Goal: Task Accomplishment & Management: Manage account settings

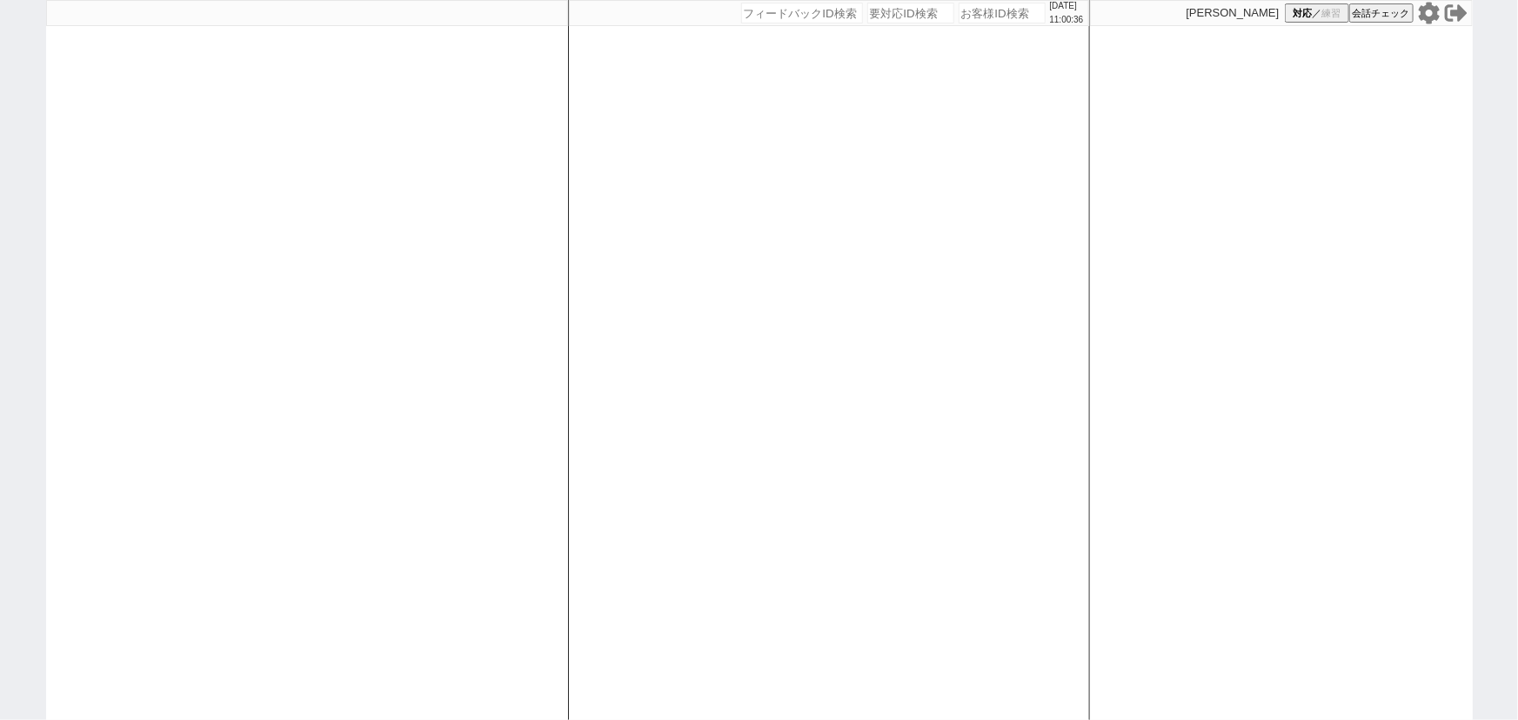
click at [1426, 18] on icon at bounding box center [1428, 13] width 21 height 22
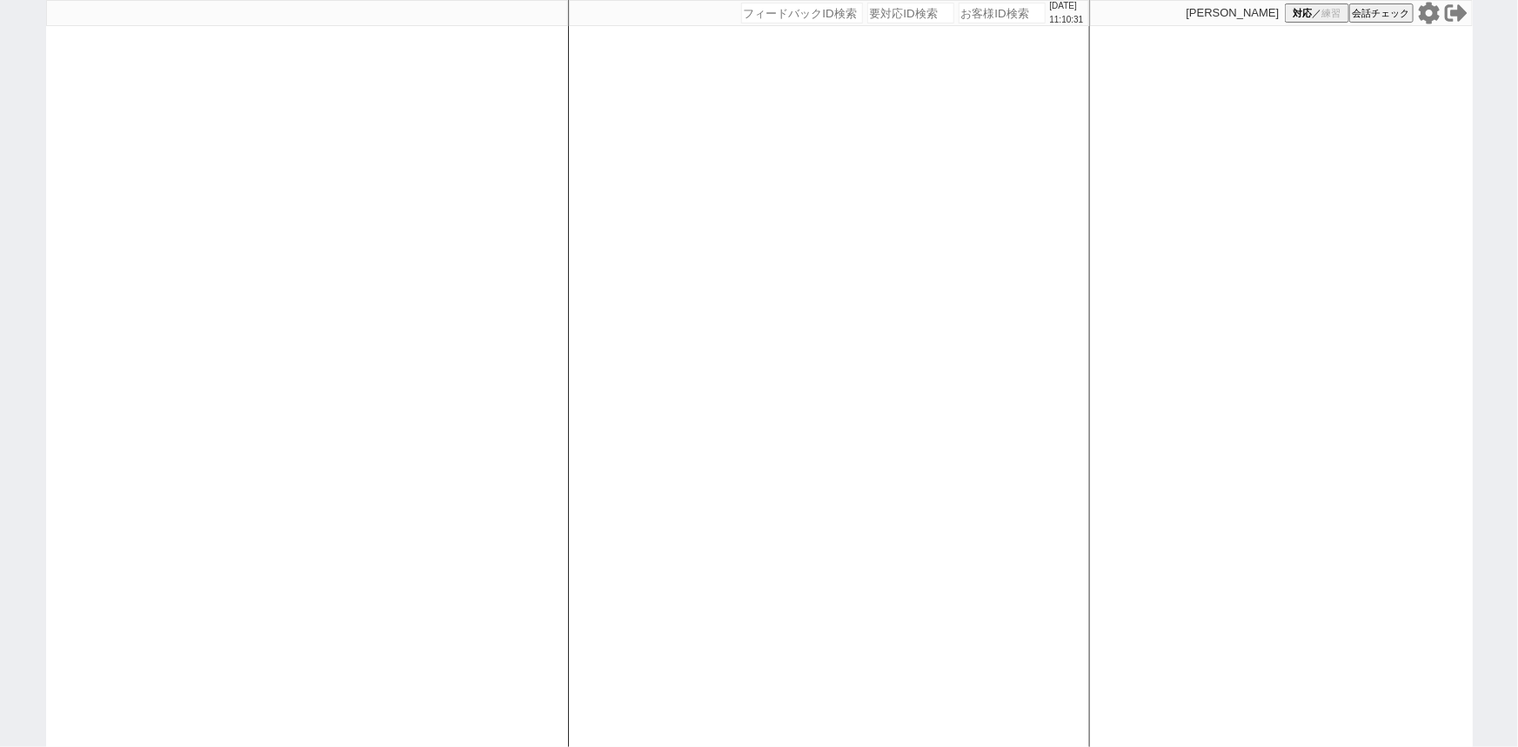
click at [764, 16] on input "number" at bounding box center [802, 13] width 122 height 21
paste input "140659"
type input "140659"
select select
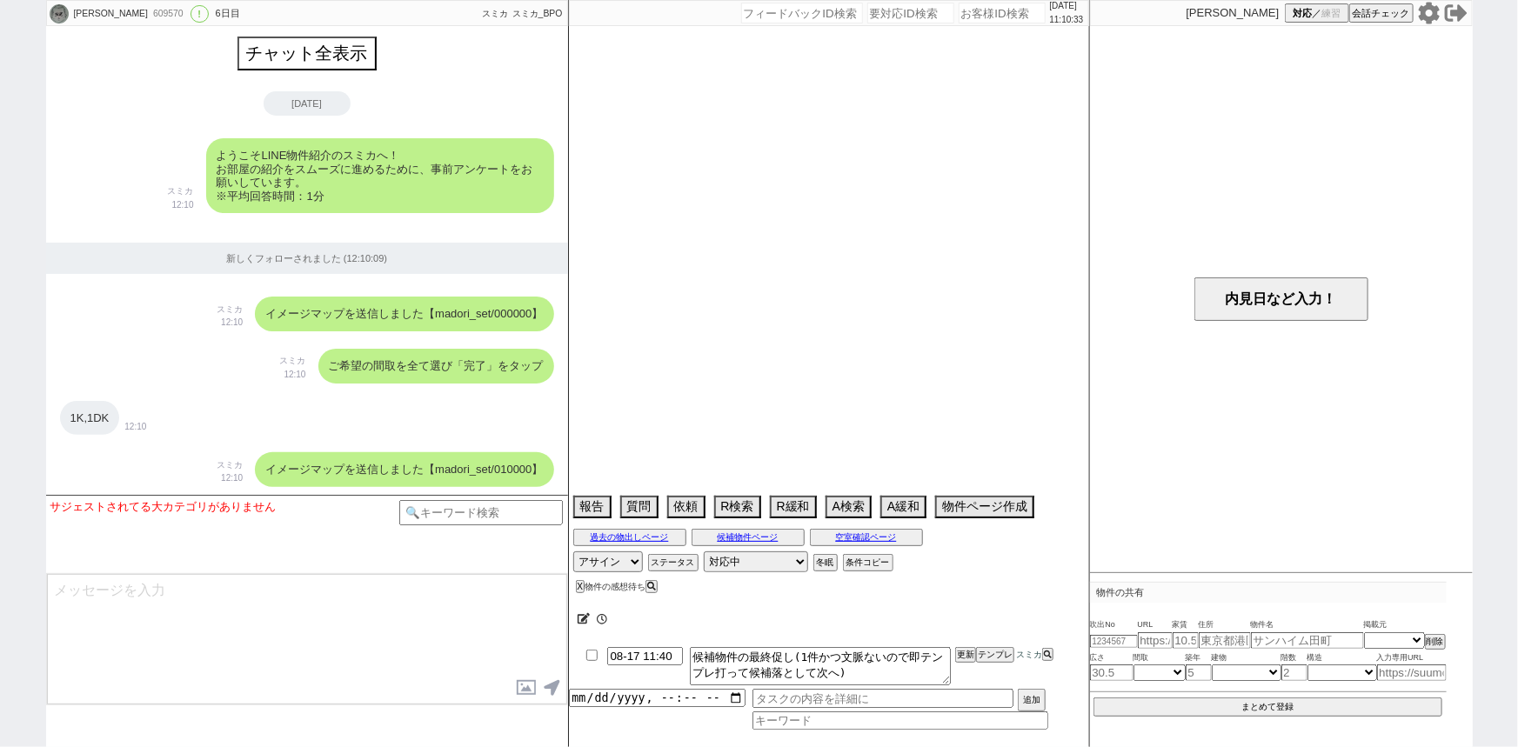
scroll to position [2991, 0]
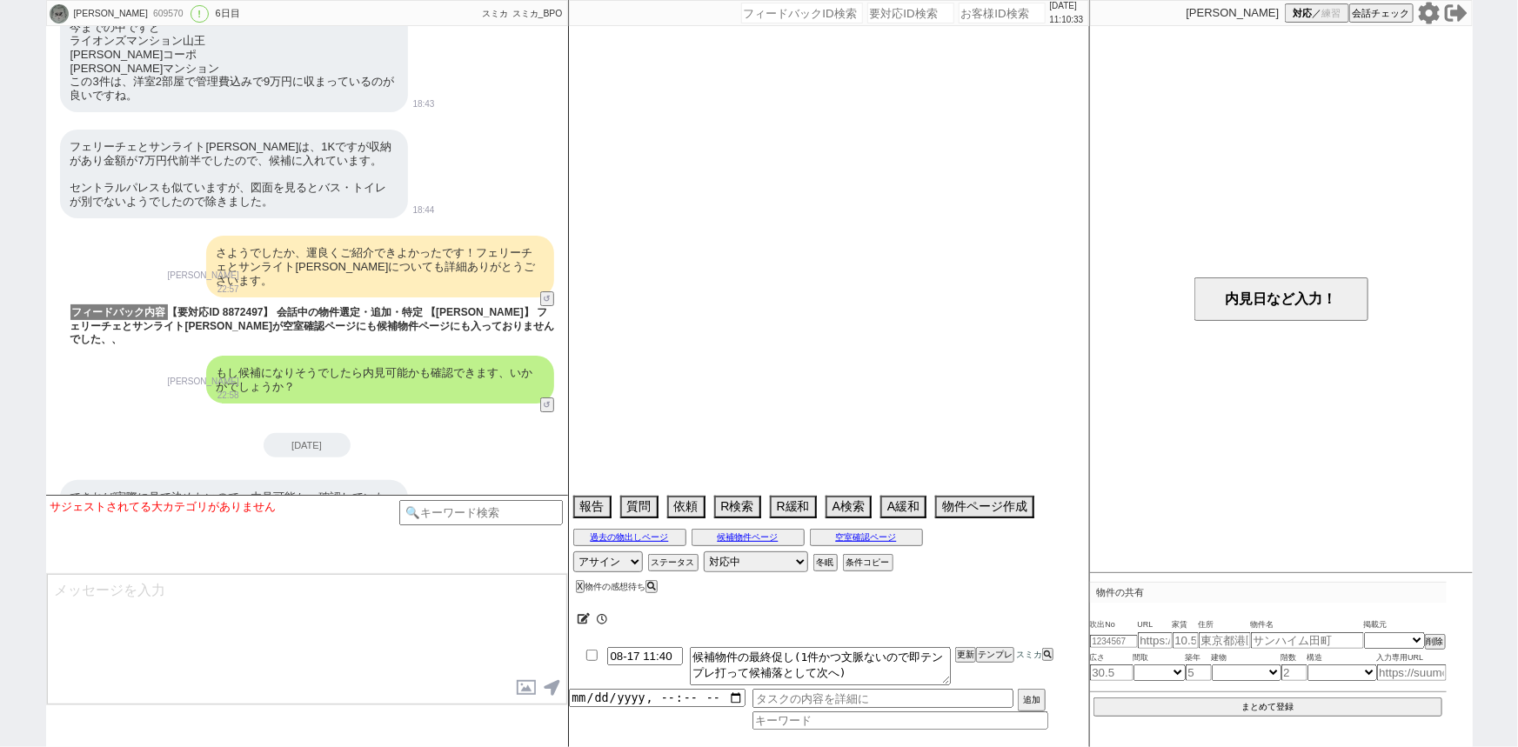
type textarea "8/16に内見日連絡予定"
select select "2025"
select select "10"
select select "37"
select select "0"
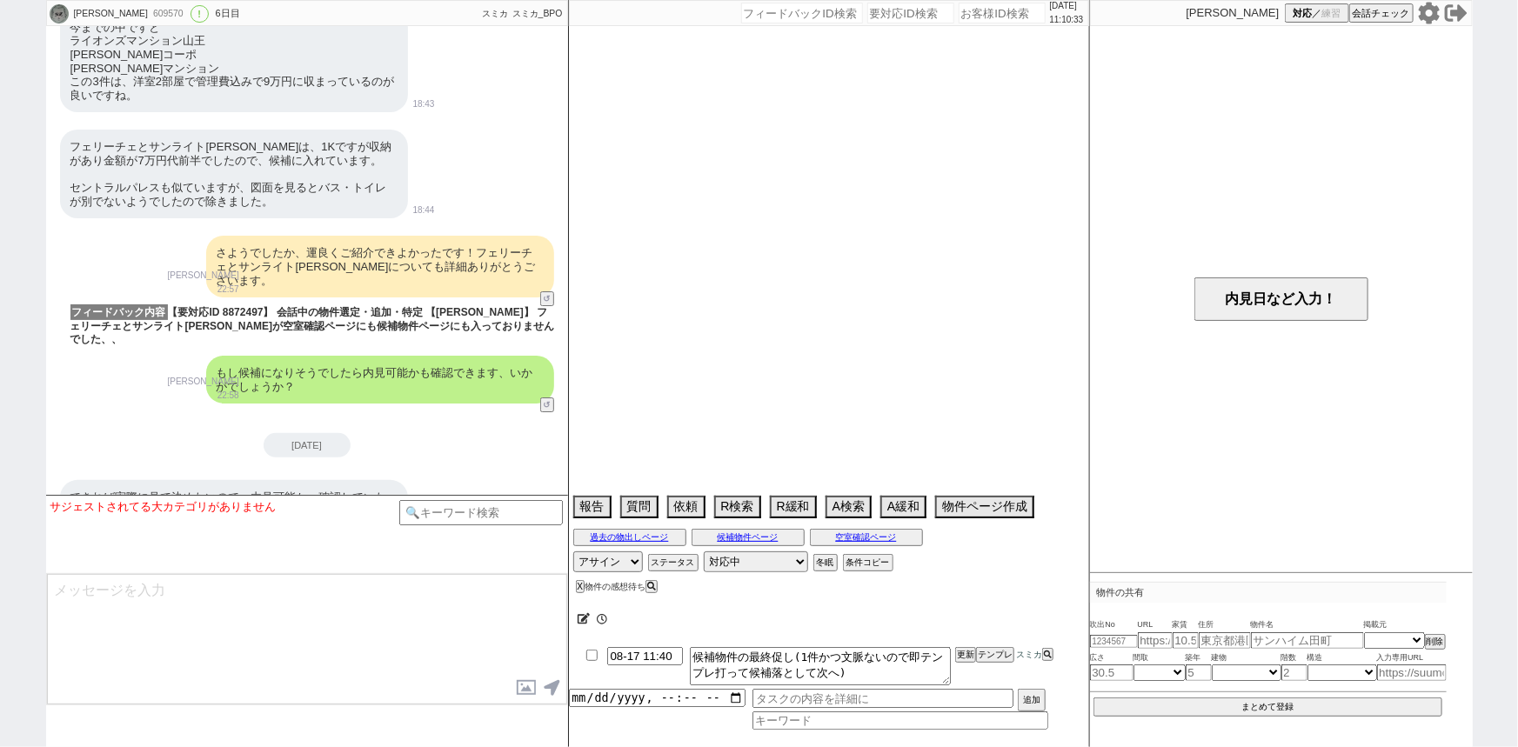
select select "2"
select select "3"
select select "4"
select select "5"
select select "6"
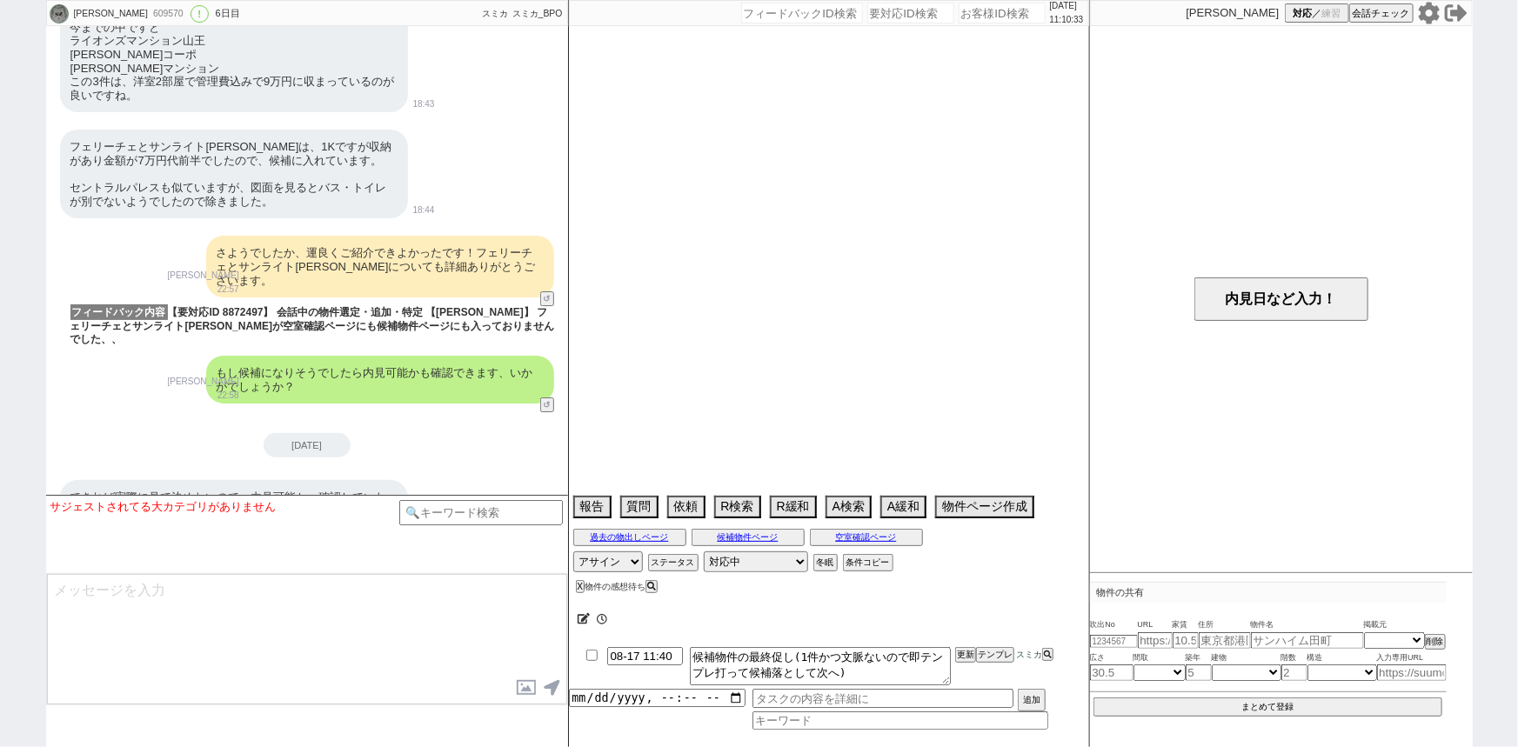
select select "7"
select select "8"
select select "9"
select select "10"
select select "11"
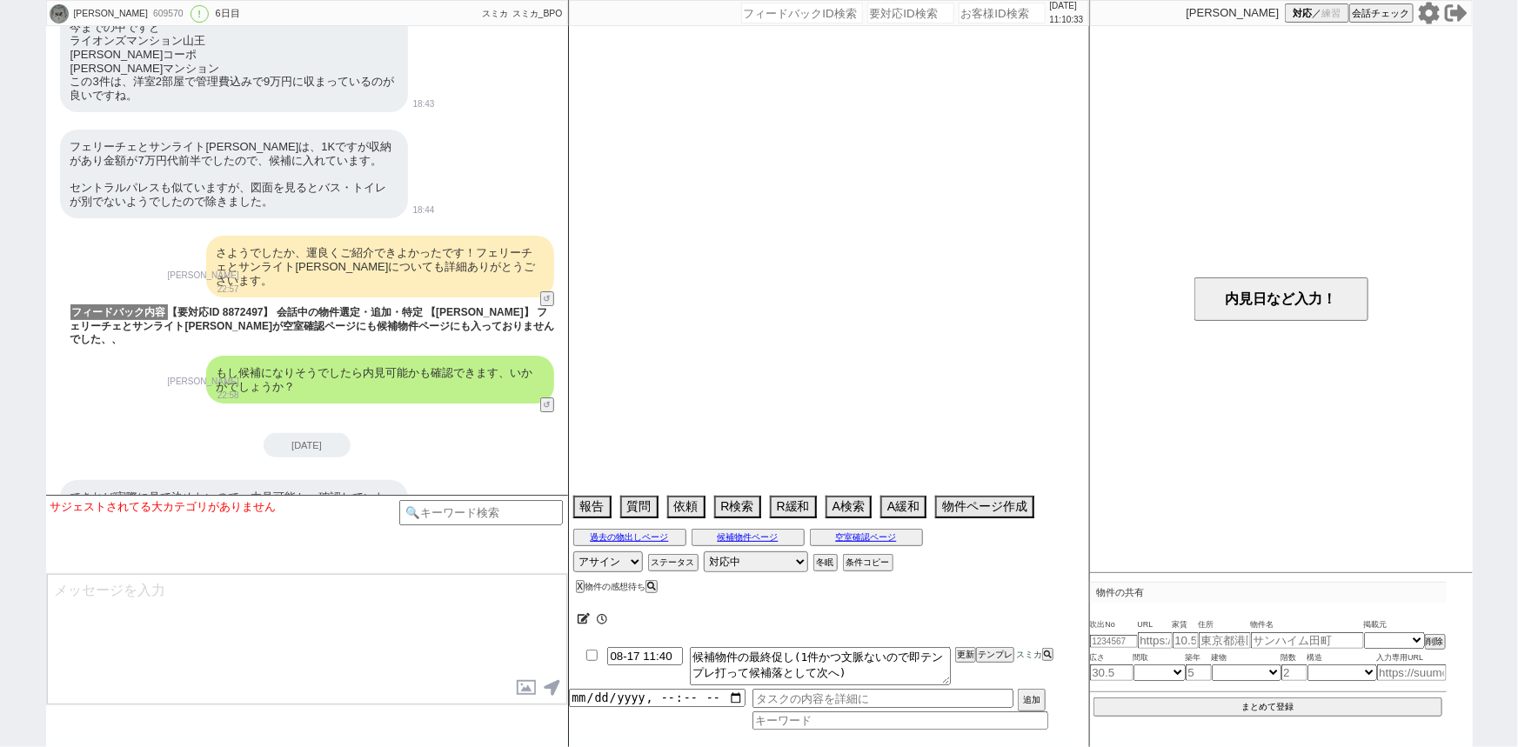
select select "12"
select select "13"
select select "14"
select select "15"
select select "16"
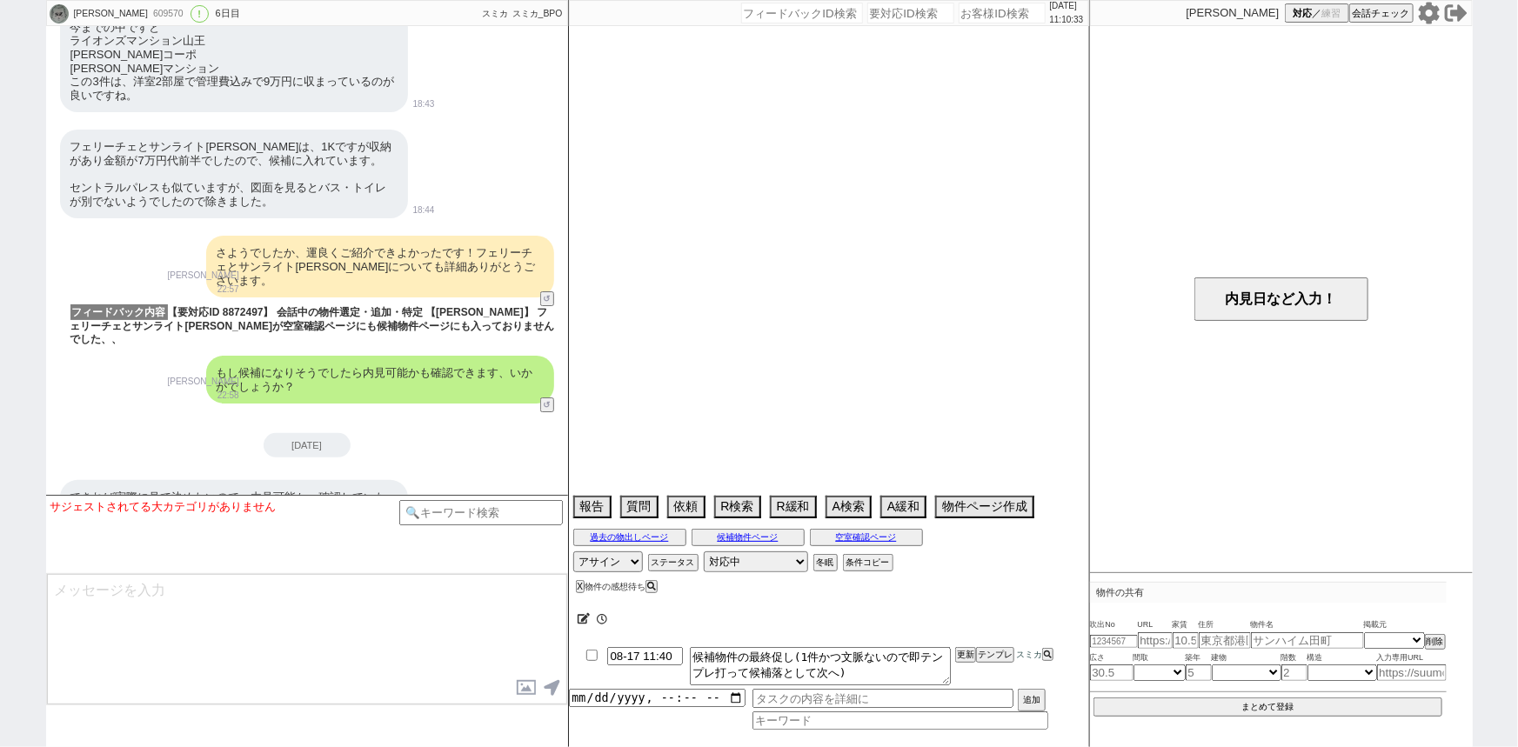
select select "17"
select select "18"
select select "19"
select select "20"
select select "21"
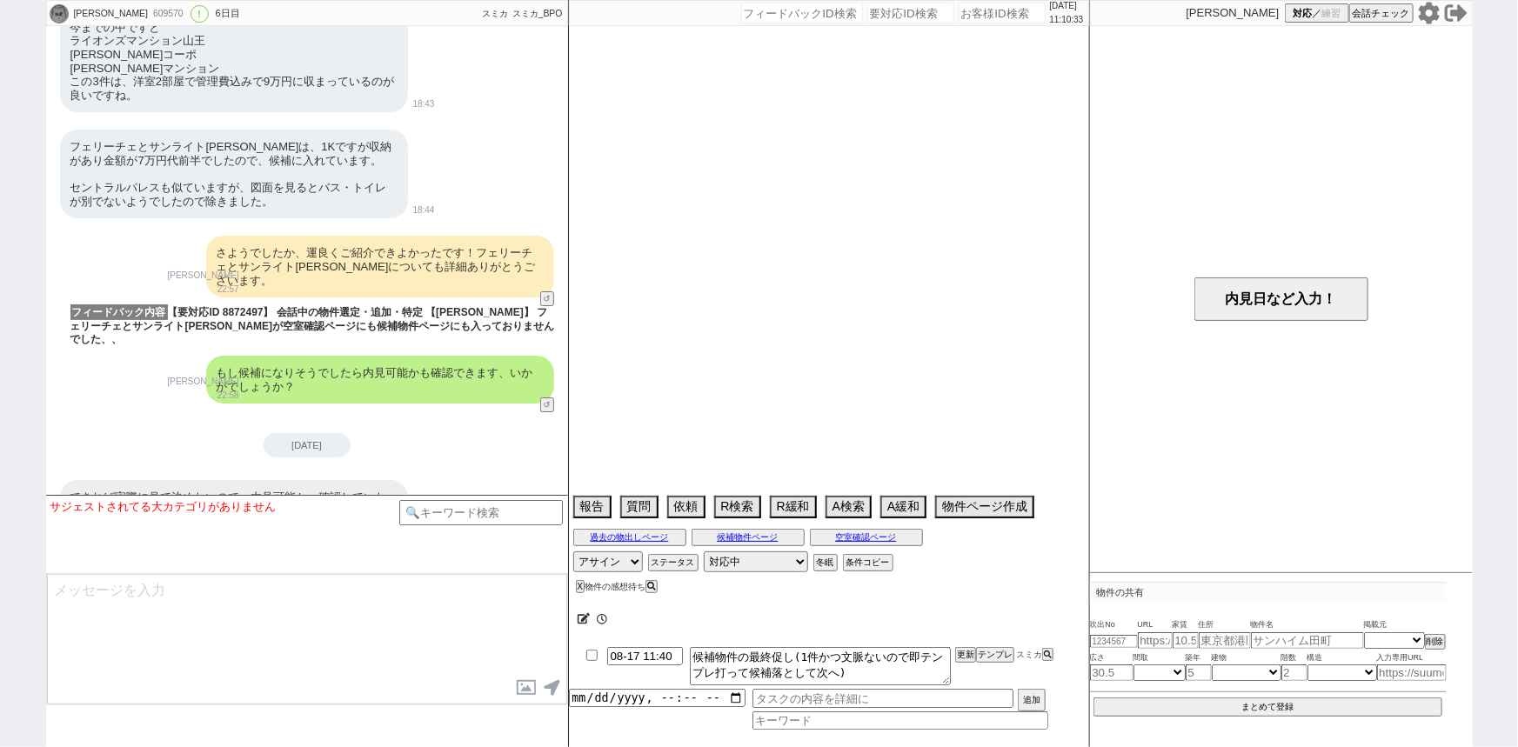
select select "22"
select select "23"
select select "24"
select select "25"
select select "26"
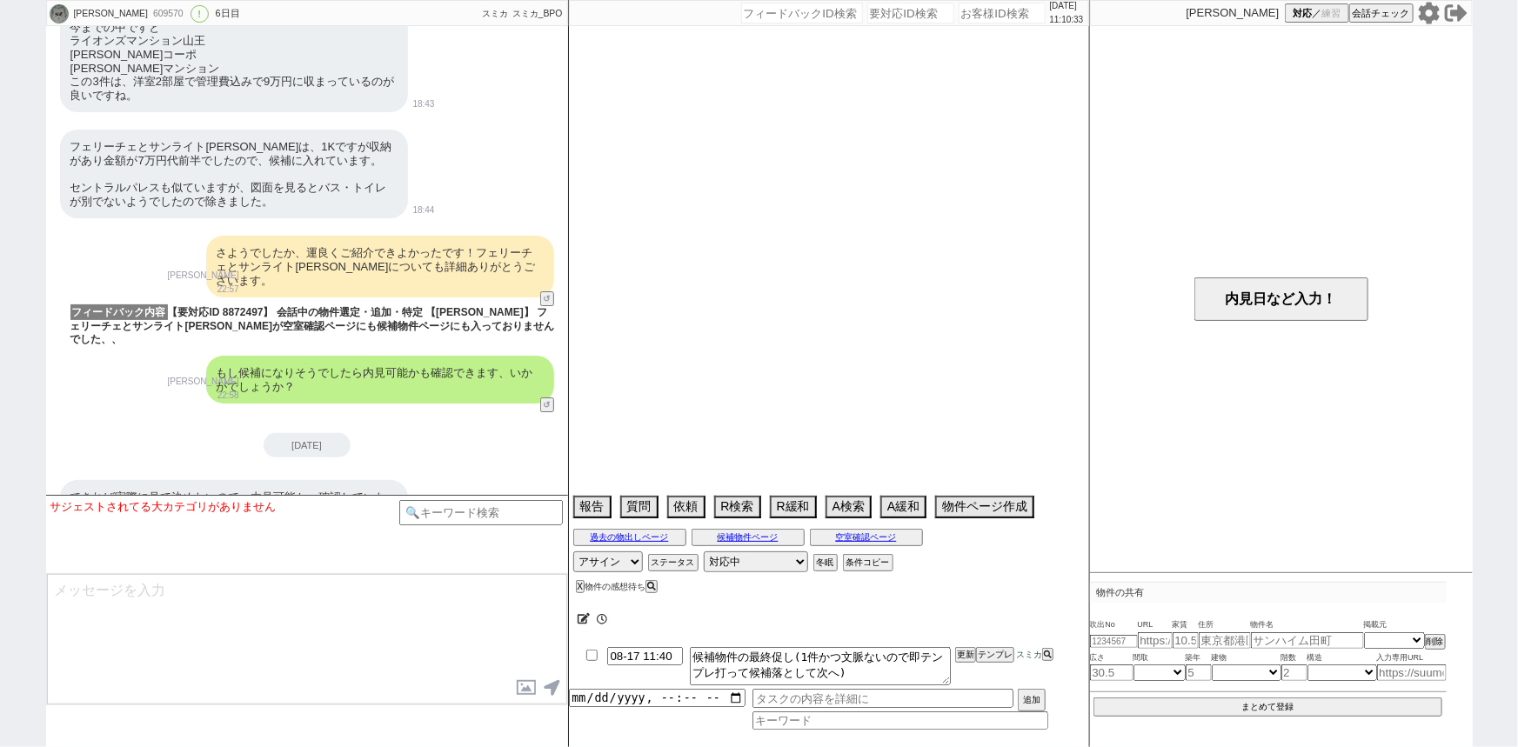
select select "27"
select select "28"
select select "29"
select select "30"
select select "31"
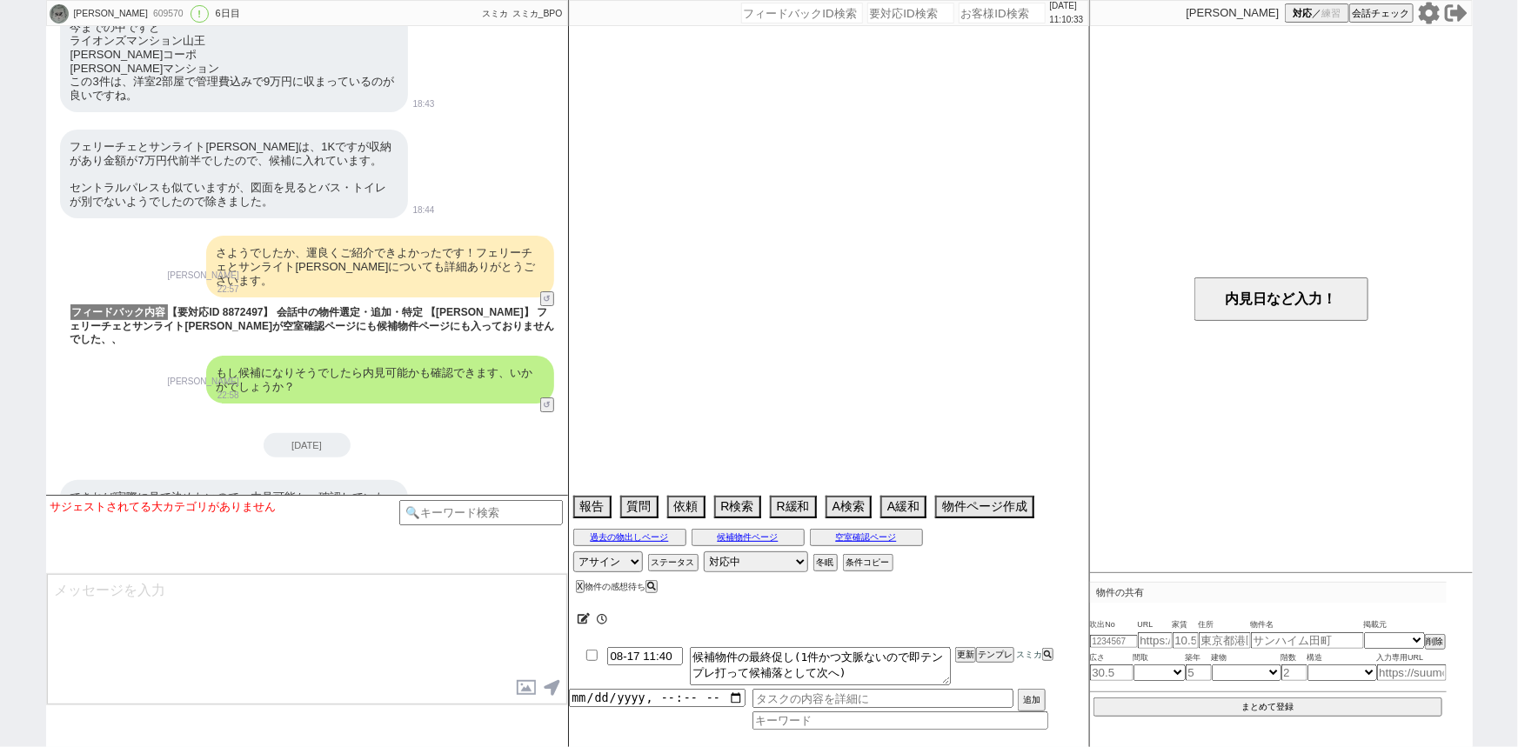
select select "32"
select select "33"
select select "34"
select select "35"
select select "36"
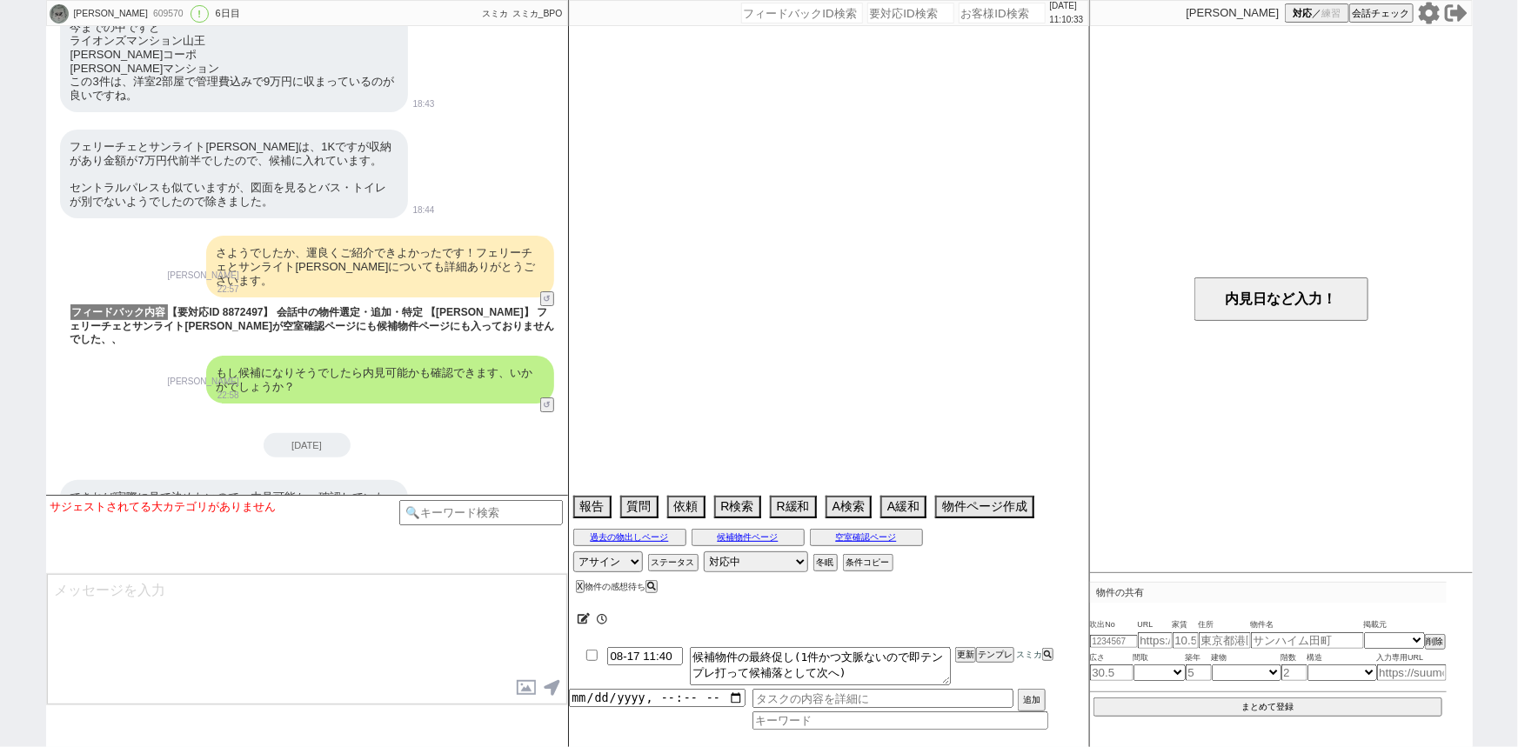
select select "37"
select select "38"
select select "39"
select select "40"
select select "41"
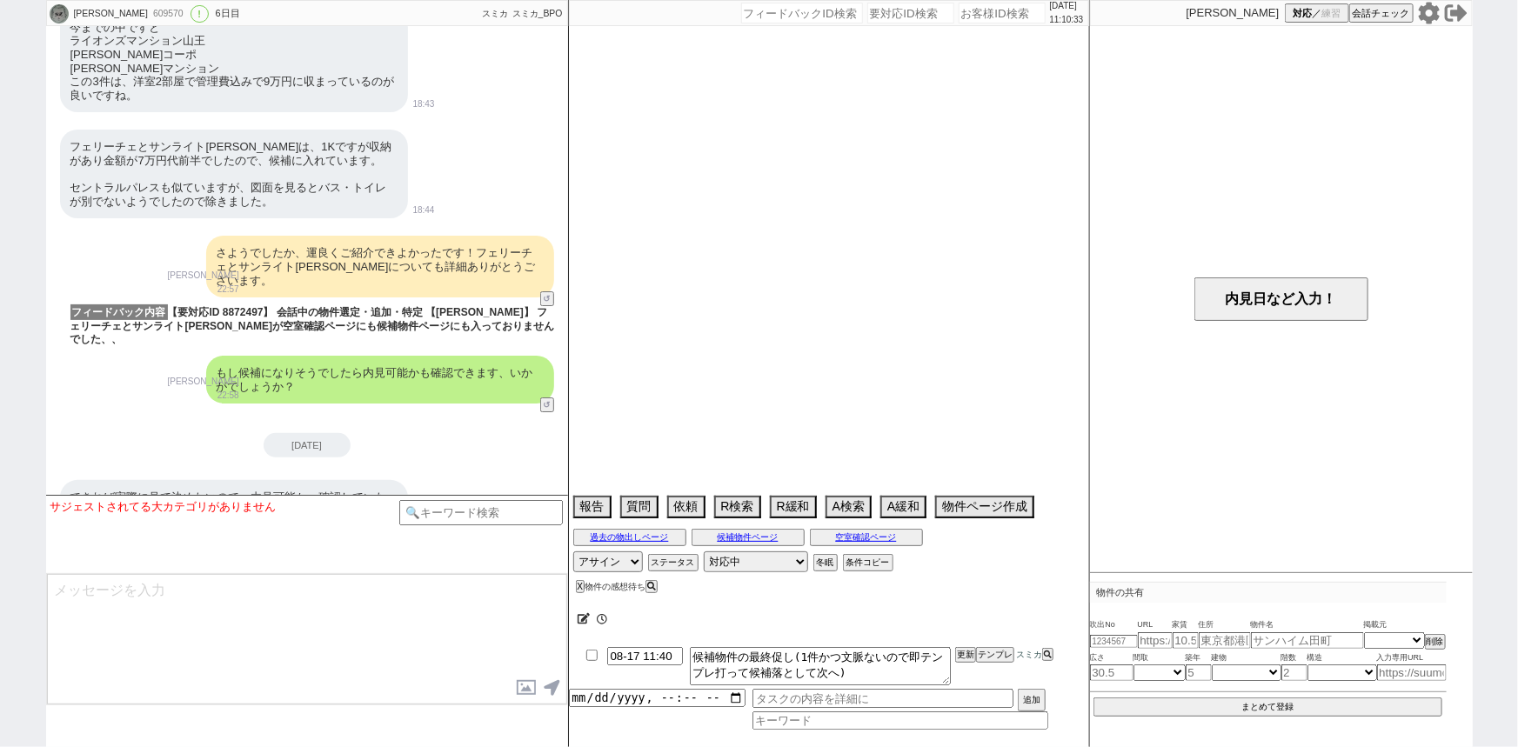
select select "42"
select select "43"
select select "45"
select select "46"
select select "47"
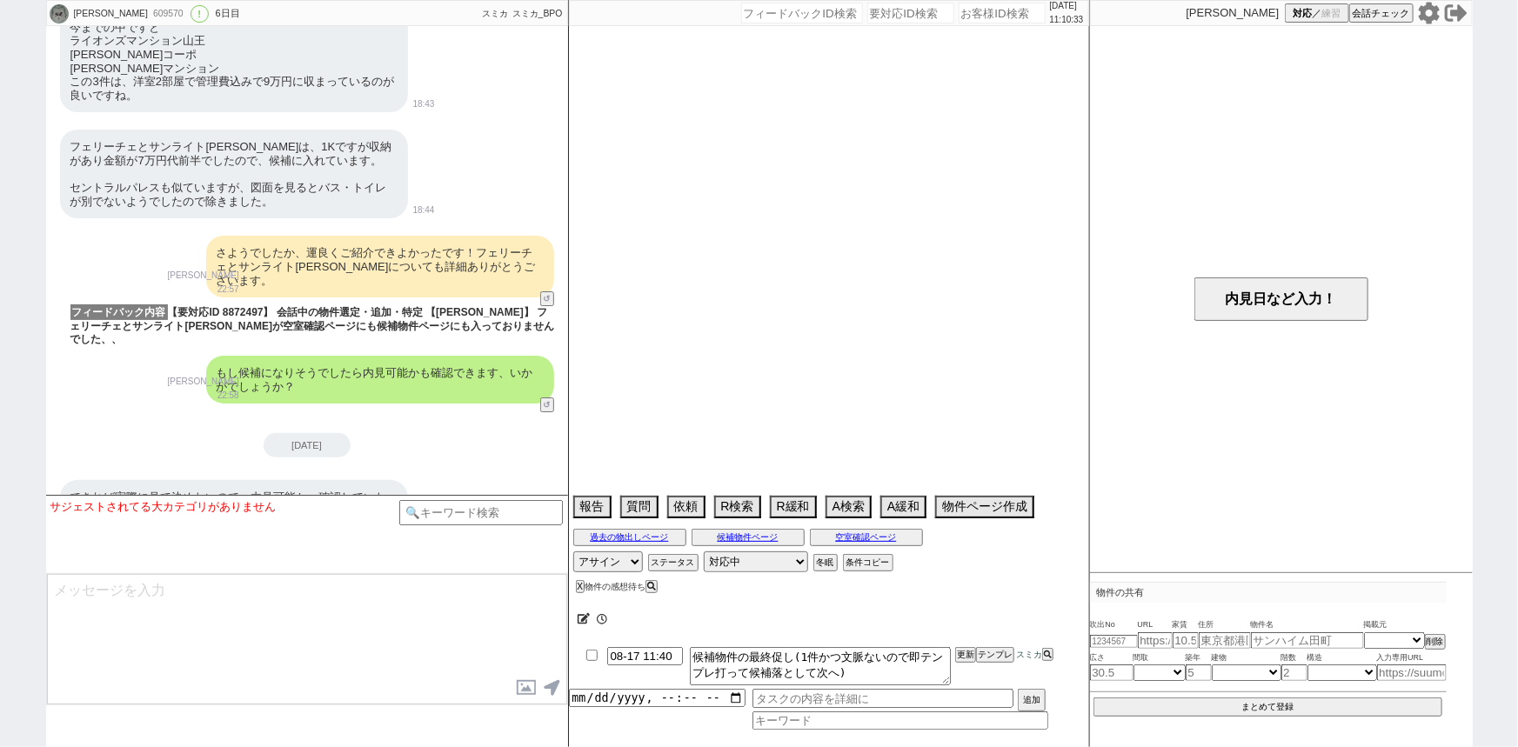
select select "48"
select select "49"
select select "50"
select select "23"
select select "731"
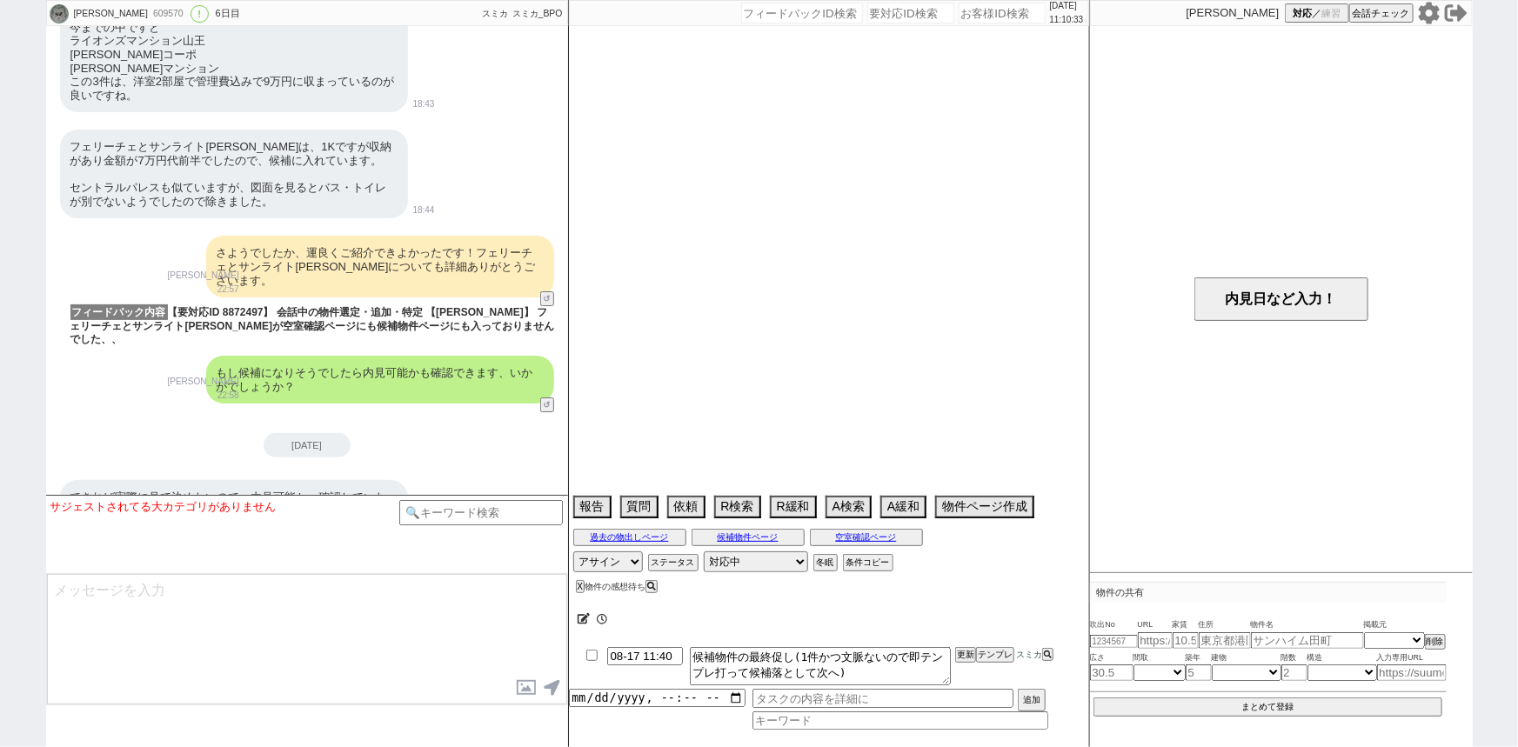
select select "57"
select select "14"
select select "7"
select select "75"
select select "62"
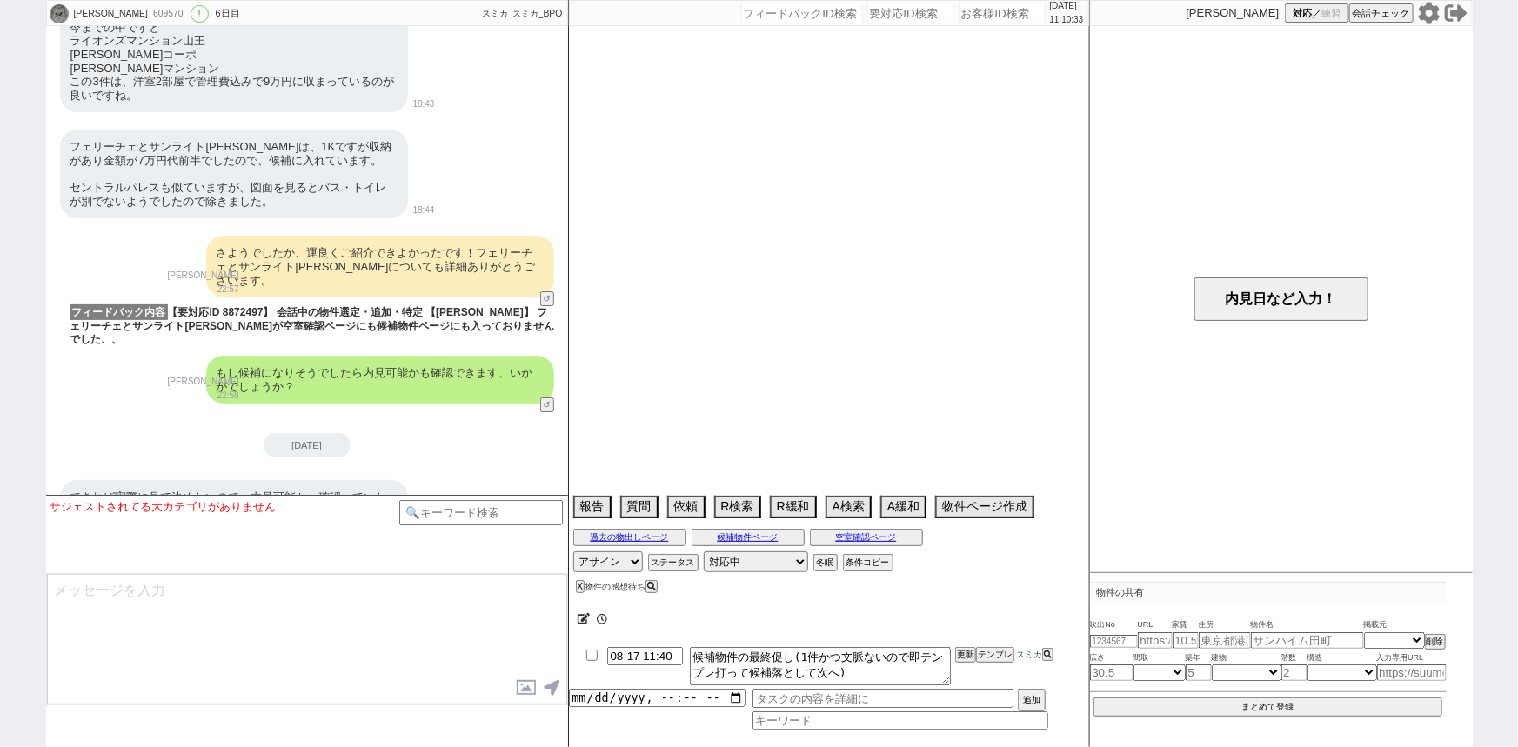
select select "817"
select select "60"
select select "69"
select select "59"
select select "50"
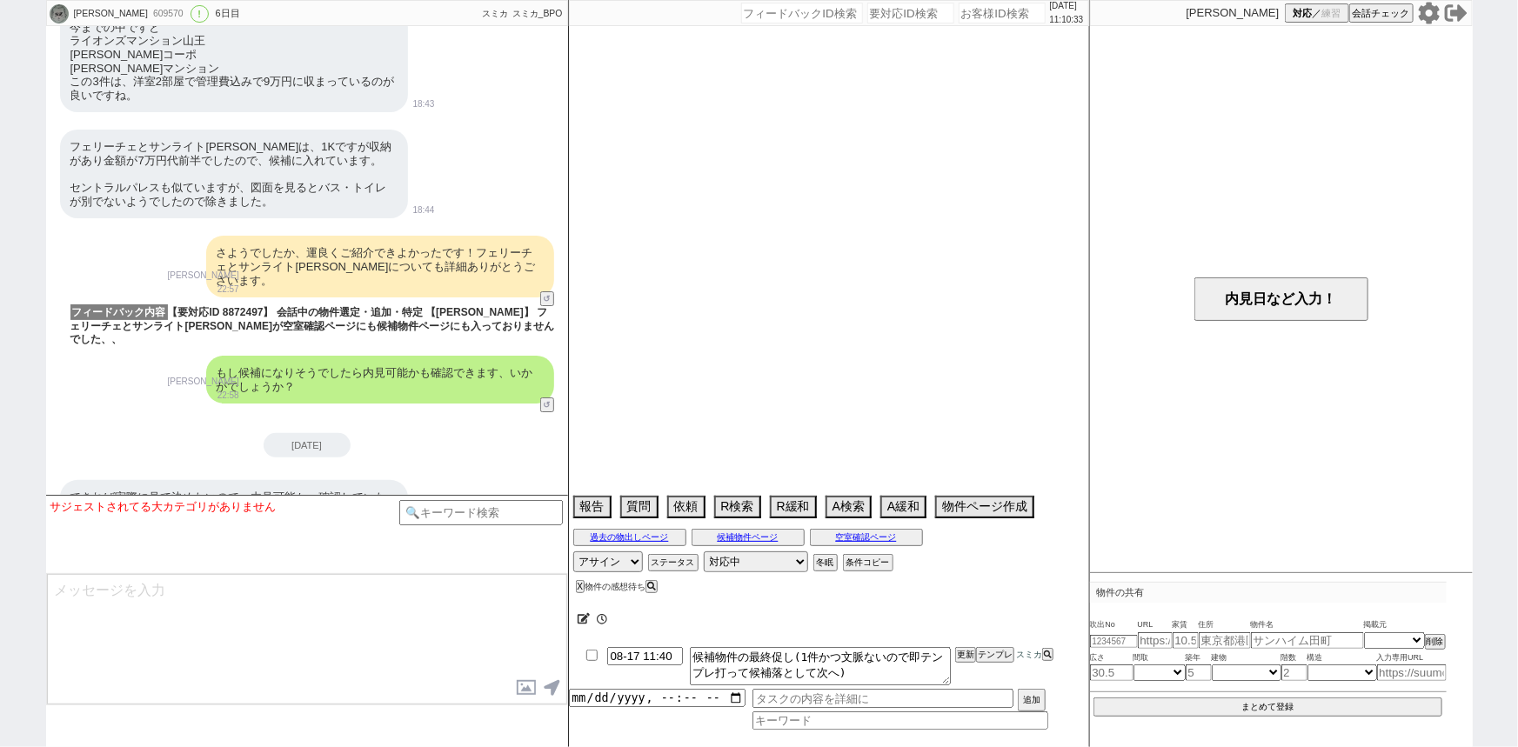
select select "64"
select select "1557"
select select "54"
select select "63"
select select "70"
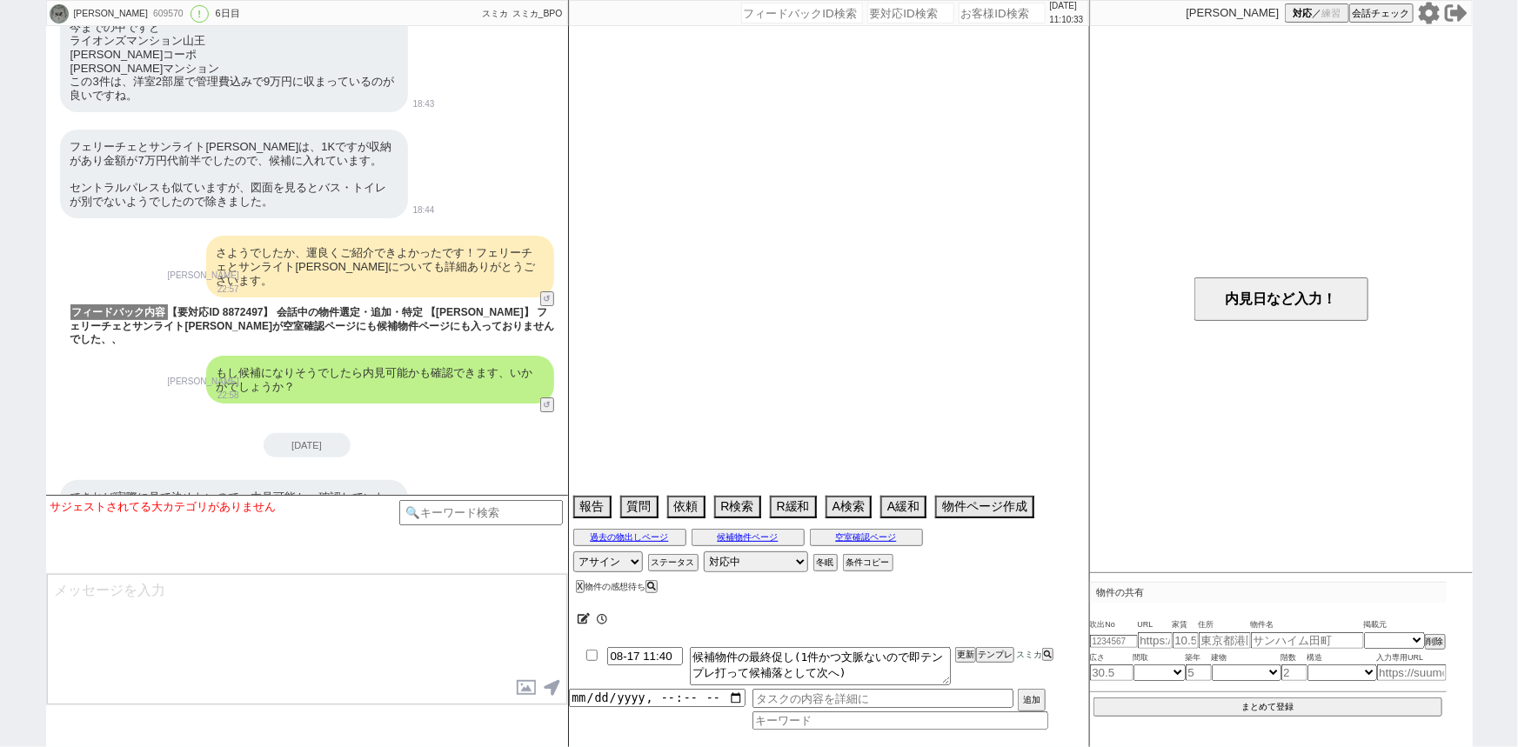
select select "1687"
select select "9"
select select "332"
select select "65"
select select "[DATE]"
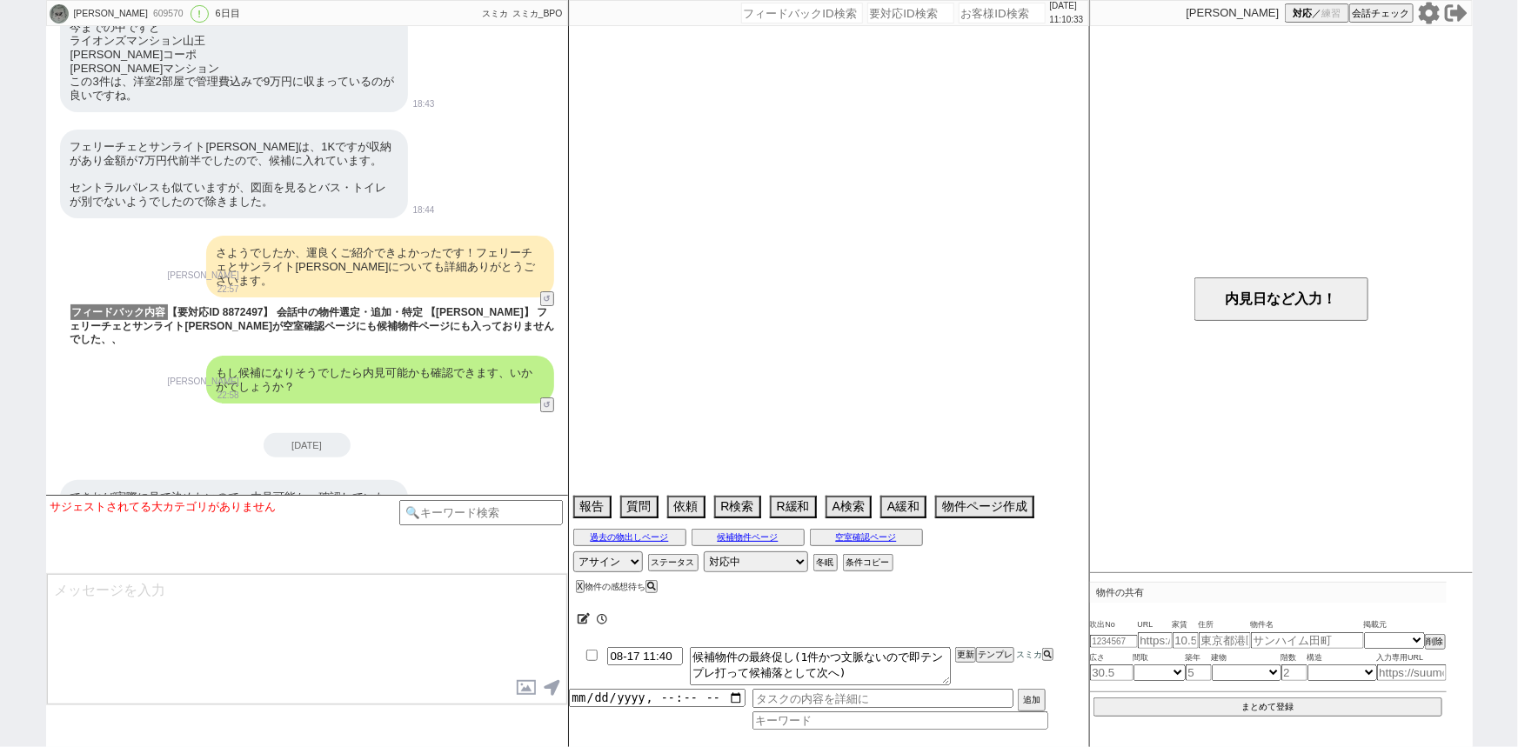
select select "56"
select select "52"
select select "66"
select select "67"
select select "71"
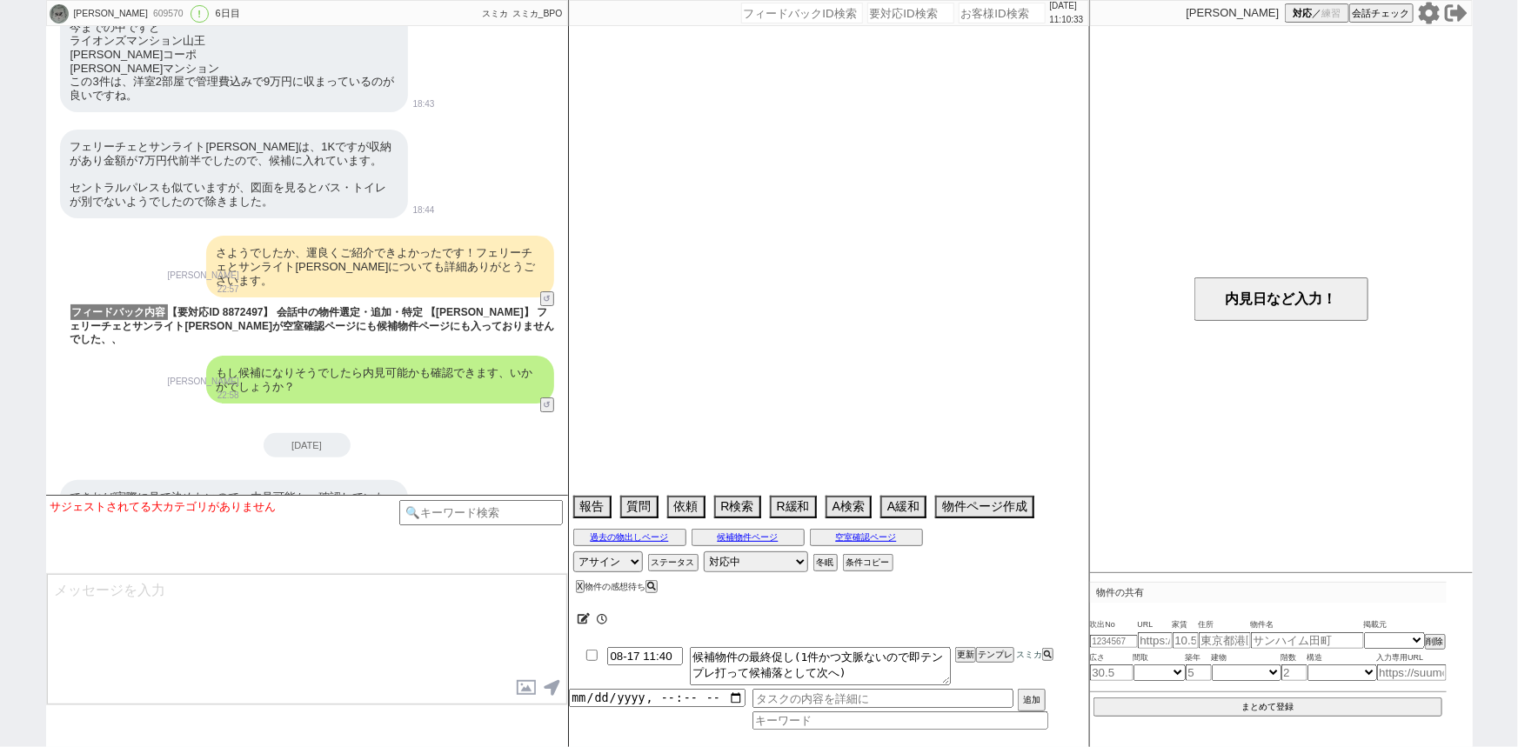
select select "73"
select select "1756"
select select "74"
select select "77"
select select "47"
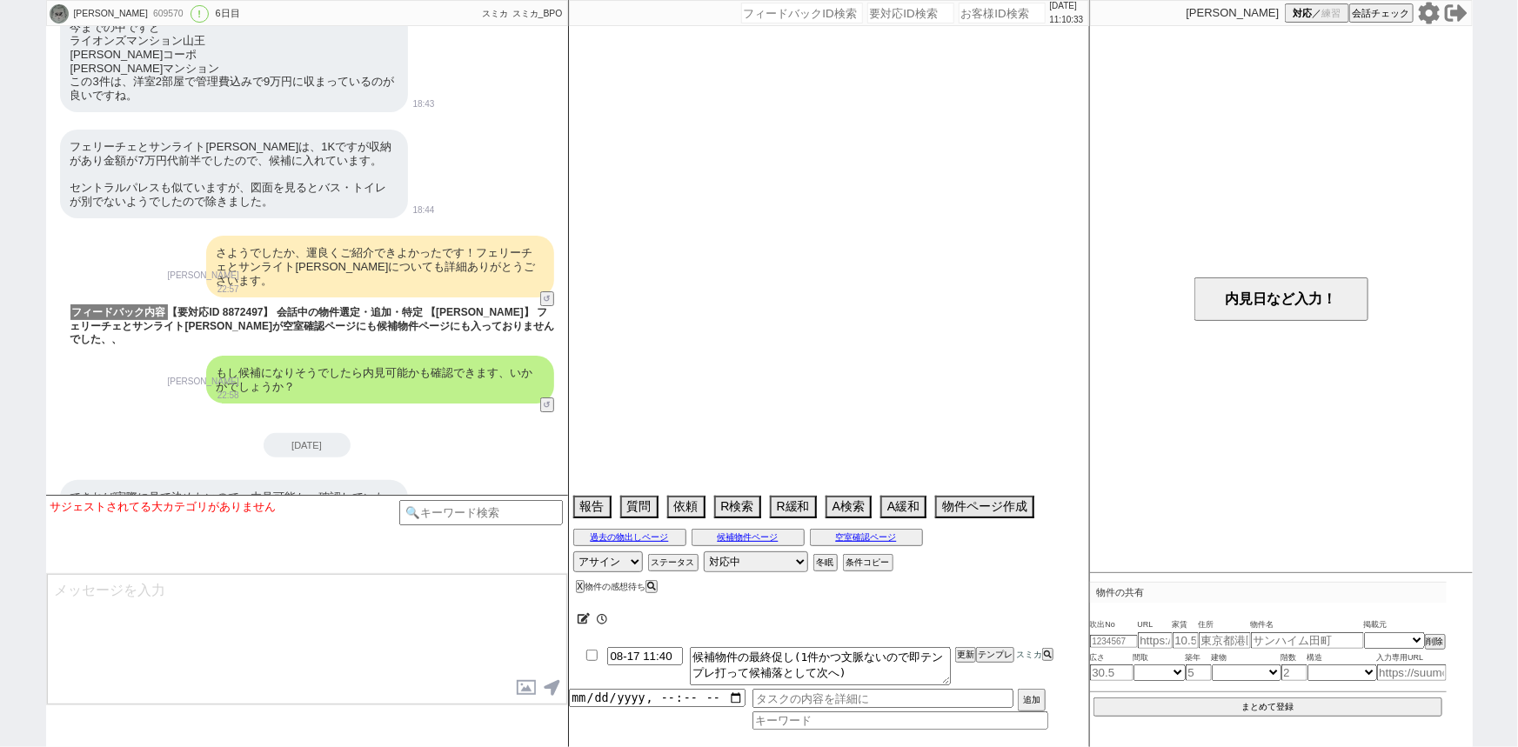
select select "51"
select select "58"
select select "11"
select select "68"
select select "[DATE]"
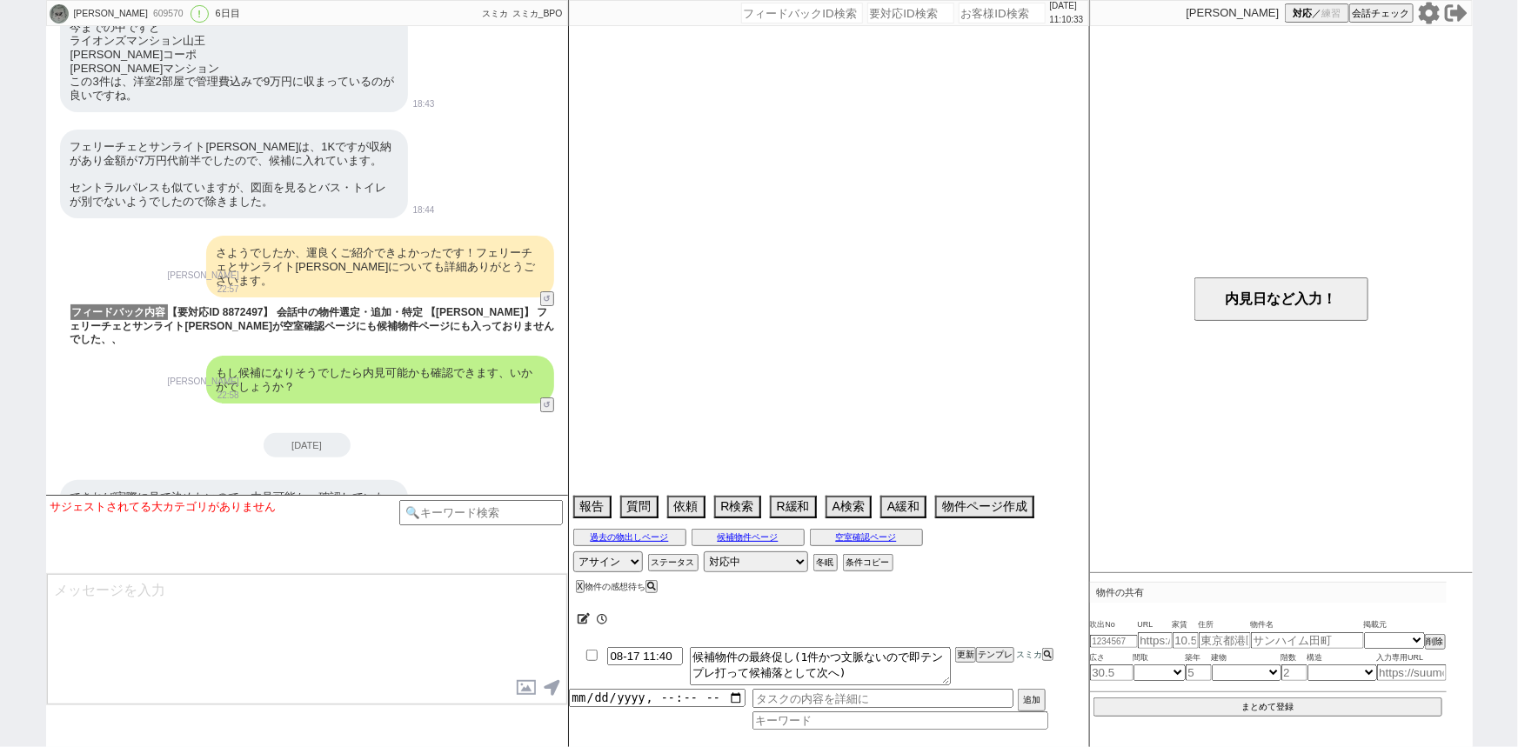
select select "12"
select select "53"
select select "29"
select select "76"
select select "38"
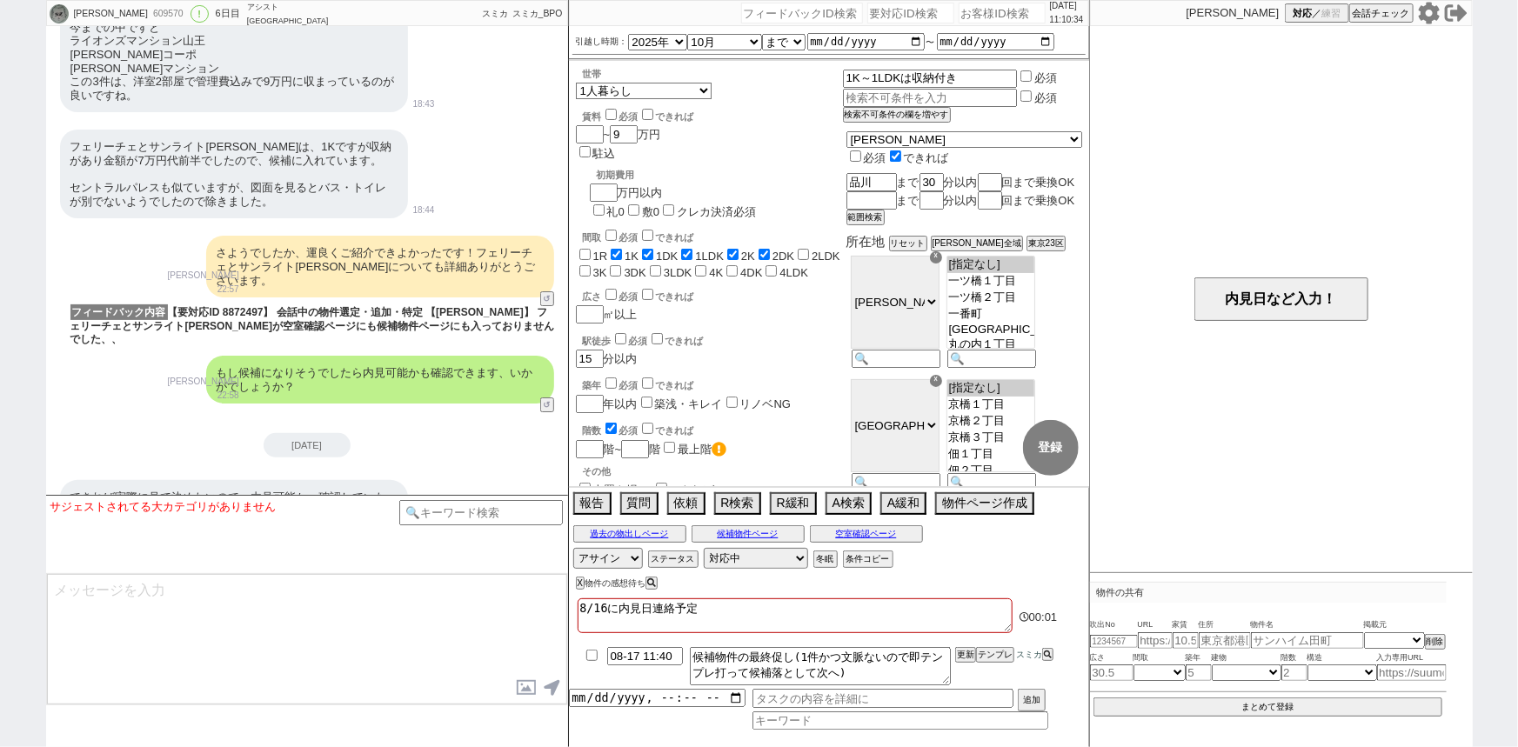
scroll to position [65, 0]
click at [313, 274] on div "さようでしたか、運良くご紹介できよかったです！フェリーチェとサンライト宮田についても詳細ありがとうございます。" at bounding box center [380, 267] width 348 height 62
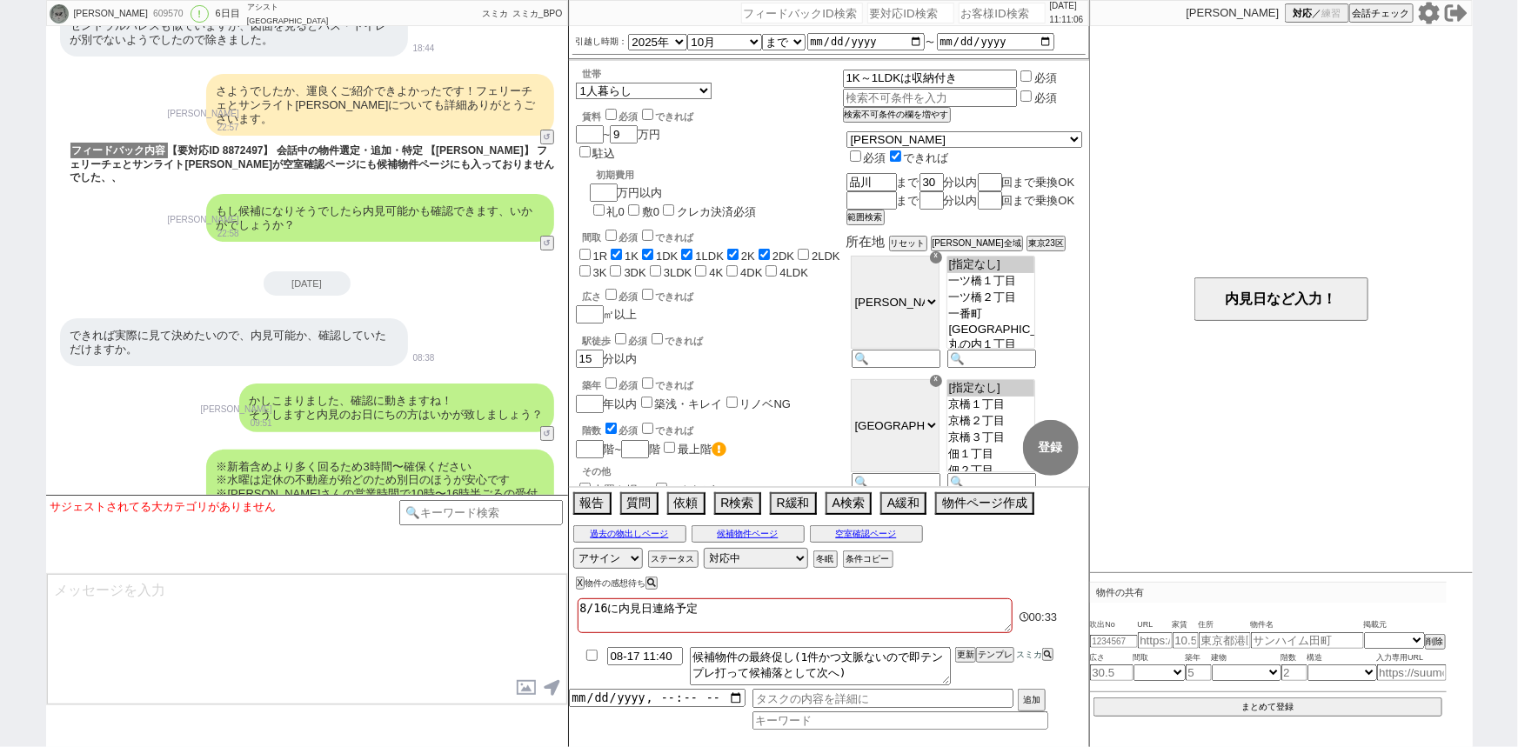
scroll to position [3154, 0]
click at [294, 270] on div "[DATE]" at bounding box center [307, 282] width 87 height 24
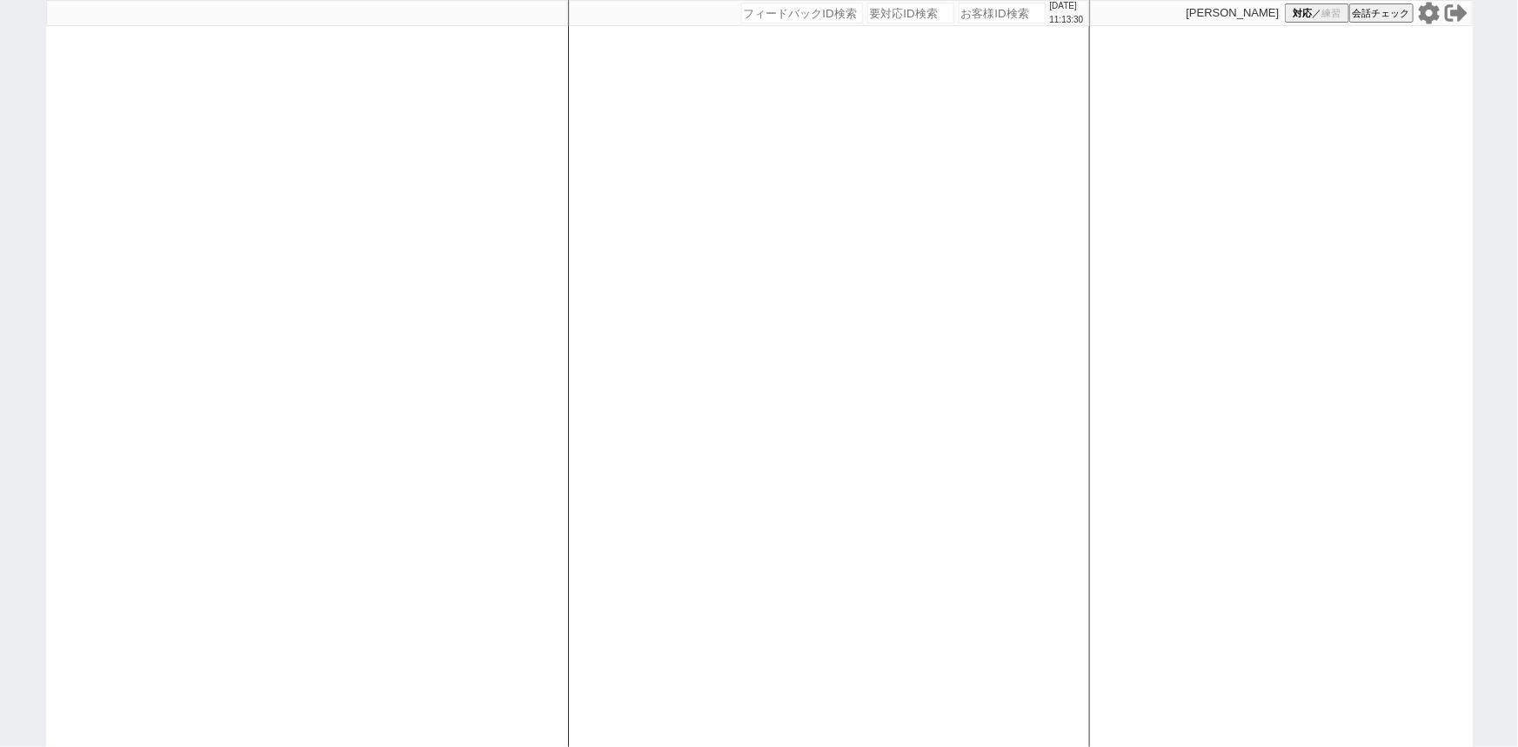
click at [1424, 13] on icon at bounding box center [1428, 13] width 21 height 22
click at [972, 17] on input "number" at bounding box center [1001, 13] width 87 height 21
paste input "599906"
type input "599906"
select select
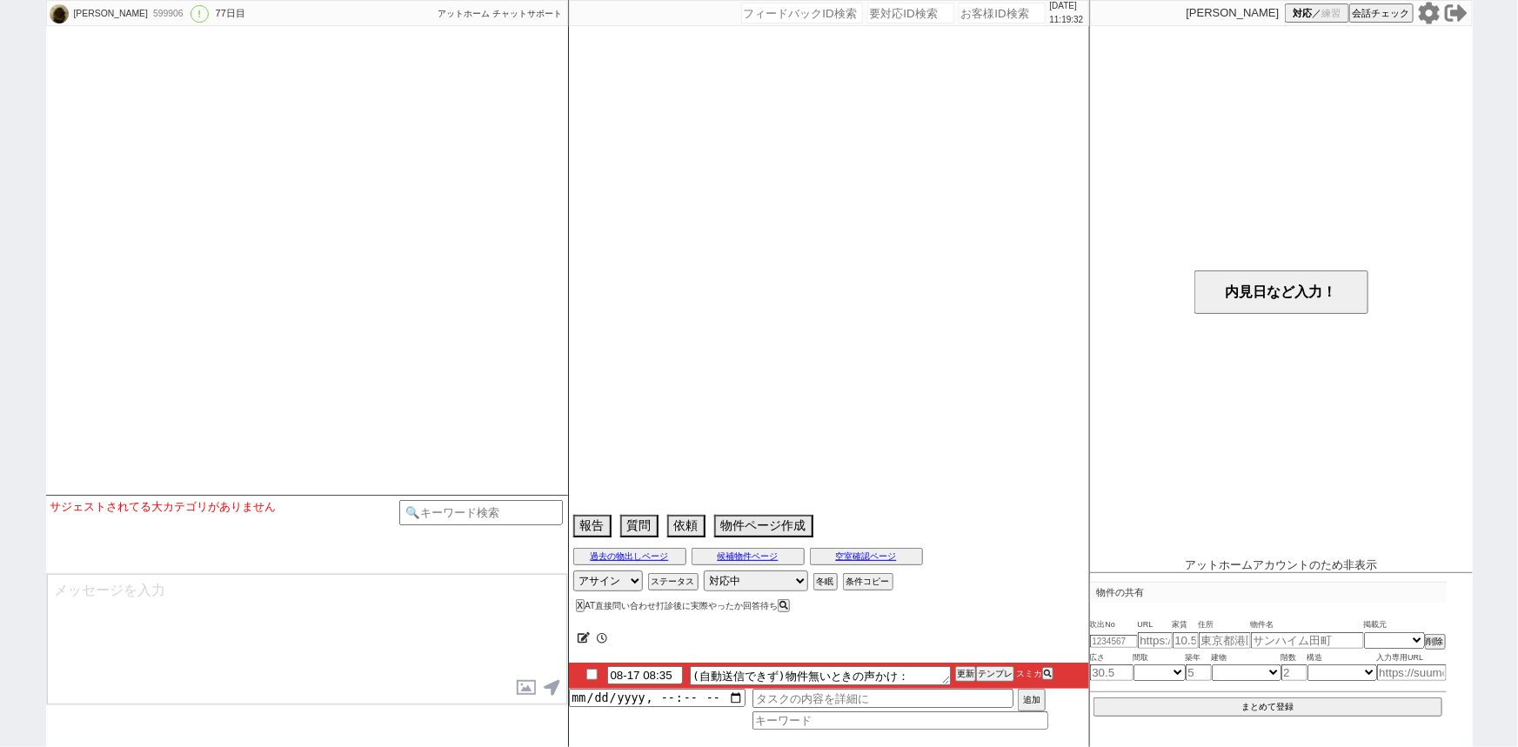
select select "2025"
select select "9"
select select "36"
select select "0"
select select "44"
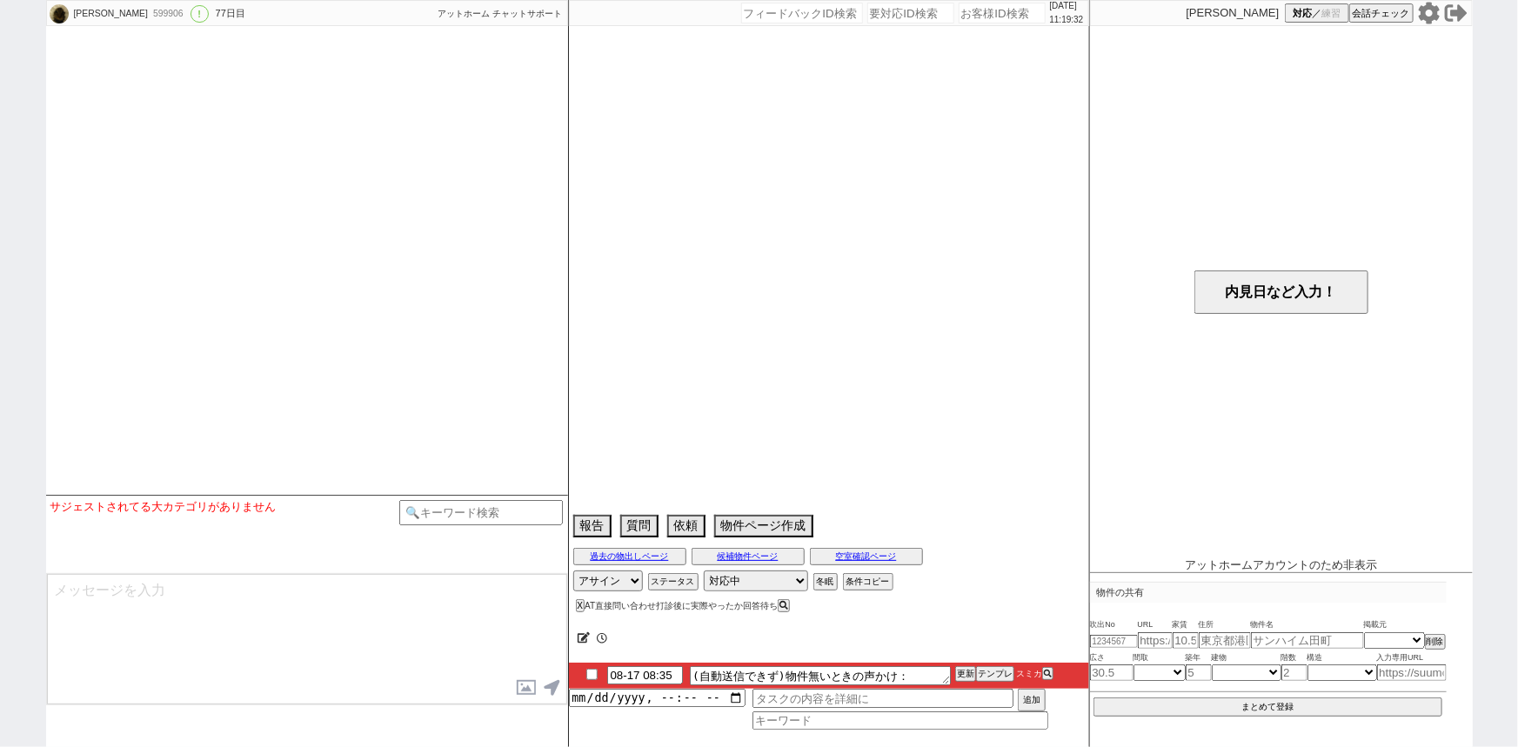
select select "[DATE]"
select select "47"
select select "[DATE]"
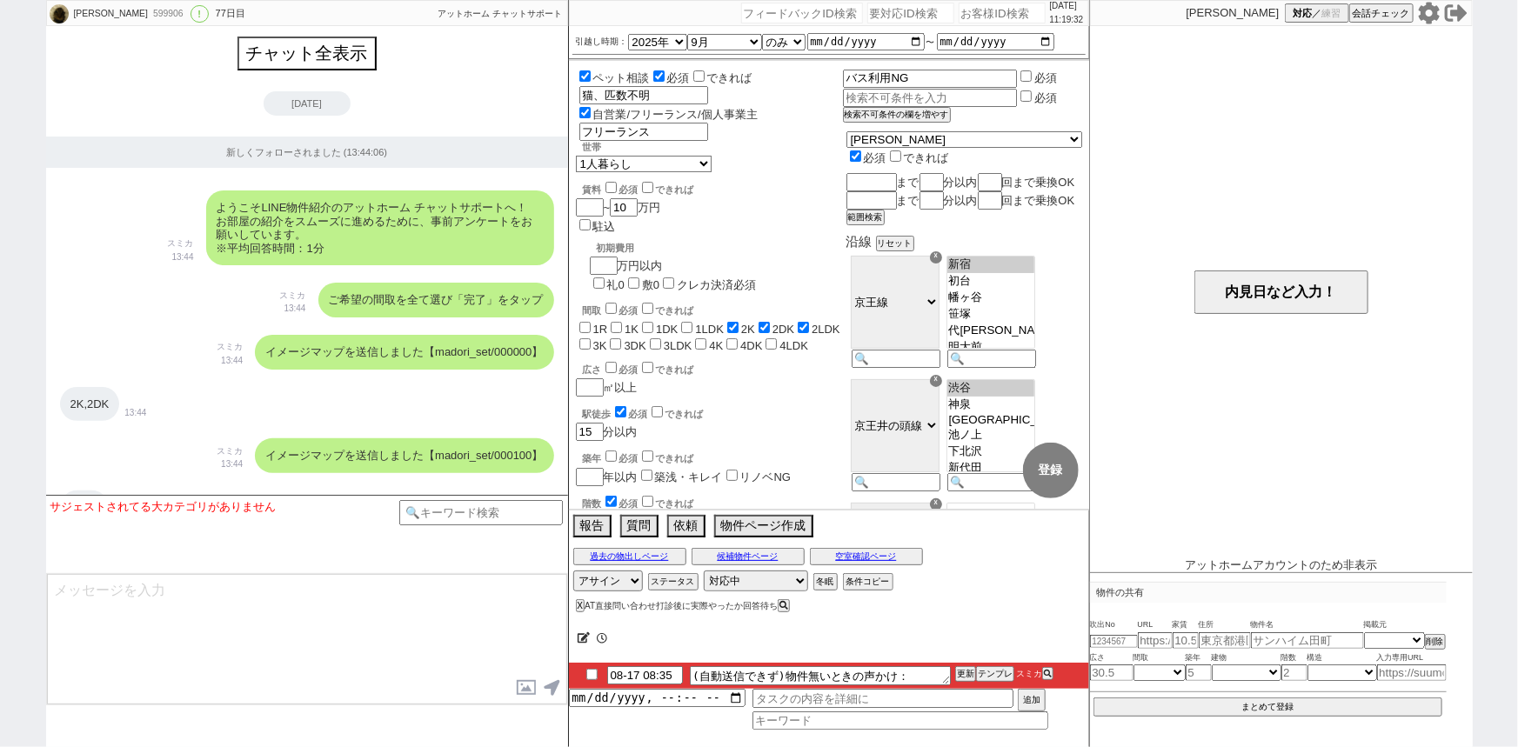
scroll to position [136, 0]
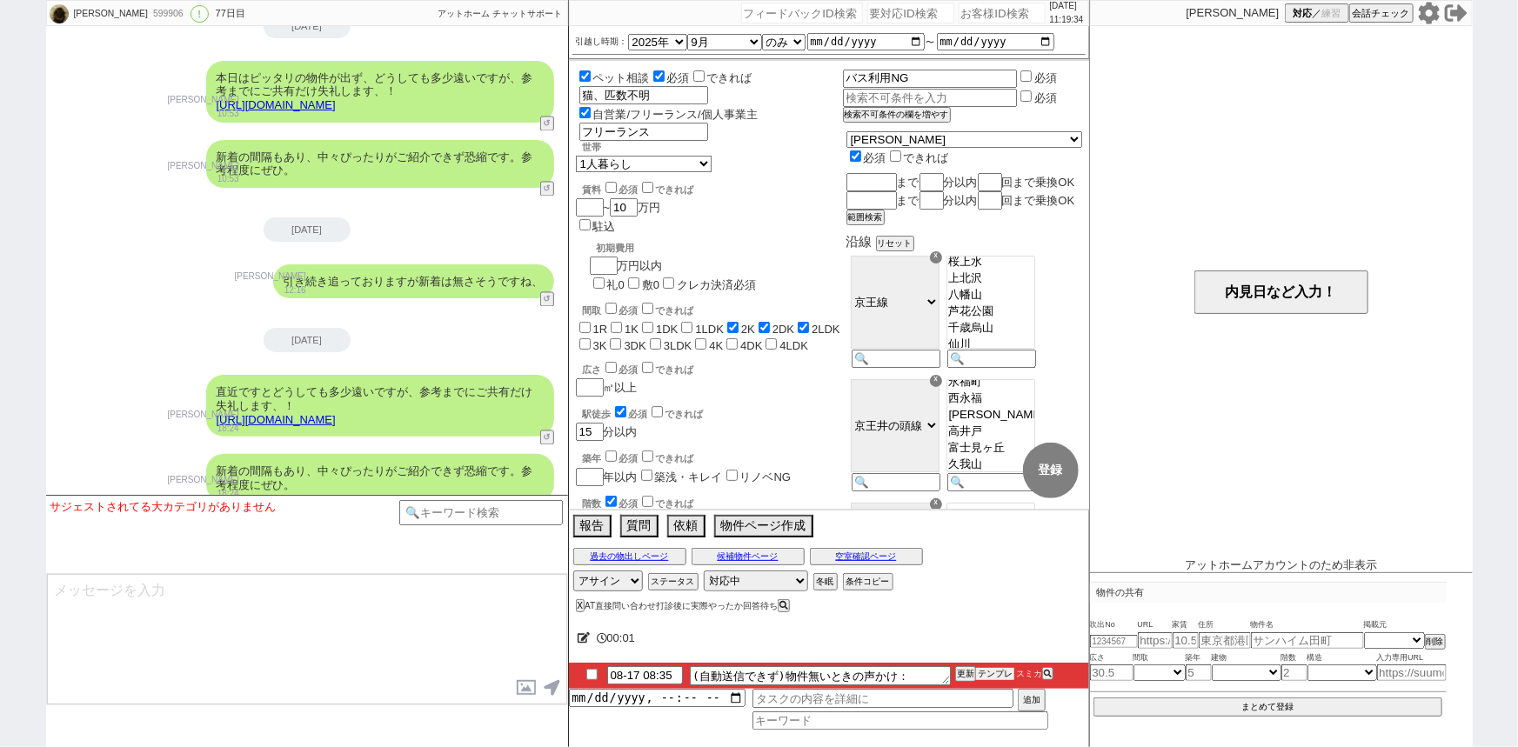
click at [993, 671] on button "テンプレ" at bounding box center [995, 674] width 38 height 12
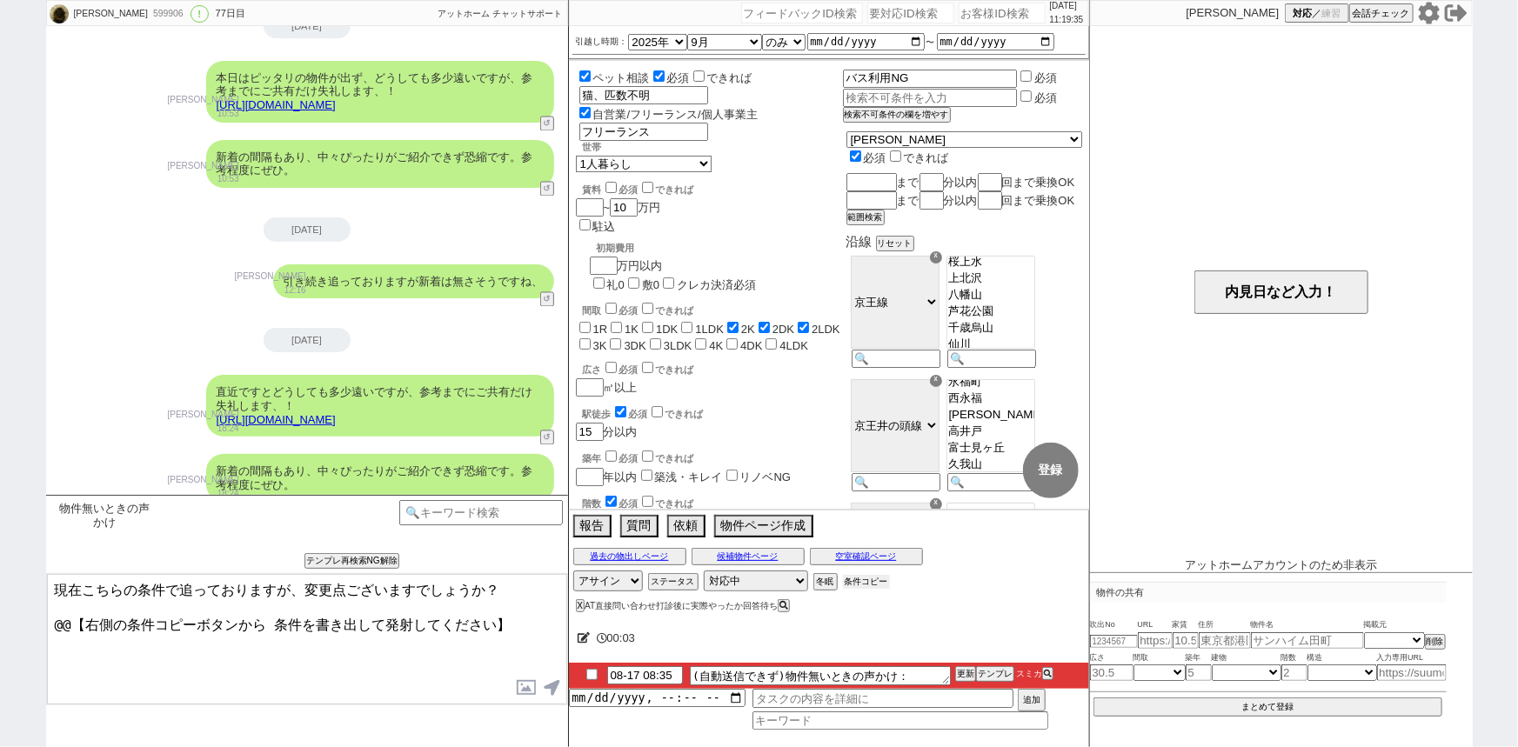
click at [879, 580] on button "条件コピー" at bounding box center [866, 582] width 47 height 14
click at [879, 580] on button "もう1回押してください" at bounding box center [891, 582] width 96 height 14
drag, startPoint x: 516, startPoint y: 638, endPoint x: 0, endPoint y: 766, distance: 531.4
click at [0, 746] on html "[PERSON_NAME] 599906 ! 0 77日目 冬眠中 自社客 アットホーム チャットサポート スミカ_BPO チャット全表示 [DATE] 新し…" at bounding box center [759, 373] width 1518 height 747
paste textarea "・エリア：[GEOGRAPHIC_DATA]、[GEOGRAPHIC_DATA]、[GEOGRAPHIC_DATA]、[PERSON_NAME][GEOGRA…"
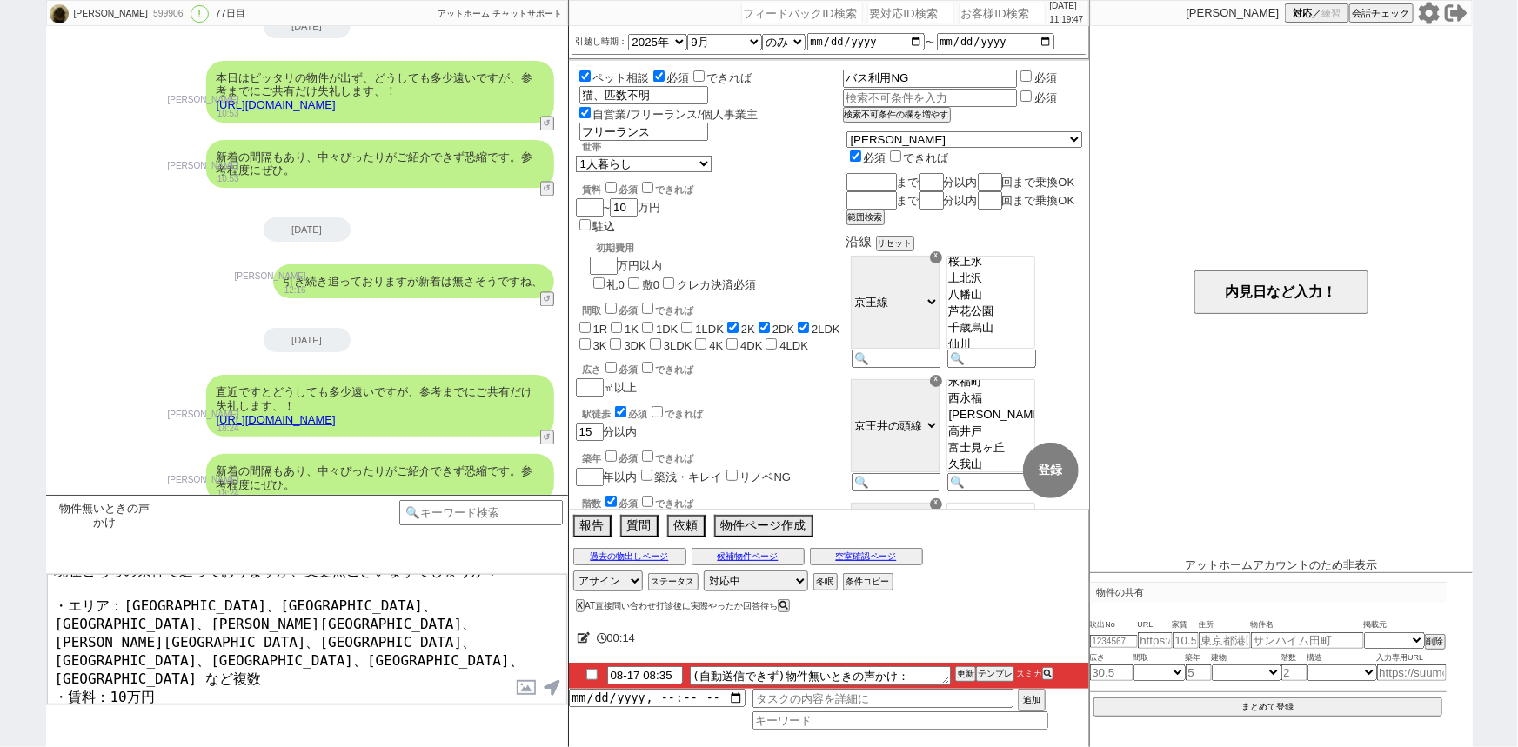
scroll to position [26, 0]
type textarea "現在こちらの条件で追っておりますが、変更点ございますでしょうか？ ・エリア：[GEOGRAPHIC_DATA]、[GEOGRAPHIC_DATA]、[GEOG…"
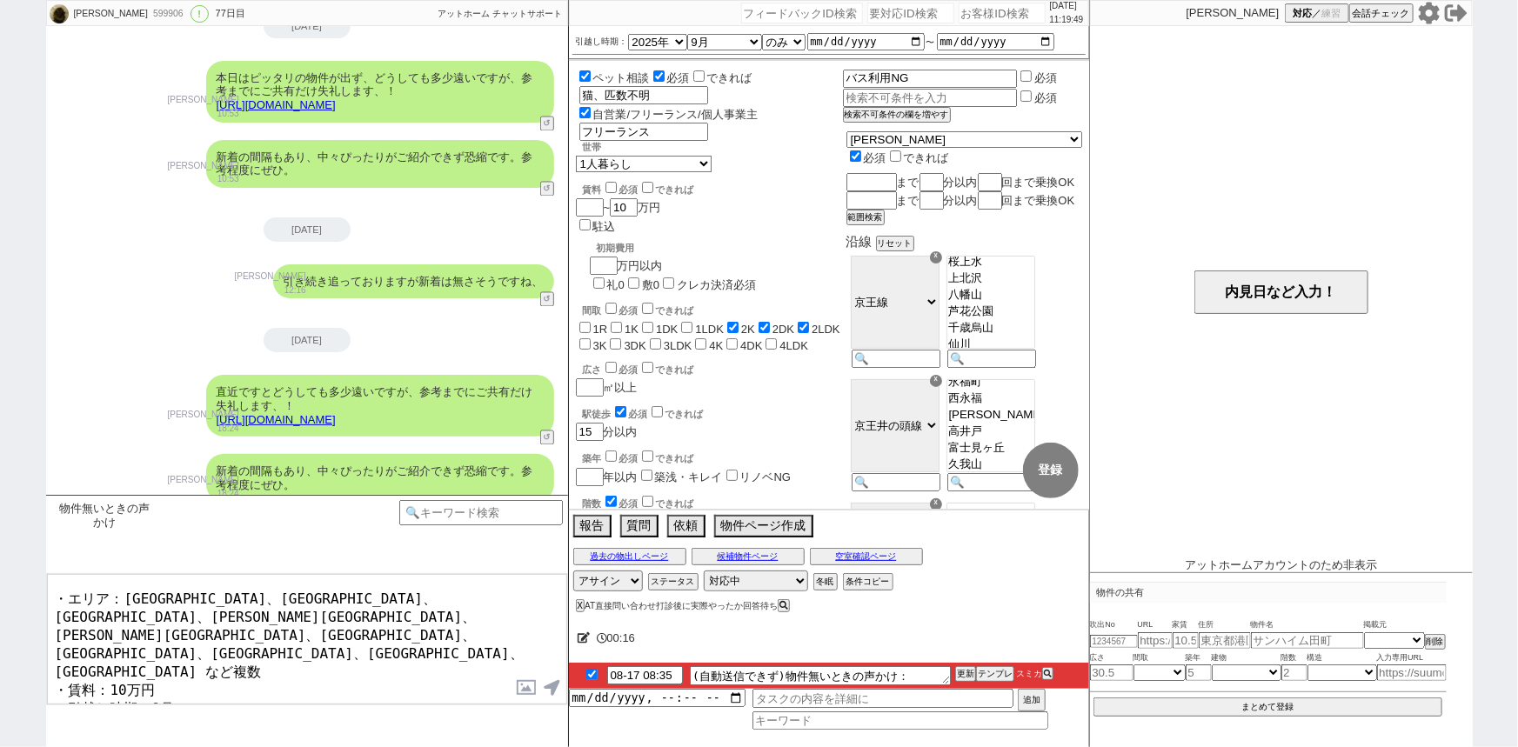
checkbox input "true"
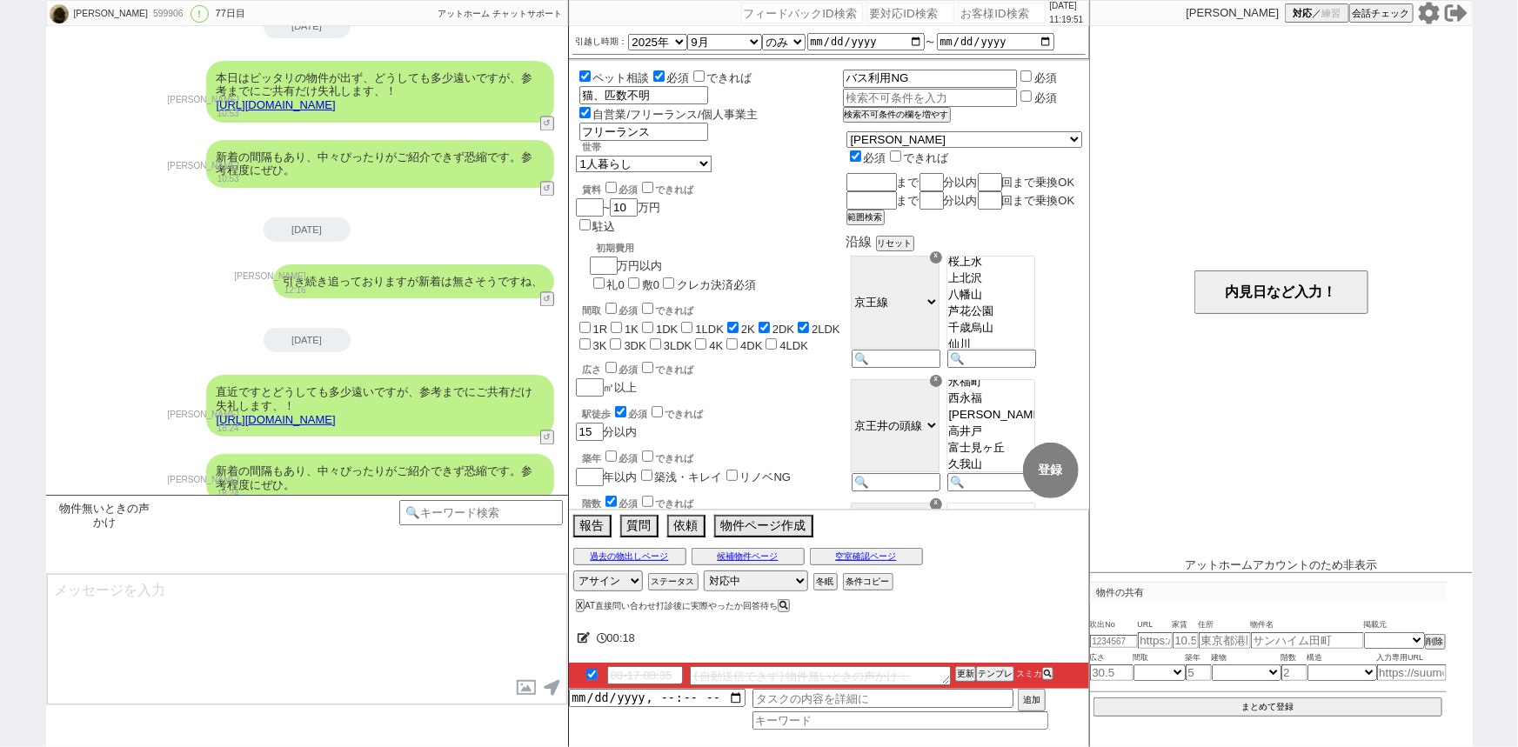
scroll to position [15238, 0]
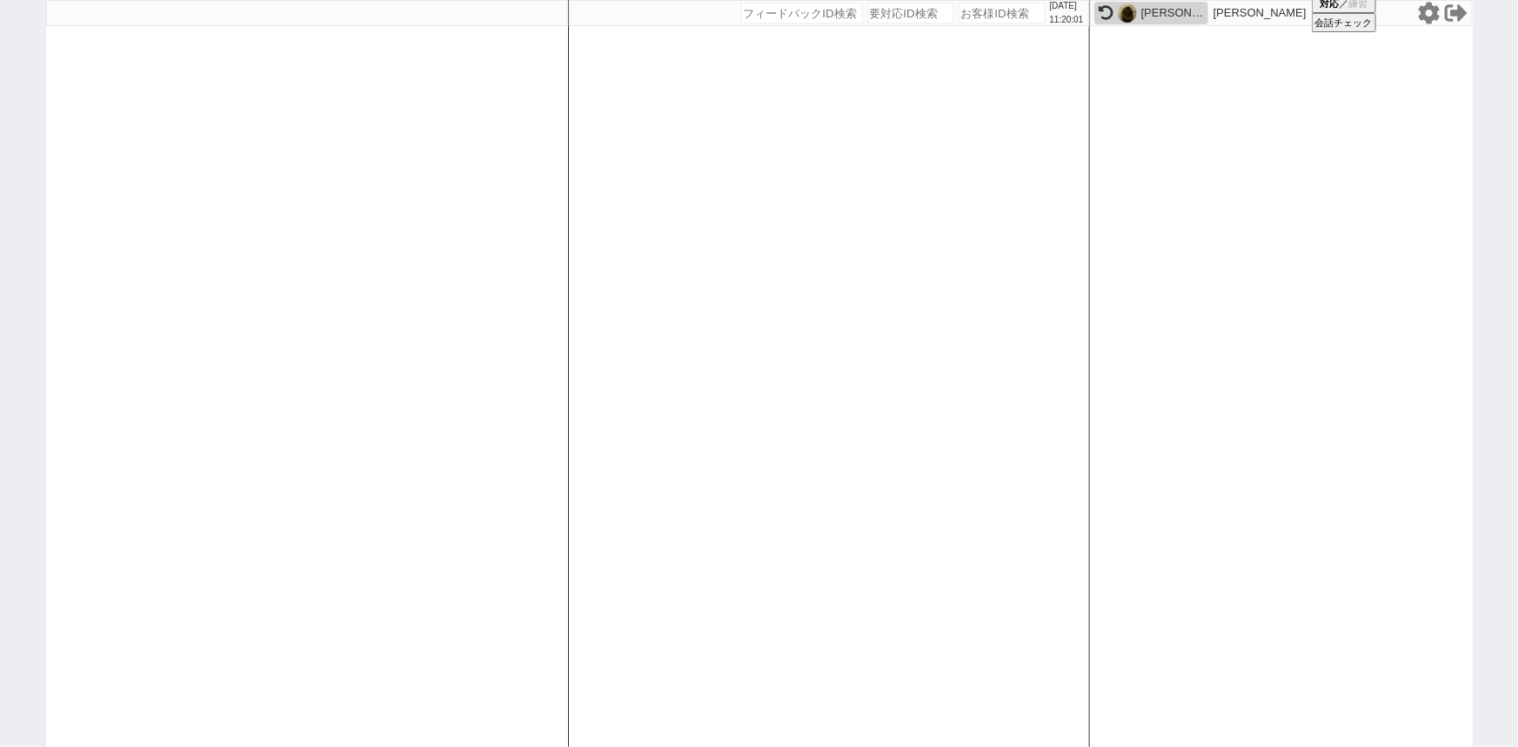
click at [987, 15] on input "number" at bounding box center [1001, 13] width 87 height 21
paste input "607537"
type input "607537"
select select
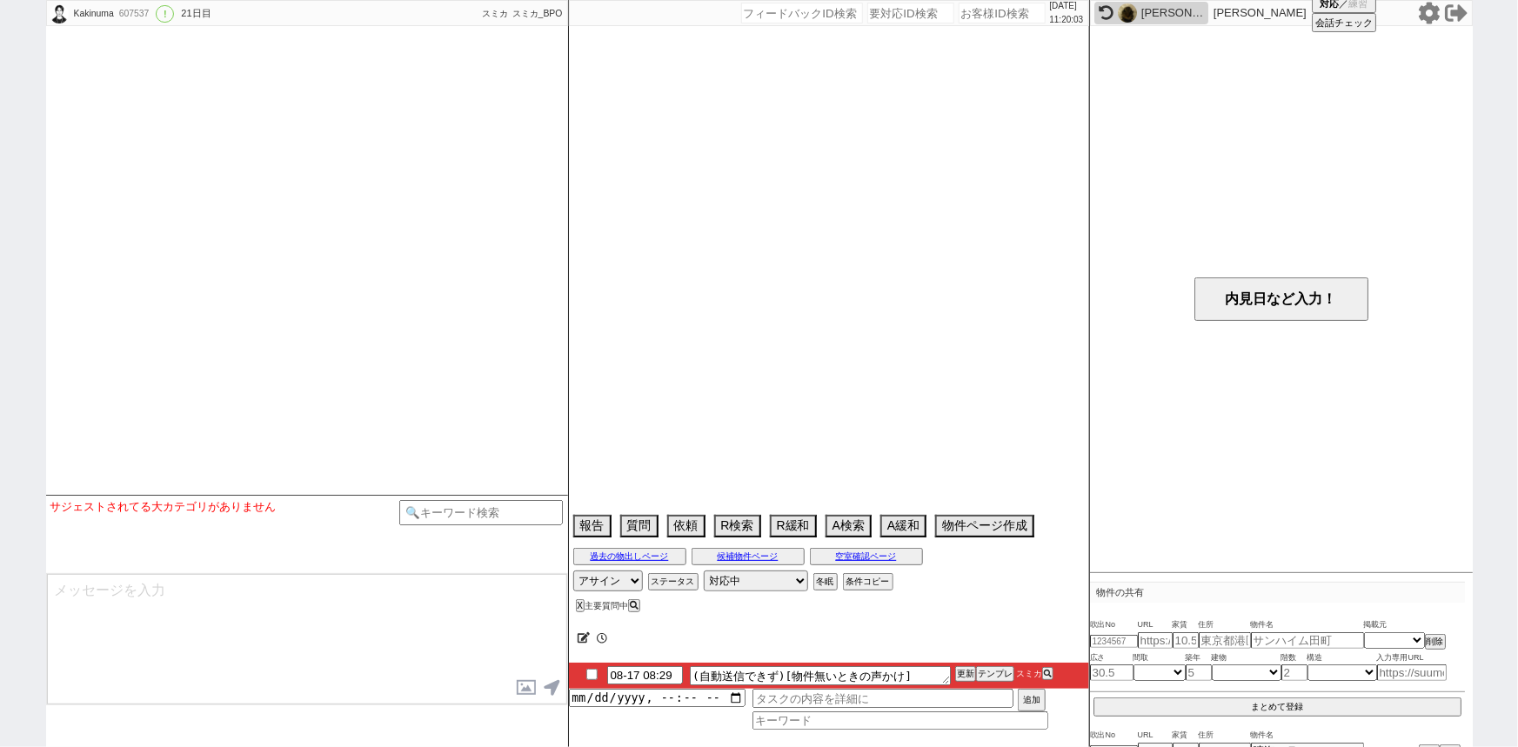
select select "2025"
select select "9"
select select "36"
select select "1"
select select "2"
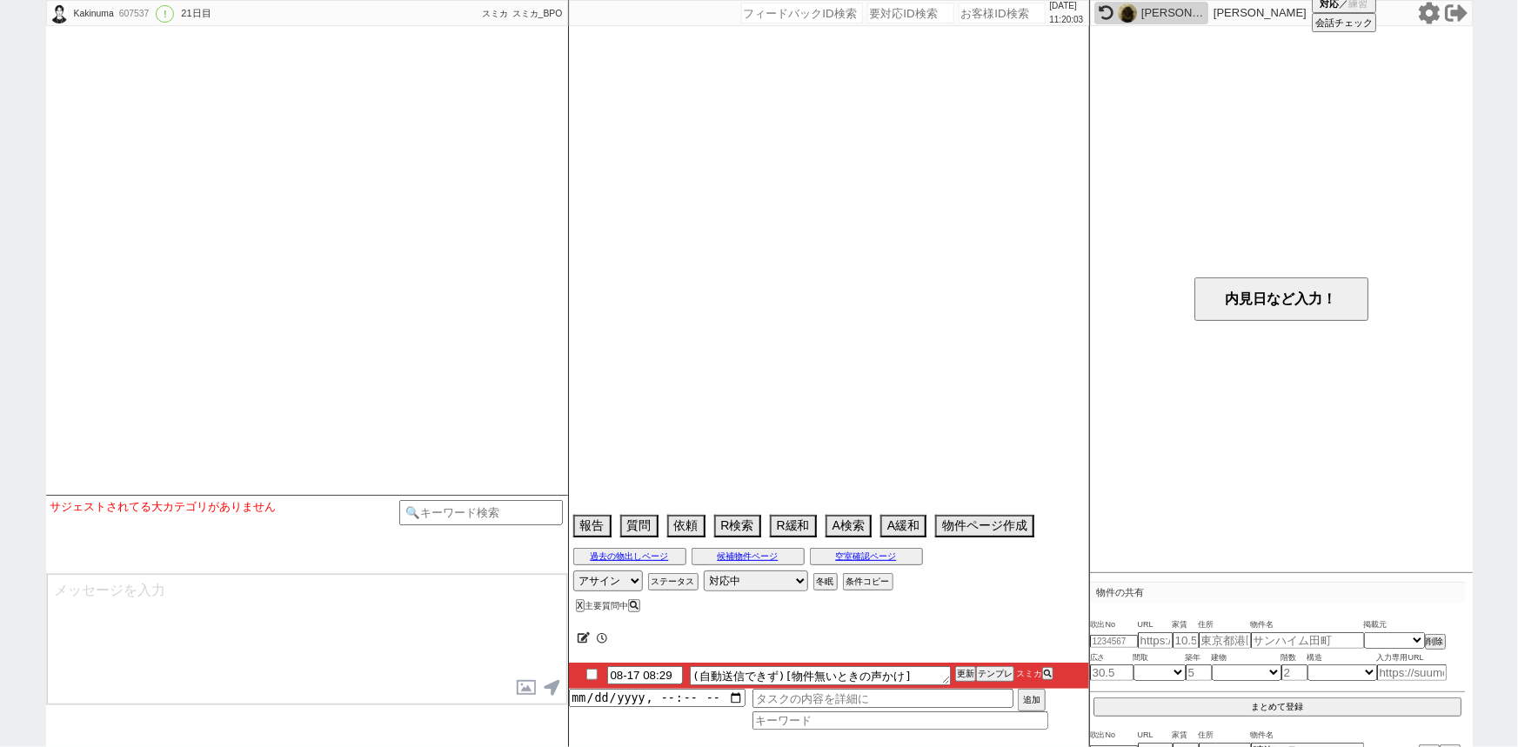
select select "75"
select select "[DATE]"
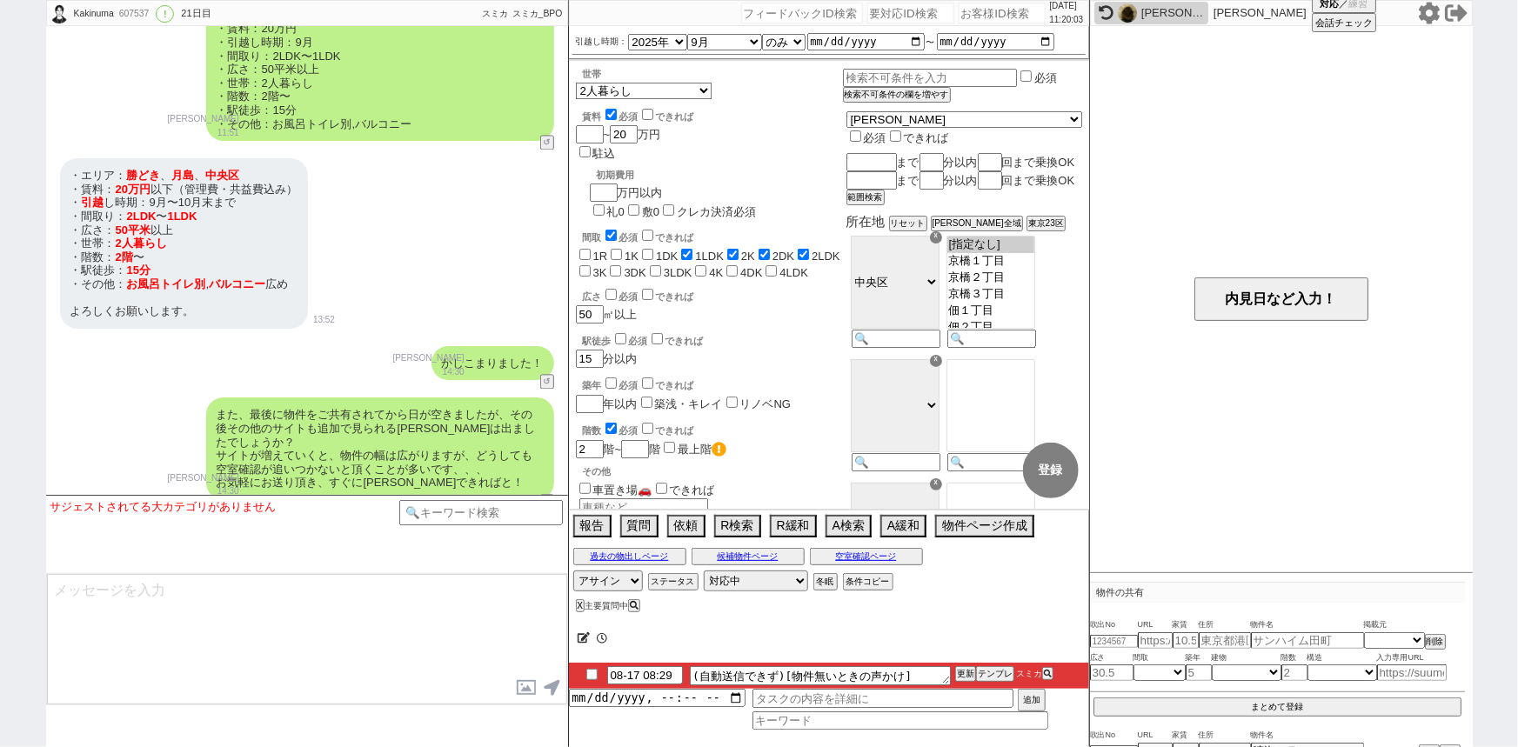
scroll to position [205, 0]
click at [984, 675] on button "テンプレ" at bounding box center [995, 674] width 38 height 12
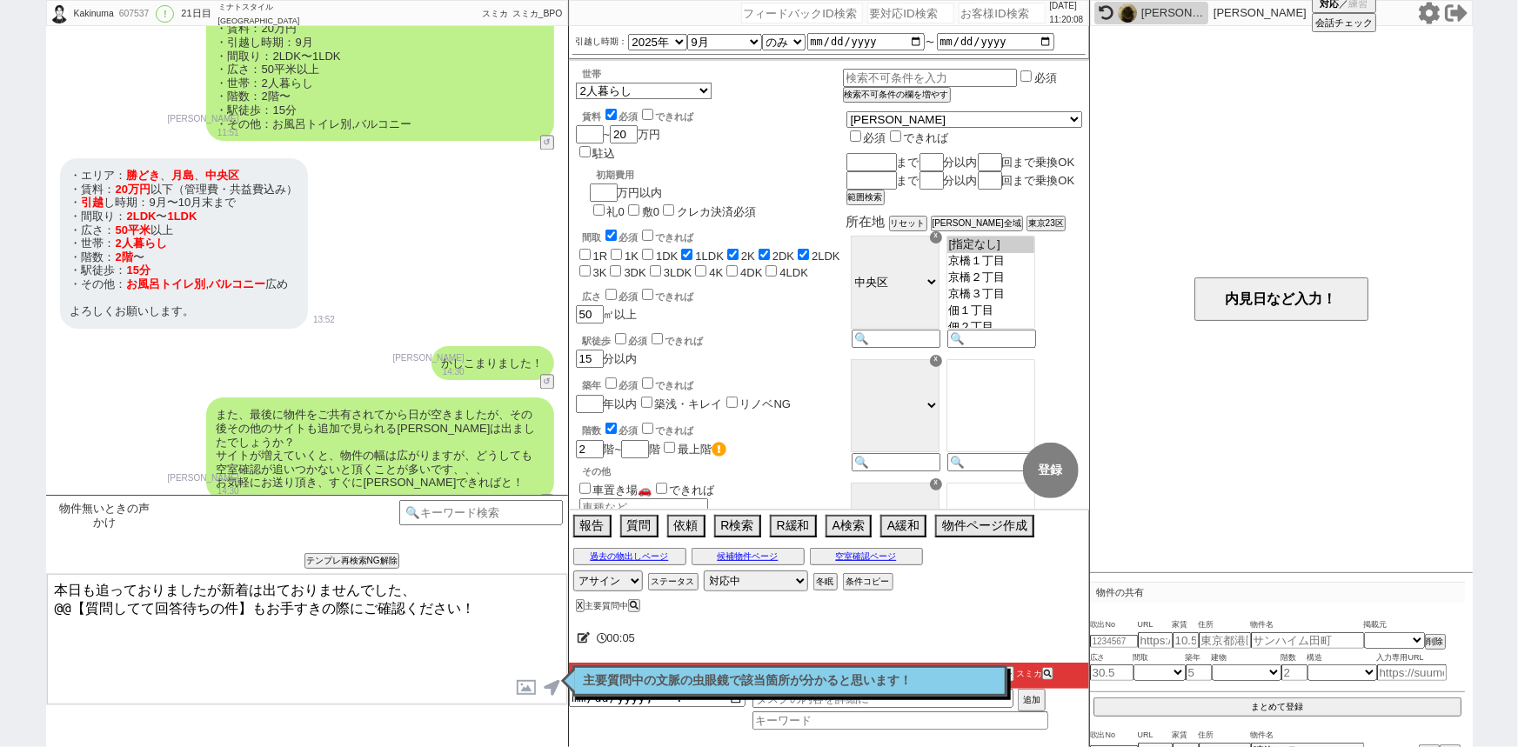
drag, startPoint x: 241, startPoint y: 600, endPoint x: 36, endPoint y: 622, distance: 206.4
click at [36, 622] on div "Kakinuma 607537 ! 0 21日目 ミナトスタイル銀座新橋店 冬眠中 自社客 スミカ スミカ_BPO チャット全表示 [DATE] ようこそLI…" at bounding box center [759, 373] width 1518 height 747
type textarea "本日も追っておりましたが新着は出ておりませんでした、 先日の件もお手すきの際にご確認ください！"
checkbox input "true"
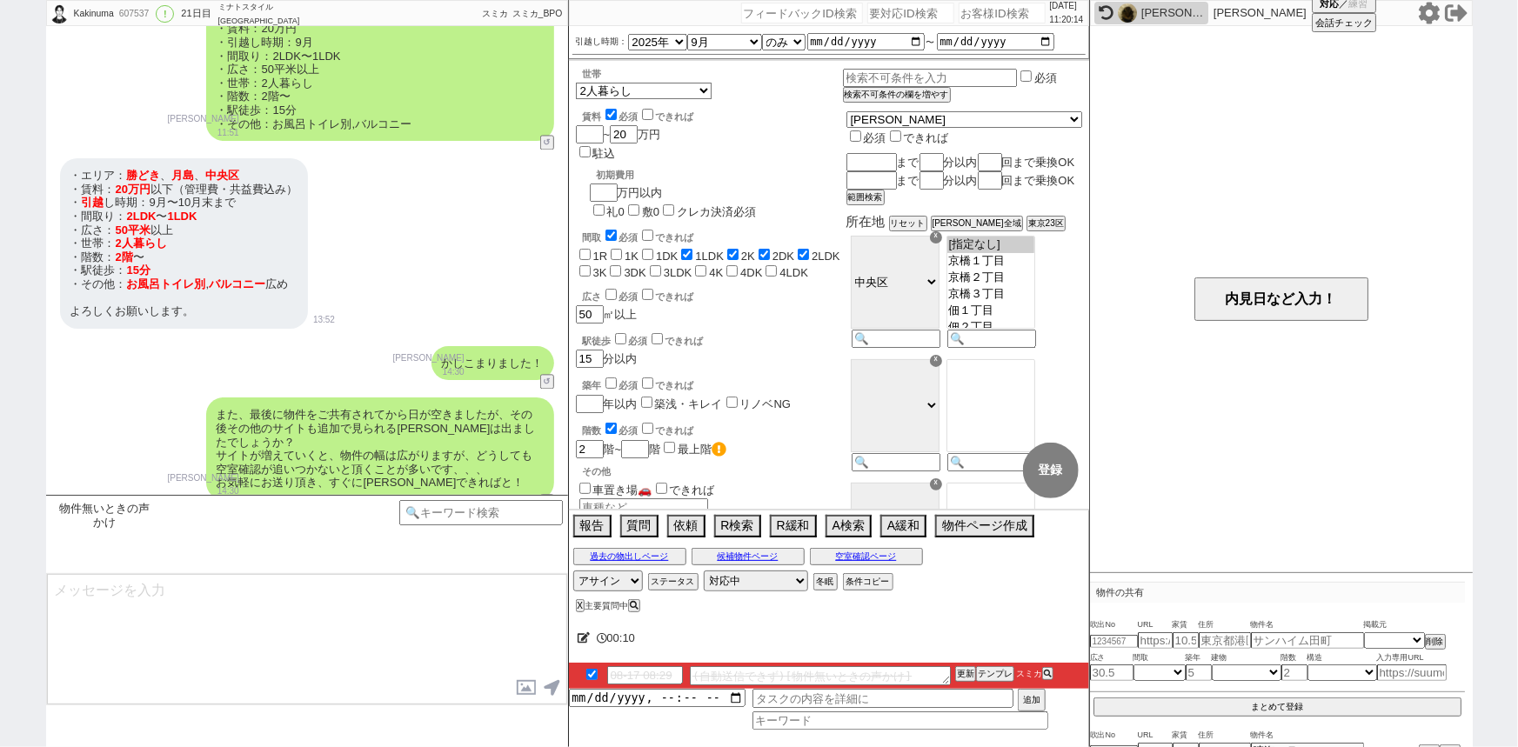
scroll to position [8567, 0]
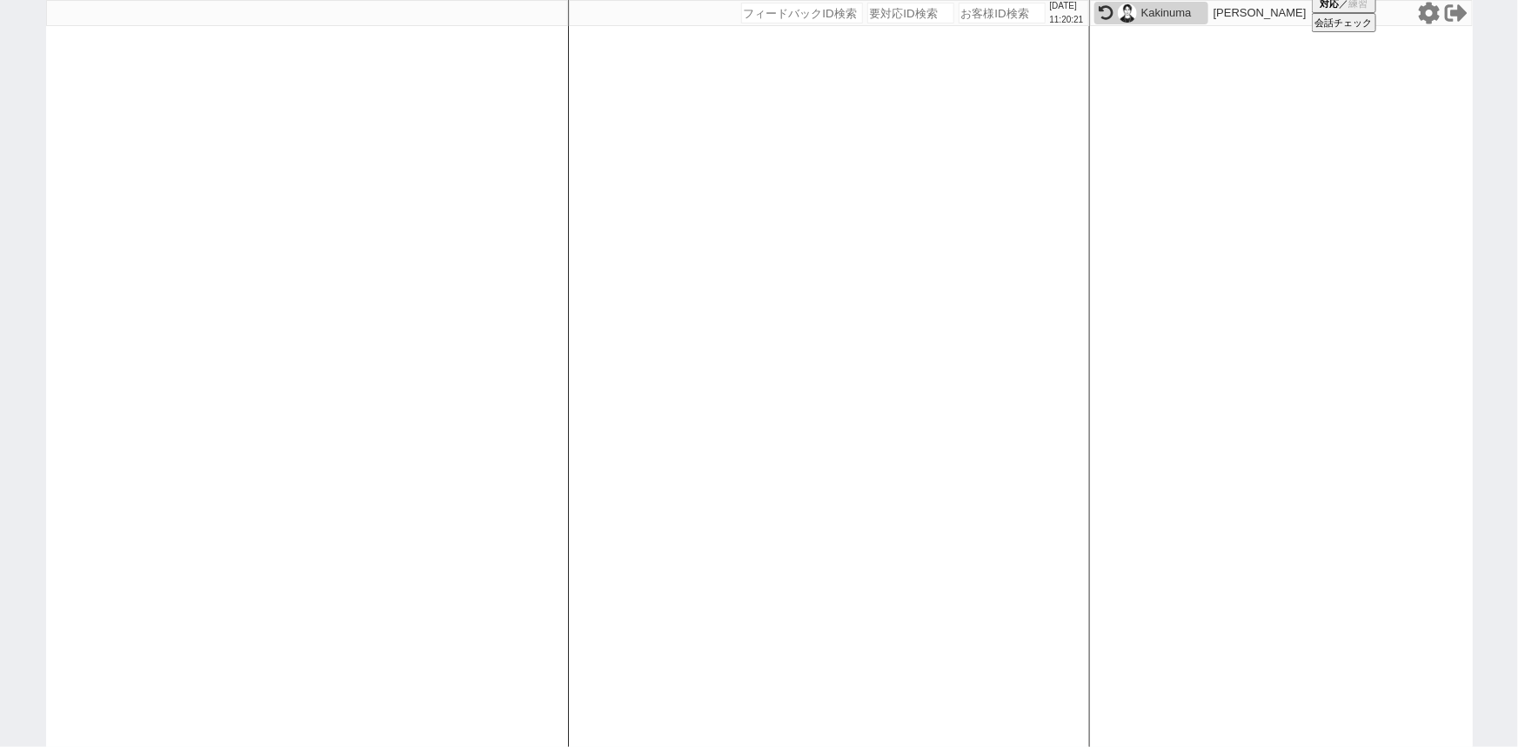
click at [975, 17] on input "number" at bounding box center [1001, 13] width 87 height 21
paste input "609838"
type input "609838"
select select
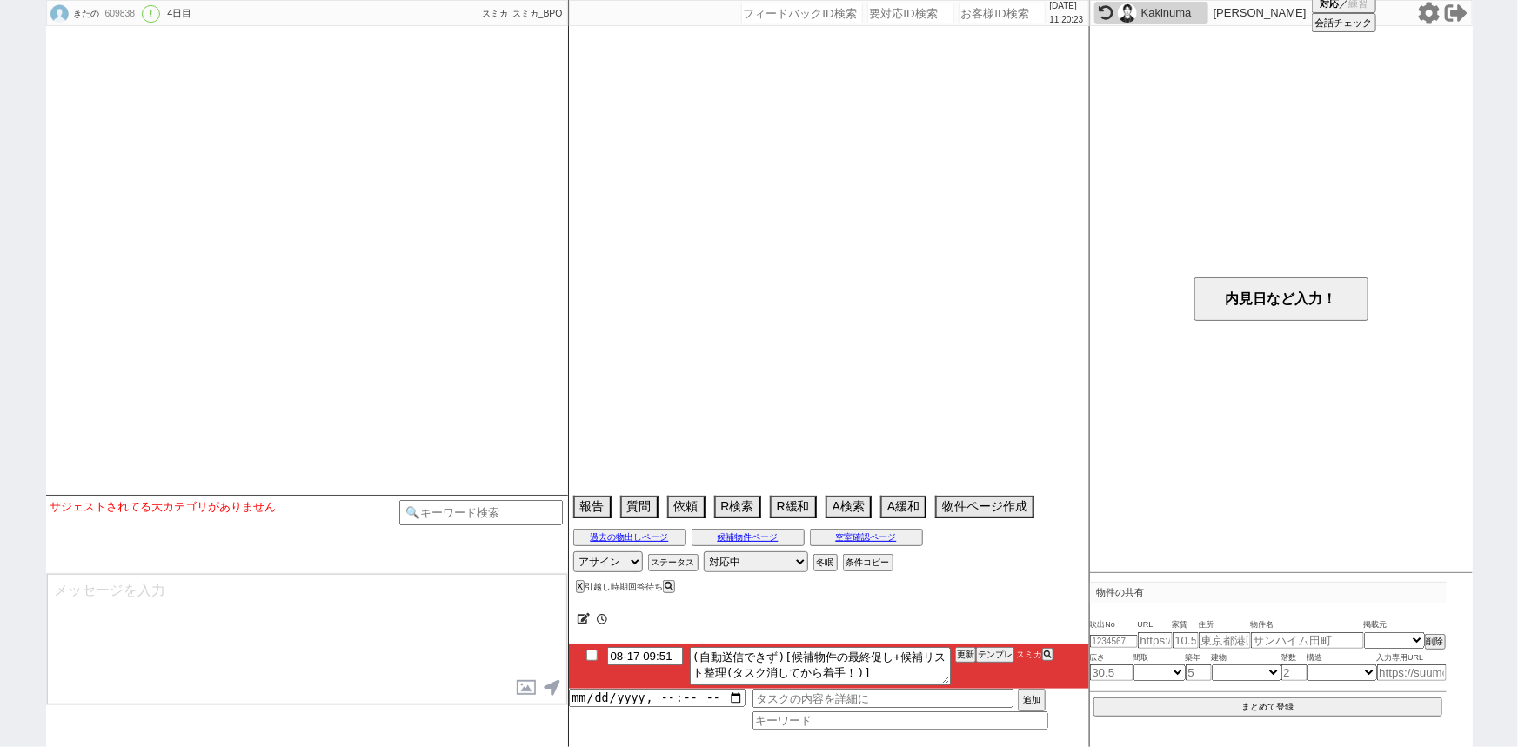
type textarea "クレカ支払い問題ないか→未回答"
select select "15"
select select "0"
select select "14"
select select "100"
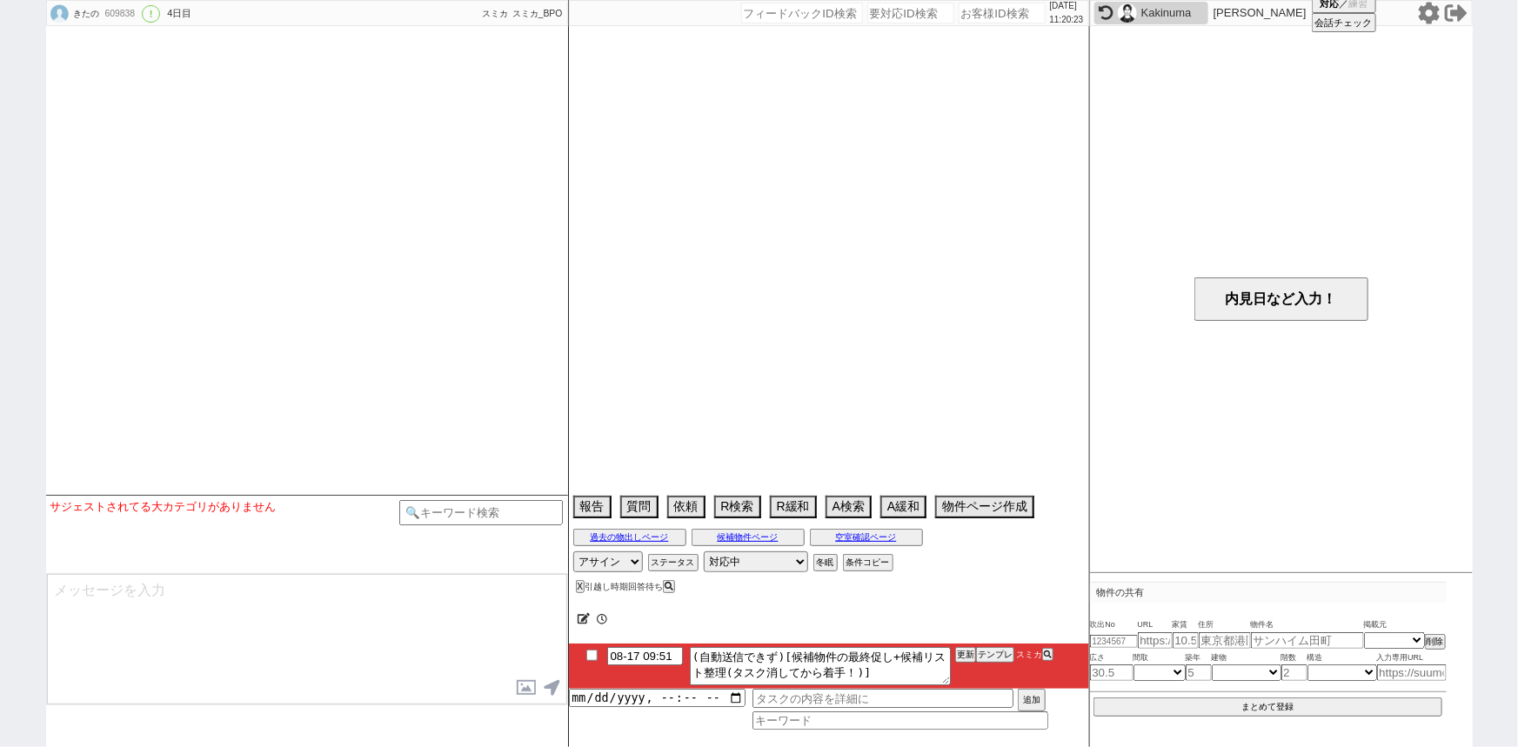
select select "48"
select select "[DATE]"
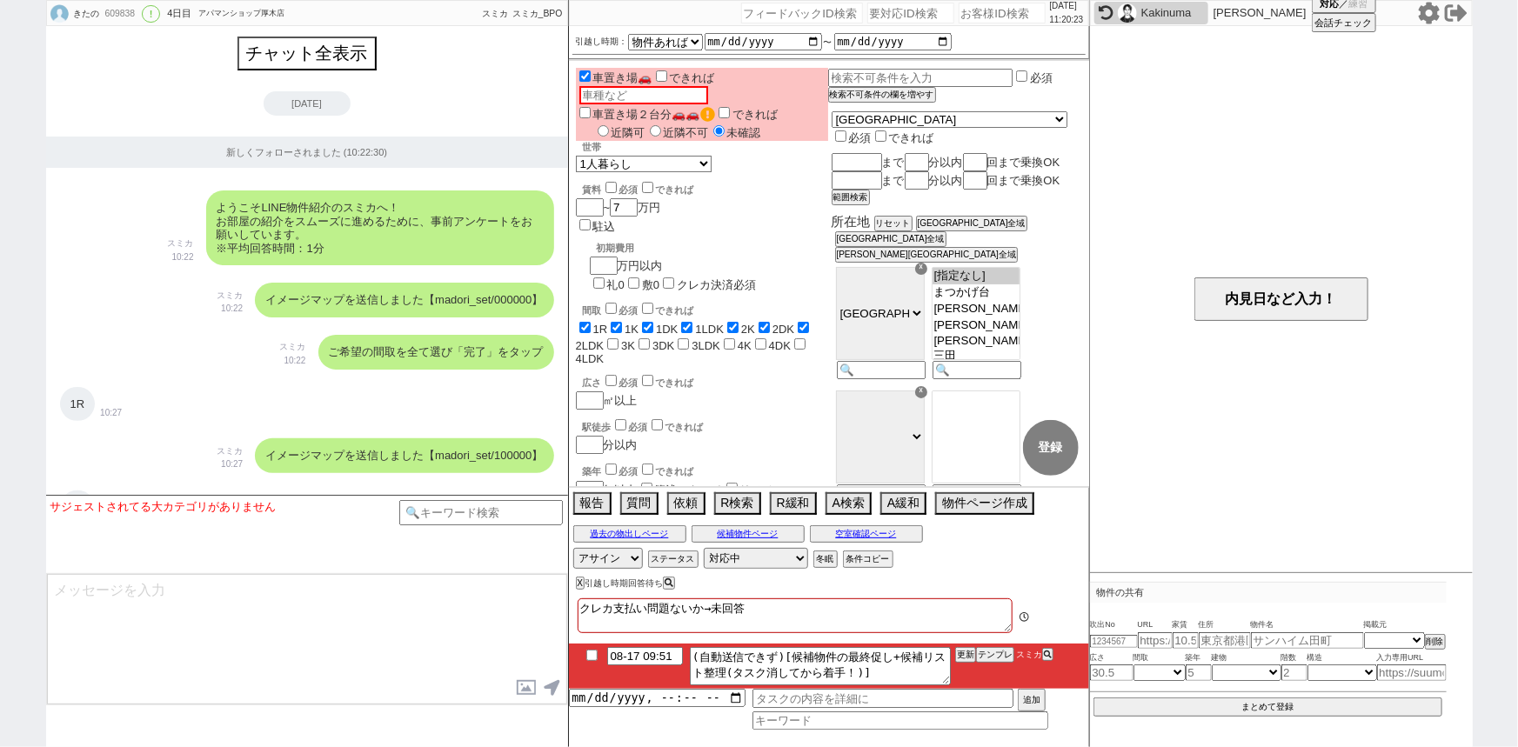
scroll to position [503, 0]
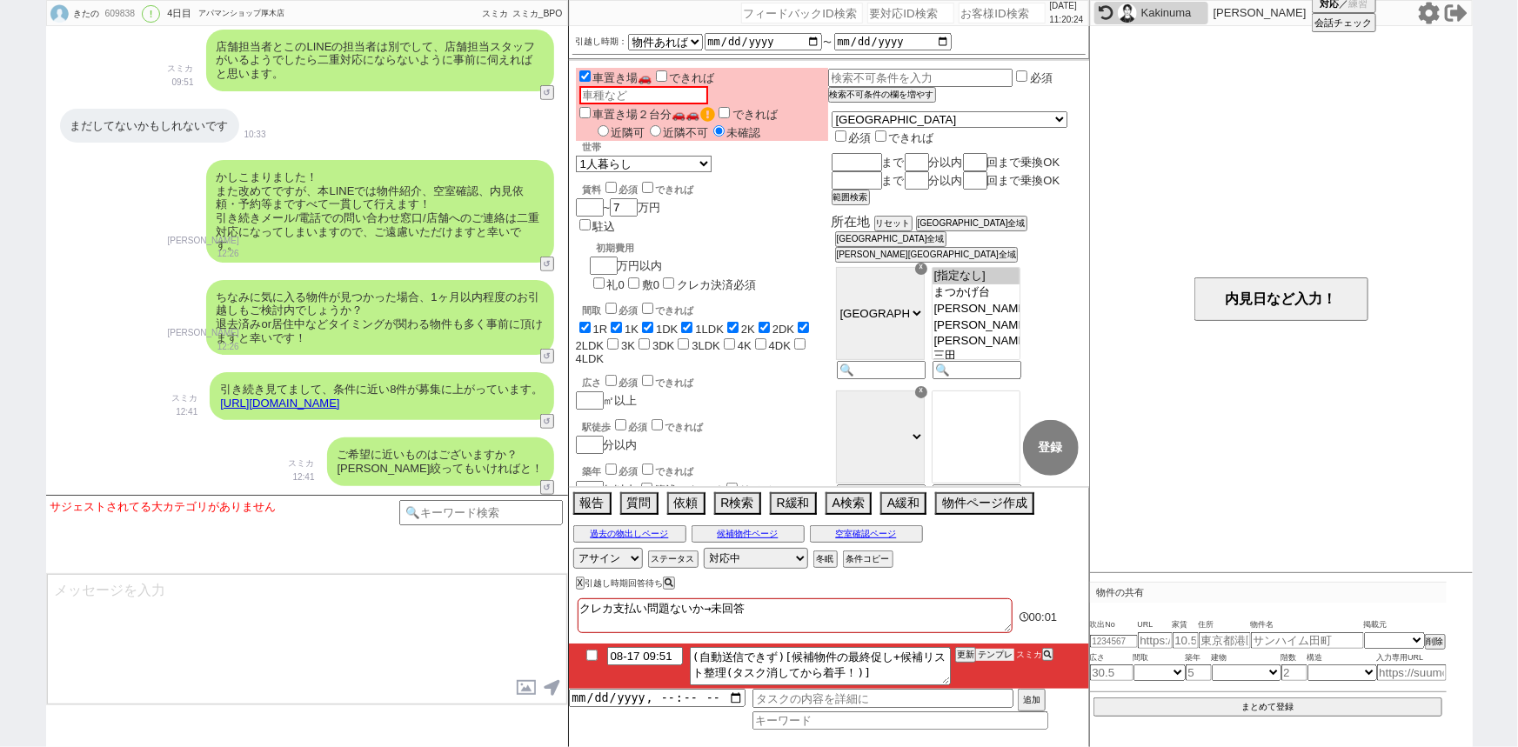
click at [992, 658] on button "テンプレ" at bounding box center [995, 655] width 38 height 12
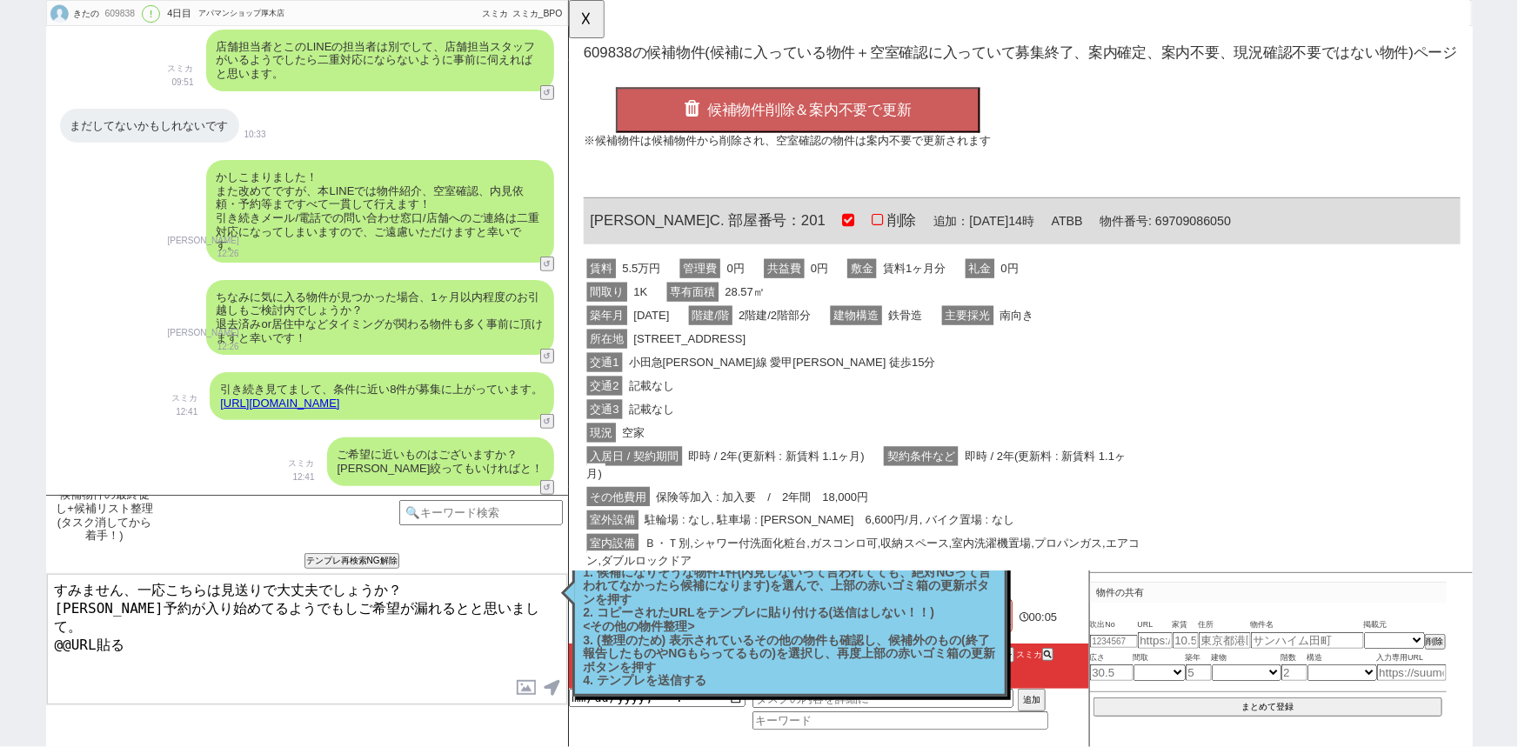
scroll to position [0, 0]
click at [902, 352] on div "所在[GEOGRAPHIC_DATA][STREET_ADDRESS]" at bounding box center [890, 364] width 613 height 25
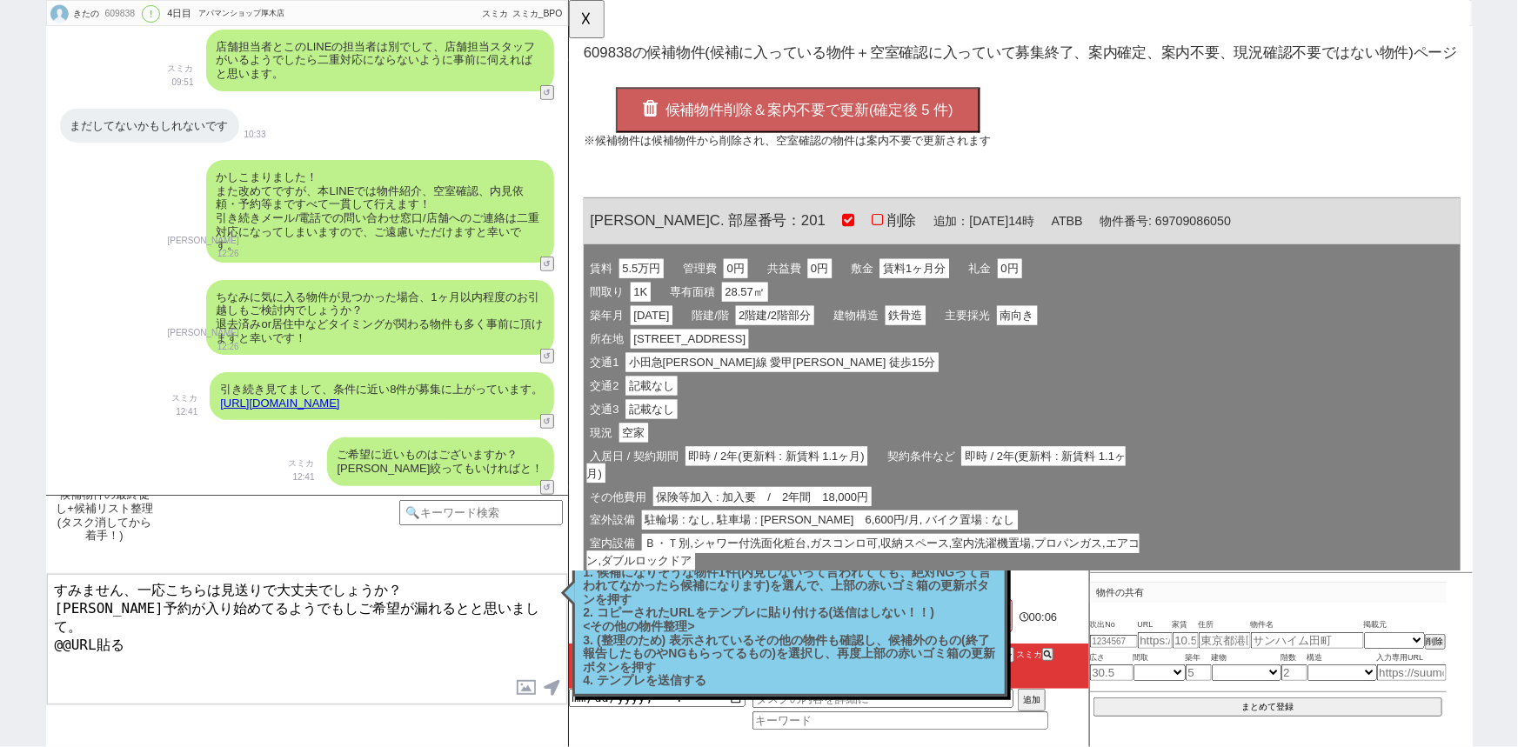
click at [832, 121] on span "候補物件削除＆案内不要で更新(確定後 5 件)" at bounding box center [826, 118] width 310 height 17
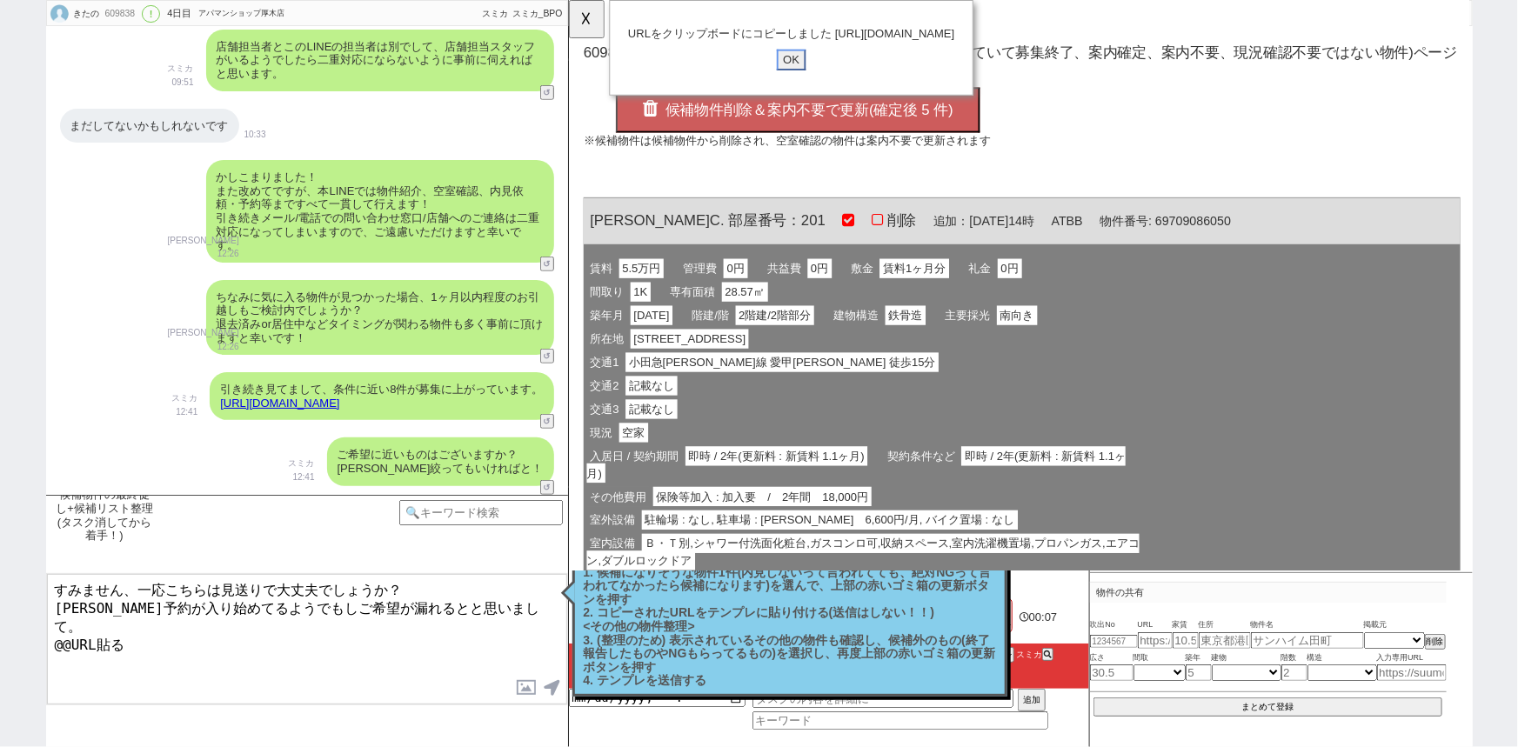
click at [808, 76] on input "OK" at bounding box center [806, 64] width 31 height 23
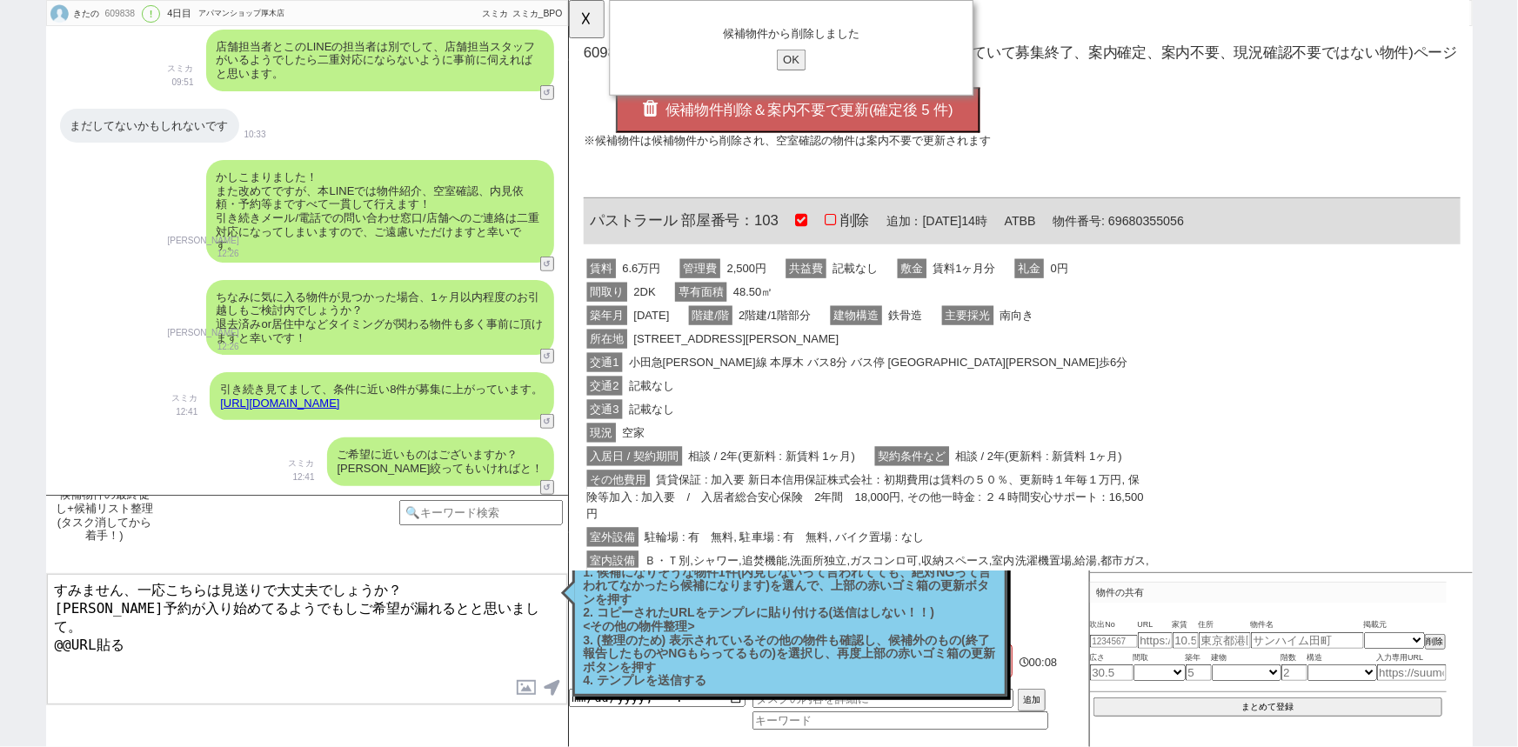
drag, startPoint x: 148, startPoint y: 618, endPoint x: 0, endPoint y: 657, distance: 152.9
click at [0, 657] on div "きたの 609838 ! 0 4日目 アパマンショップ厚木店 冬眠中 自社客 スミカ スミカ_BPO チャット全表示 [DATE] 新しくフォローされました …" at bounding box center [759, 373] width 1518 height 747
type textarea "すみません、一応こちらは見送りで大丈夫でしょうか？ [PERSON_NAME]予約が入り始めてるようでもしご希望が漏れるとと思いまして。 [URL][DOMA…"
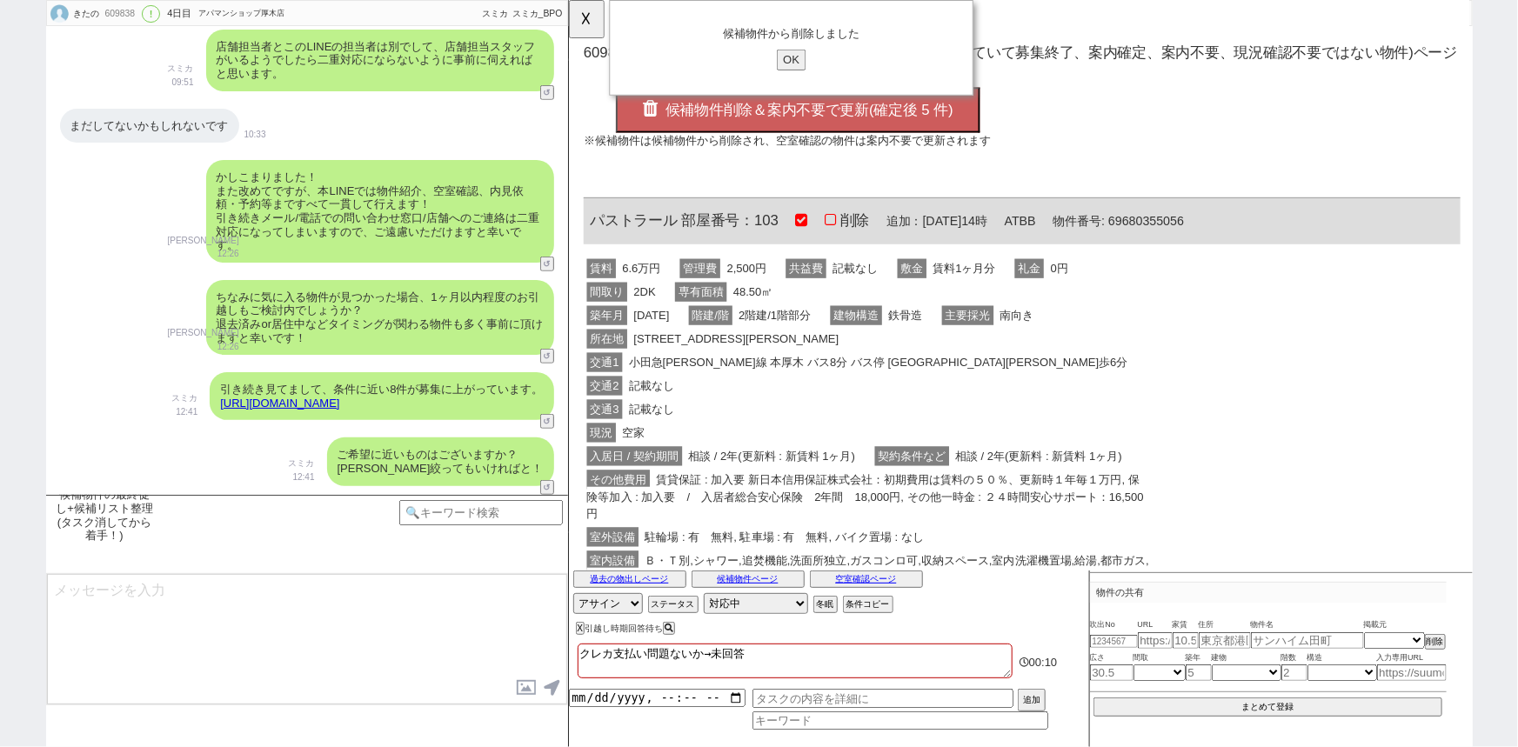
scroll to position [3917, 0]
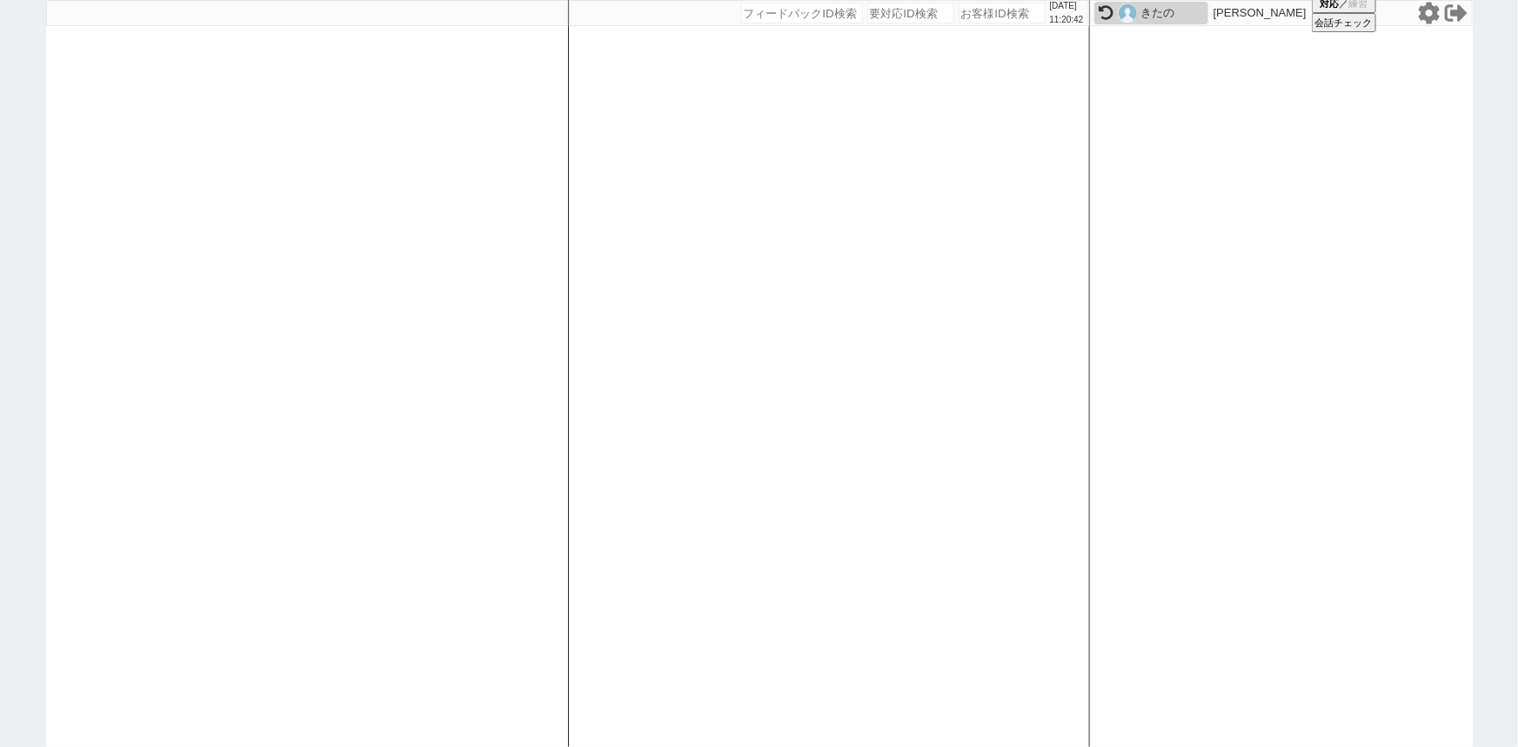
click at [987, 17] on input "number" at bounding box center [1001, 13] width 87 height 21
paste input "609683"
type input "609683"
select select
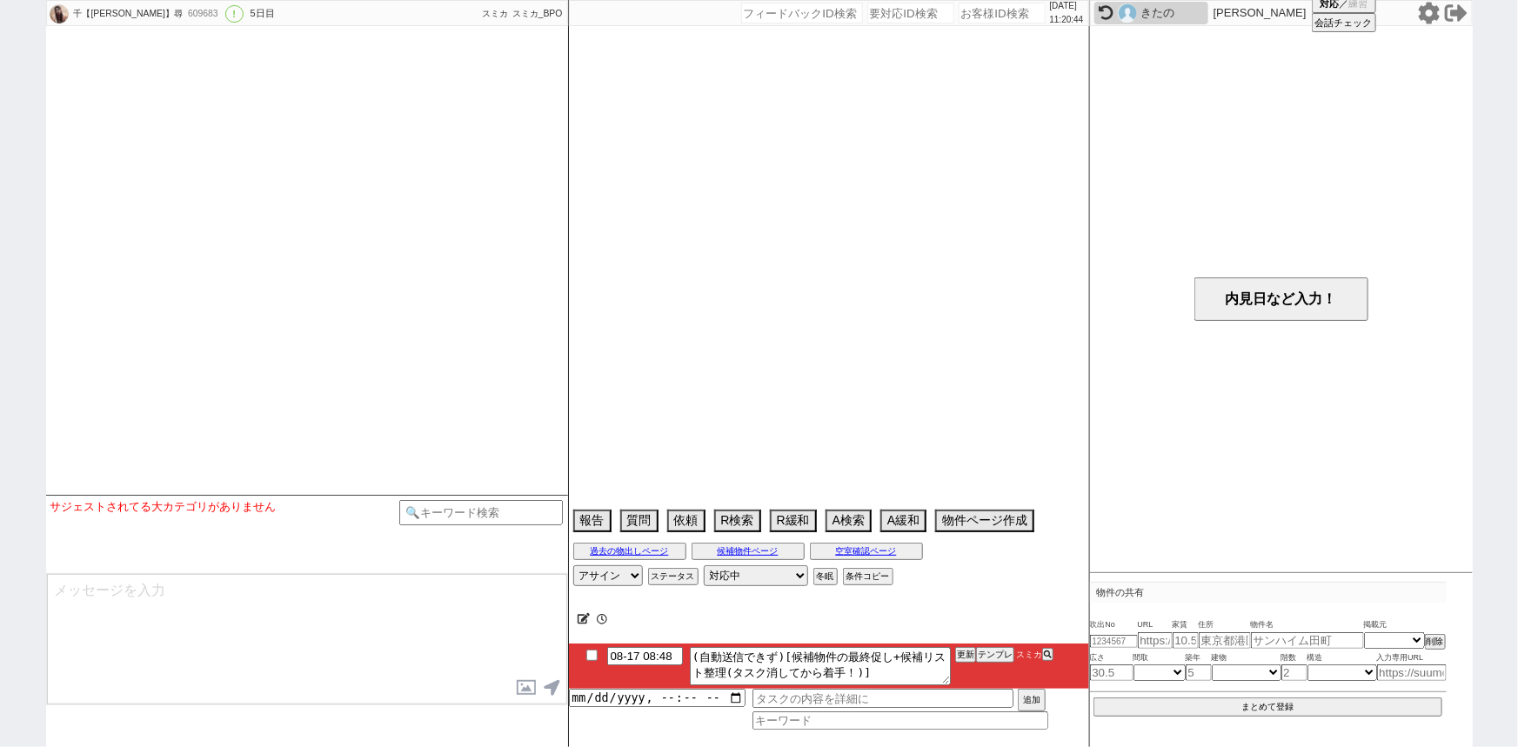
select select "15"
select select "1"
select select "69"
select select "[DATE]"
select select "62"
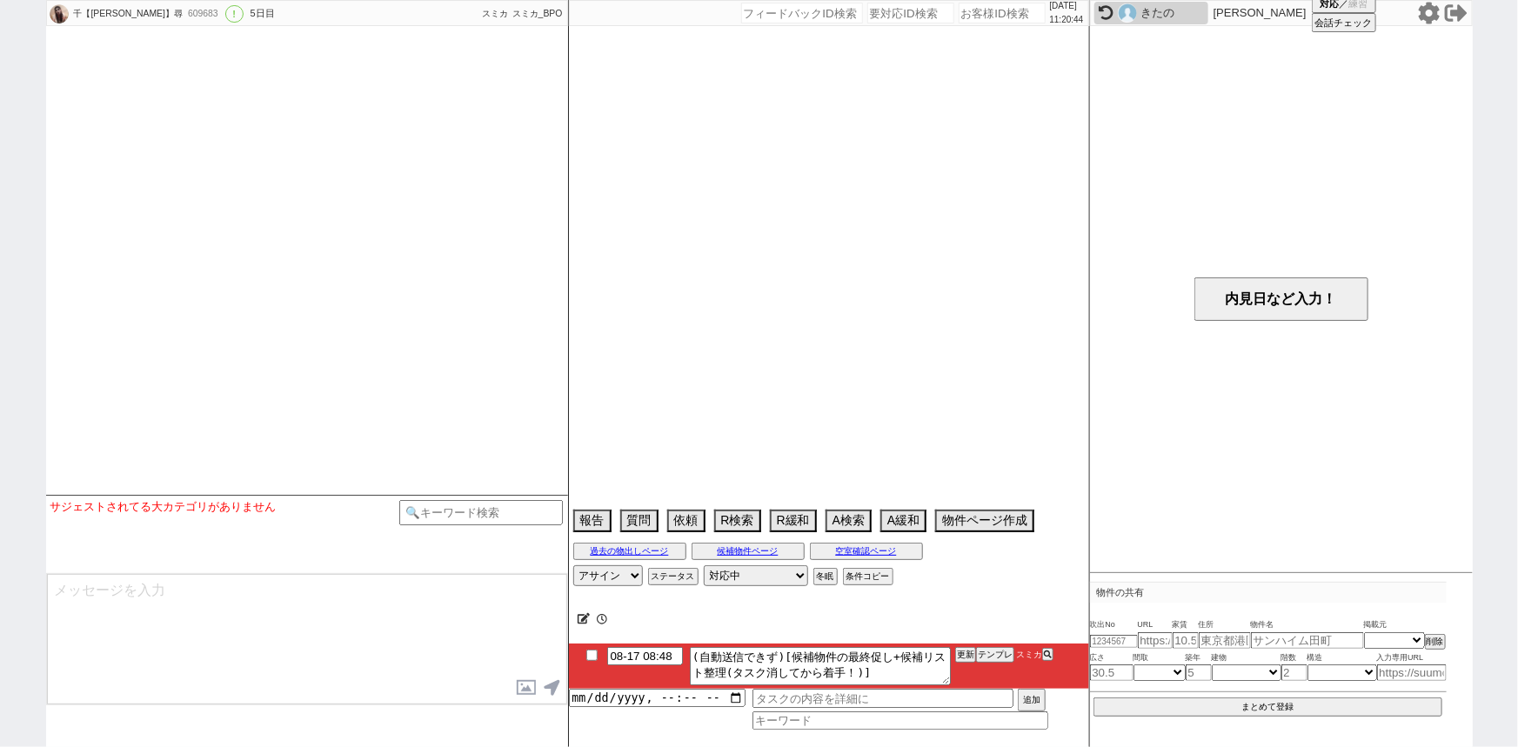
select select "[DATE]"
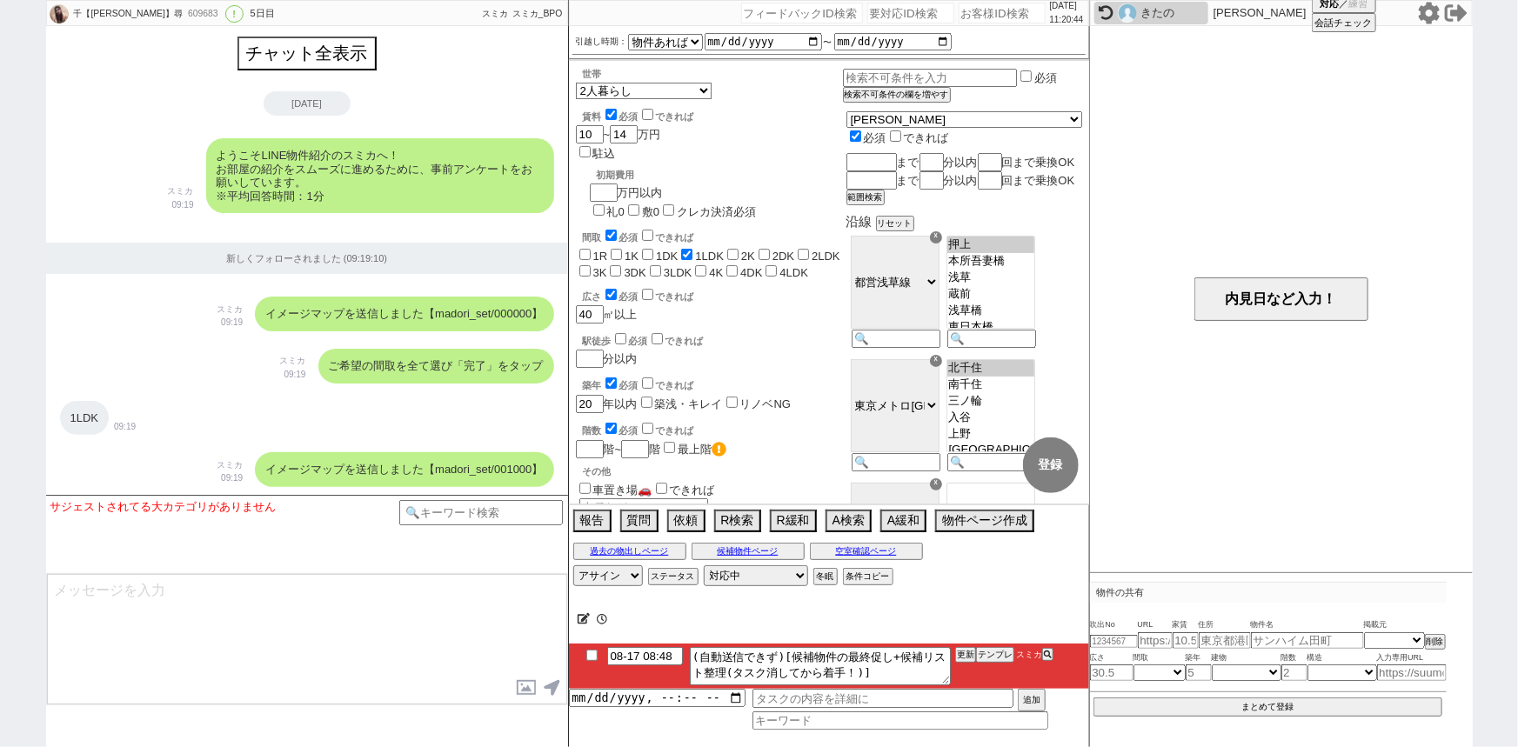
scroll to position [4036, 0]
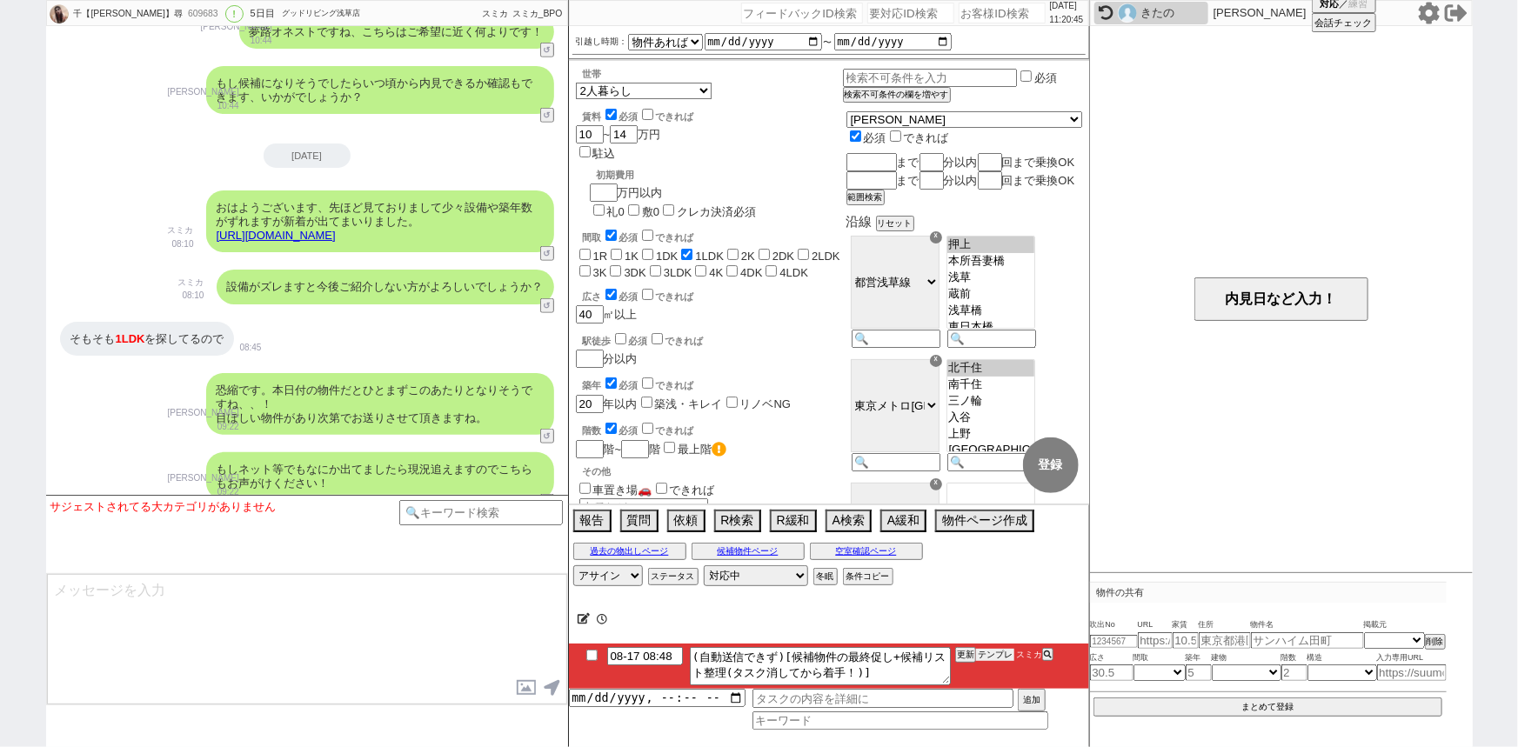
click at [996, 656] on button "テンプレ" at bounding box center [995, 655] width 38 height 12
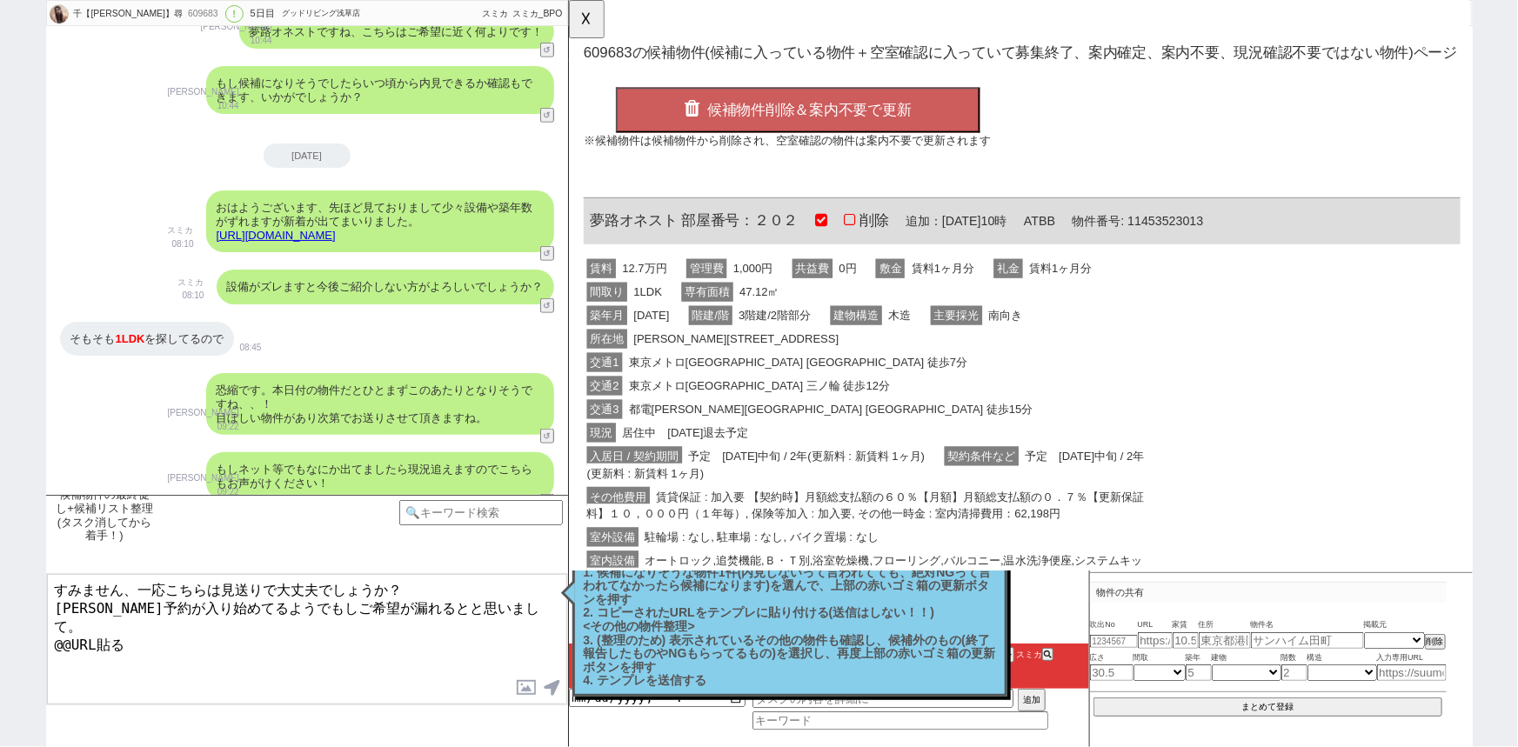
scroll to position [0, 0]
click at [791, 384] on span "東京メトロ[GEOGRAPHIC_DATA] [GEOGRAPHIC_DATA] 徒歩7分" at bounding box center [814, 389] width 371 height 21
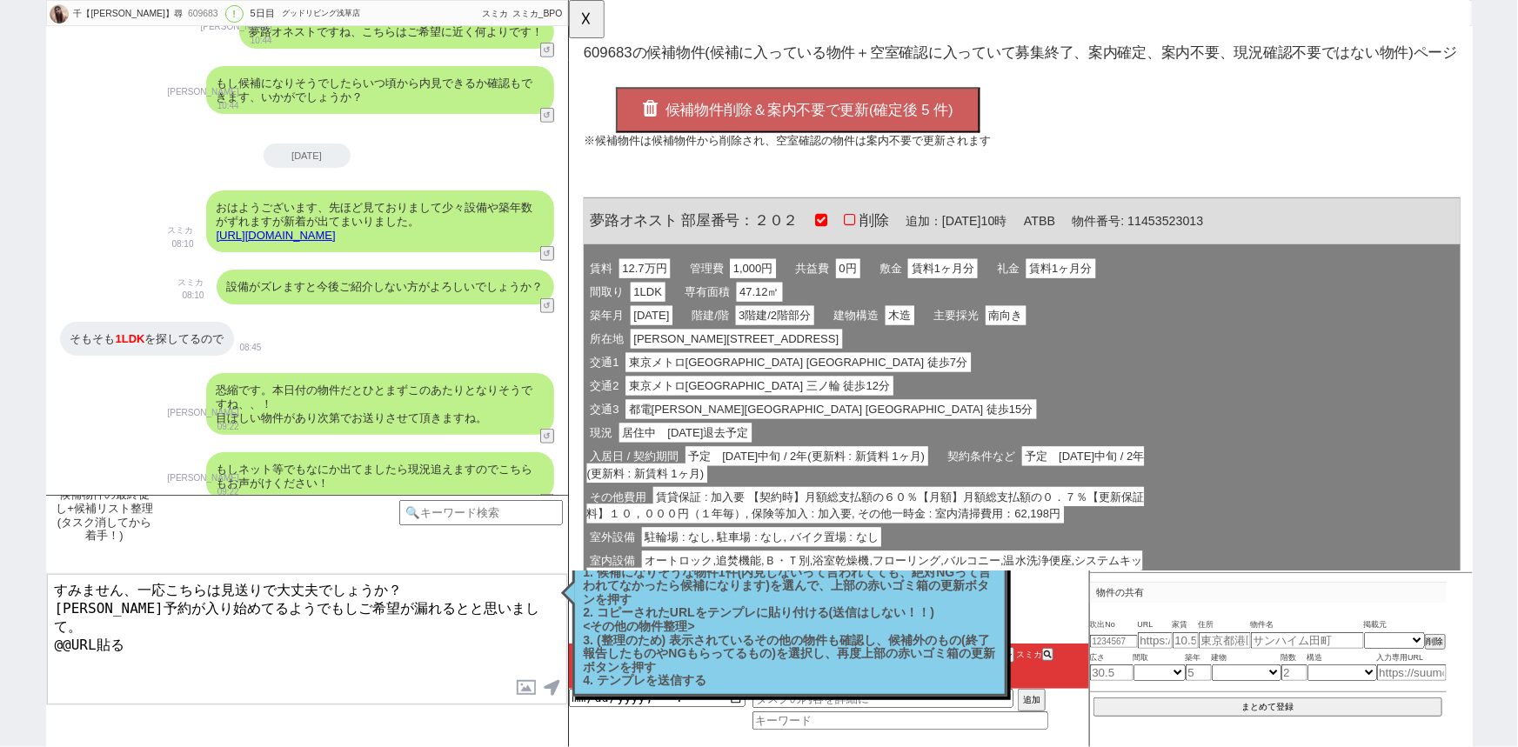
click at [840, 114] on span "候補物件削除＆案内不要で更新(確定後 5 件)" at bounding box center [826, 118] width 310 height 17
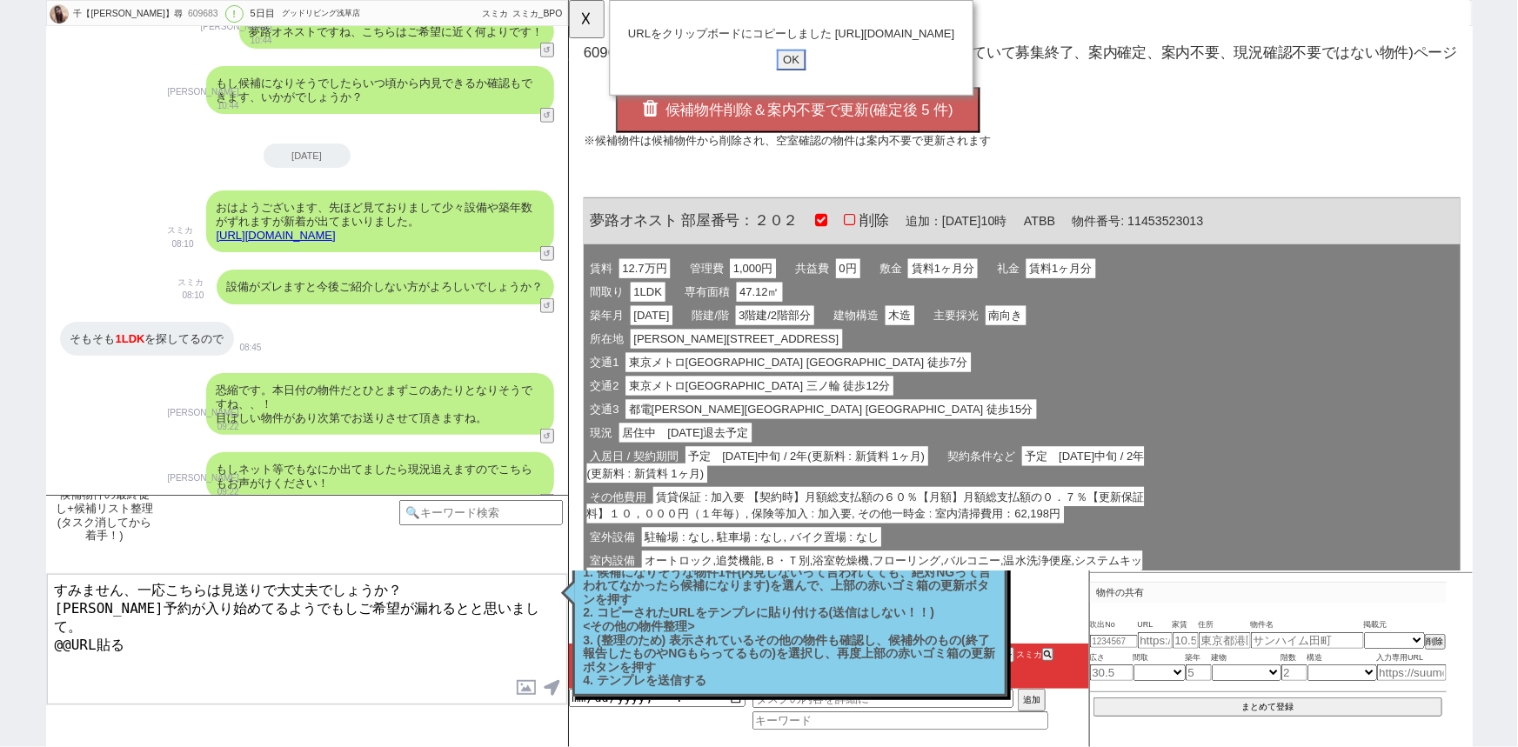
click at [804, 76] on input "OK" at bounding box center [806, 64] width 31 height 23
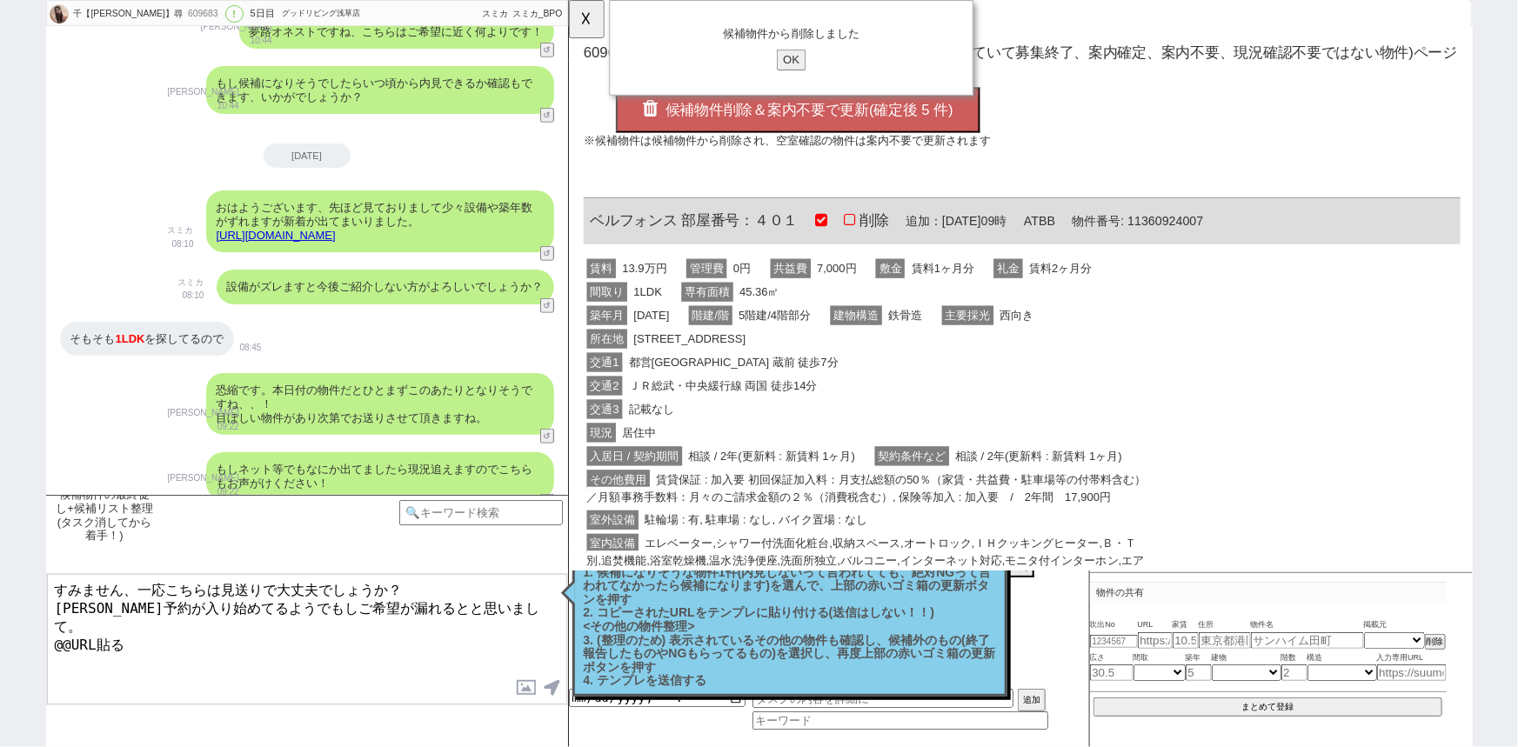
drag, startPoint x: 139, startPoint y: 626, endPoint x: 0, endPoint y: 692, distance: 154.1
click at [0, 692] on div "千【[PERSON_NAME]】尋 609683 ! 0 5日目 グッドリビング浅草店 冬眠中 自社客 スミカ スミカ_BPO チャット全表示 [DATE] …" at bounding box center [759, 373] width 1518 height 747
type textarea "すみません、一応こちらは見送りで大丈夫でしょうか？ [PERSON_NAME]予約が入り始めてるようでもしご希望が漏れるとと思いまして。 [URL][DOMA…"
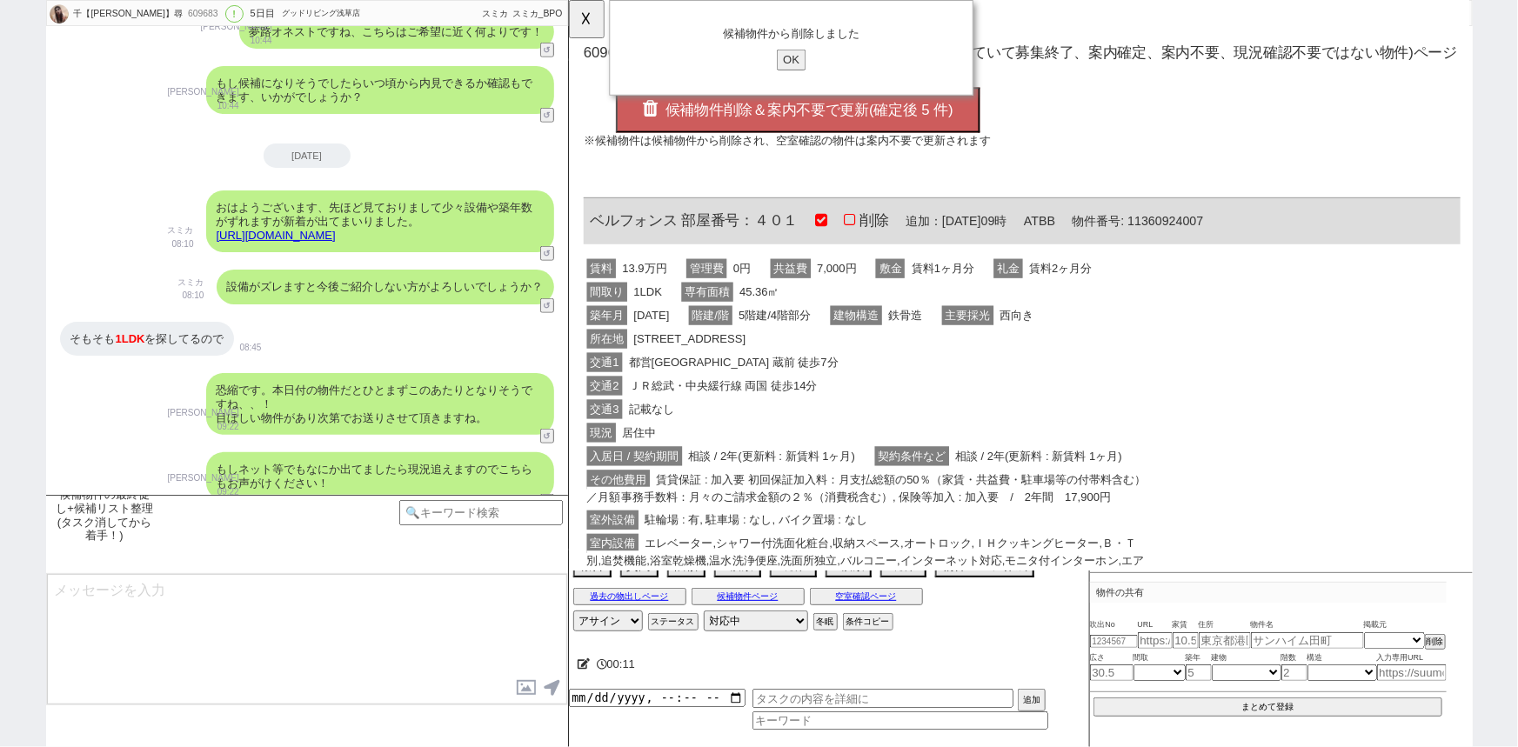
scroll to position [4188, 0]
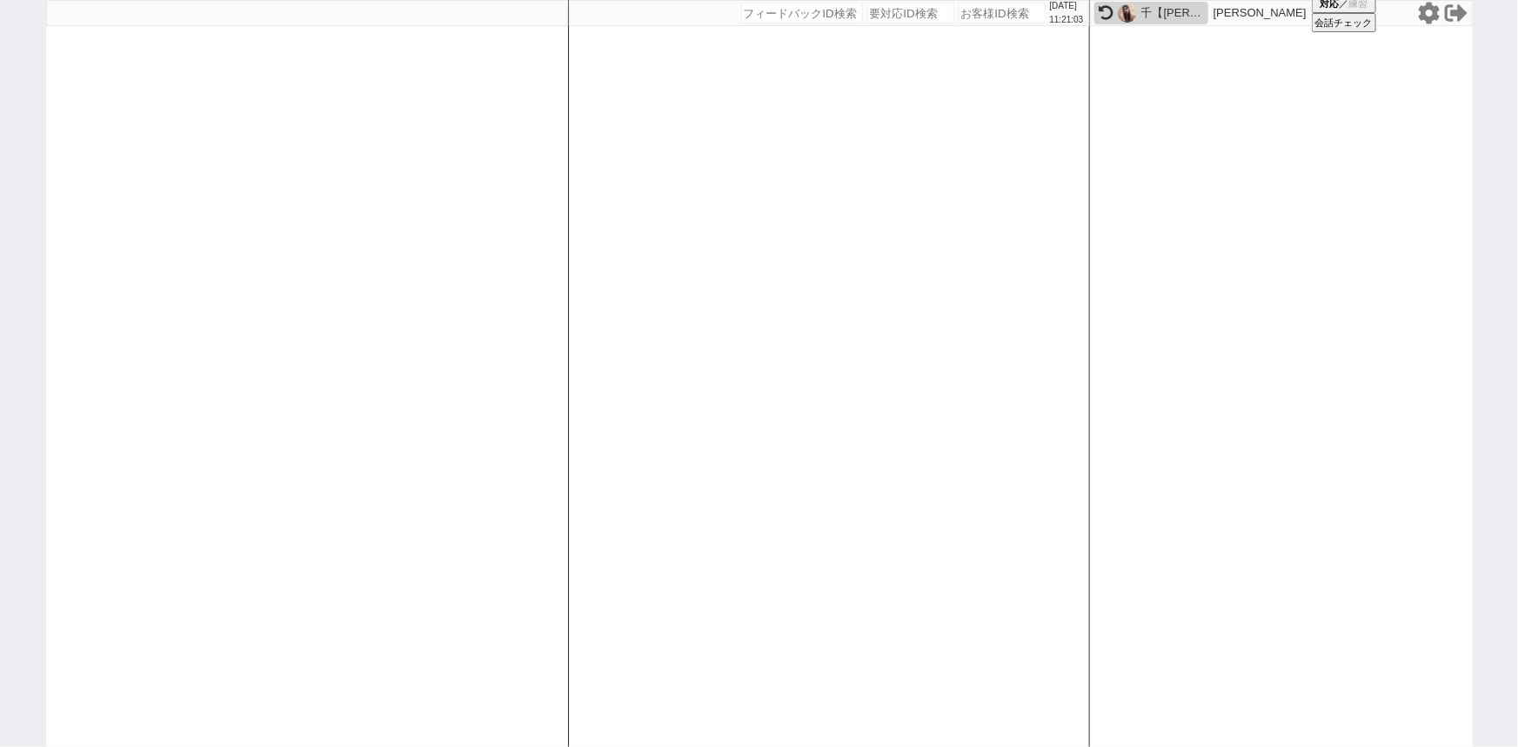
click at [983, 15] on input "number" at bounding box center [1001, 13] width 87 height 21
paste input "609819"
type input "609819"
select select
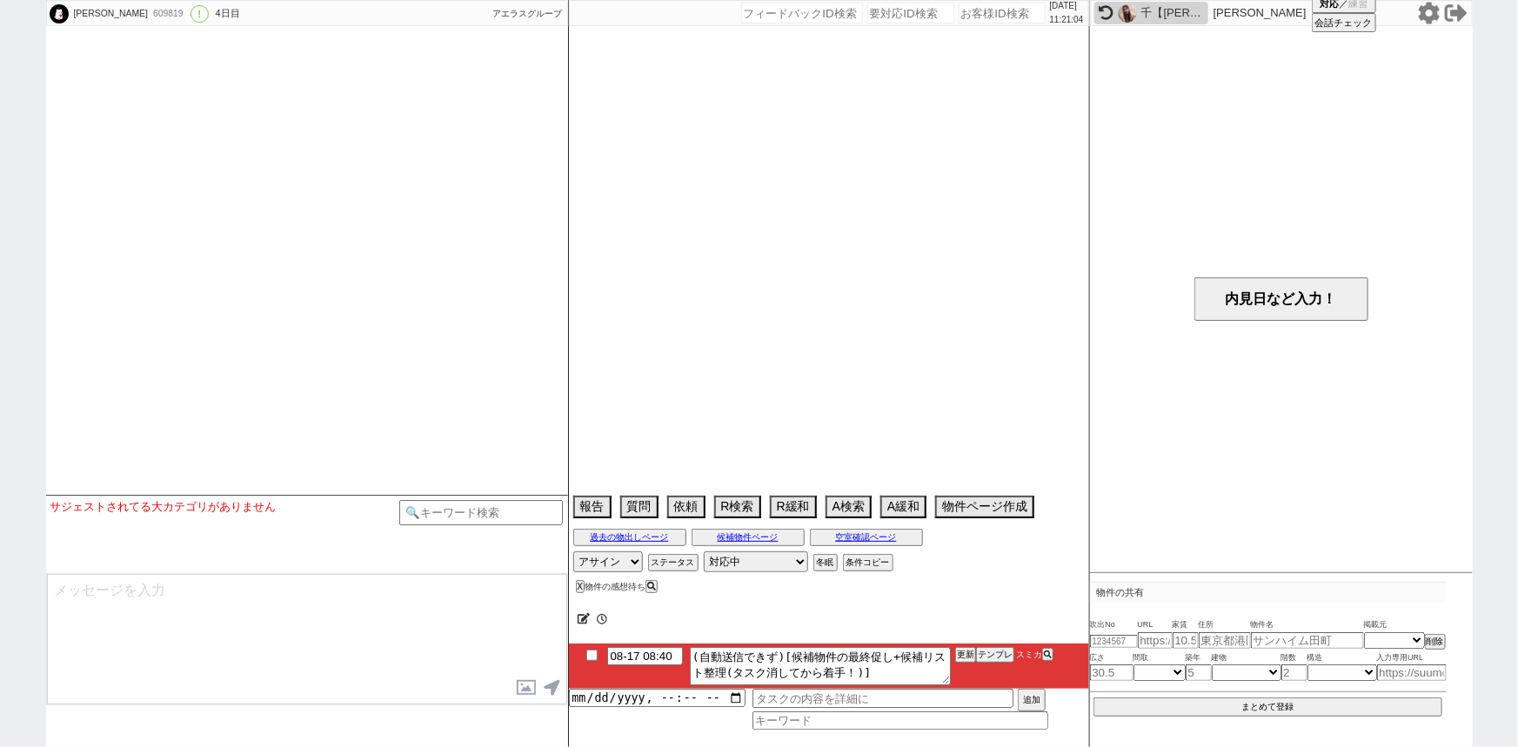
select select "2025"
select select "10"
select select "37"
select select "0"
select select "62"
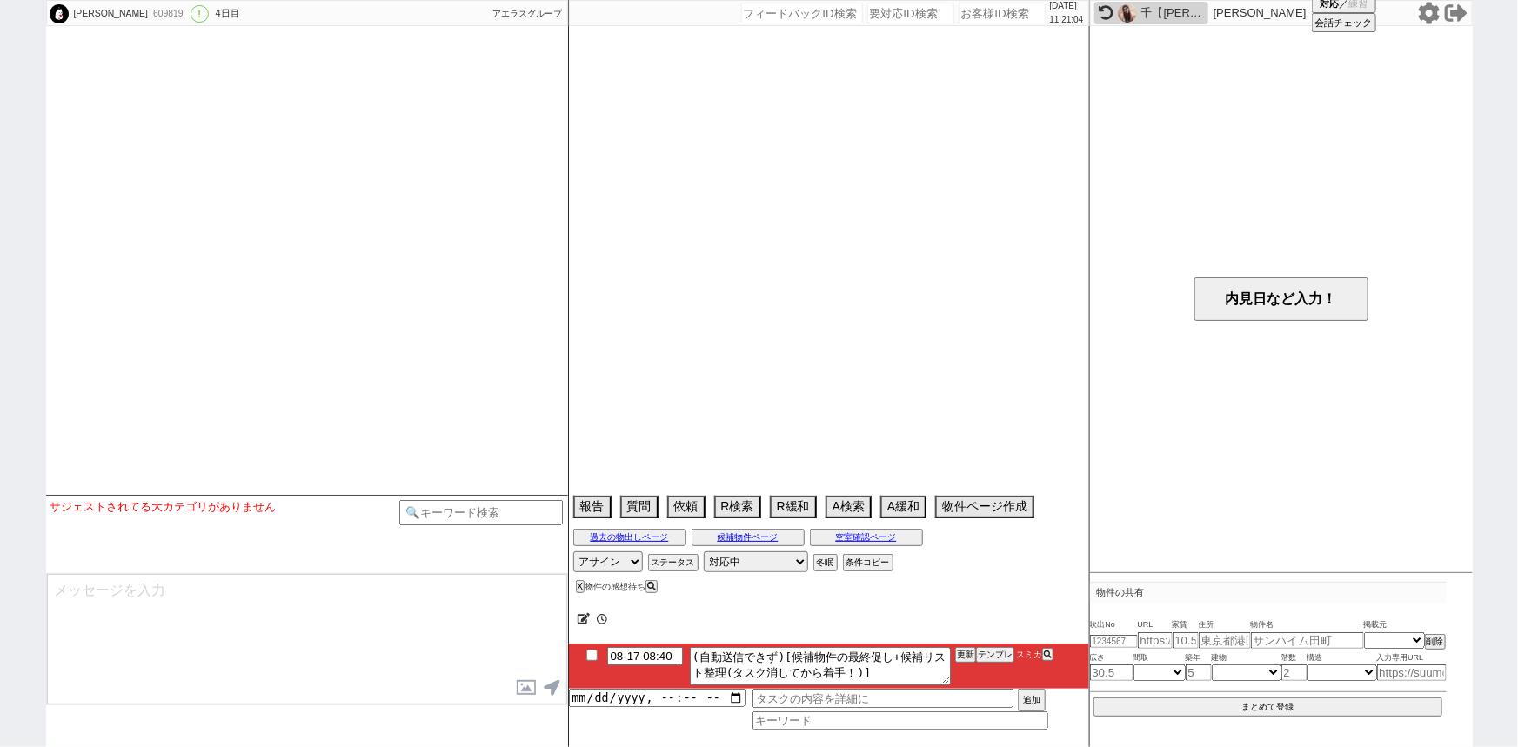
select select "64"
select select "63"
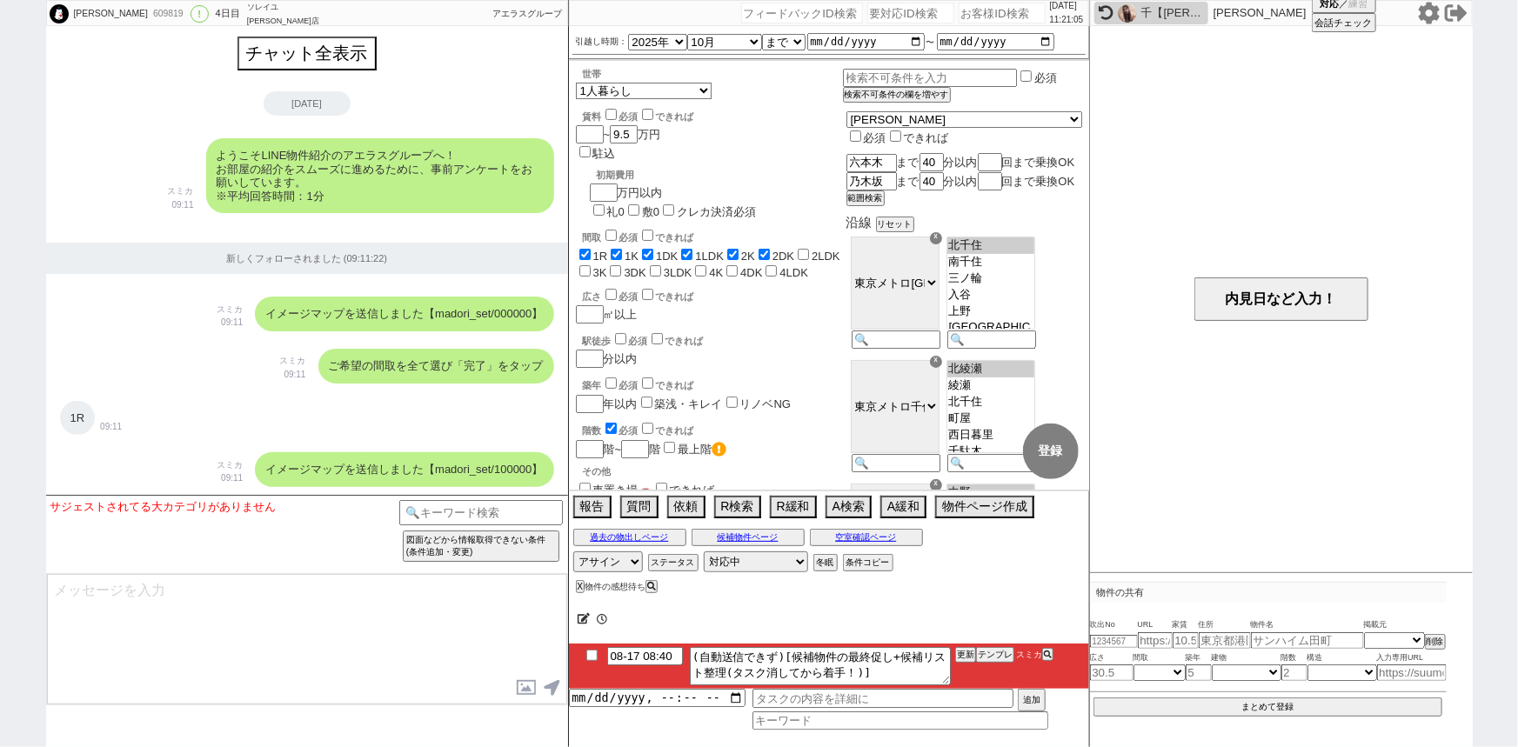
scroll to position [2981, 0]
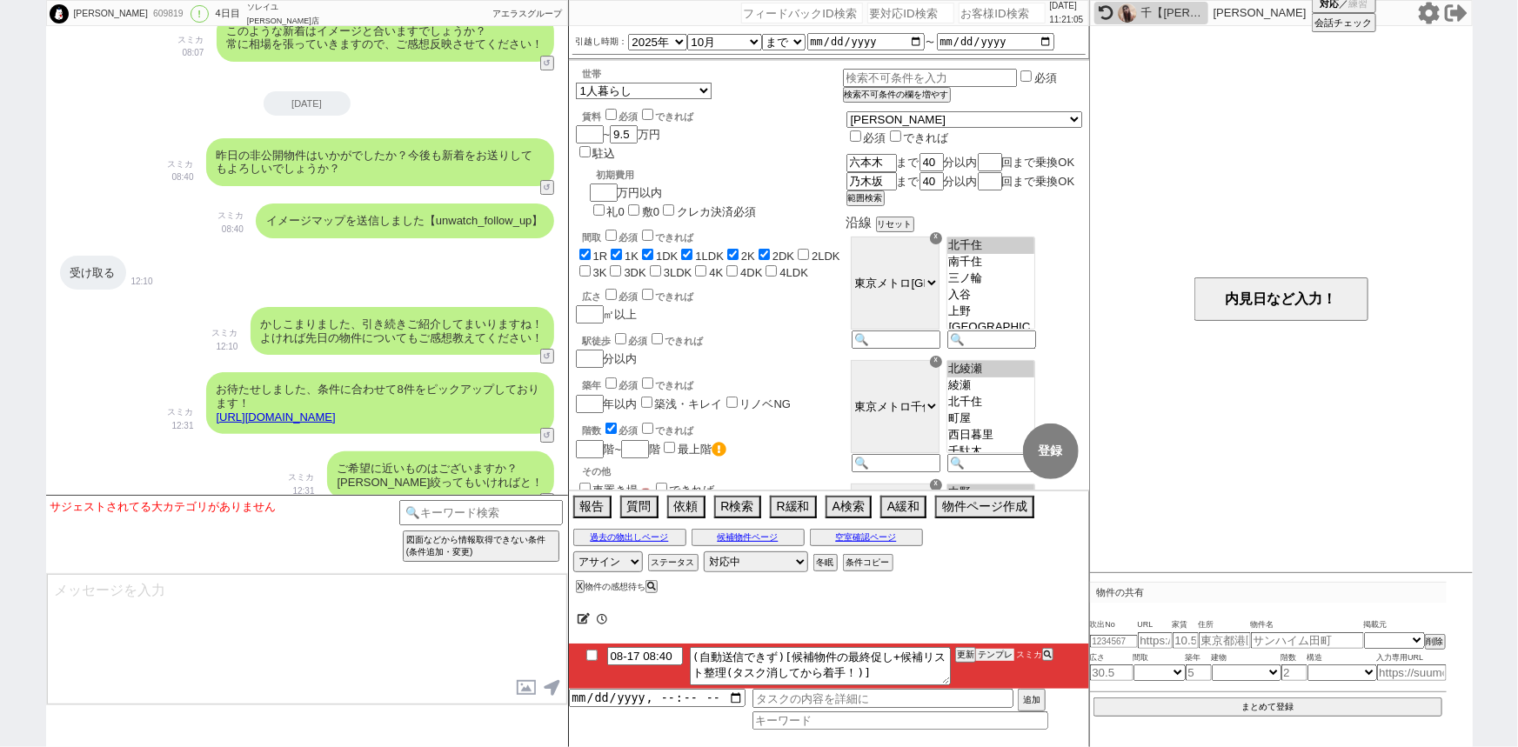
click at [994, 655] on button "テンプレ" at bounding box center [995, 655] width 38 height 12
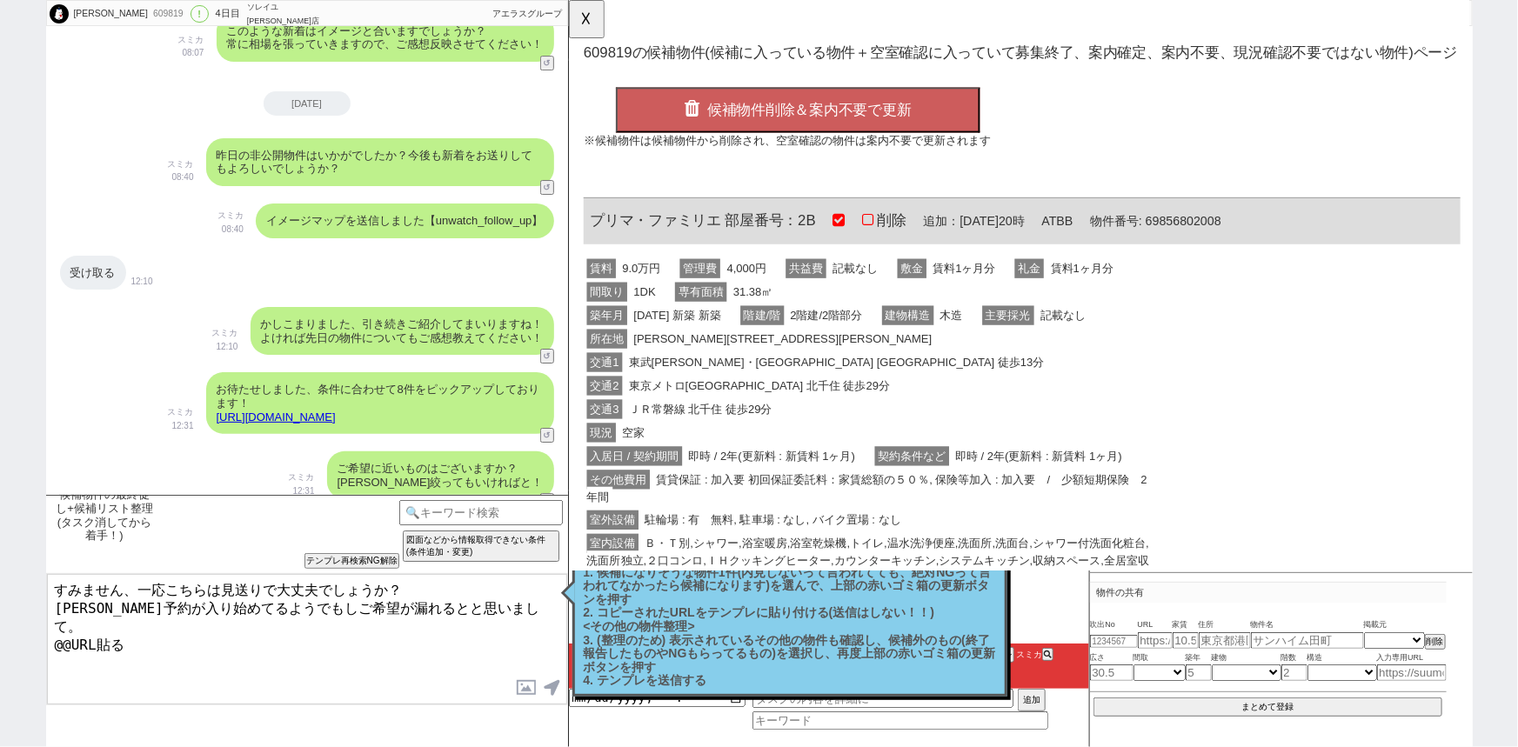
scroll to position [0, 0]
click at [859, 378] on div "交通1 東武[PERSON_NAME]・[GEOGRAPHIC_DATA] [GEOGRAPHIC_DATA] 徒歩13分" at bounding box center [890, 389] width 613 height 25
click at [862, 380] on div "交通1 東武[PERSON_NAME]・[GEOGRAPHIC_DATA] [GEOGRAPHIC_DATA] 徒歩13分" at bounding box center [890, 389] width 613 height 25
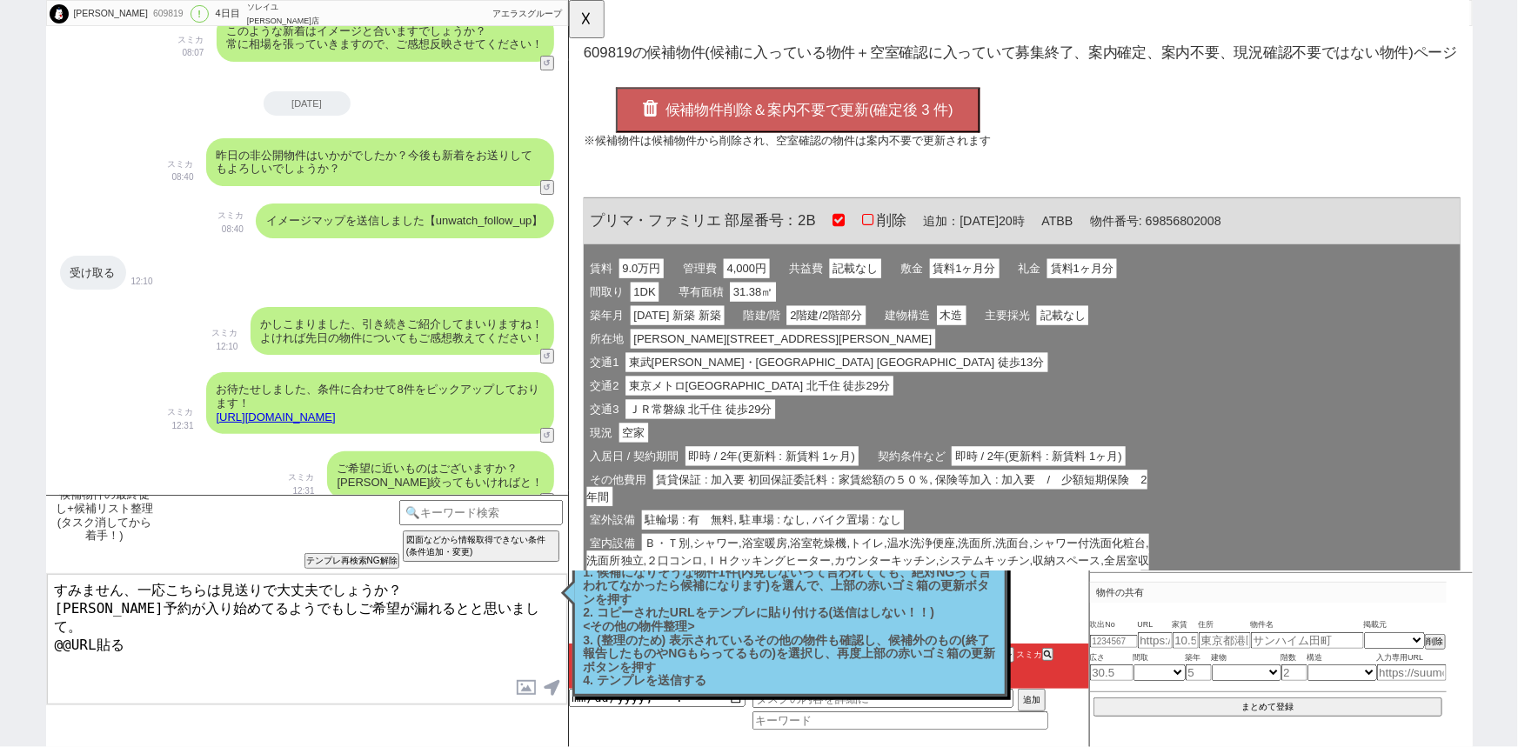
click at [833, 113] on span "候補物件削除＆案内不要で更新(確定後 3 件)" at bounding box center [826, 118] width 310 height 17
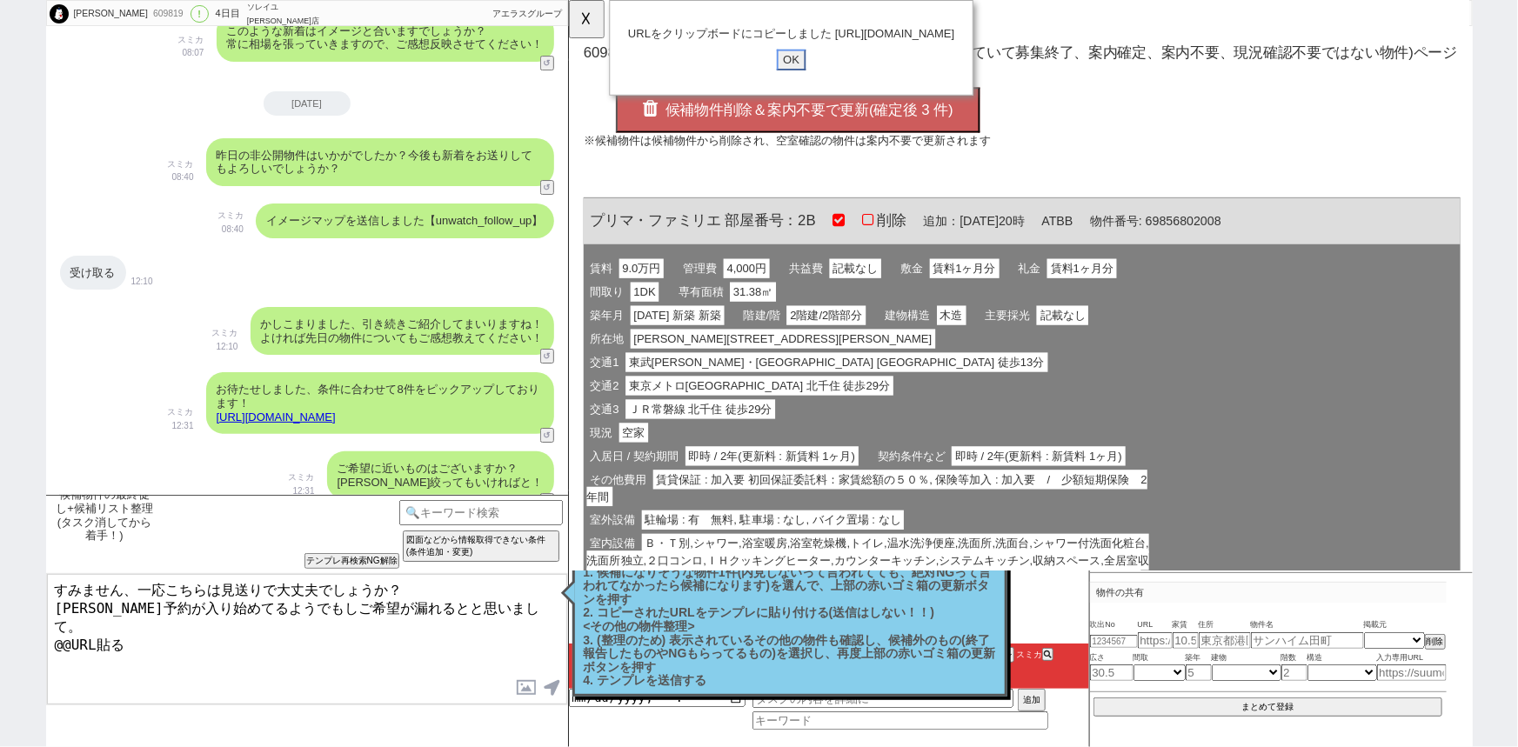
click at [808, 76] on input "OK" at bounding box center [806, 64] width 31 height 23
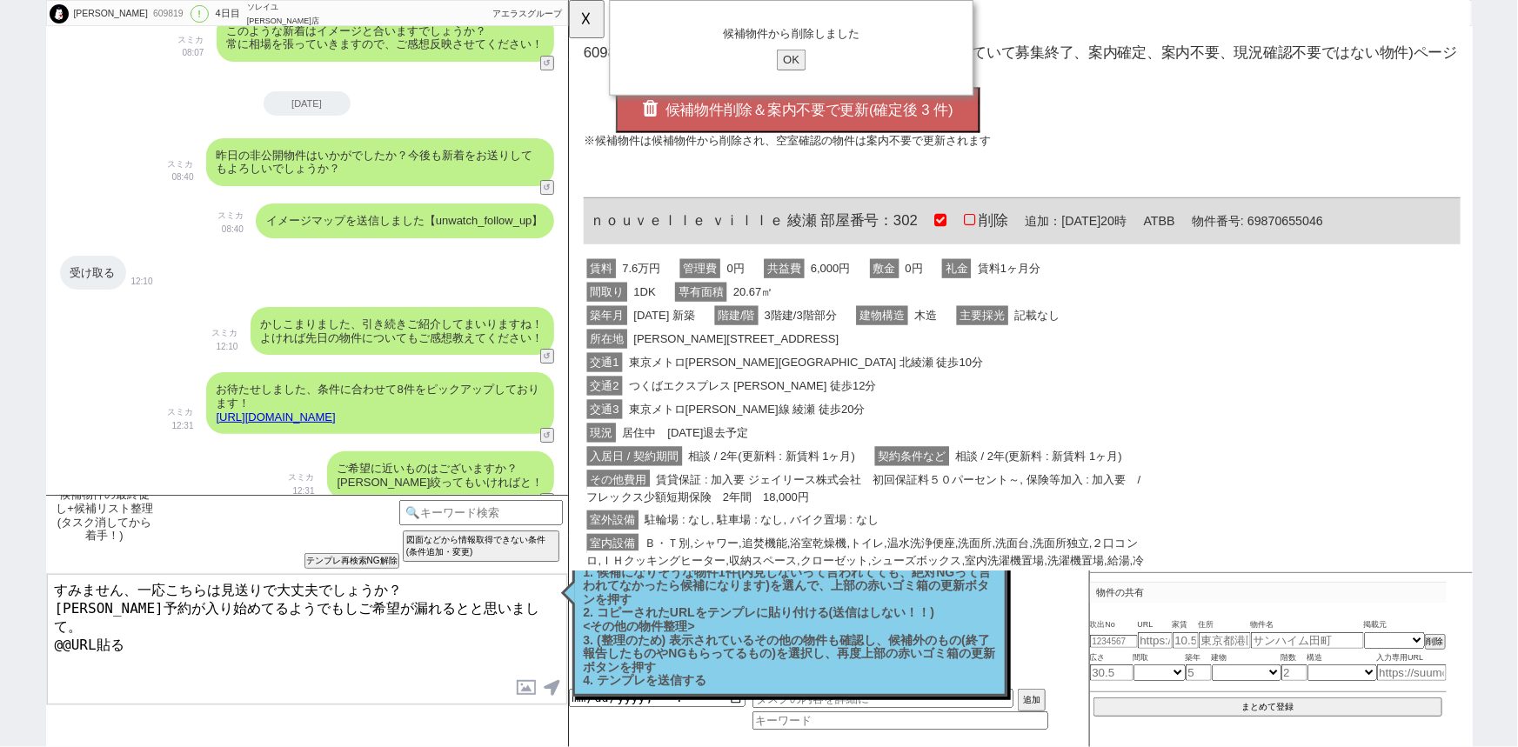
drag, startPoint x: 135, startPoint y: 610, endPoint x: 0, endPoint y: 647, distance: 139.9
click at [0, 647] on div "[PERSON_NAME] 609819 ! 0 4日目 ソレイユ[PERSON_NAME]店 冬眠中 自社客 アエラスグループ スミカ_BPO チャット全表…" at bounding box center [759, 373] width 1518 height 747
type textarea "すみません、一応こちらは見送りで大丈夫でしょうか？ [PERSON_NAME]予約が入り始めてるようでもしご希望が漏れるとと思いまして。 [URL][DOMA…"
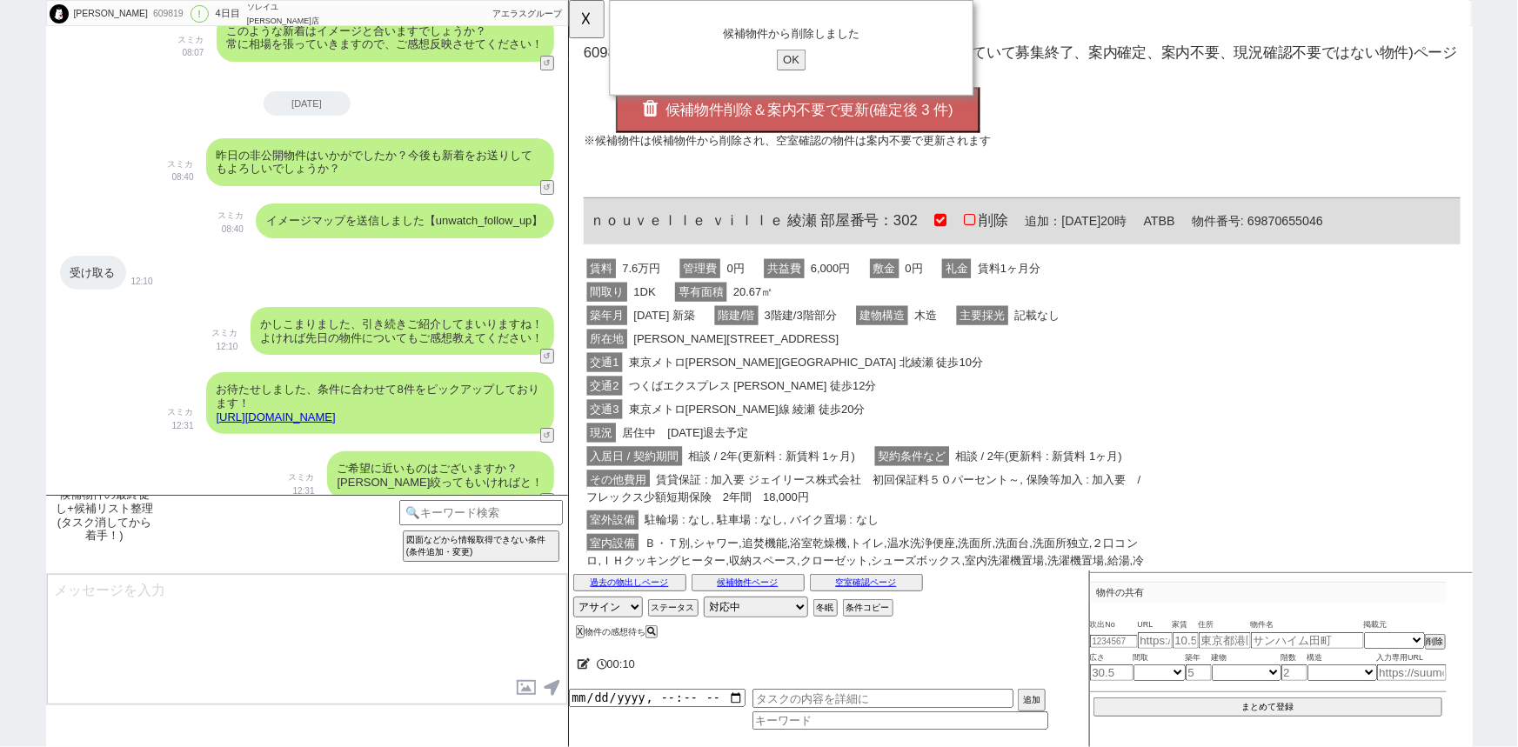
scroll to position [3133, 0]
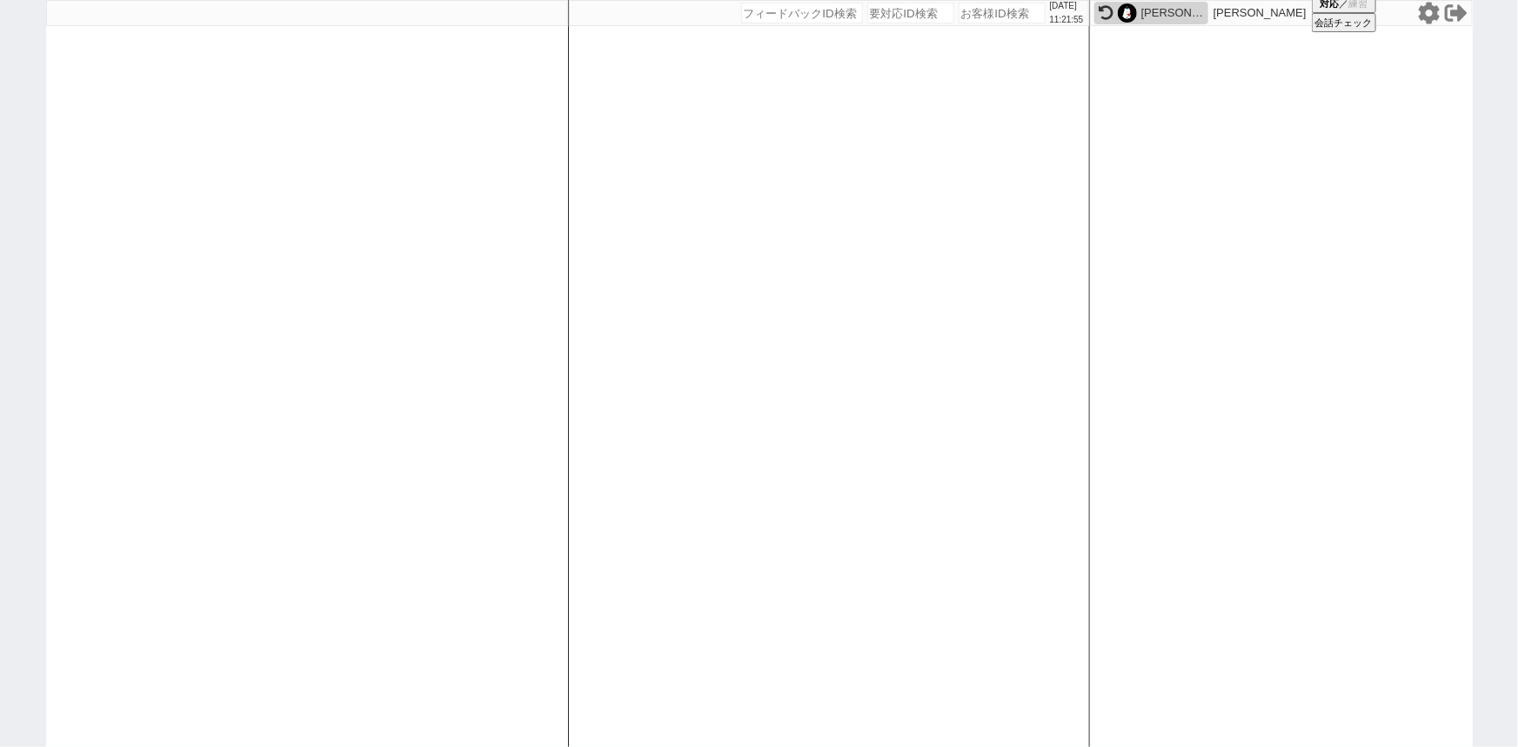
click at [976, 23] on input "number" at bounding box center [1001, 13] width 87 height 21
paste input "607296"
type input "607296"
select select "1"
select select "2"
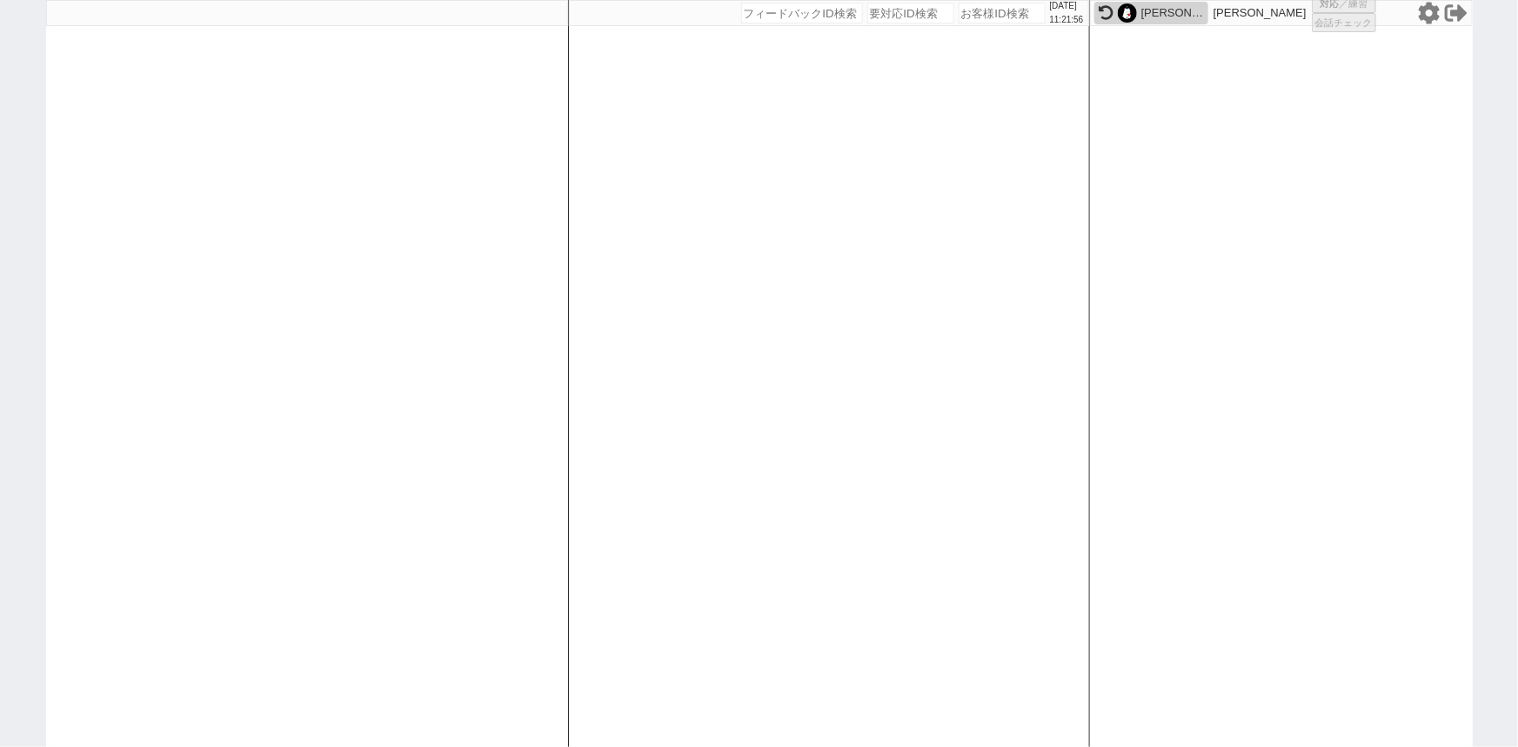
select select "5"
select select
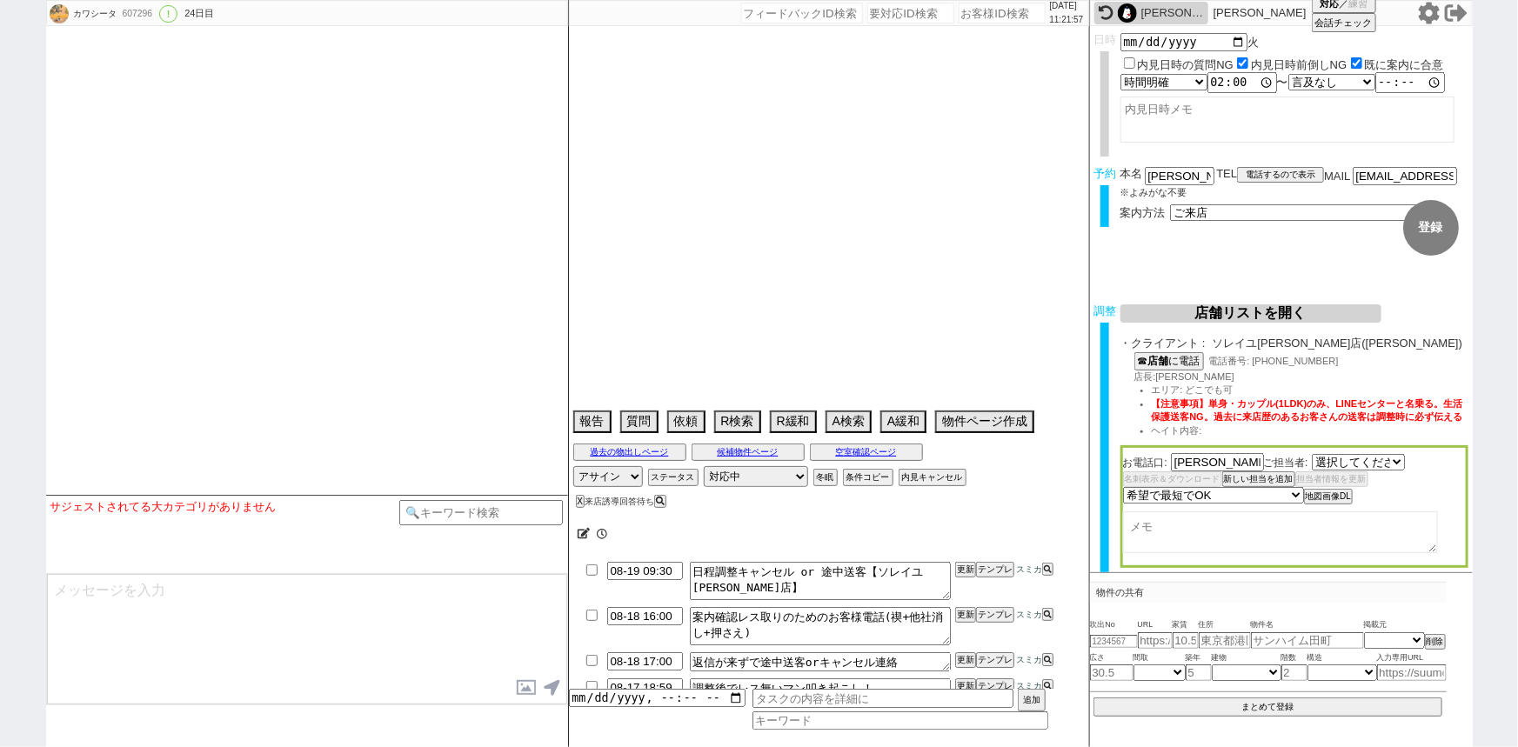
select select "530"
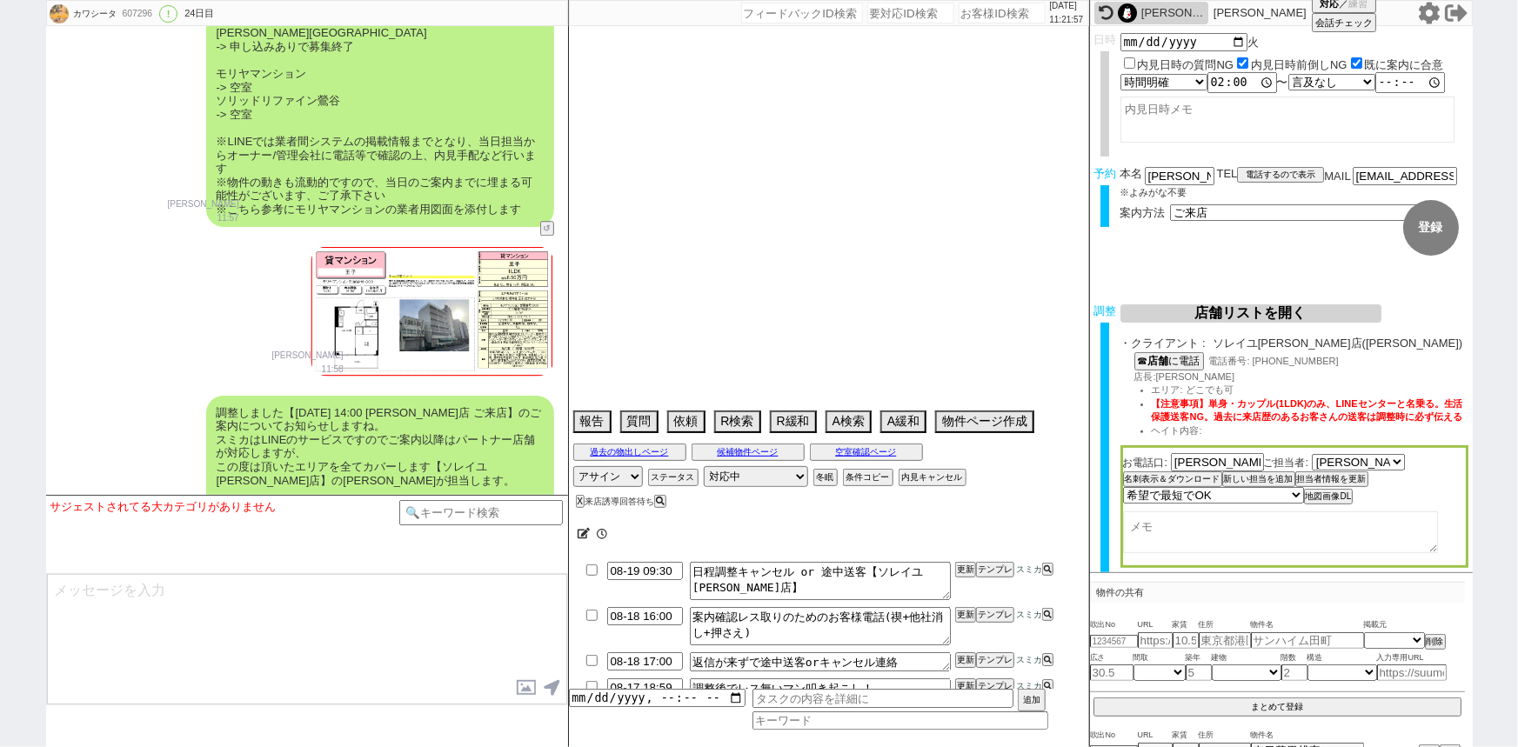
scroll to position [12486, 0]
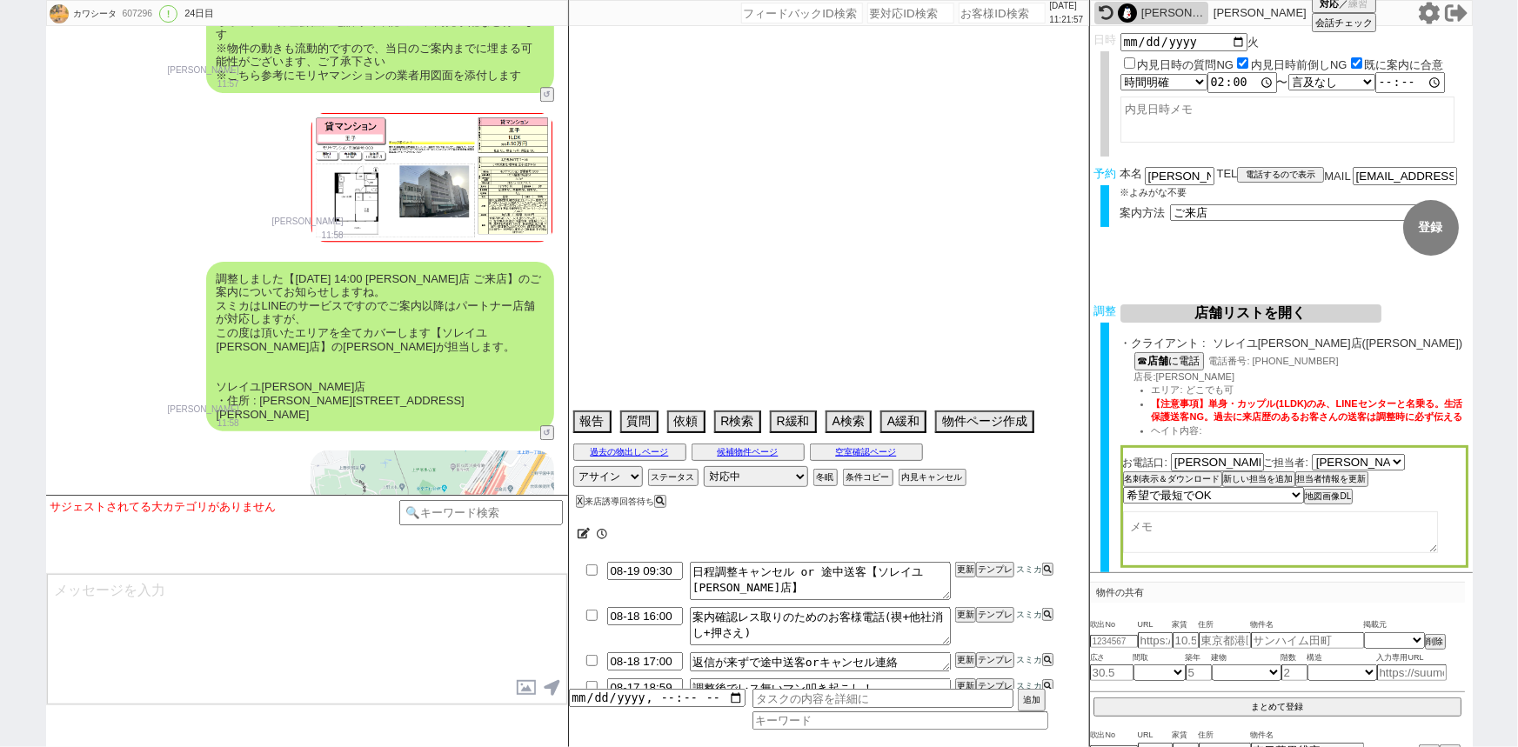
type textarea "[GEOGRAPHIC_DATA]在住　当日まで他社なし"
select select "2025"
select select "9"
select select "36"
select select "0"
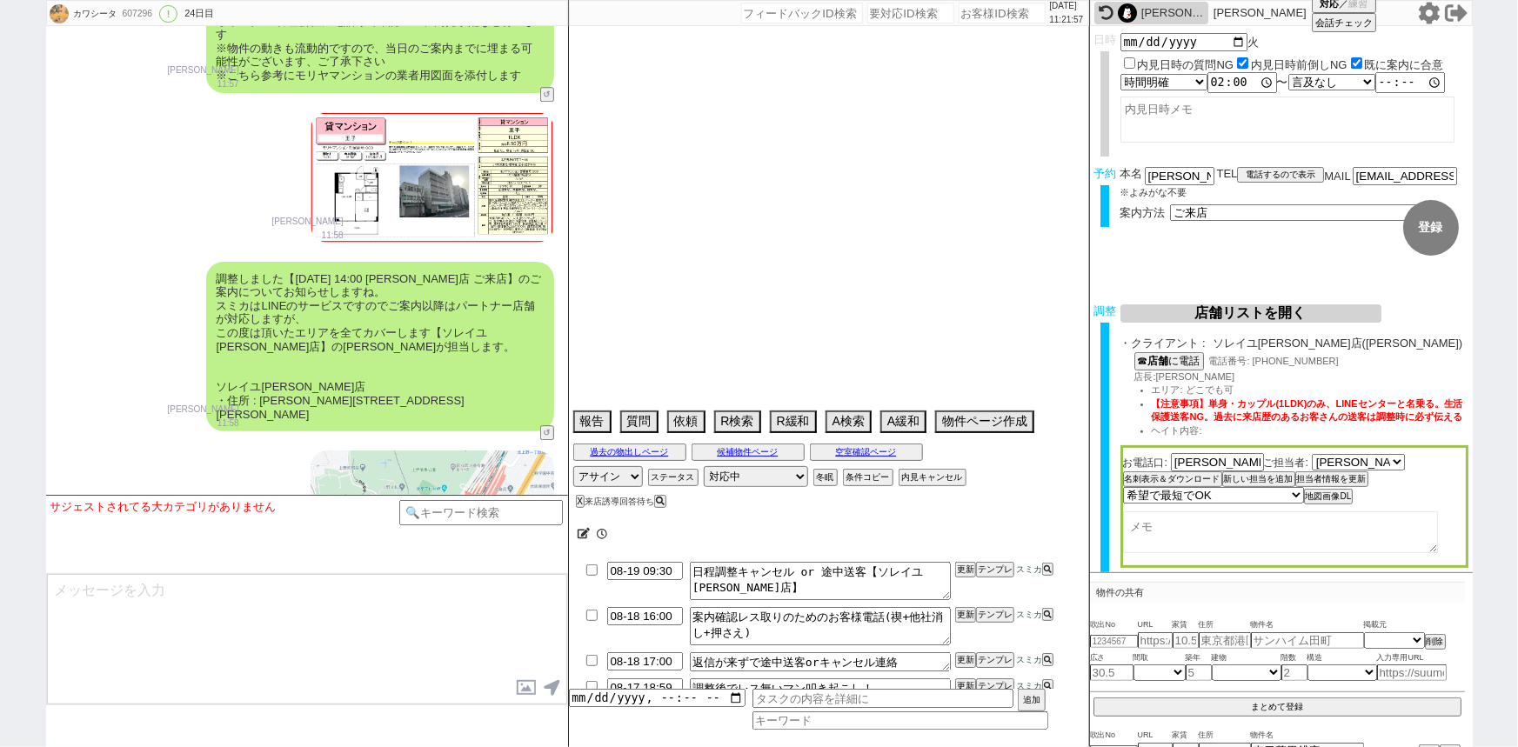
select select "23"
select select "733"
select select "69"
select select "70"
select select "[DATE]"
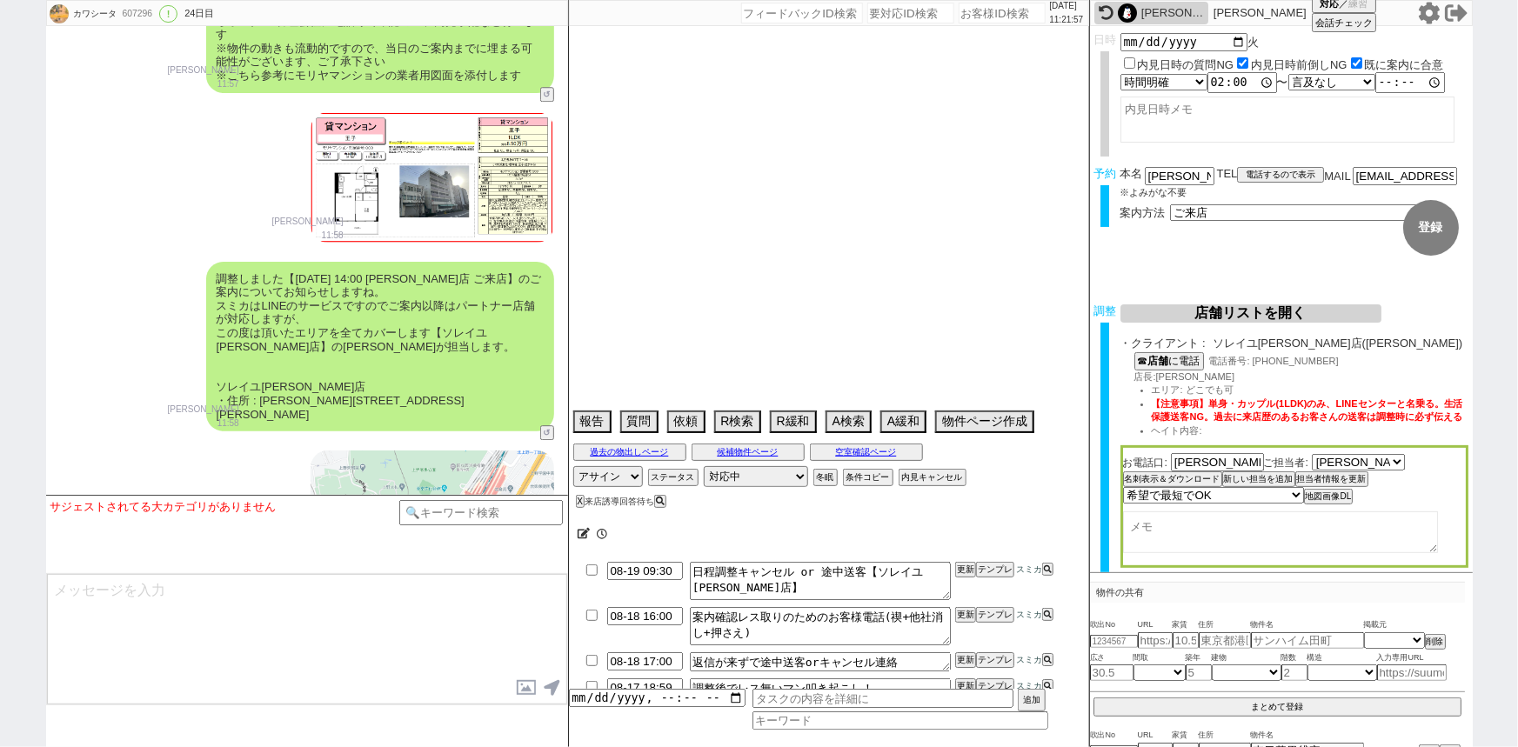
select select "59"
select select "62"
select select "[DATE]"
select select "75"
select select "[DATE]"
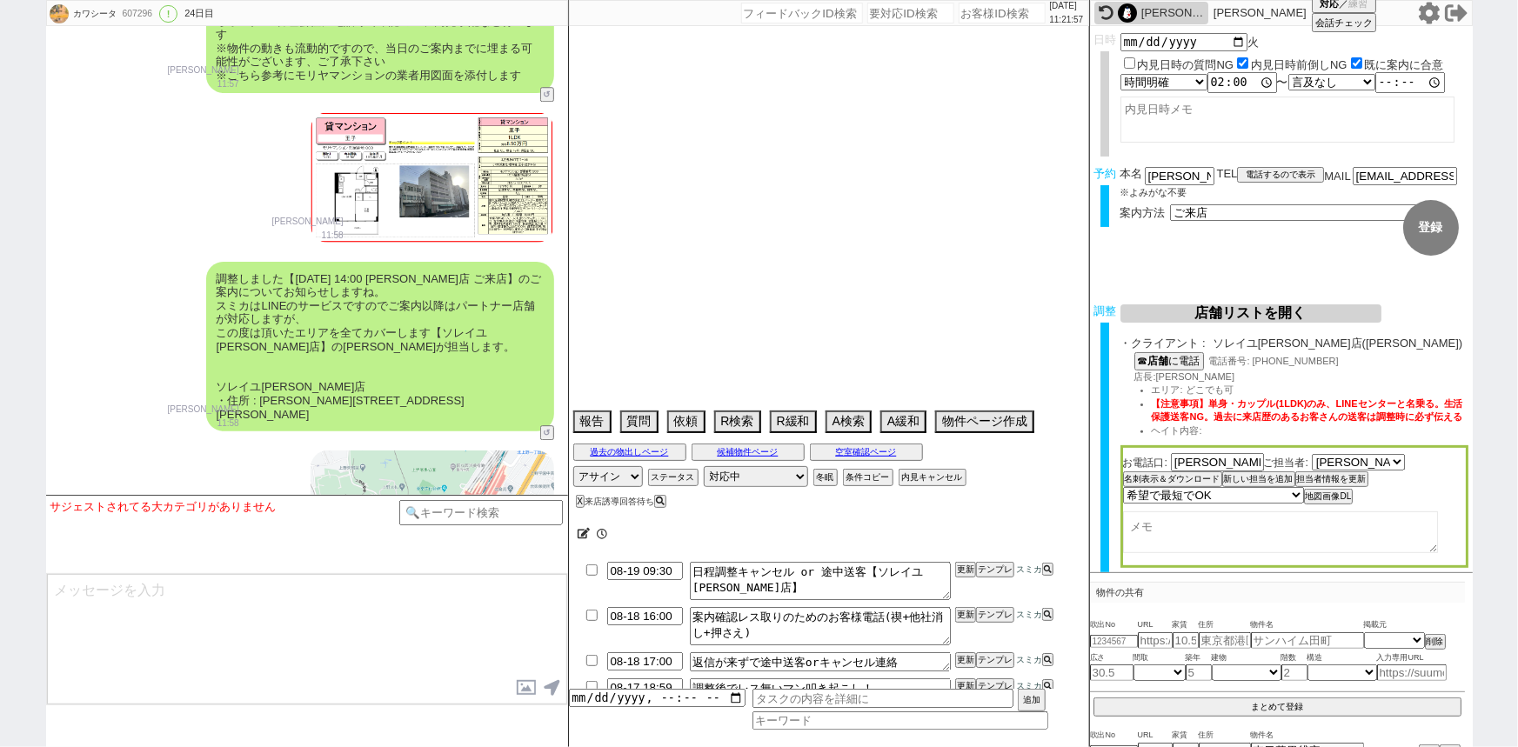
select select "64"
select select "[DATE]"
select select "60"
select select "[DATE]"
select select "66"
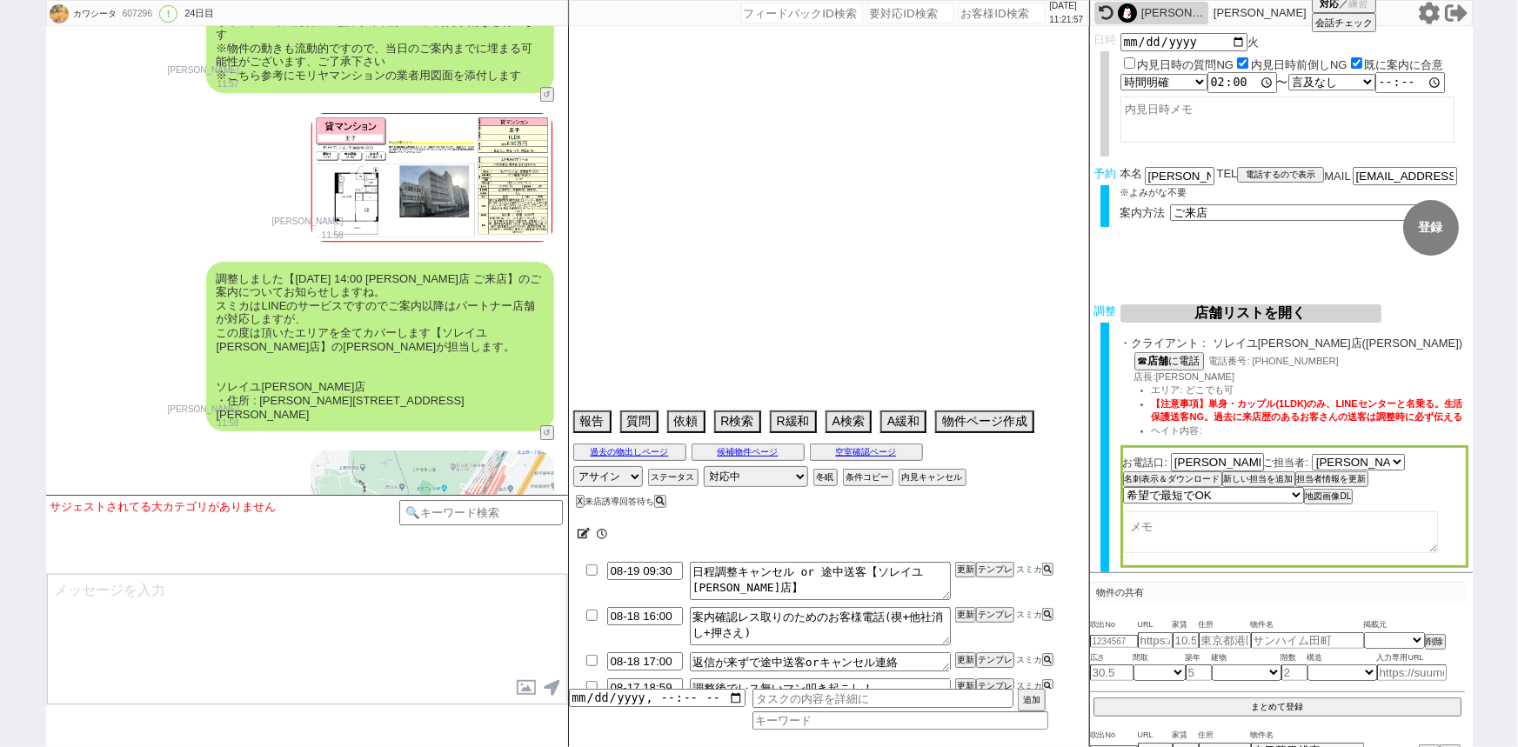
select select "[DATE]"
select select "71"
select select "[DATE]"
select select "29"
select select "11"
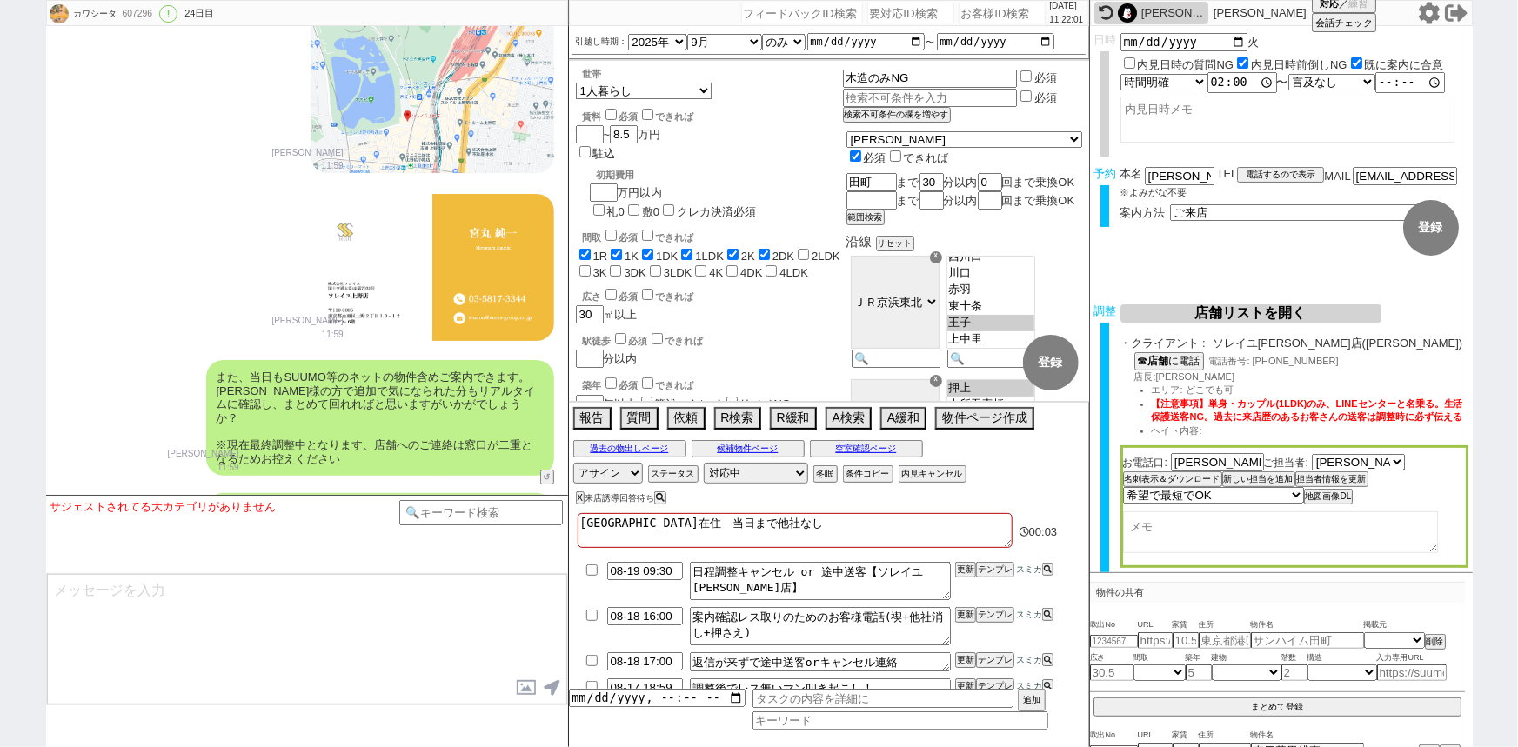
scroll to position [11, 0]
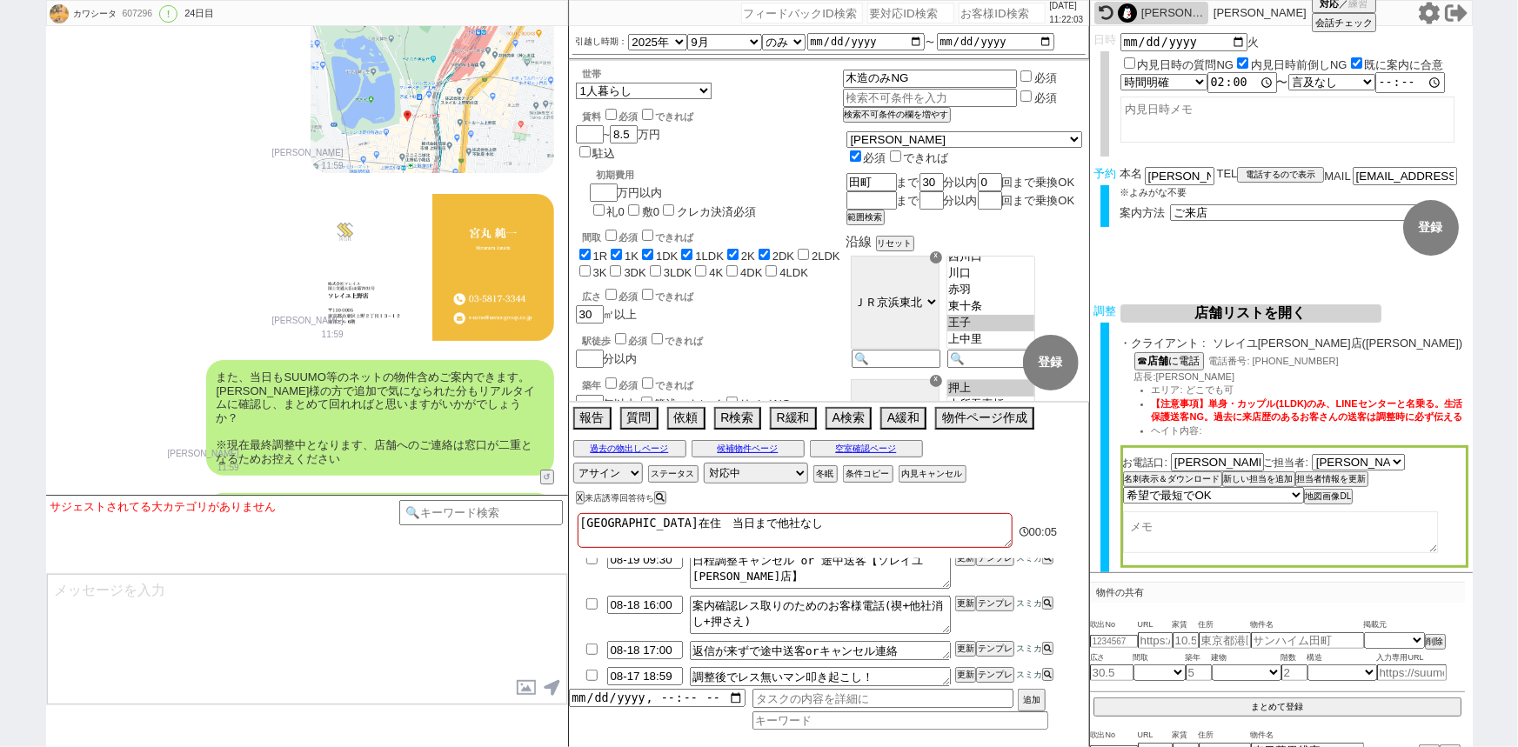
click at [587, 677] on input "checkbox" at bounding box center [591, 675] width 25 height 11
checkbox input "true"
click at [501, 508] on input at bounding box center [481, 511] width 164 height 22
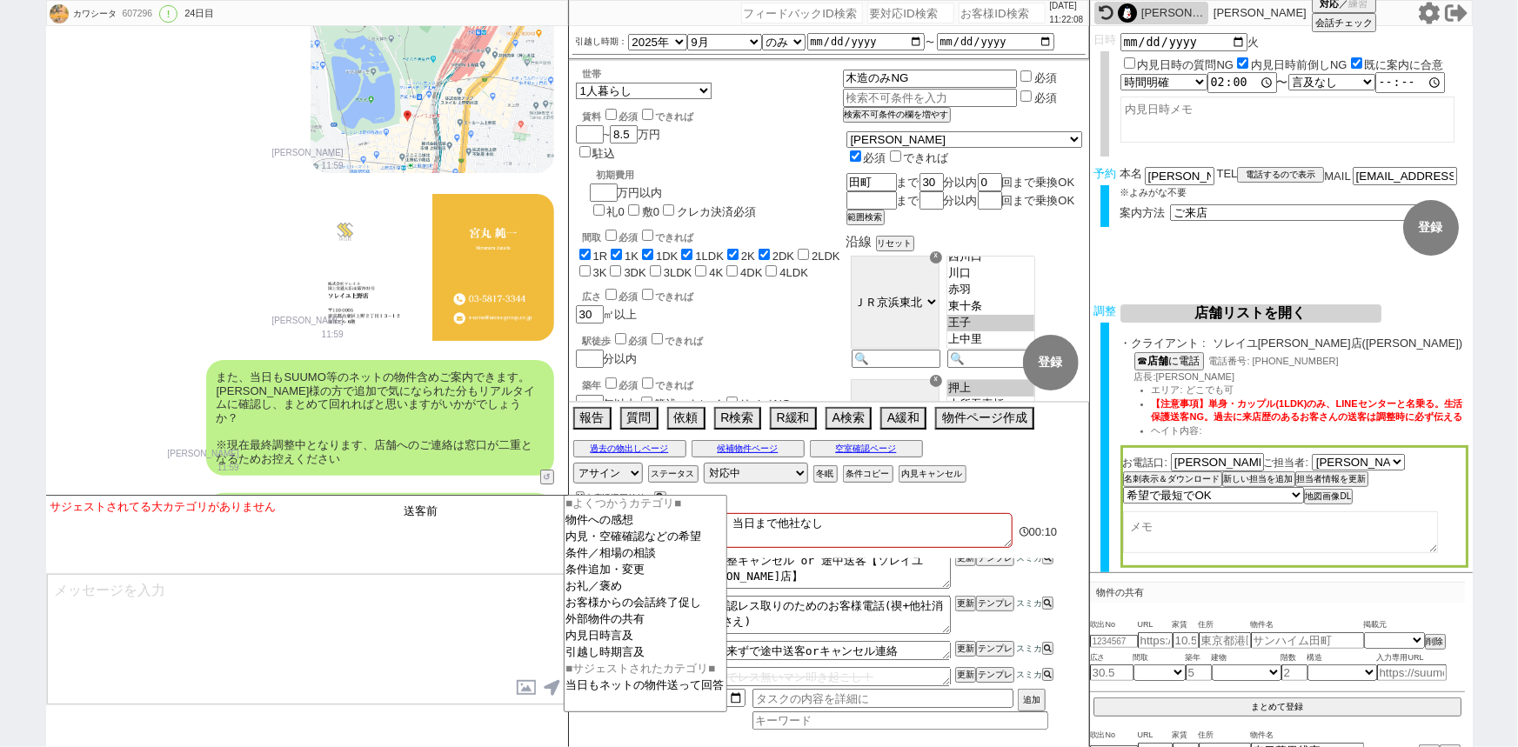
type input "送客前"
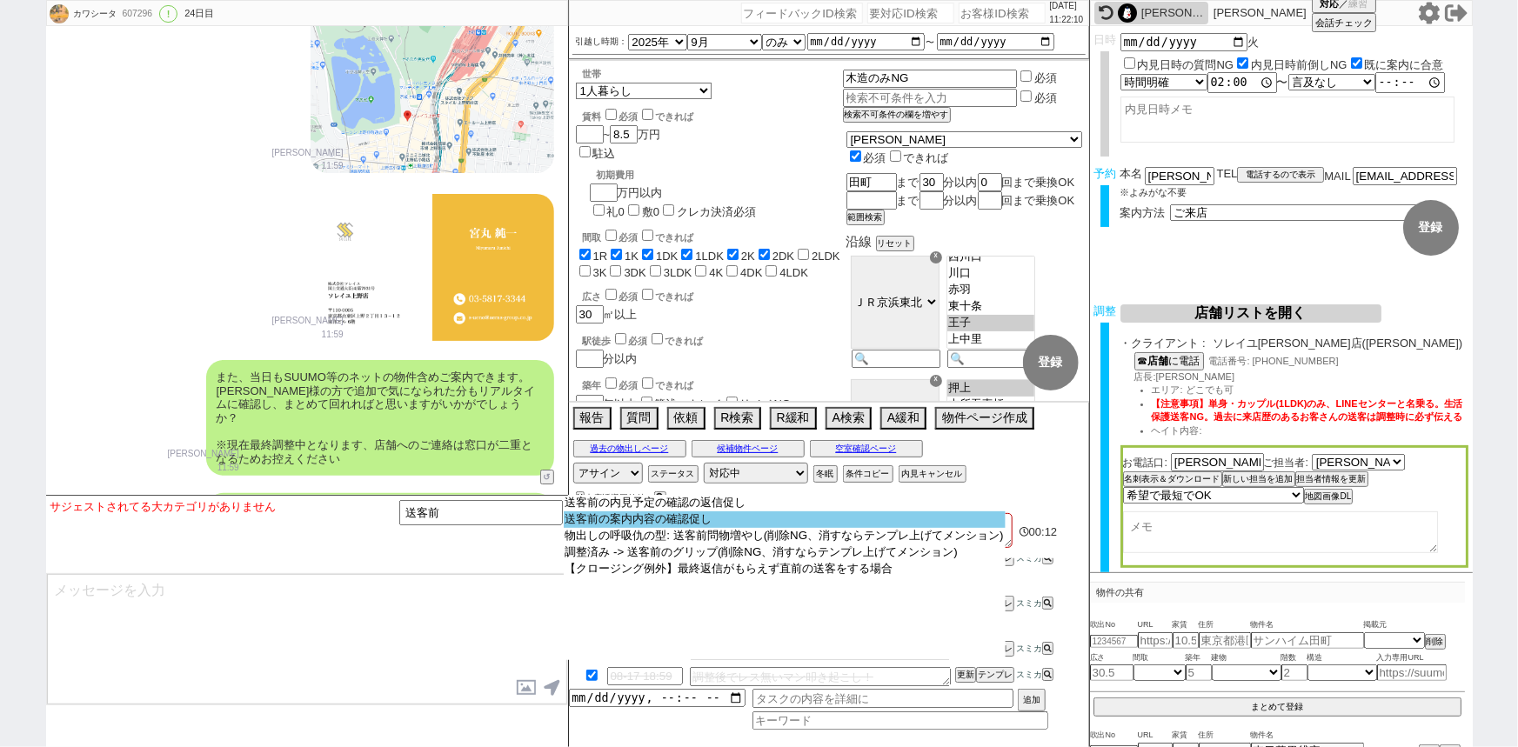
click at [704, 516] on option "送客前の案内内容の確認促し" at bounding box center [785, 519] width 442 height 17
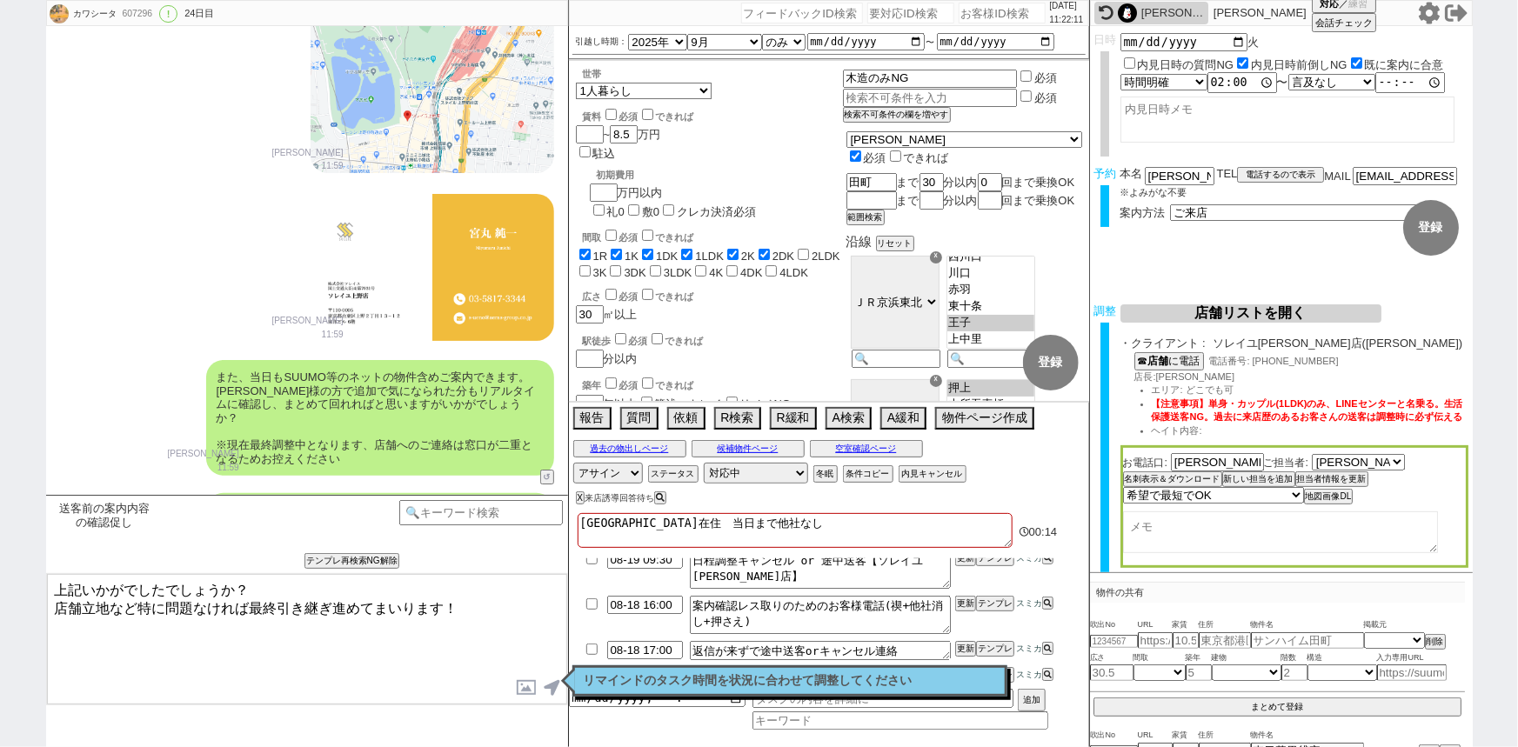
type textarea "上記いかがでしたでしょうか？ 店舗立地など特に問題なければ最終引き継ぎ進めてまいります！"
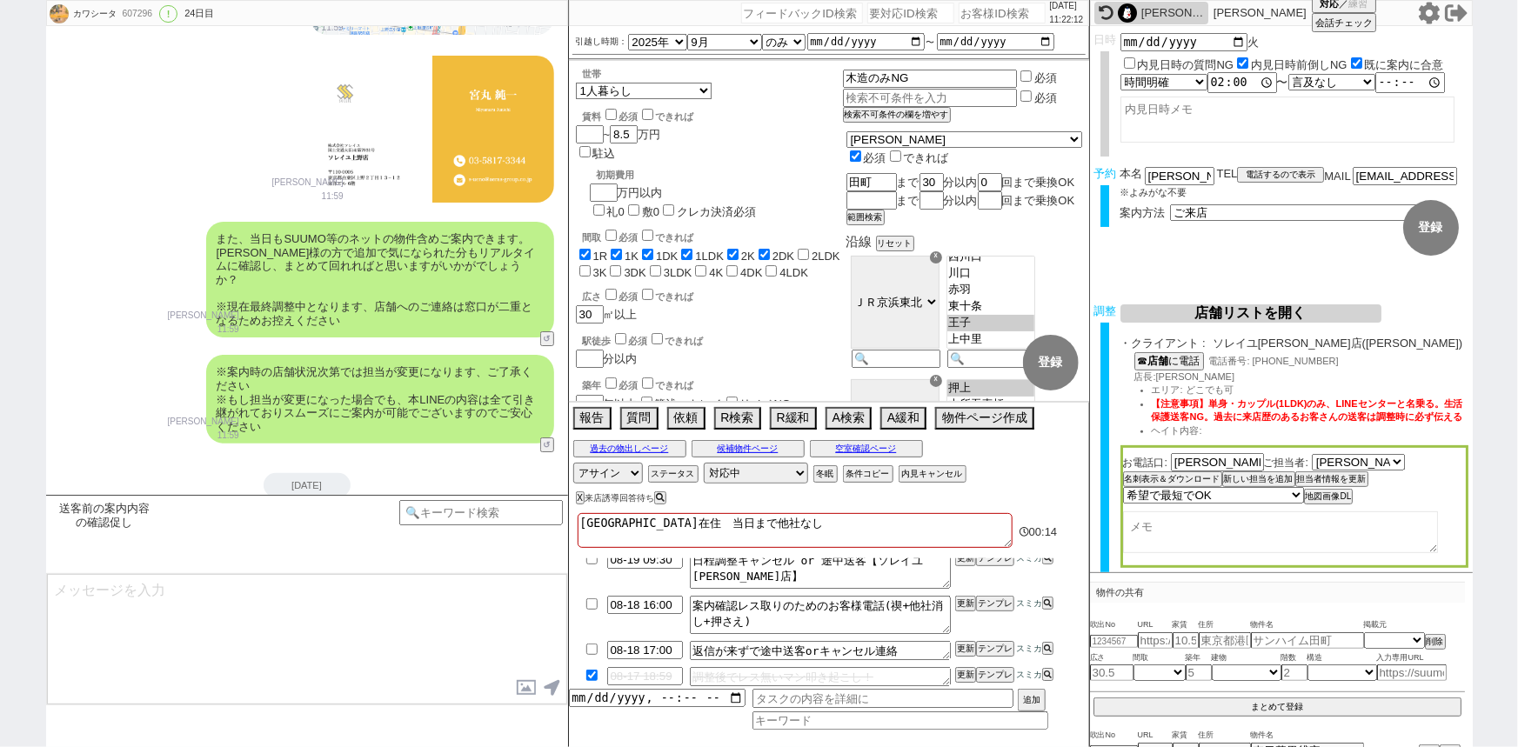
scroll to position [0, 0]
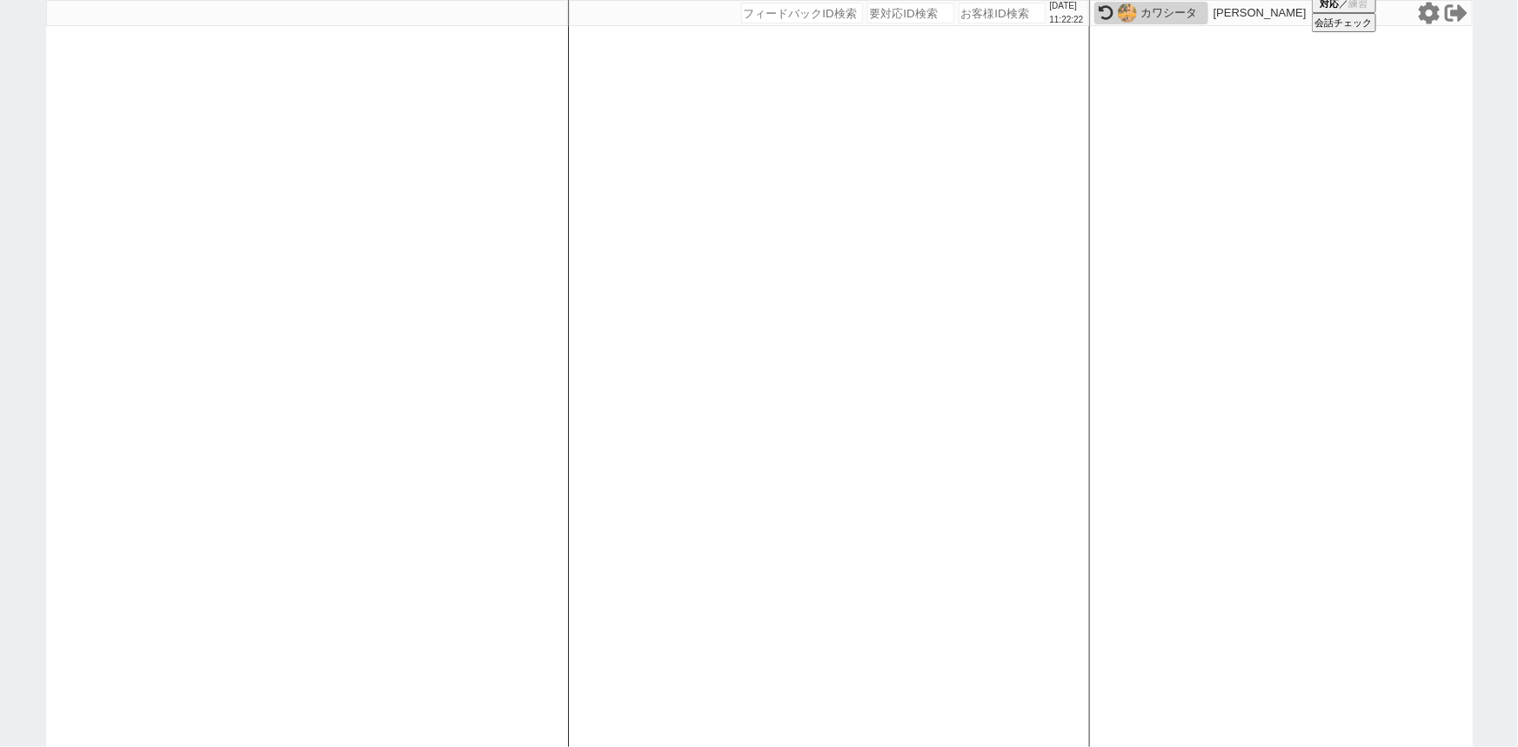
click at [973, 13] on input "number" at bounding box center [1001, 13] width 87 height 21
paste input "608414"
type input "608414"
select select "2"
select select
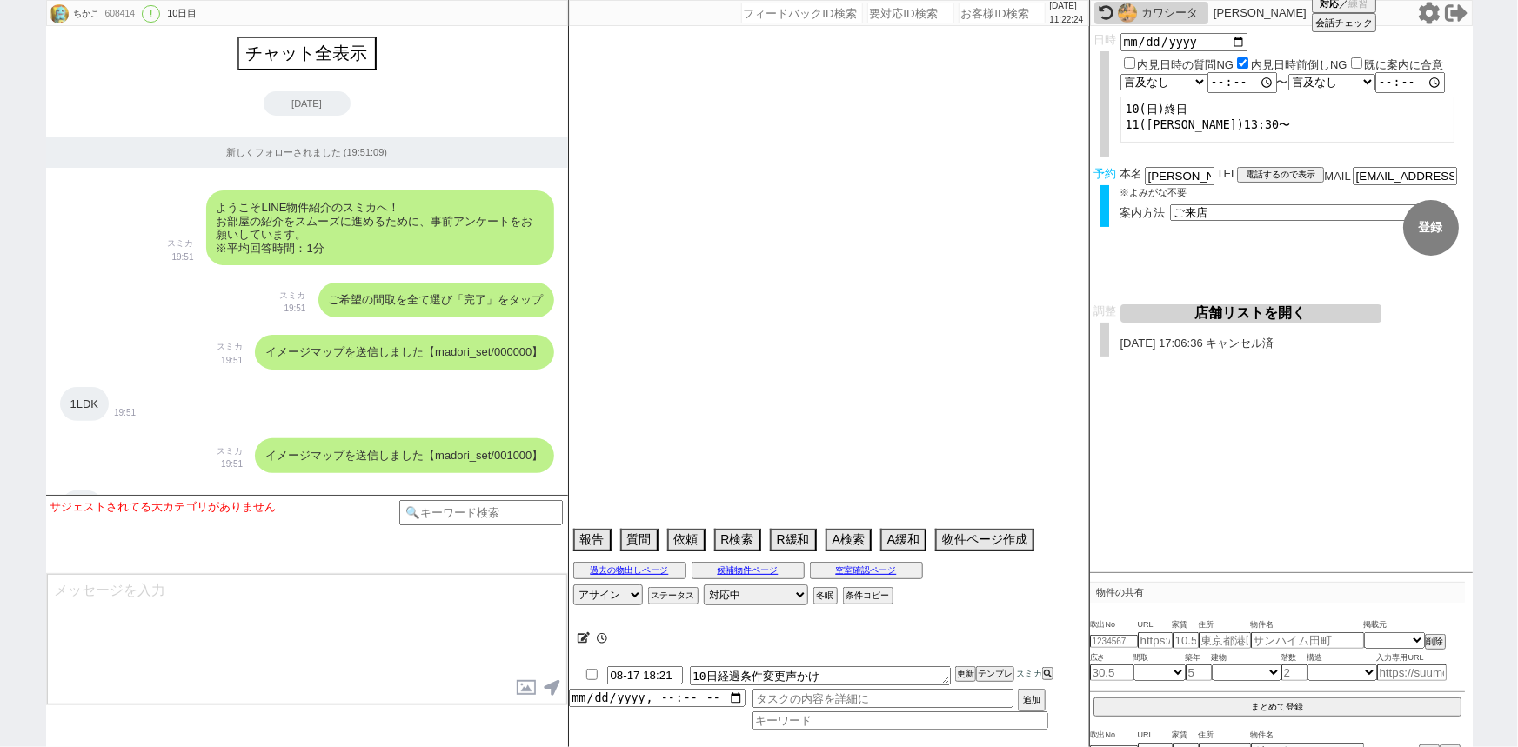
scroll to position [9324, 0]
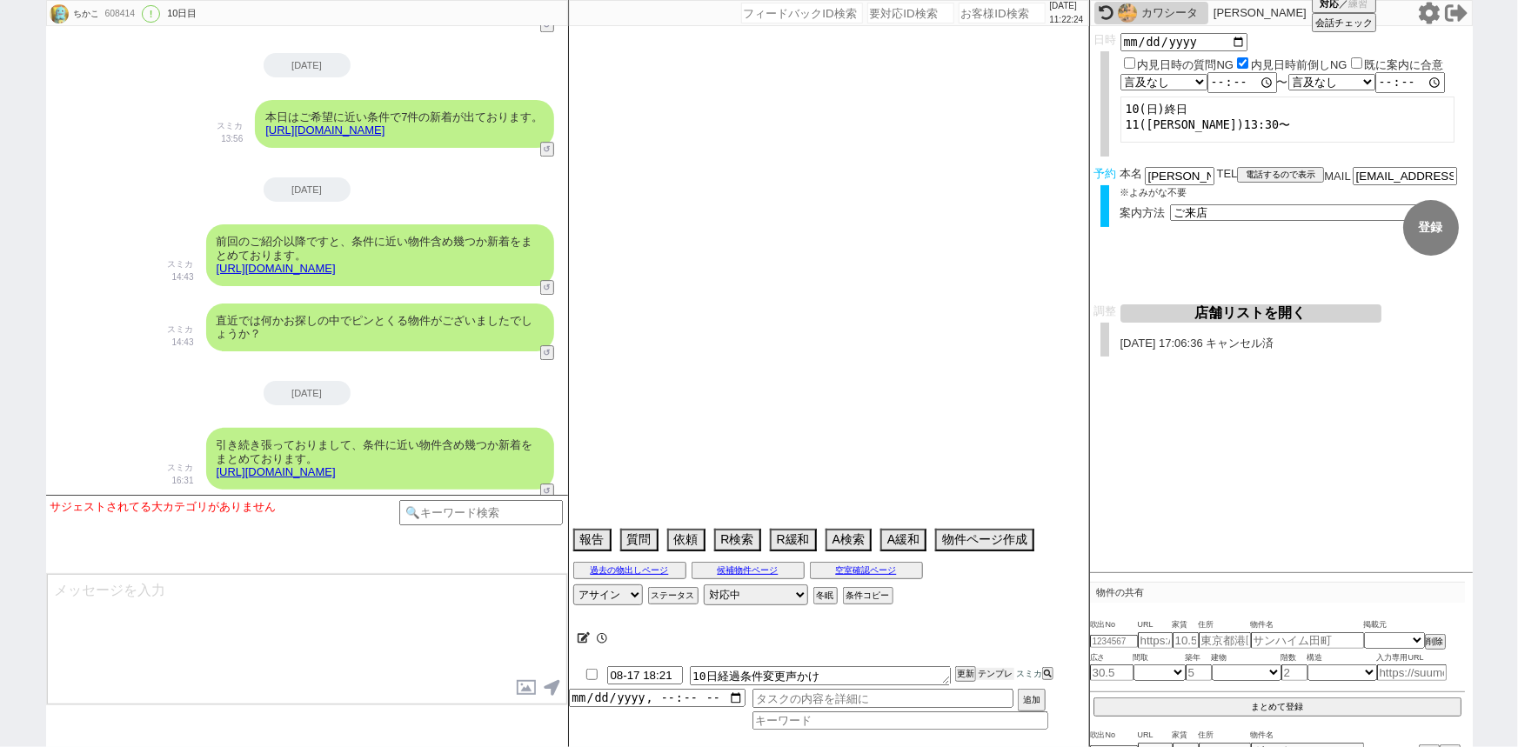
click at [1001, 669] on button "テンプレ" at bounding box center [995, 674] width 38 height 12
select select "2025"
select select "10"
select select "36"
select select "1"
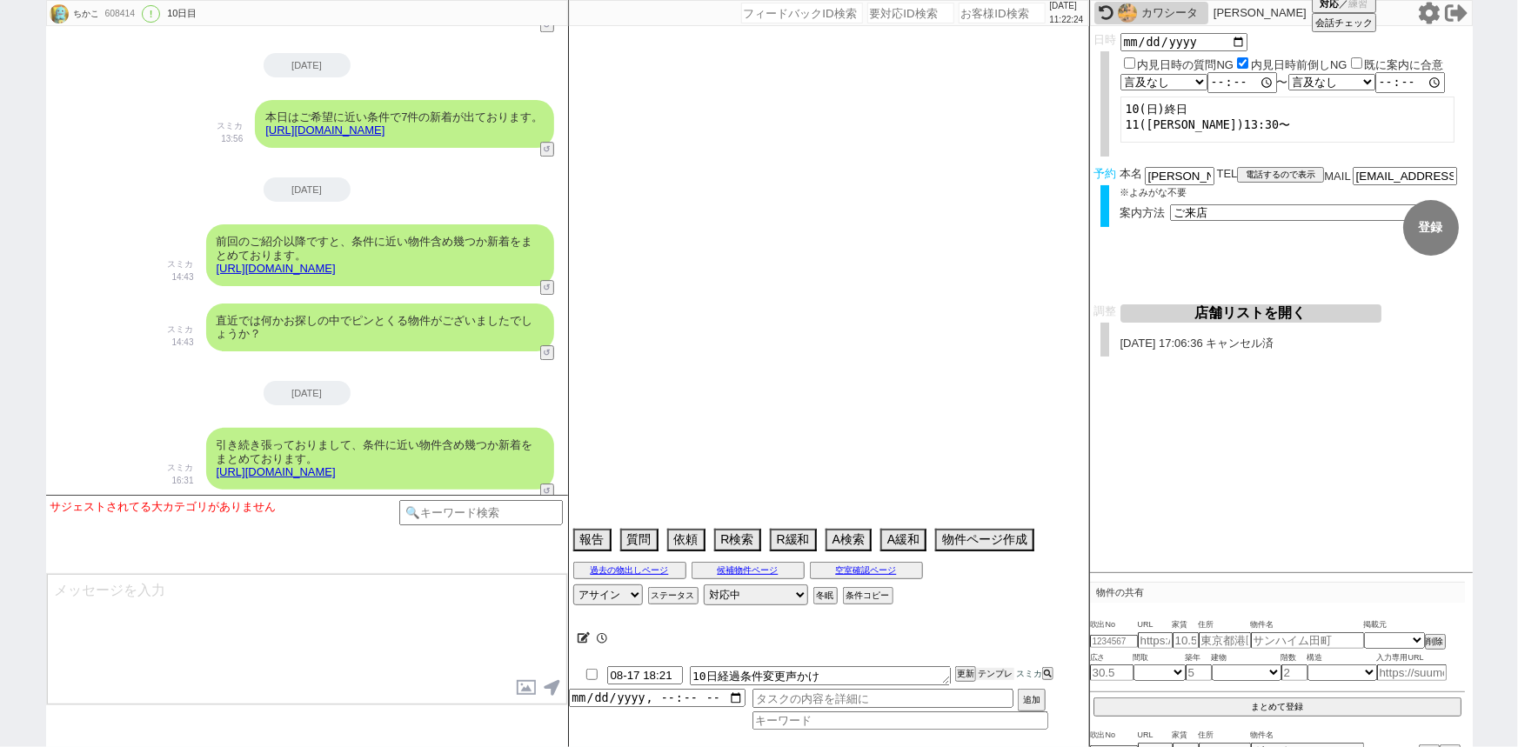
select select "64"
select select "75"
select select "14"
select select "818"
select select "60"
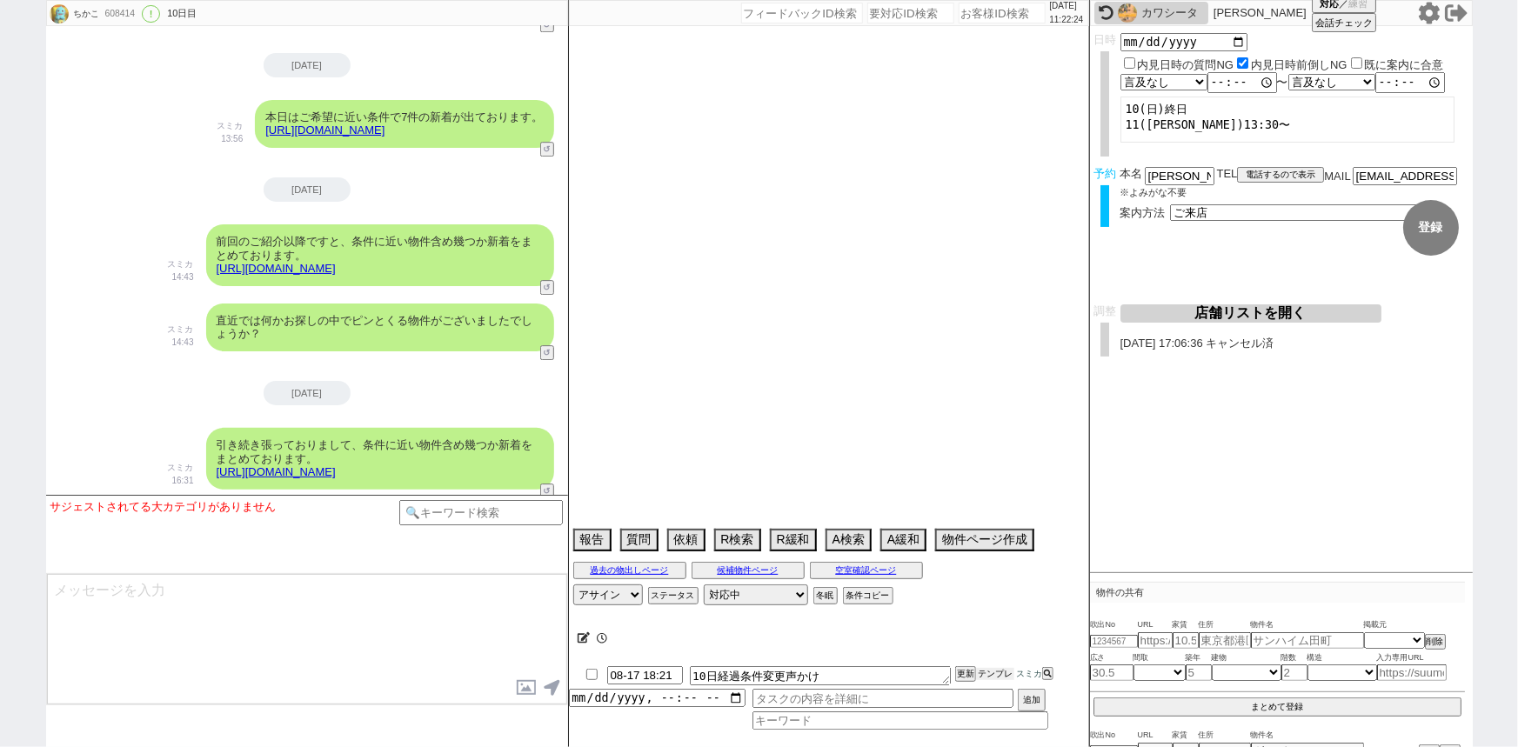
select select "23"
select select "730"
select select "48"
select select "62"
select select "65"
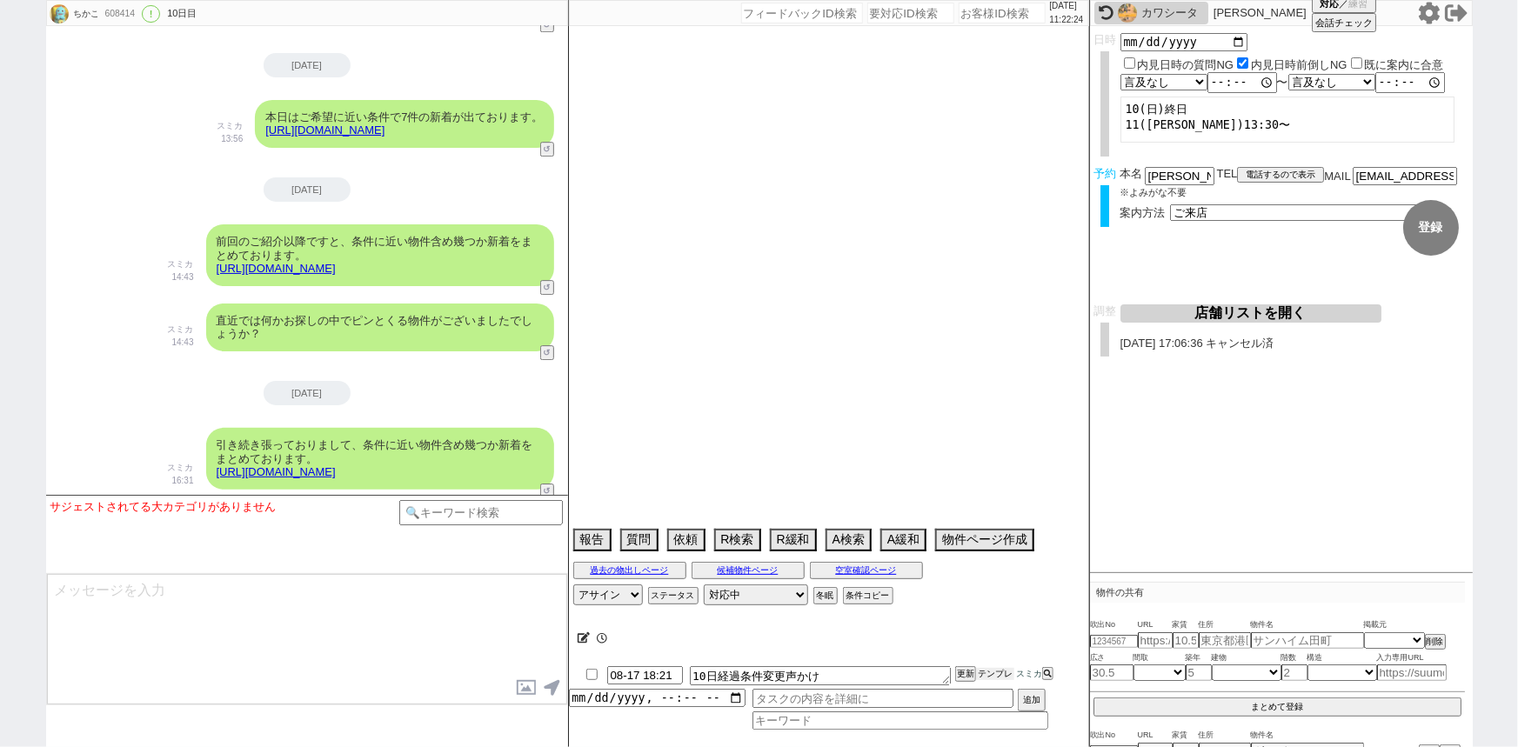
select select "[DATE]"
select select "70"
select select "[DATE]"
select select "72"
select select "69"
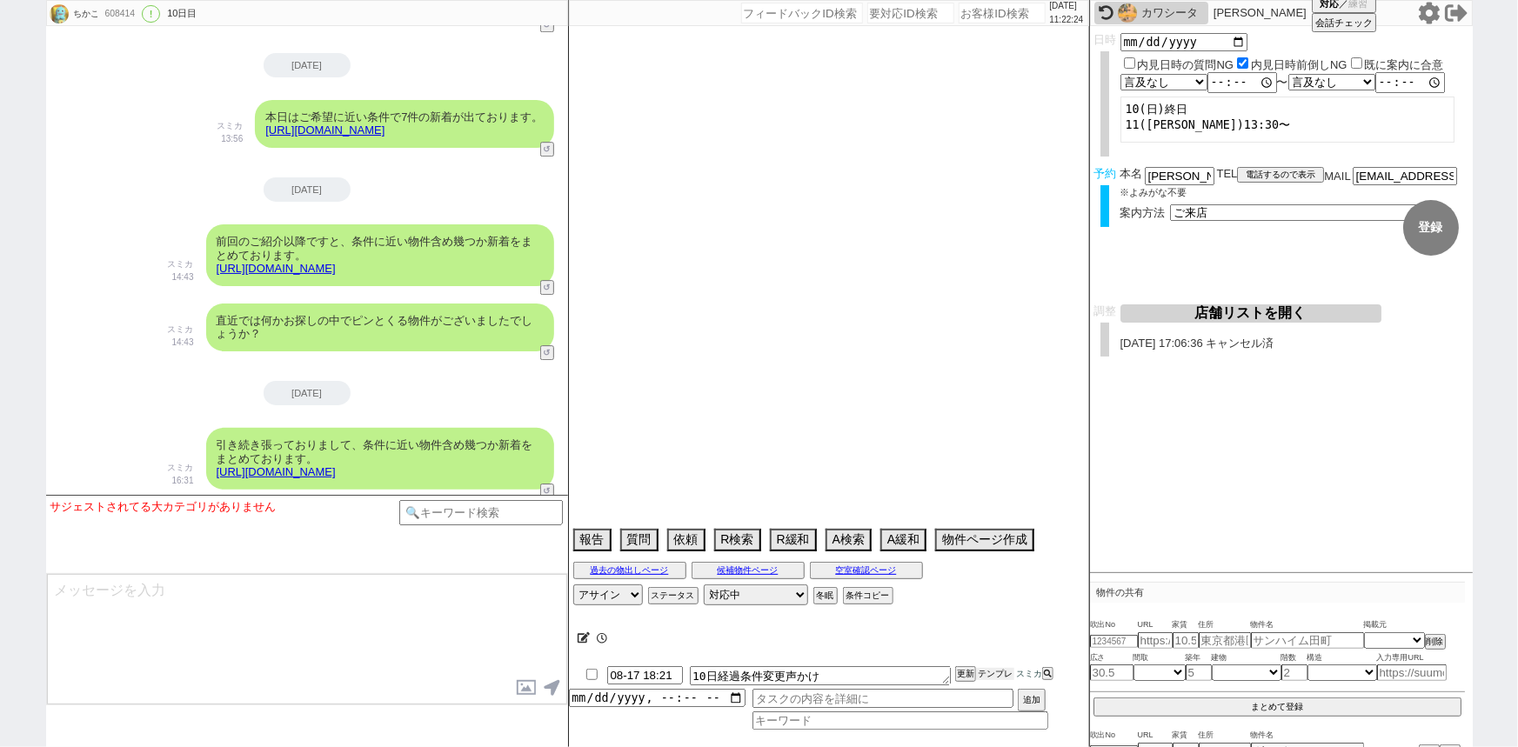
select select "63"
select select "67"
select select "59"
select select "47"
select select "71"
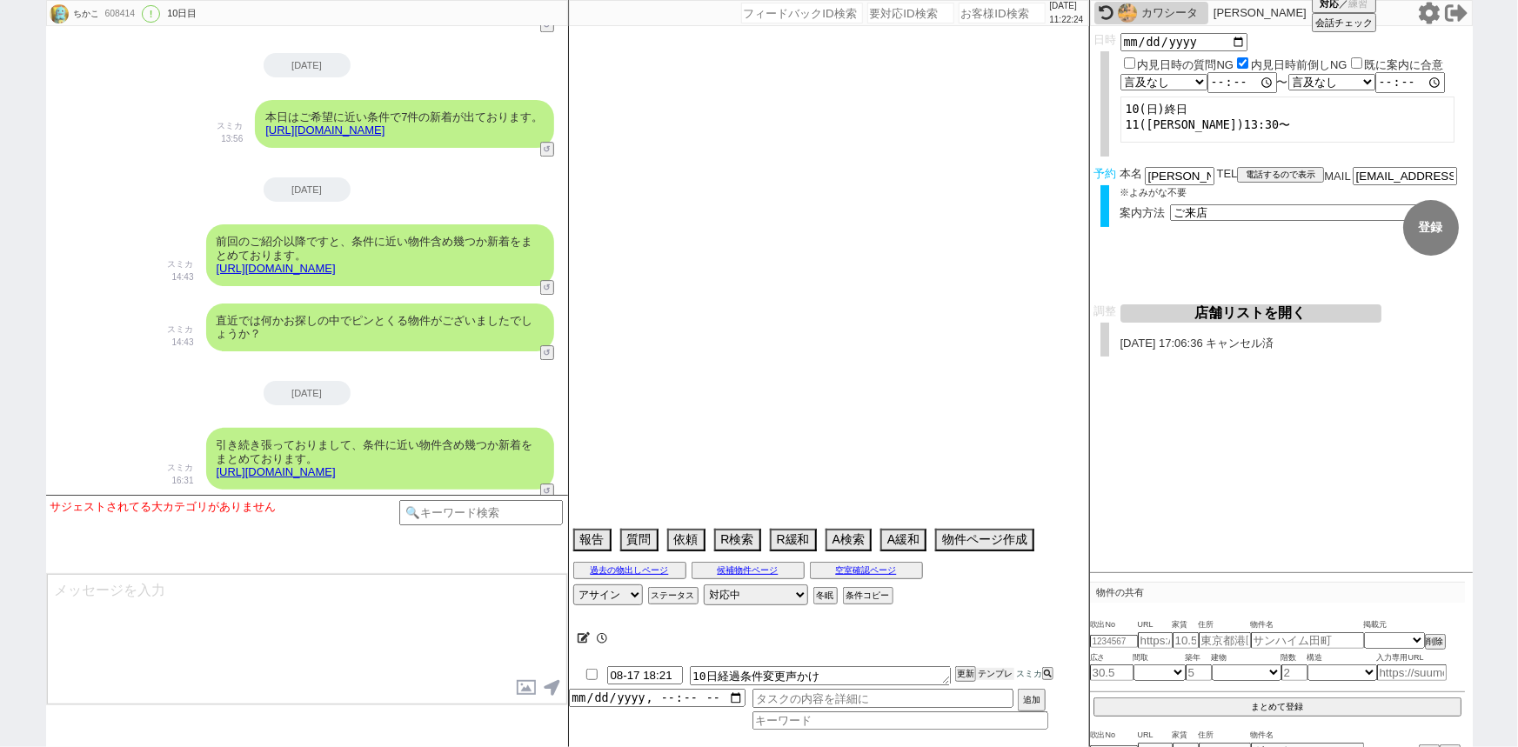
select select "53"
select select "66"
select select "68"
select select "[DATE]"
select select "50"
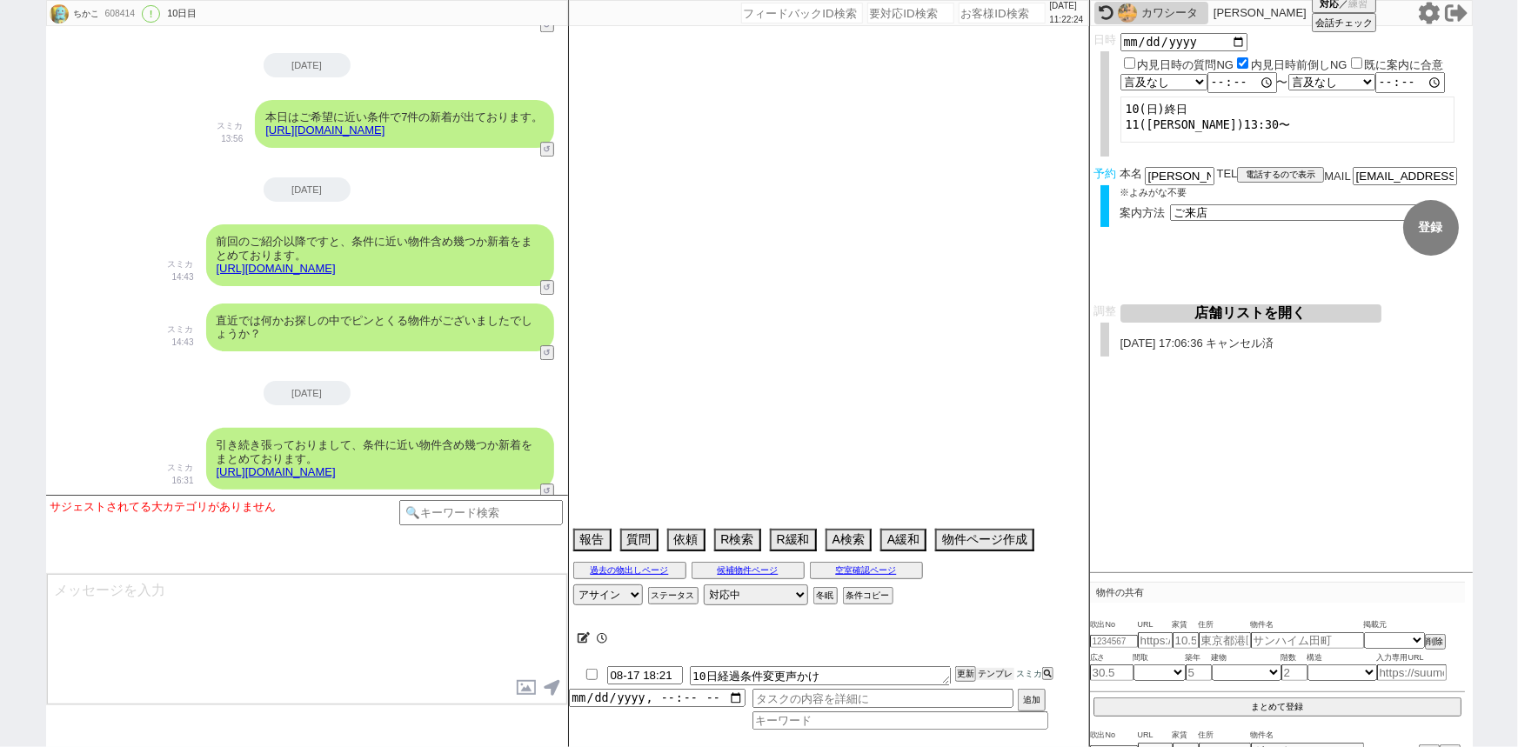
select select "44"
select select "56"
select select "74"
select select "52"
select select "25"
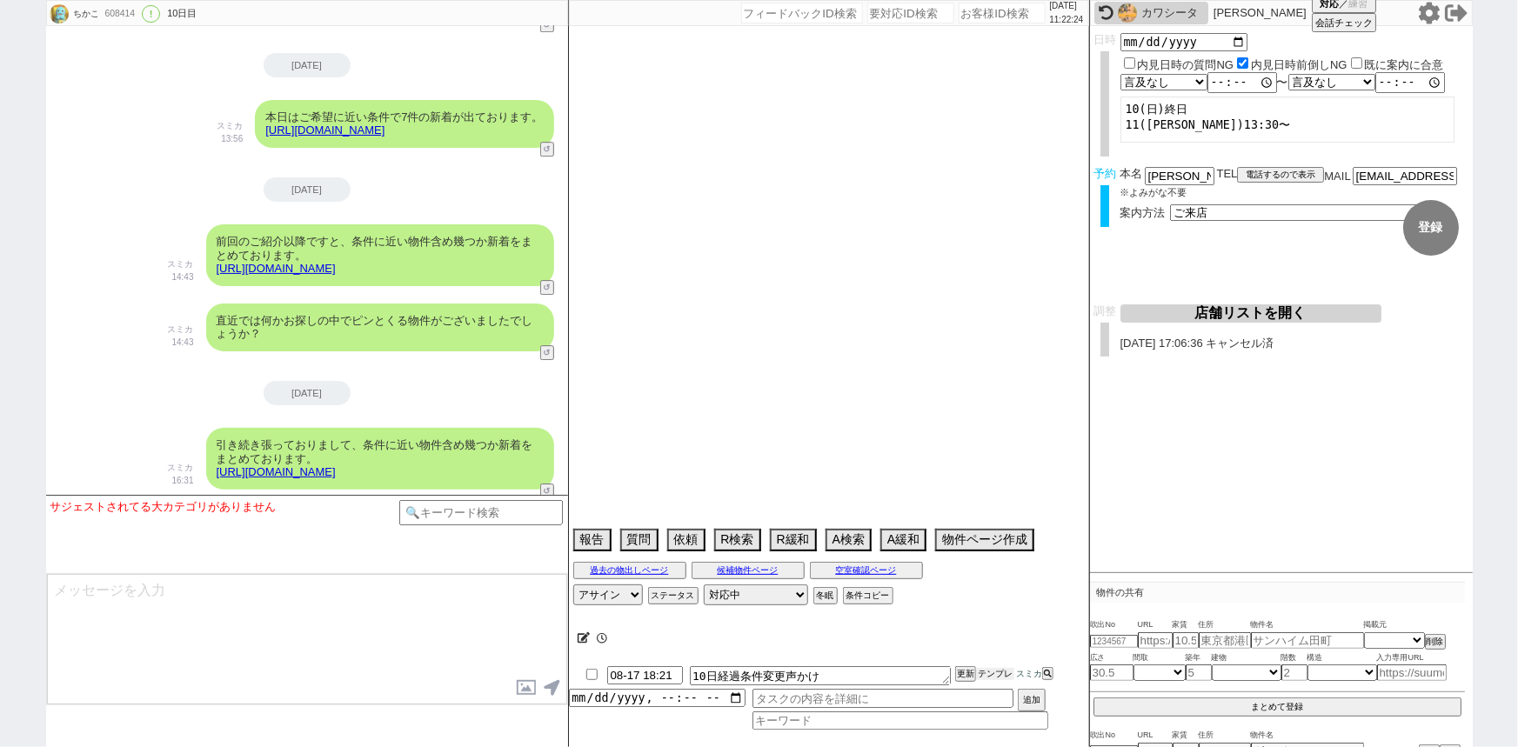
select select "3116"
select select "33"
select select "55"
select select "15"
select select "29"
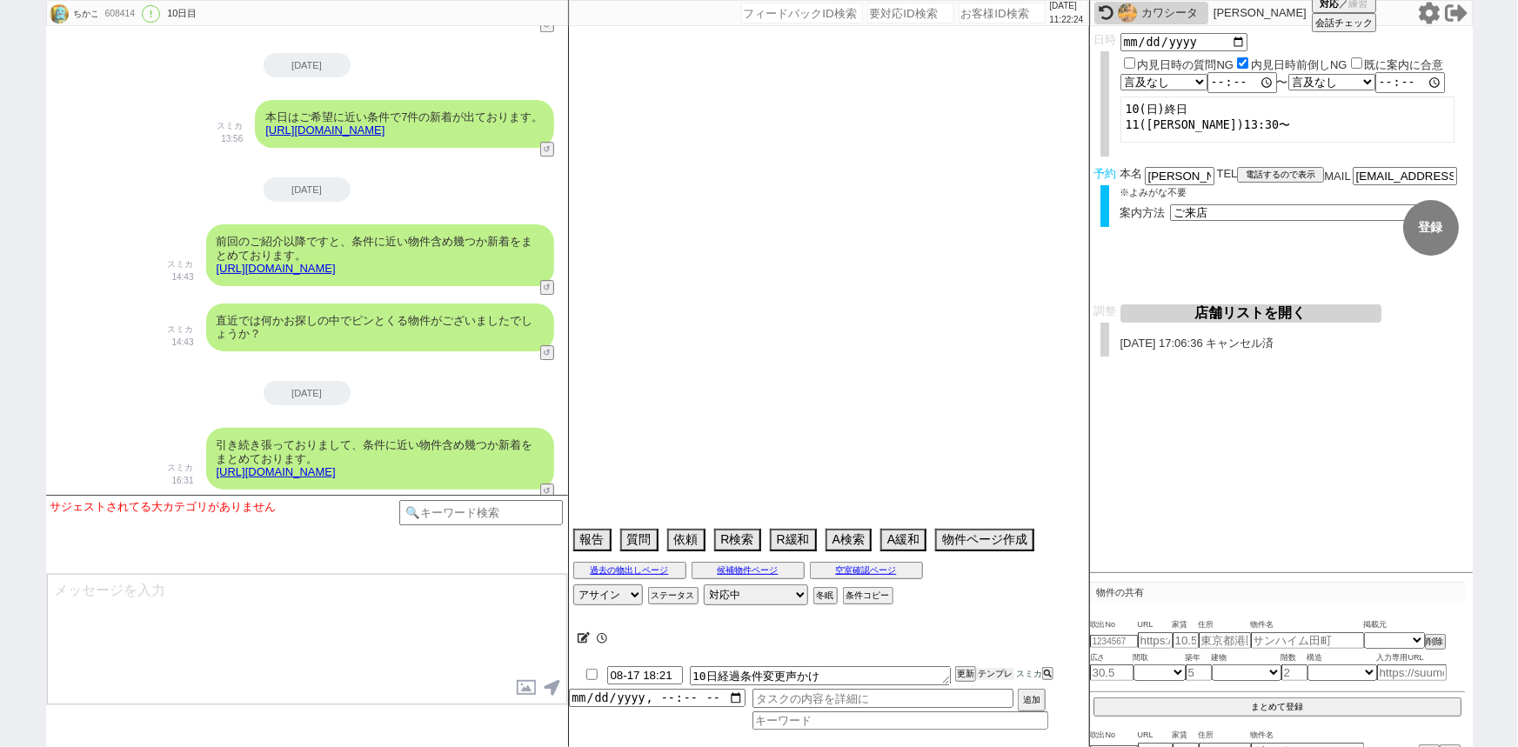
select select "76"
select select "38"
select select "54"
select select "7"
select select "12"
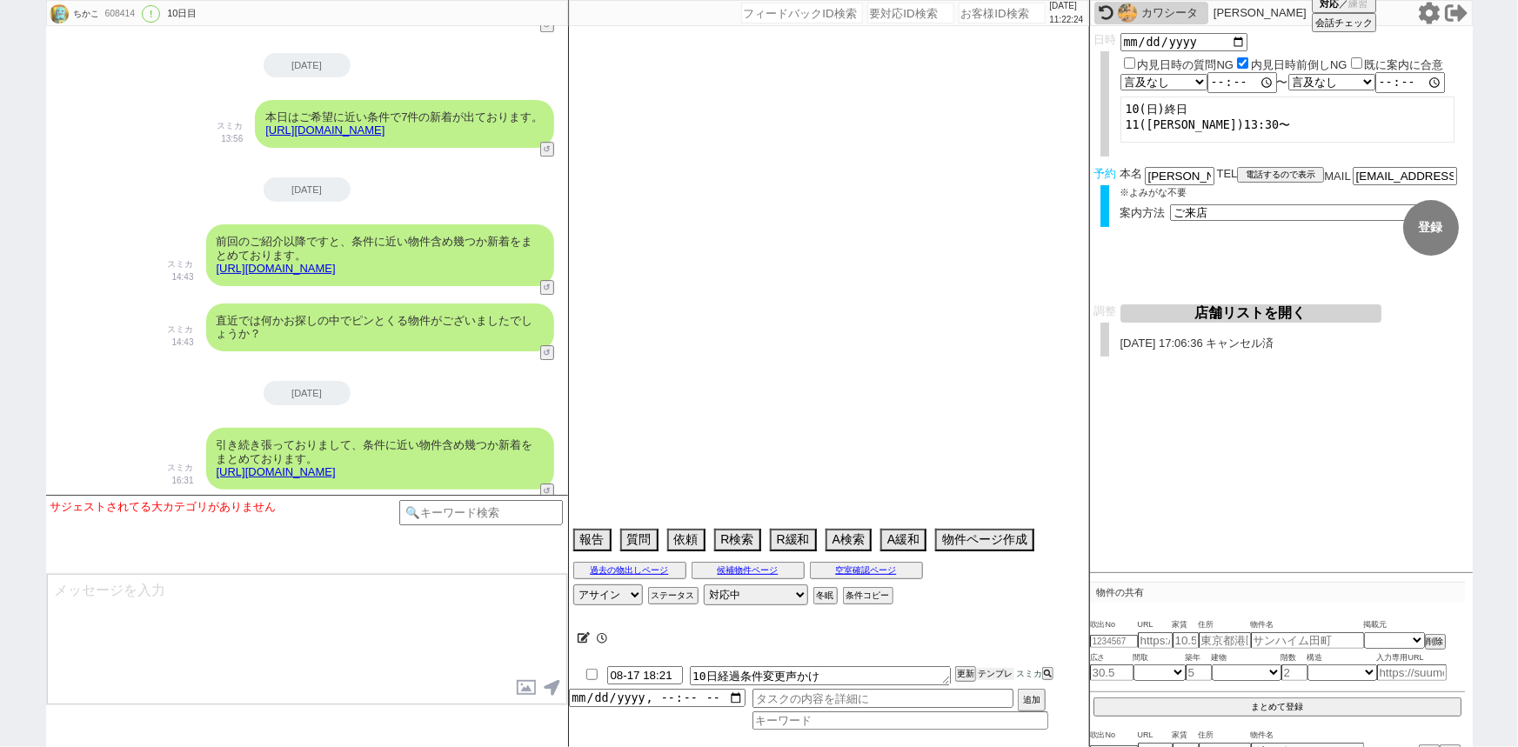
select select "27"
select select "77"
select select "57"
select select "36"
select select "11"
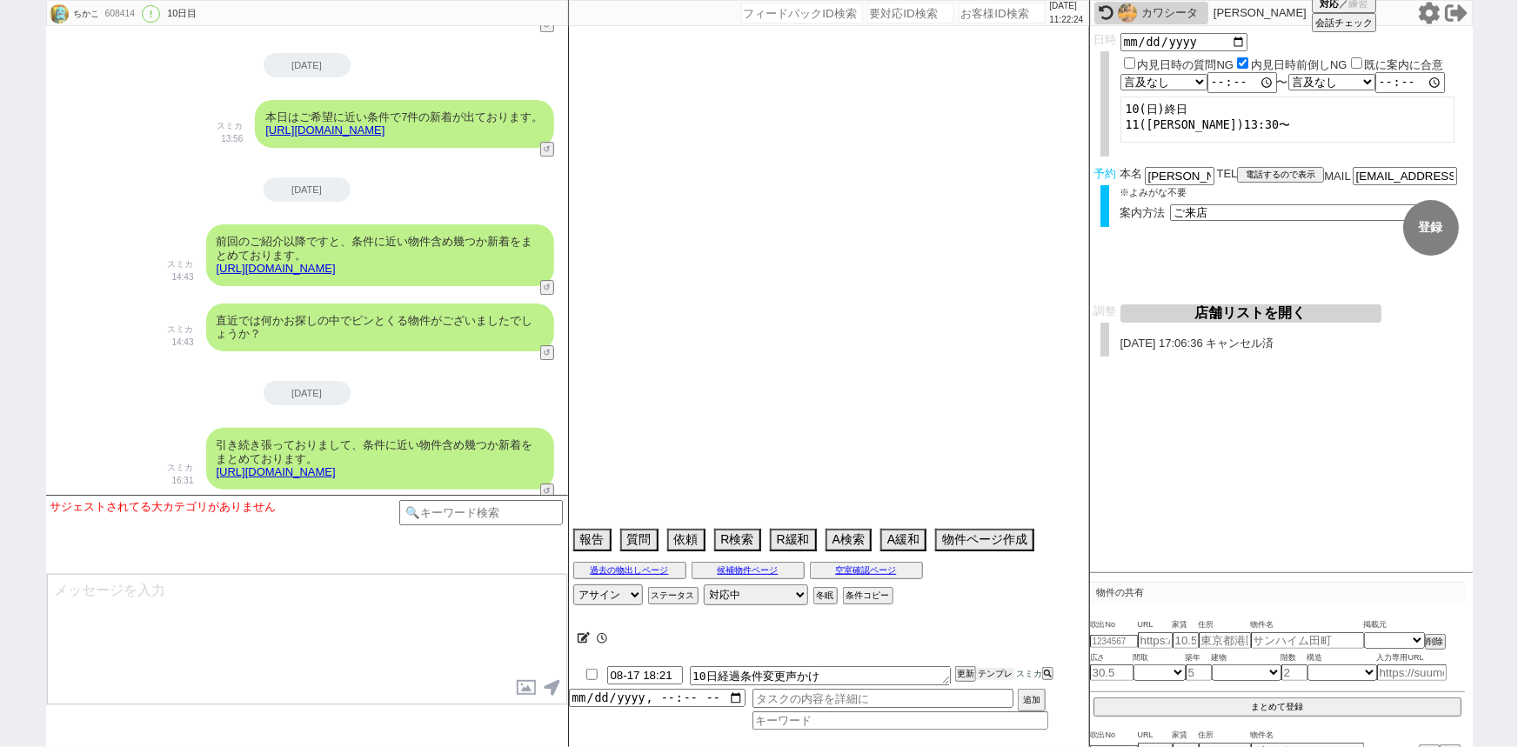
select select "49"
select select "35"
select select "24"
select select "61"
select select "30"
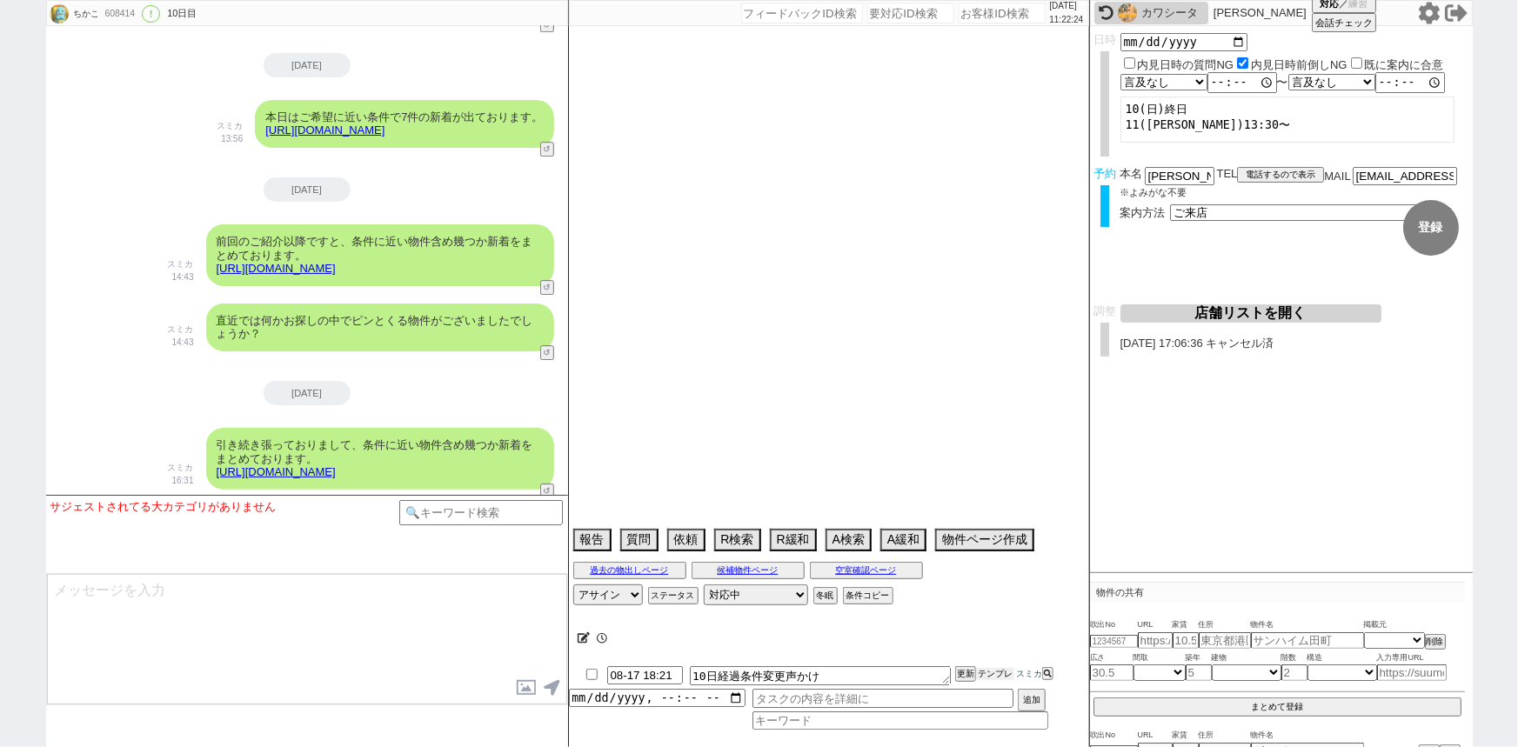
select select "73"
select select "1762"
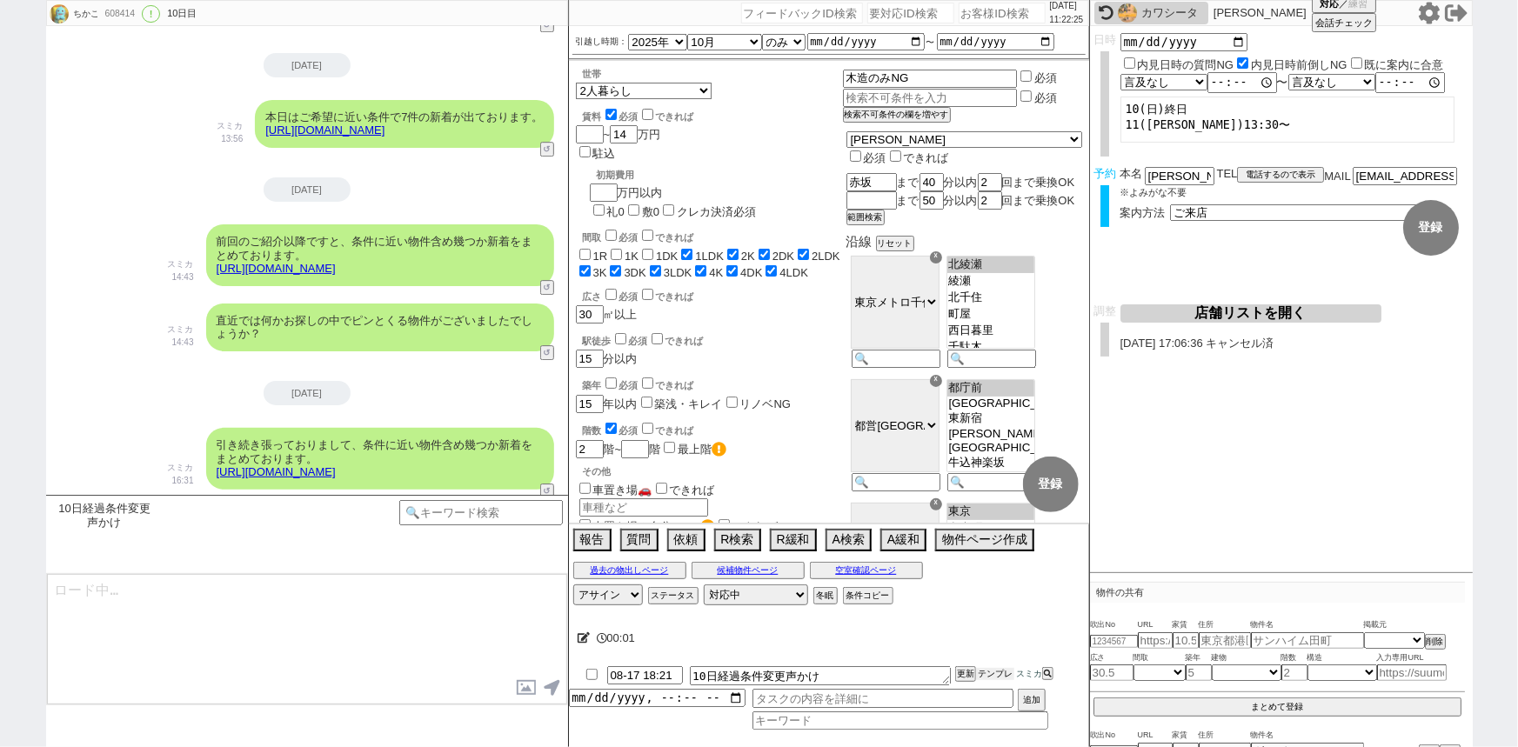
scroll to position [48, 0]
type textarea "お世話になります、お問い合わせ頂いてから10日ほど経ちましたが、その後ご検討されているご希望条件などに変化はございましたでしょうか？"
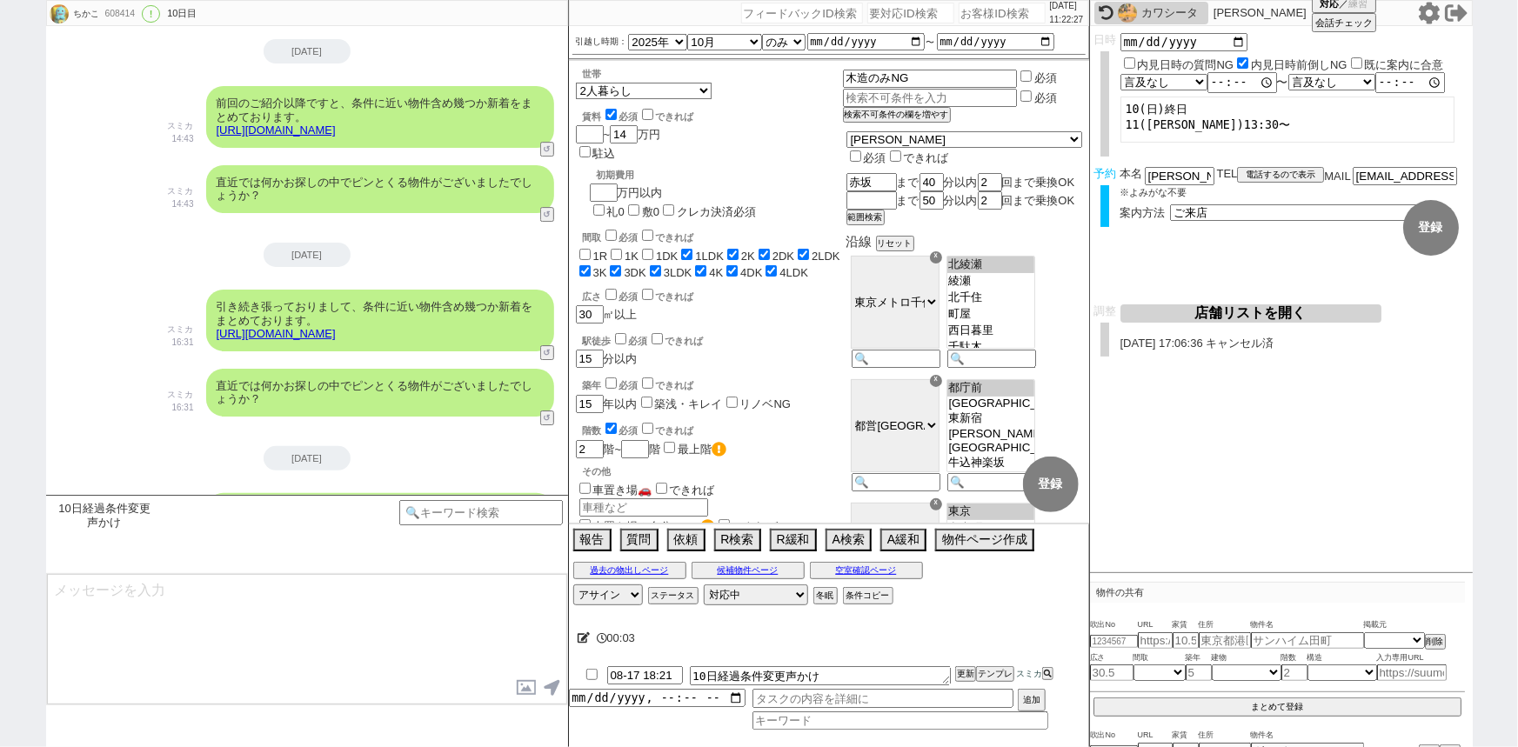
type textarea "統計的に皆様このあたりまでで条件を試され終わって、一定の範囲に落ち着かれることが多いので、いつもお聞かせ頂いているところでした。 なにか変更点などございました…"
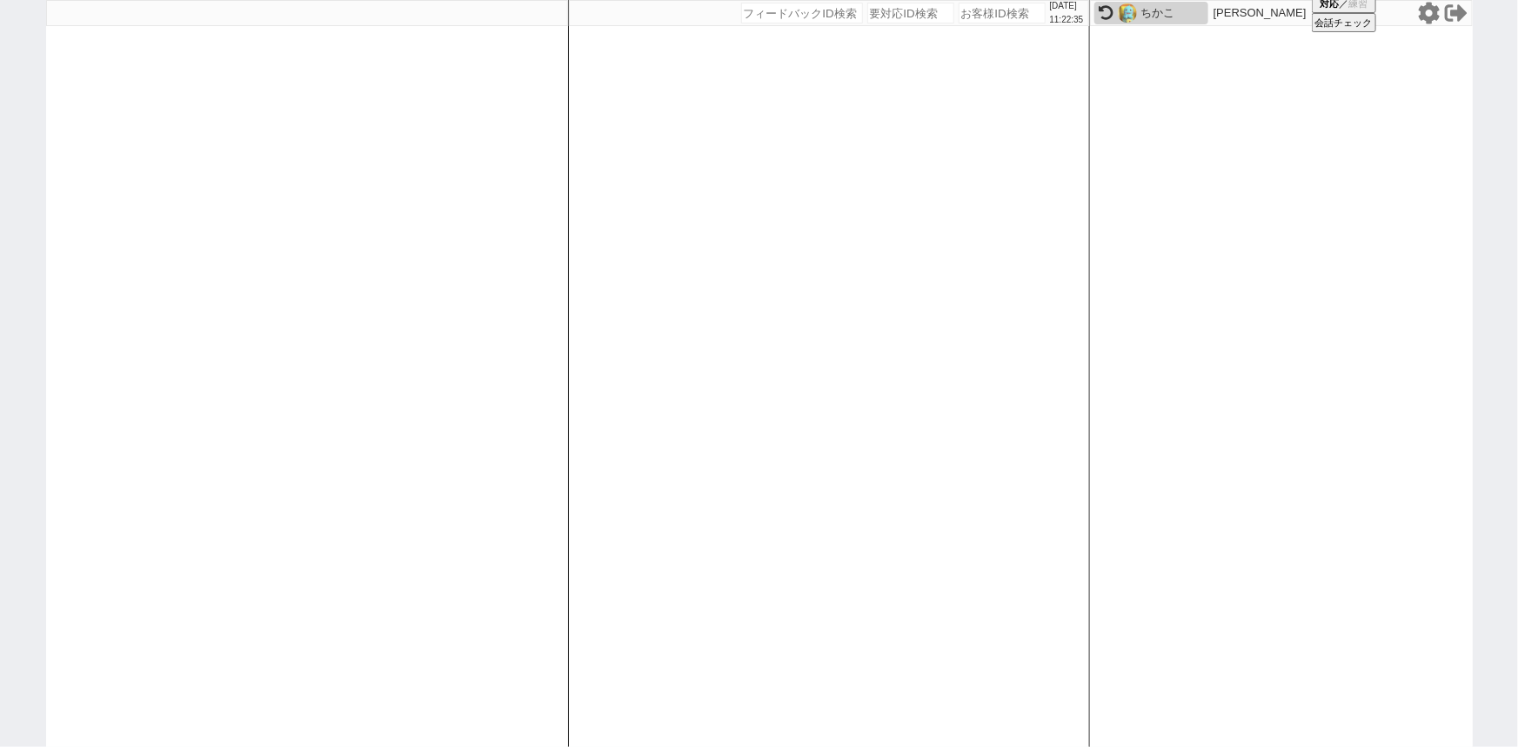
click at [977, 20] on input "number" at bounding box center [1001, 13] width 87 height 21
paste input "608447"
type input "608447"
select select "1"
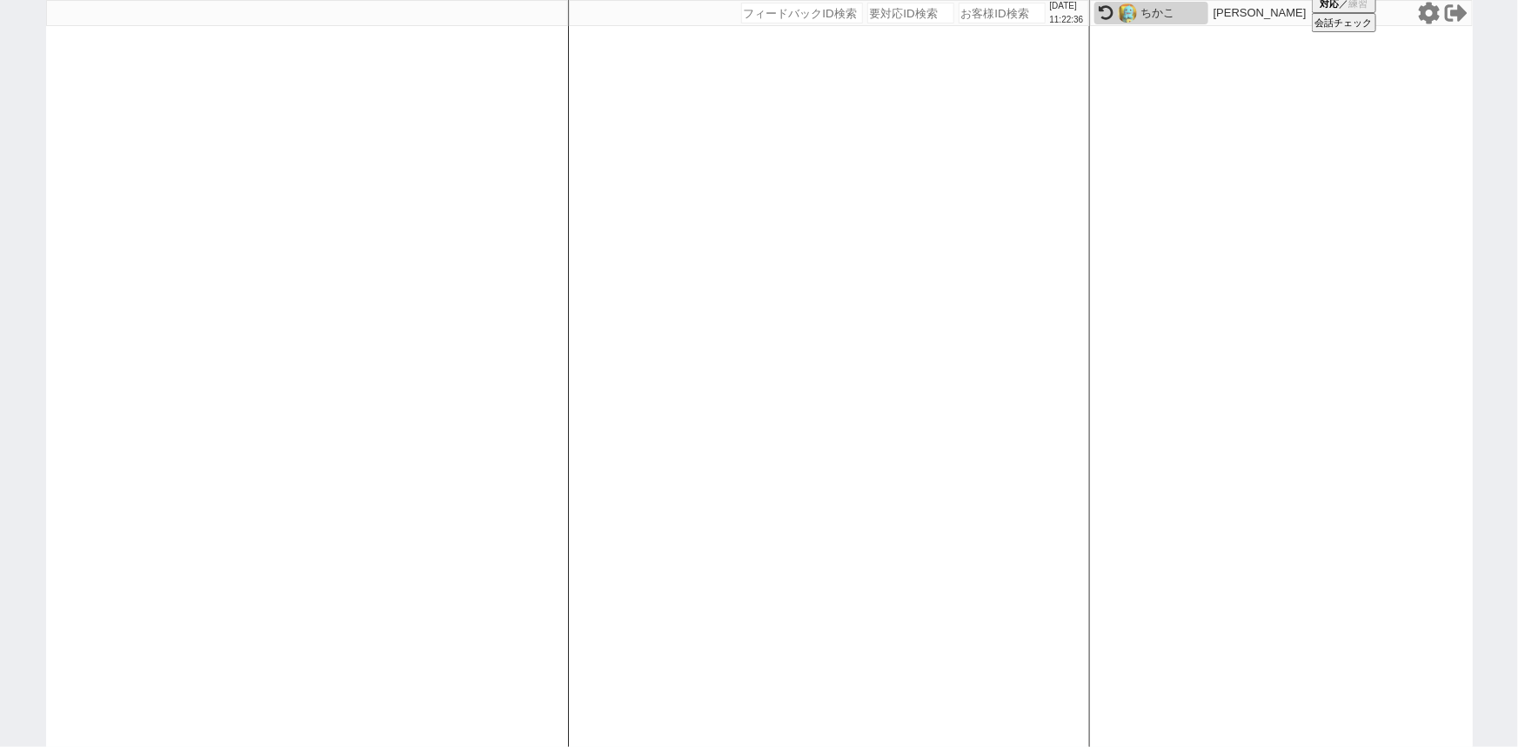
select select "1"
select select "2"
select select
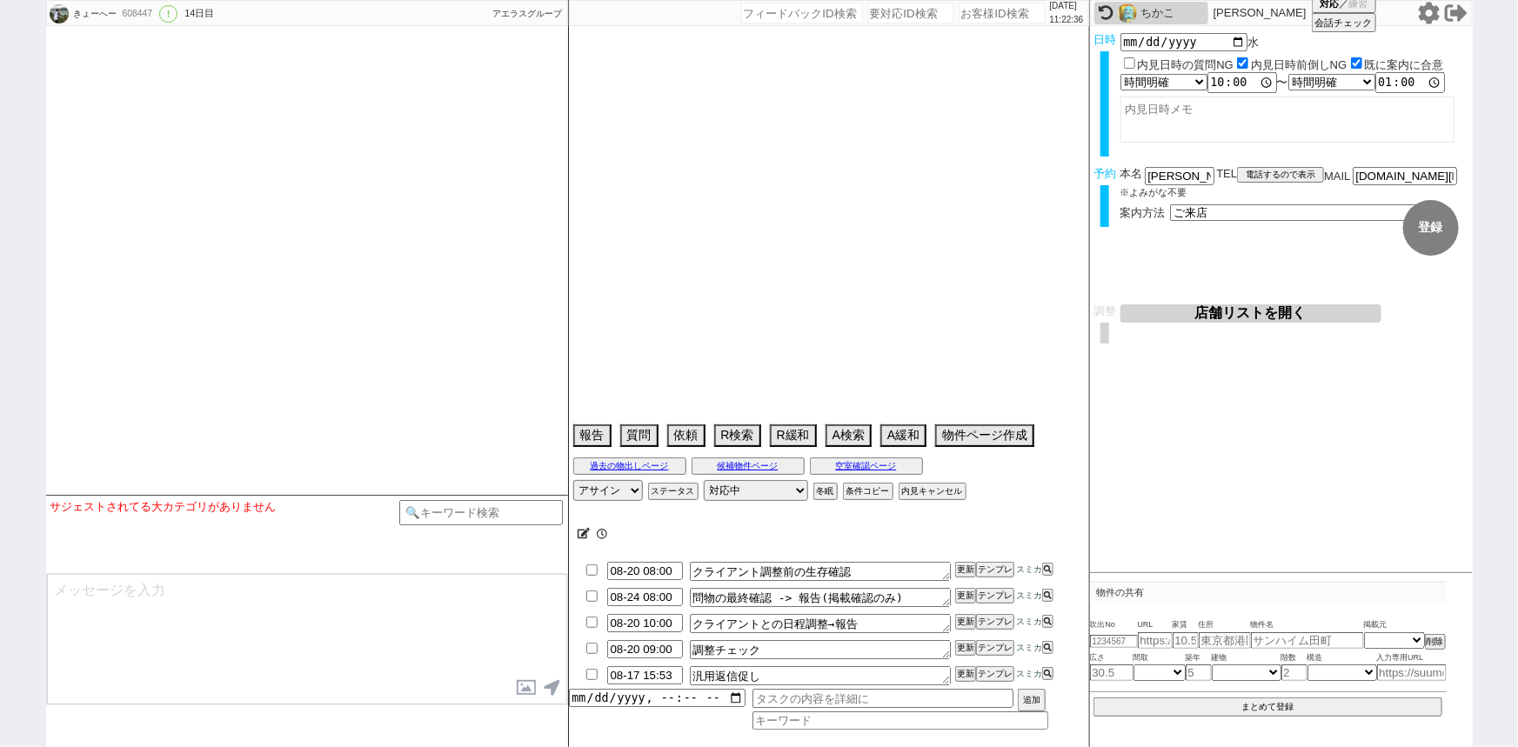
type textarea "@当日までの予定なし"
select select "15"
select select "1"
select select "11"
select select "121"
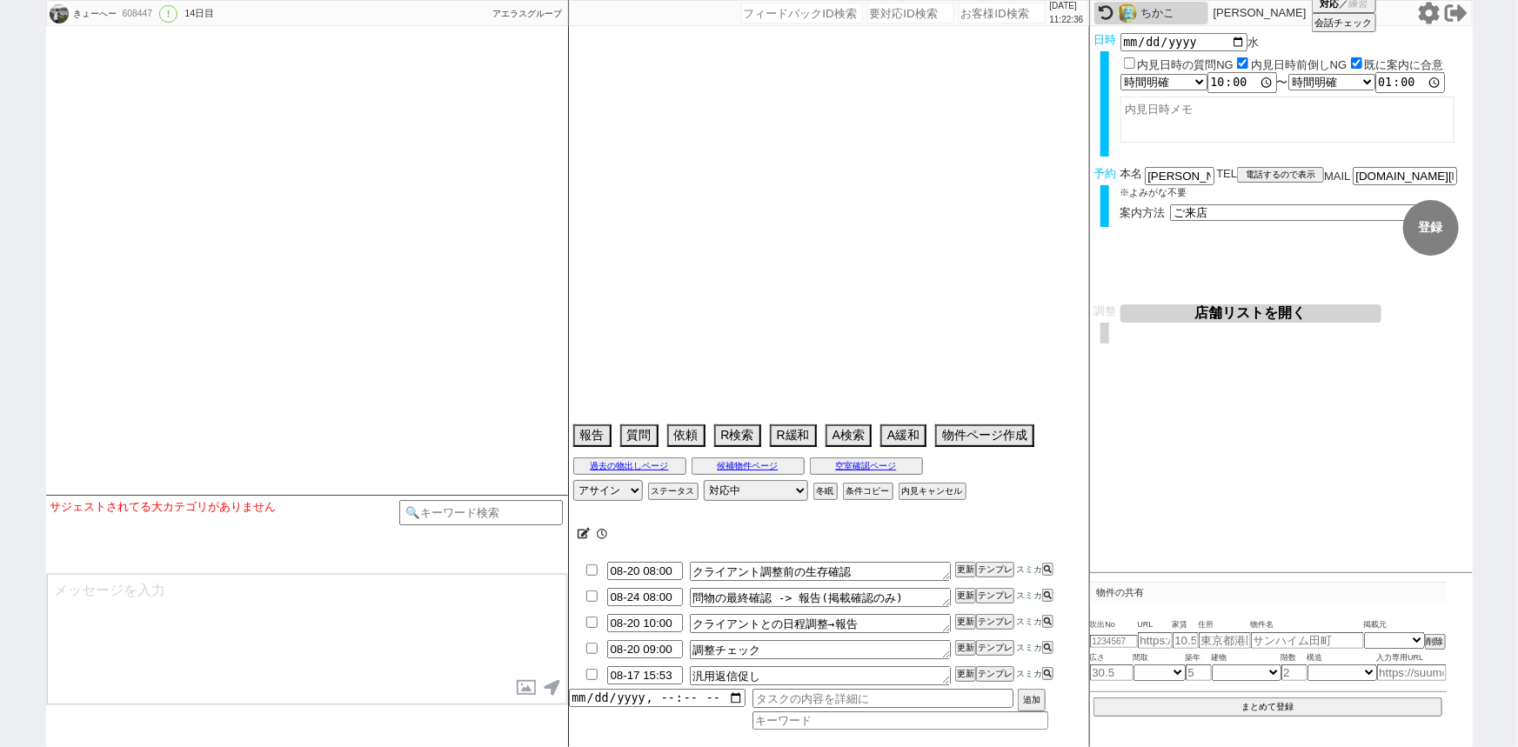
select select "2964"
select select "35"
select select "[DATE]"
select select "38"
select select "[DATE]"
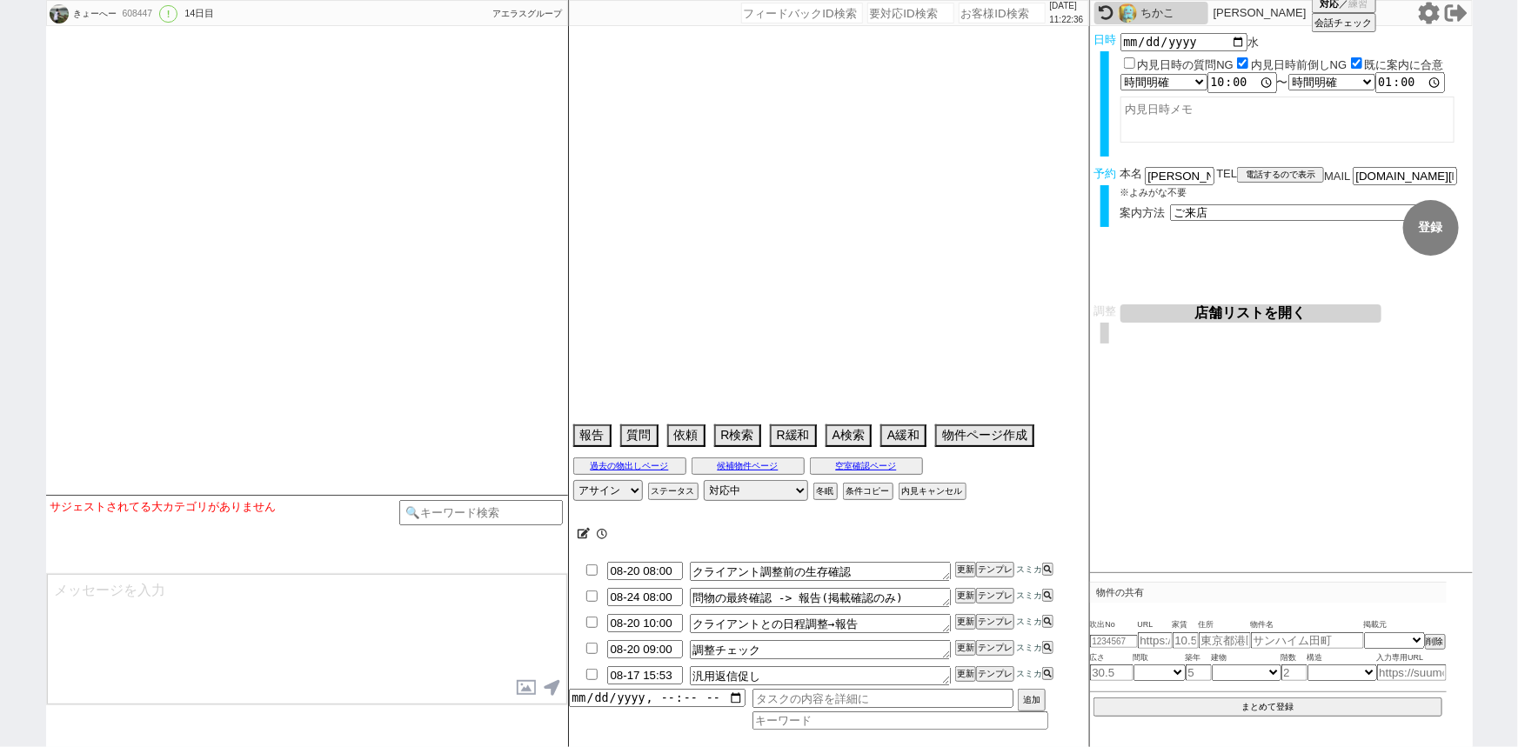
select select "127"
select select "3099"
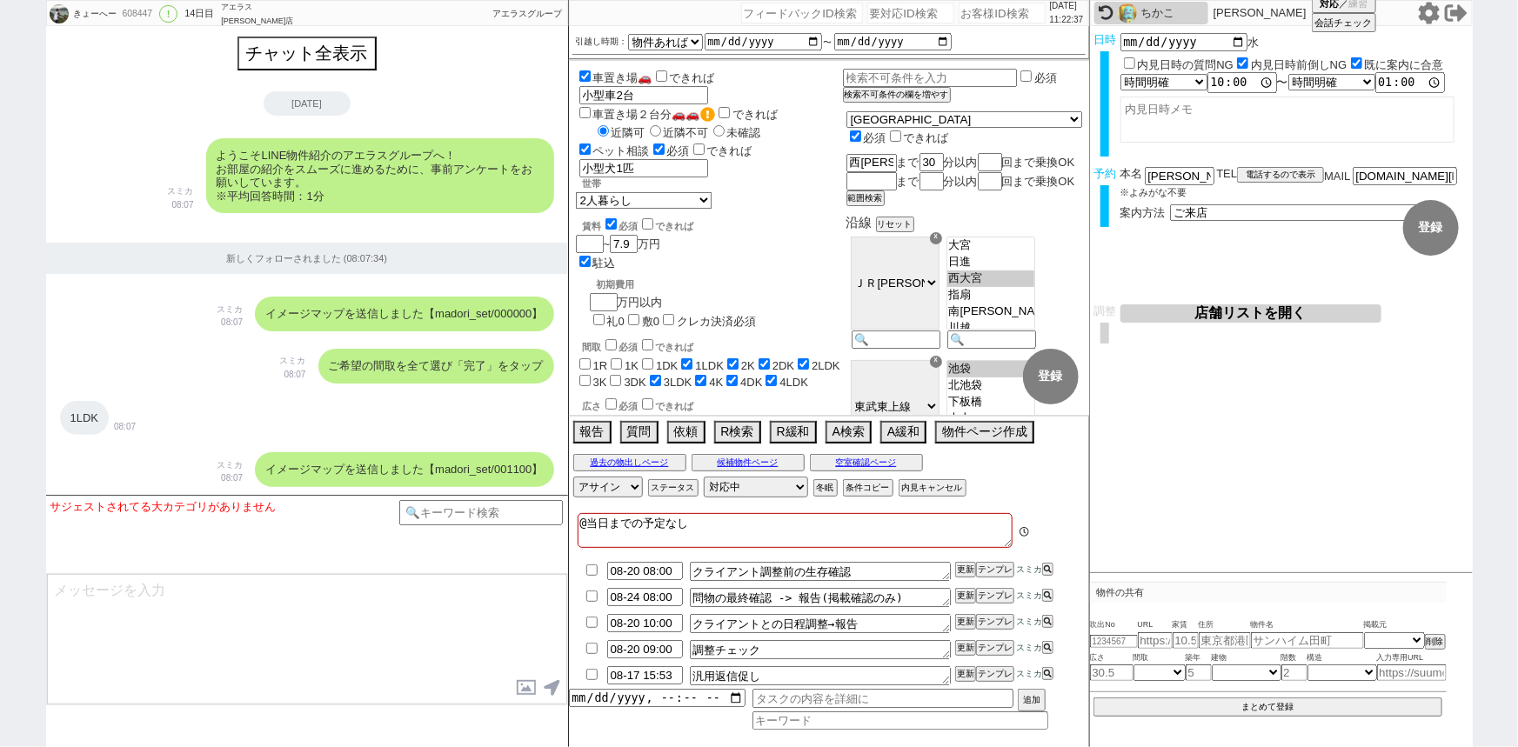
scroll to position [432, 0]
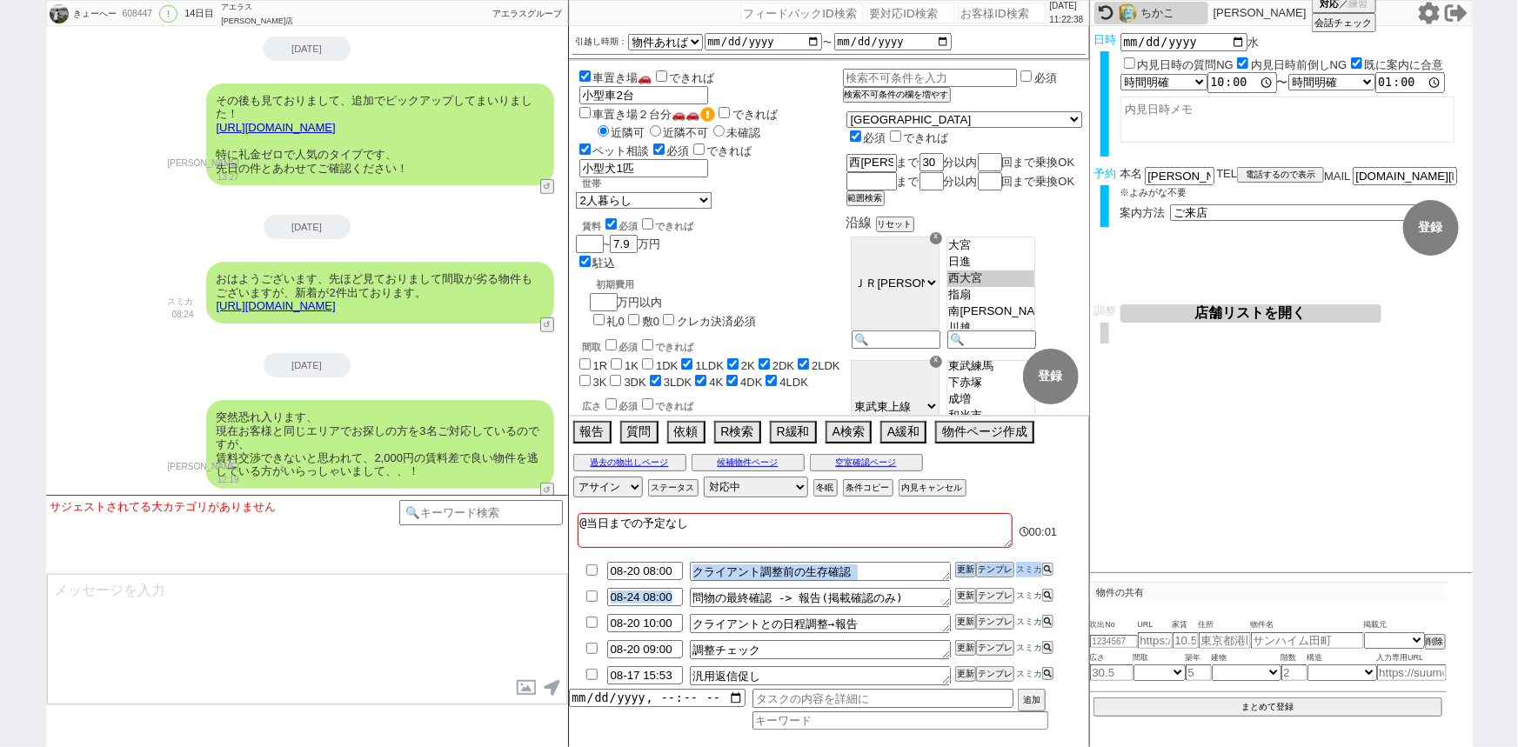
click at [834, 578] on ul "08-20 08:00 クライアント調整前の生存確認 更新 テンプレ スミカ 08-24 08:00 問物の最終確認 -> 報告(掲載確認のみ) 更新 テンプ…" at bounding box center [829, 623] width 520 height 130
click at [998, 675] on button "テンプレ" at bounding box center [995, 674] width 38 height 12
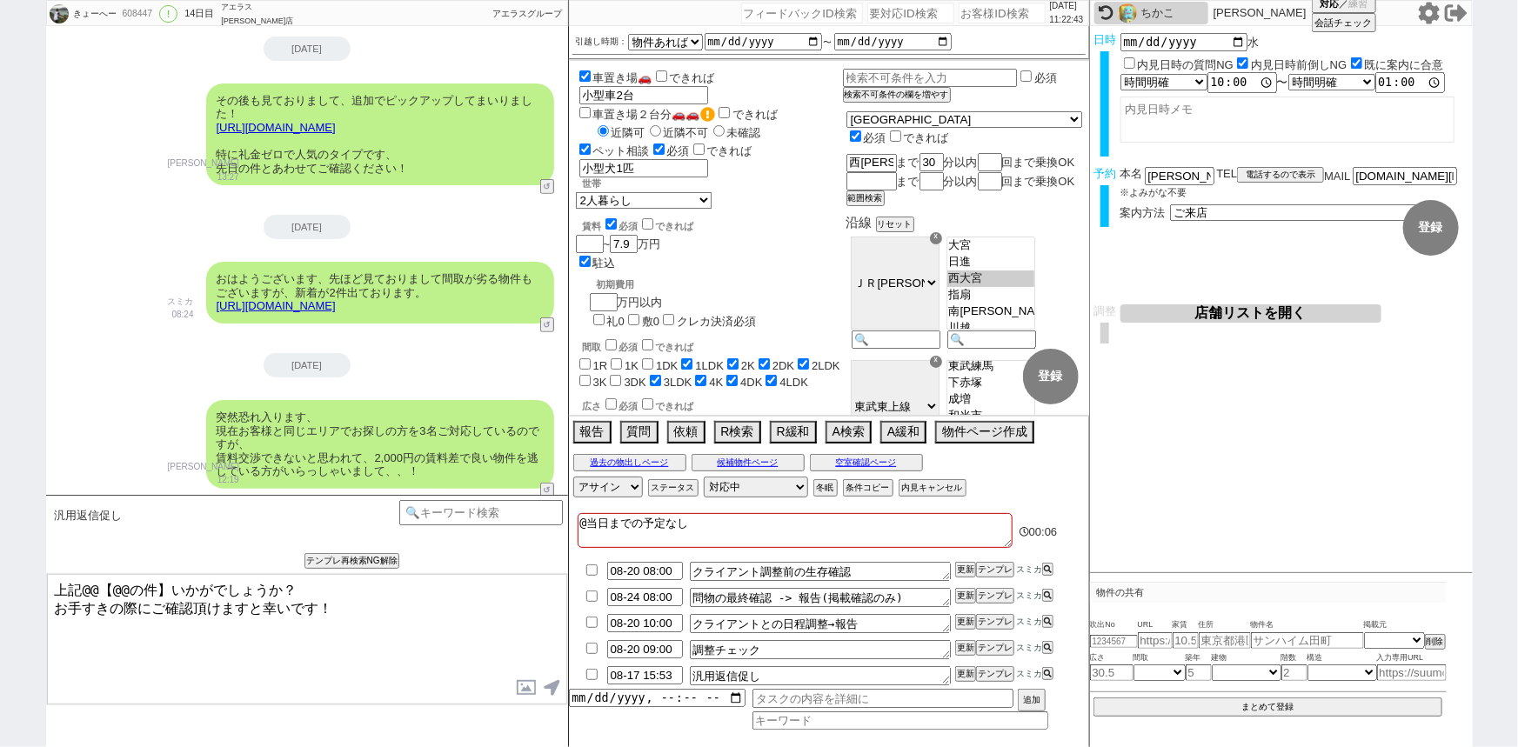
drag, startPoint x: 164, startPoint y: 581, endPoint x: 83, endPoint y: 572, distance: 81.4
click at [83, 572] on div "汎用返信促し テンプレ再検索NG解除 上記@@【@@の件】いかがでしょうか？ お手すきの際にご確認頂けますと幸いです！ 内見日が過ぎたのでキャンセル！ 👆0つ…" at bounding box center [307, 621] width 522 height 252
type textarea "上記いかがでしょうか？ お手すきの際にご確認頂けますと幸いです！"
click at [1045, 676] on icon at bounding box center [1046, 674] width 8 height 8
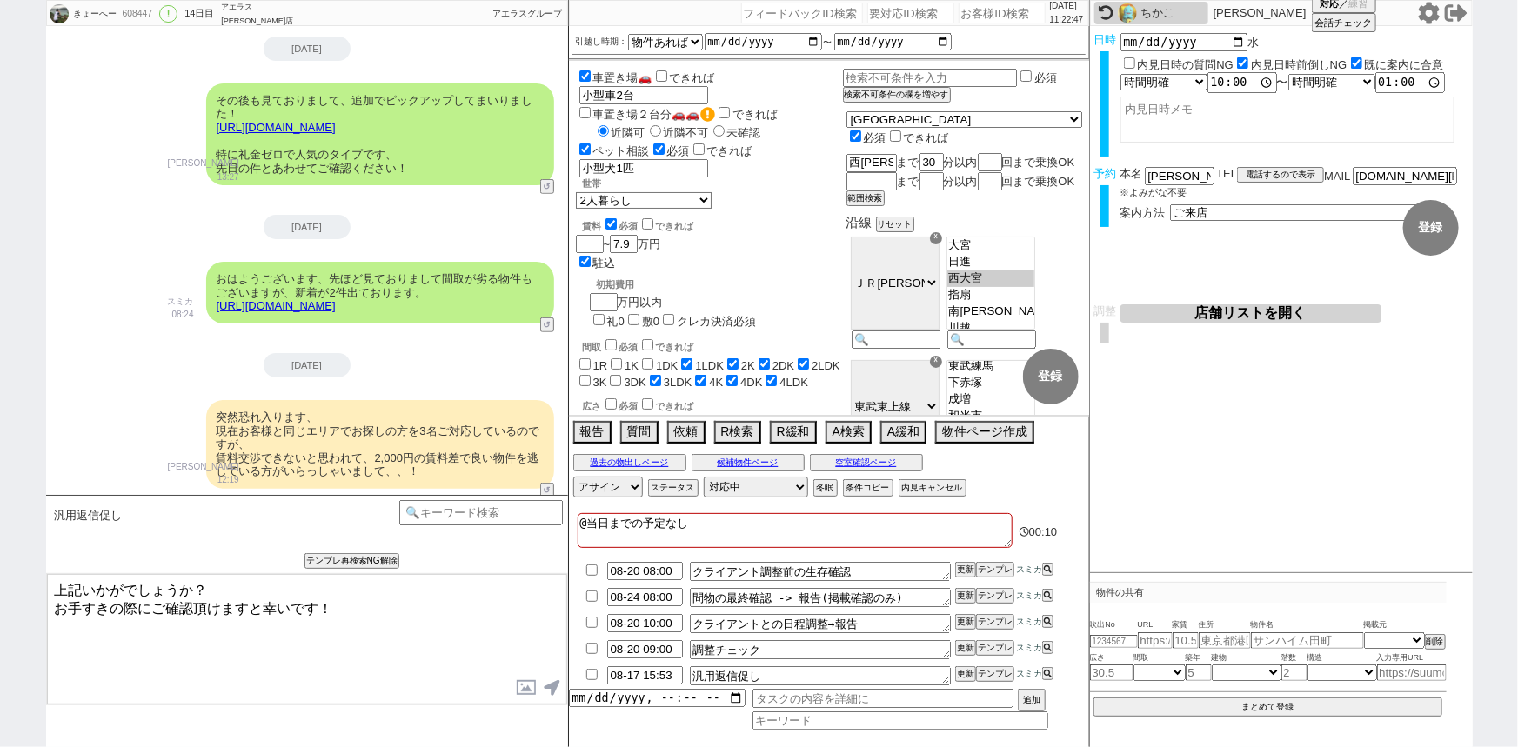
click at [202, 615] on textarea "上記いかがでしょうか？ お手すきの際にご確認頂けますと幸いです！" at bounding box center [307, 639] width 520 height 130
checkbox input "true"
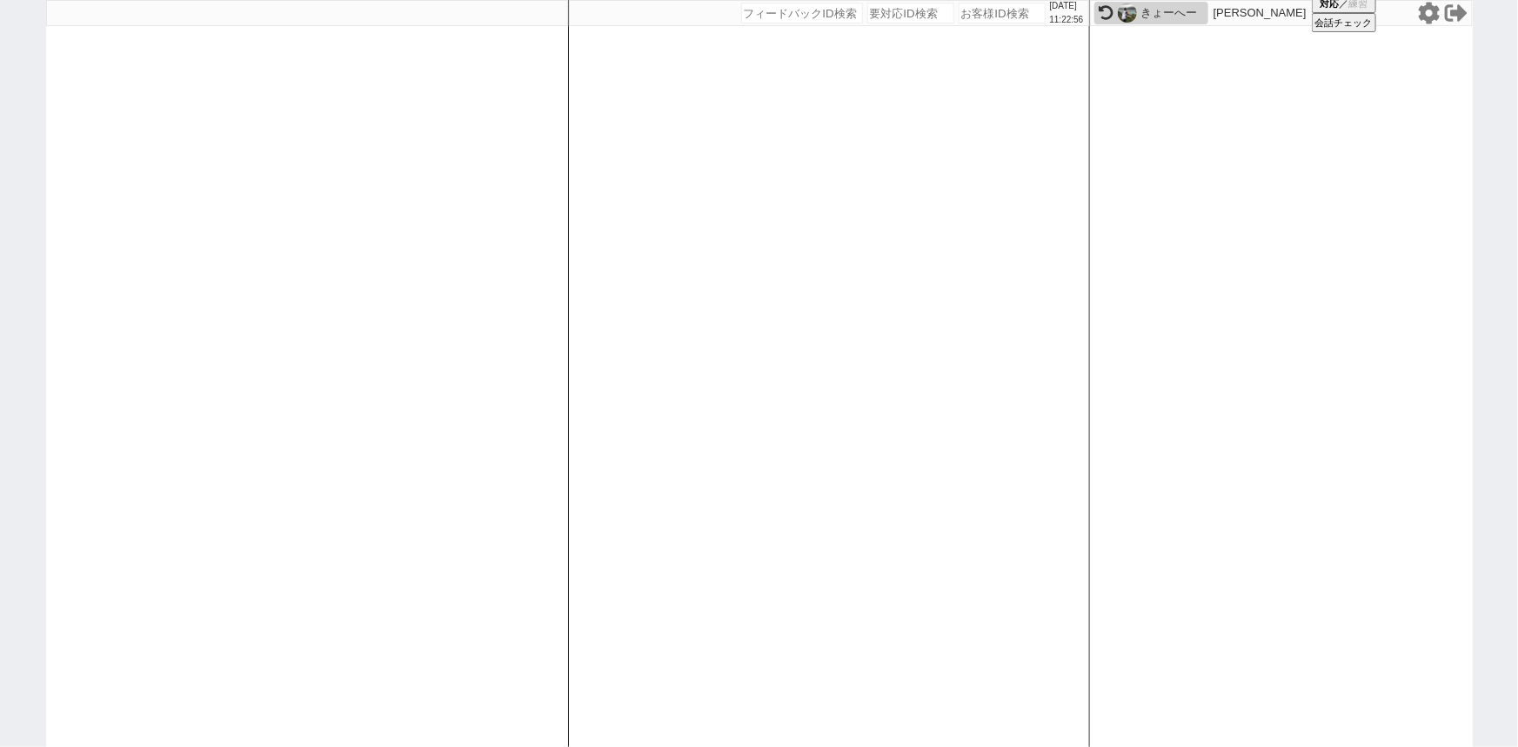
click at [983, 18] on input "number" at bounding box center [1001, 13] width 87 height 21
paste input "608180"
type input "608180"
select select "3"
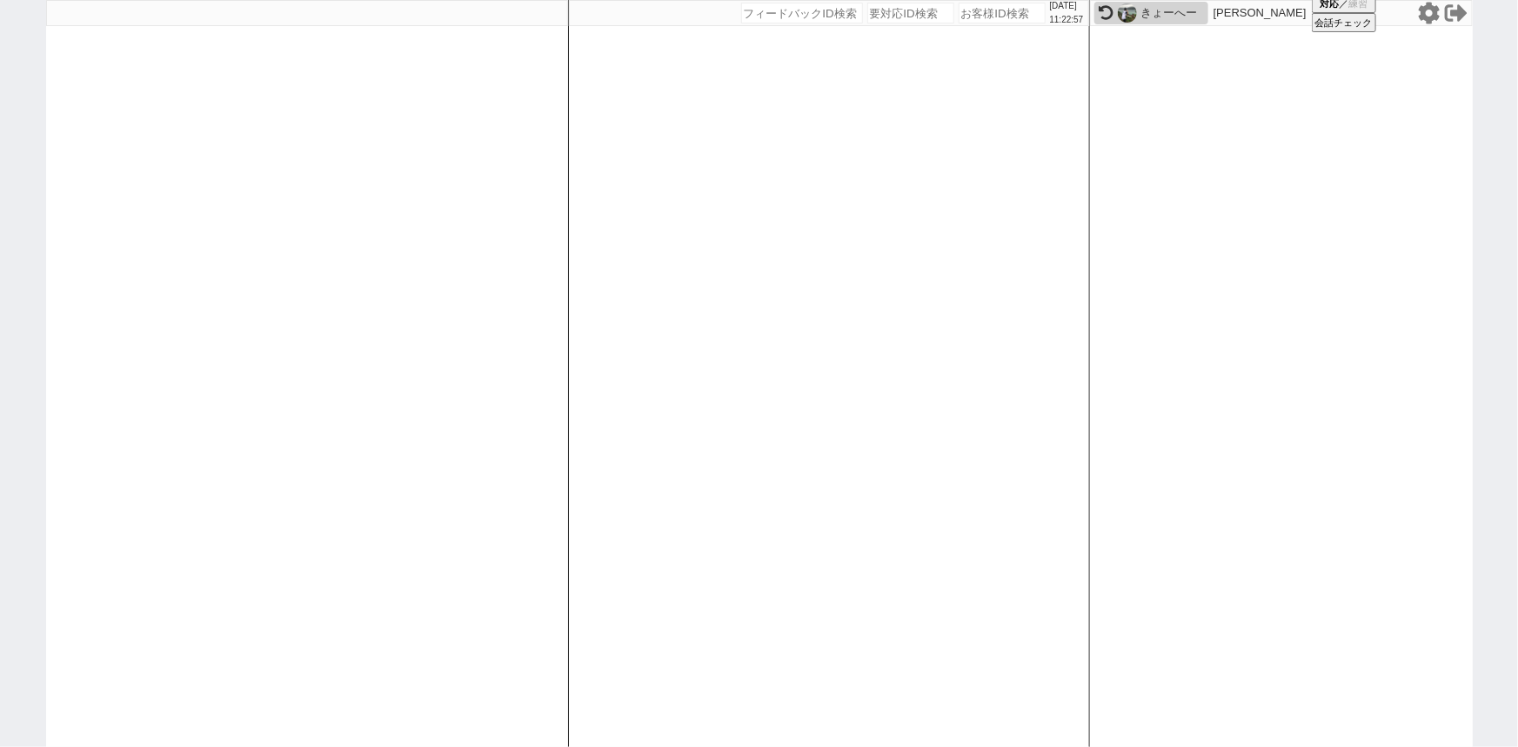
select select "2"
select select "8"
select select
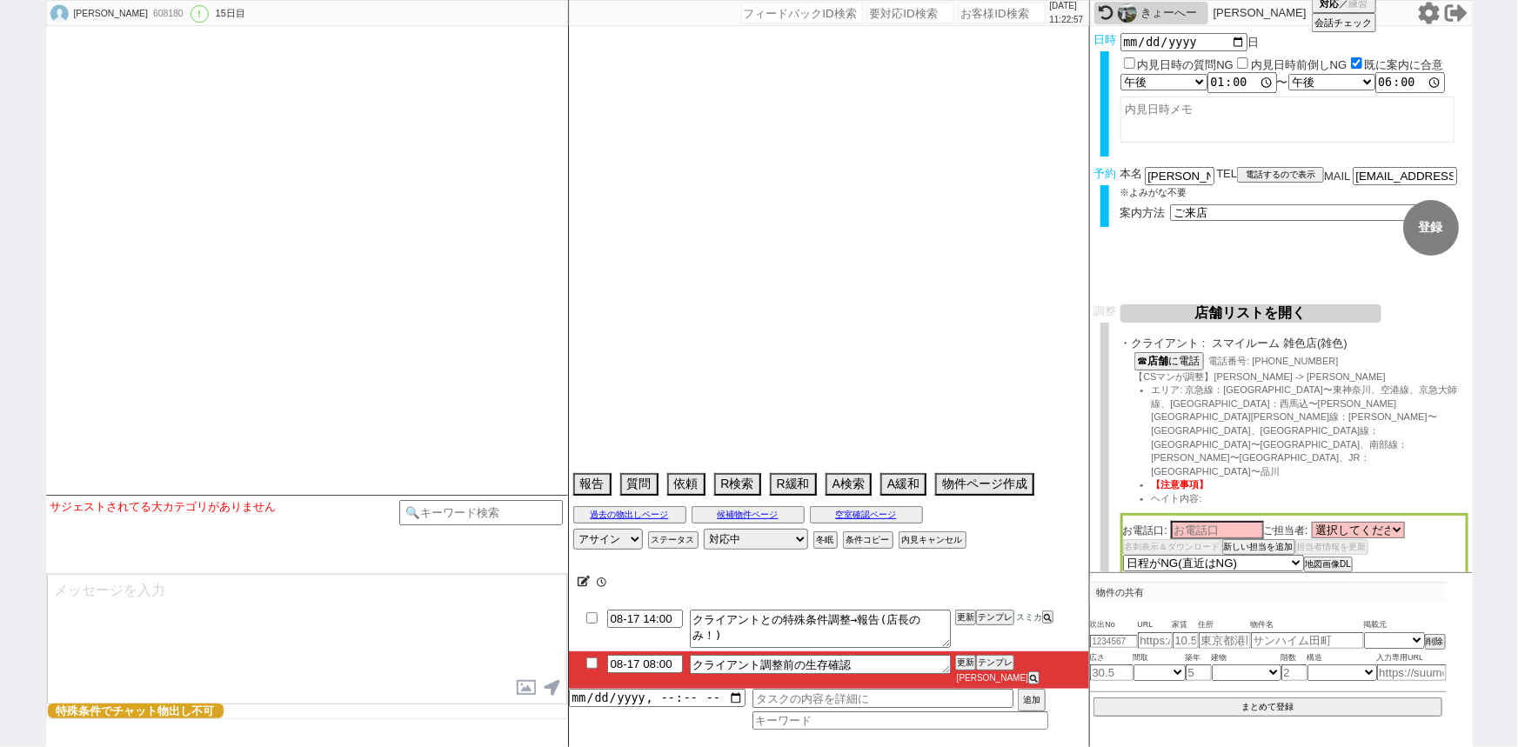
type textarea "他社なし"
select select "13"
select select "0"
select select "58"
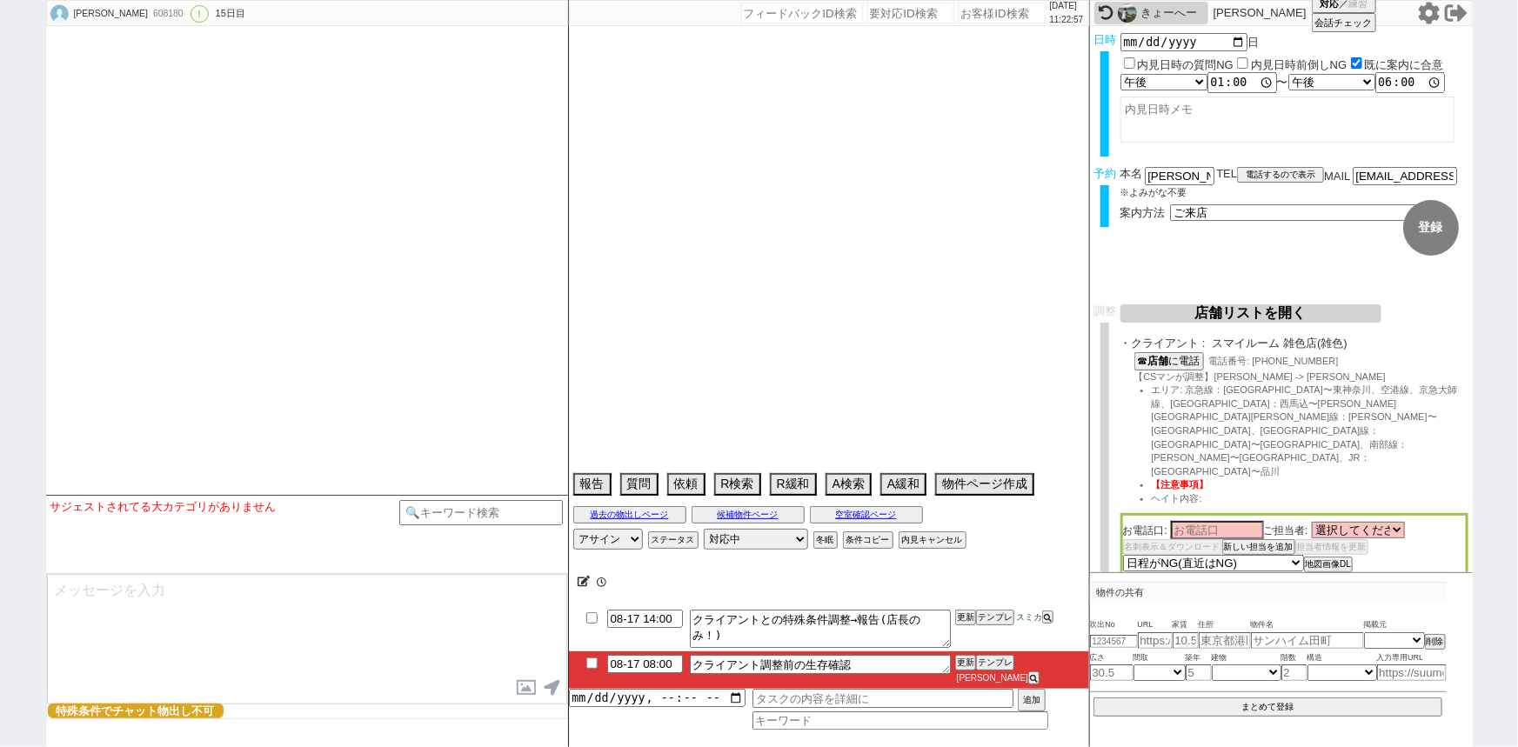
select select "57"
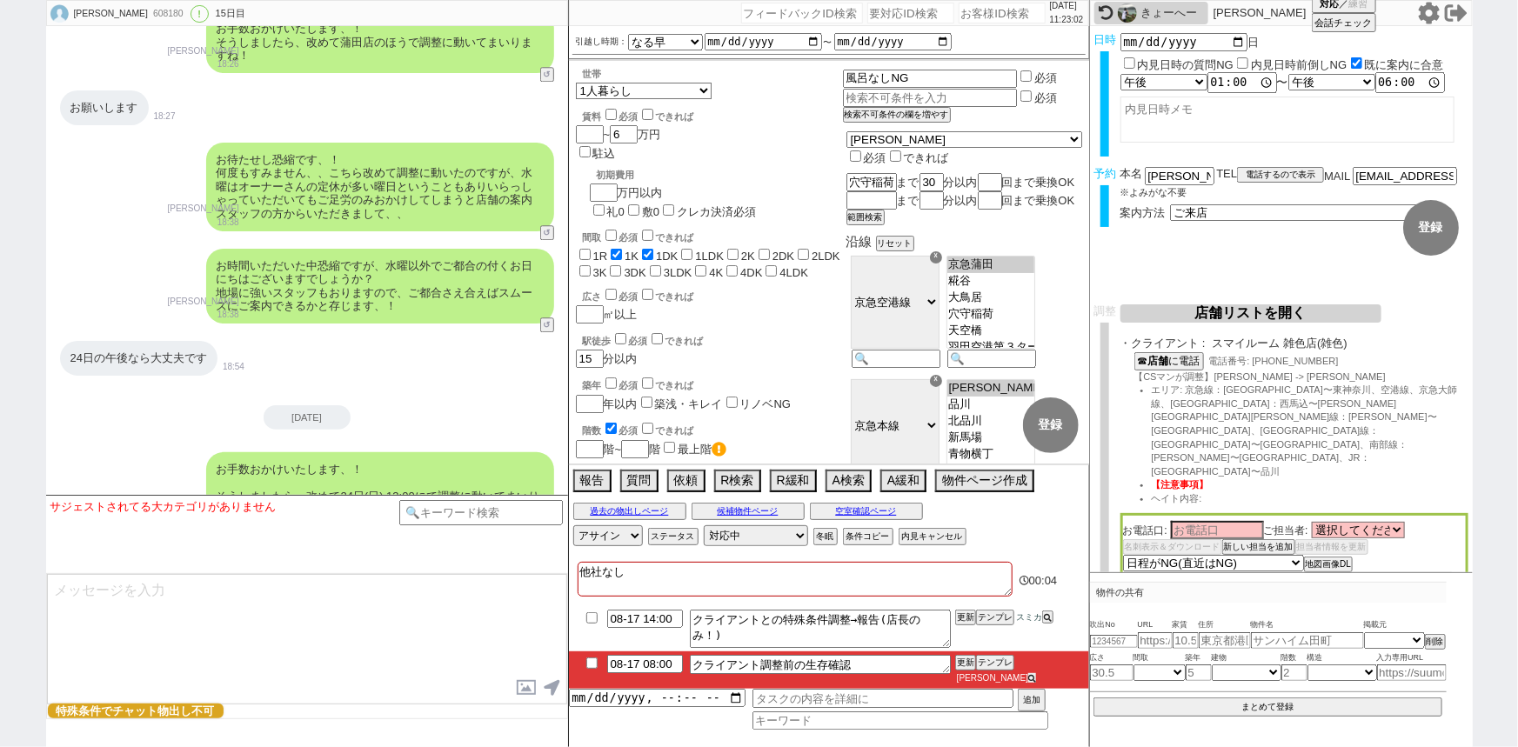
click at [1036, 675] on icon at bounding box center [1032, 679] width 8 height 8
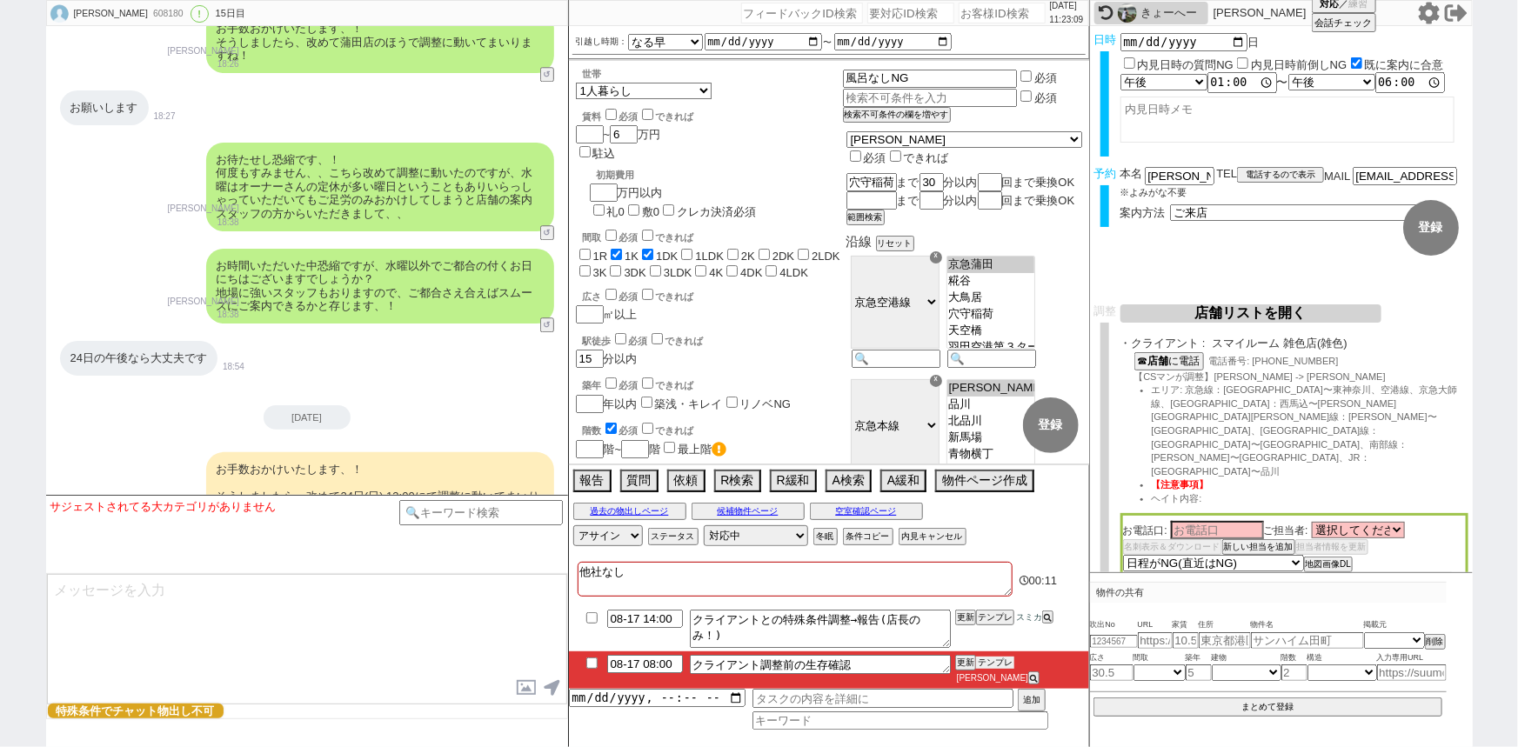
click at [1000, 669] on button "テンプレ" at bounding box center [995, 663] width 38 height 12
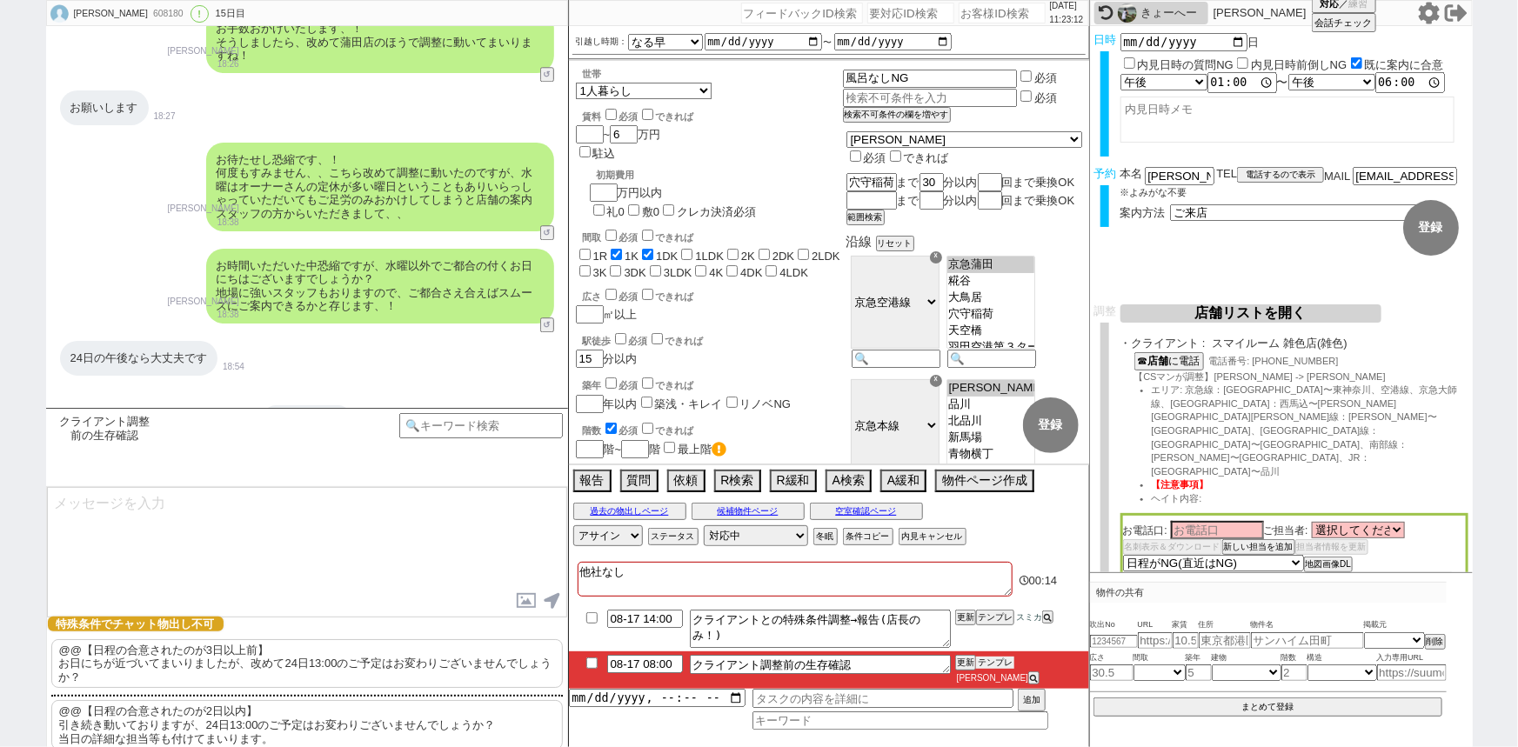
scroll to position [5753, 0]
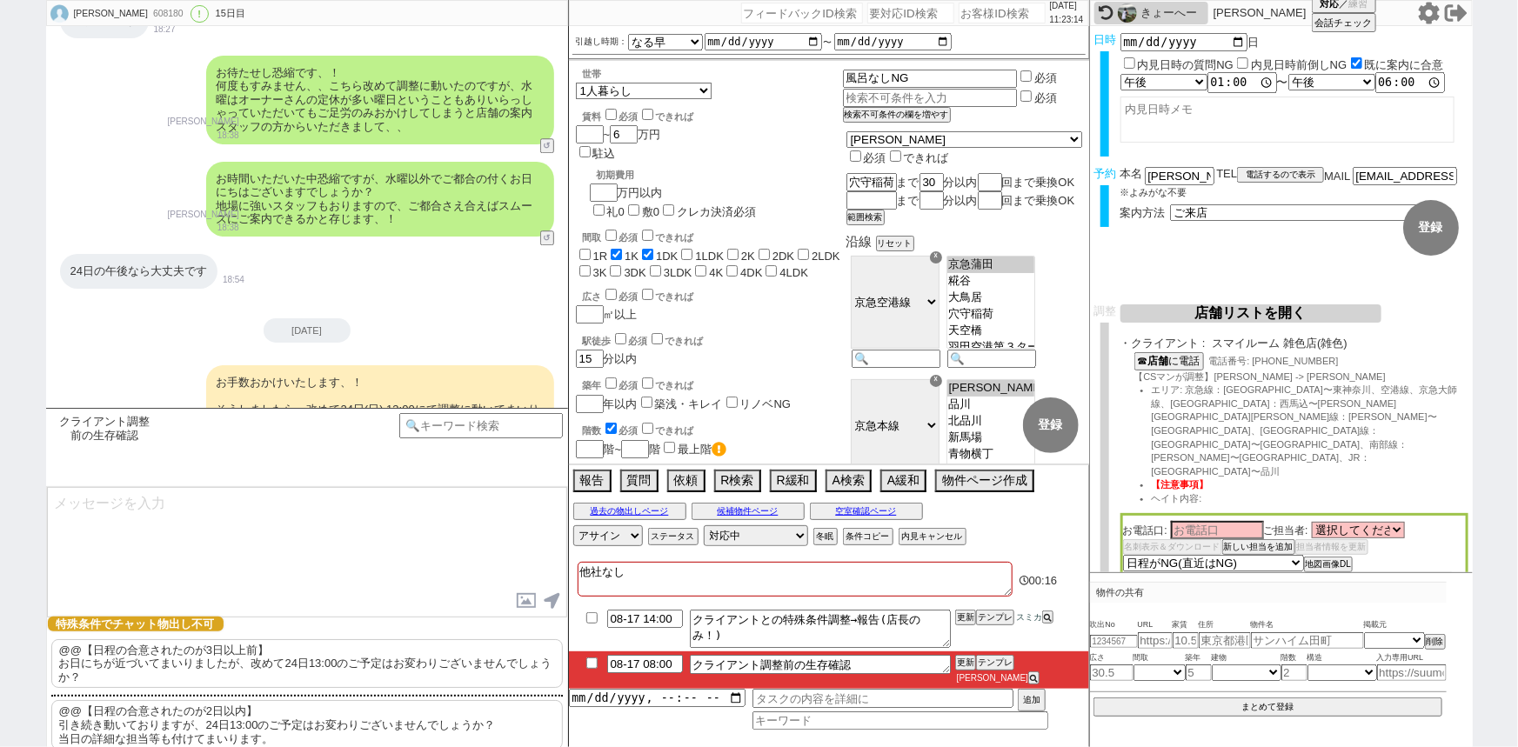
click at [241, 649] on p "@@【日程の合意されたのが3日以上前】 お日にちが近づいてまいりましたが、改めて24日13:00のご予定はお変わりございませんでしょうか？" at bounding box center [306, 664] width 511 height 50
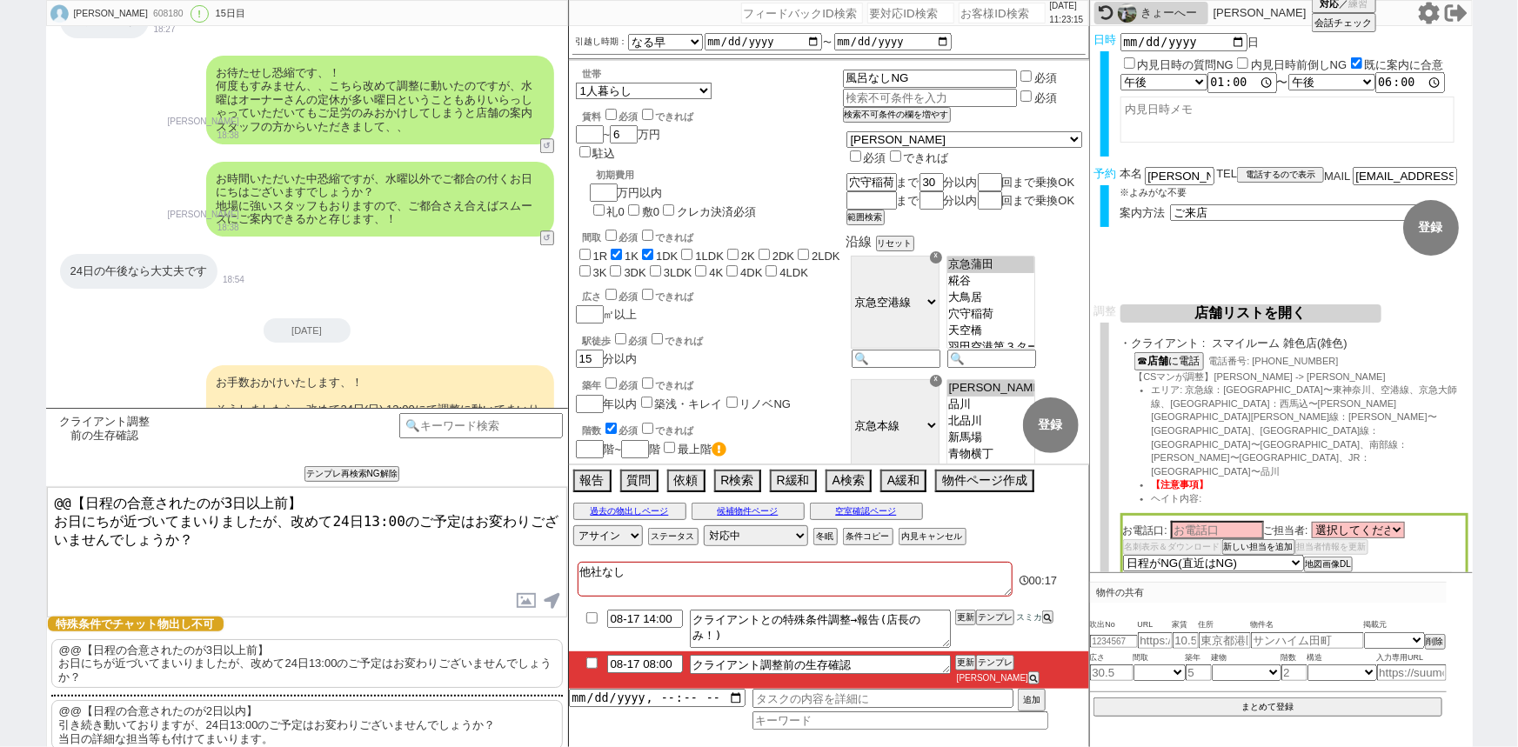
drag, startPoint x: 51, startPoint y: 513, endPoint x: 17, endPoint y: 443, distance: 78.2
click at [17, 443] on div "[PERSON_NAME] 608180 ! 0 15日目 冬眠中 自社客 スミカ スミカ_BPO チャット全表示 [DATE] ようこそLINE物件紹介のス…" at bounding box center [759, 373] width 1518 height 747
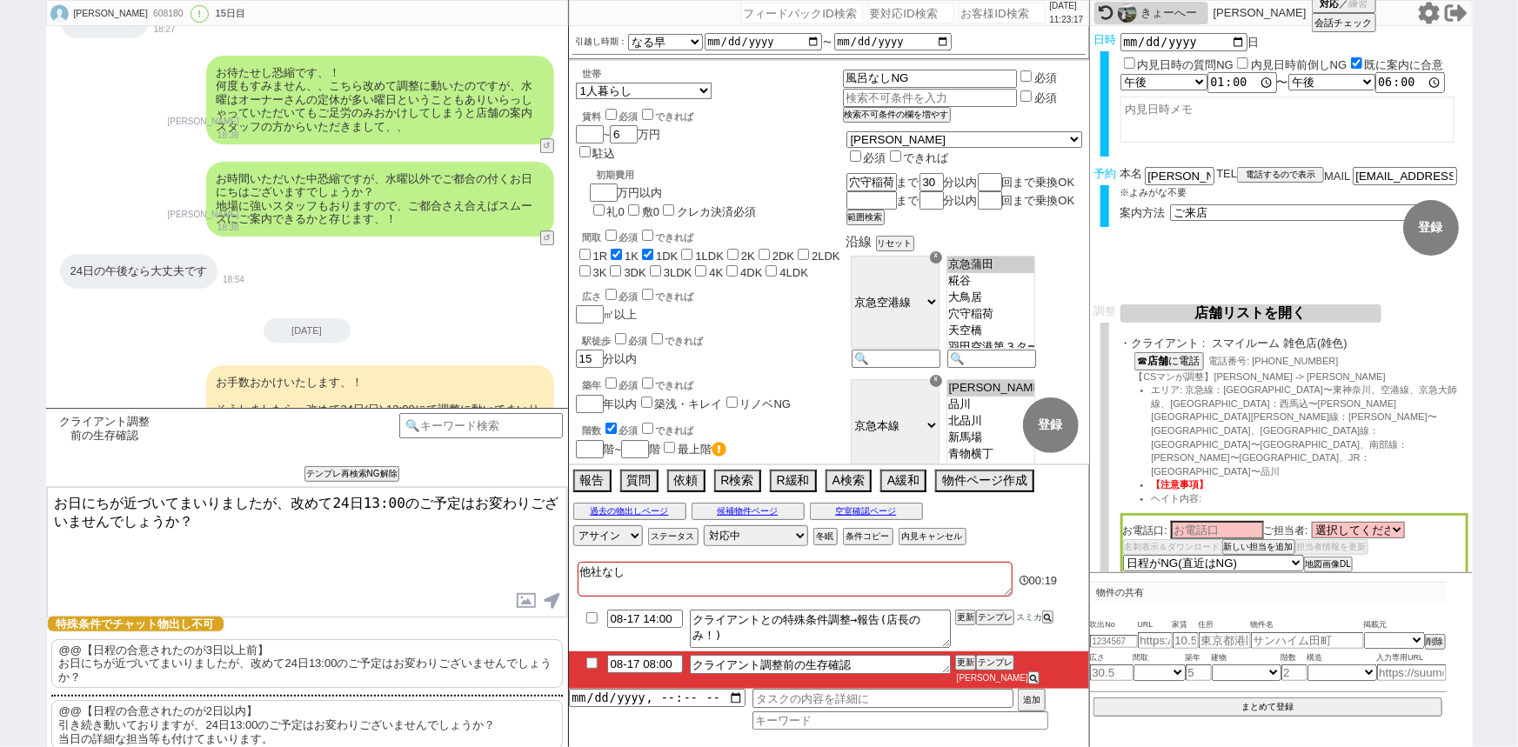
type textarea "お日にちが近づいてまいりましたが、改めて24日13:00のご予定はお変わりございませんでしょうか？"
checkbox input "true"
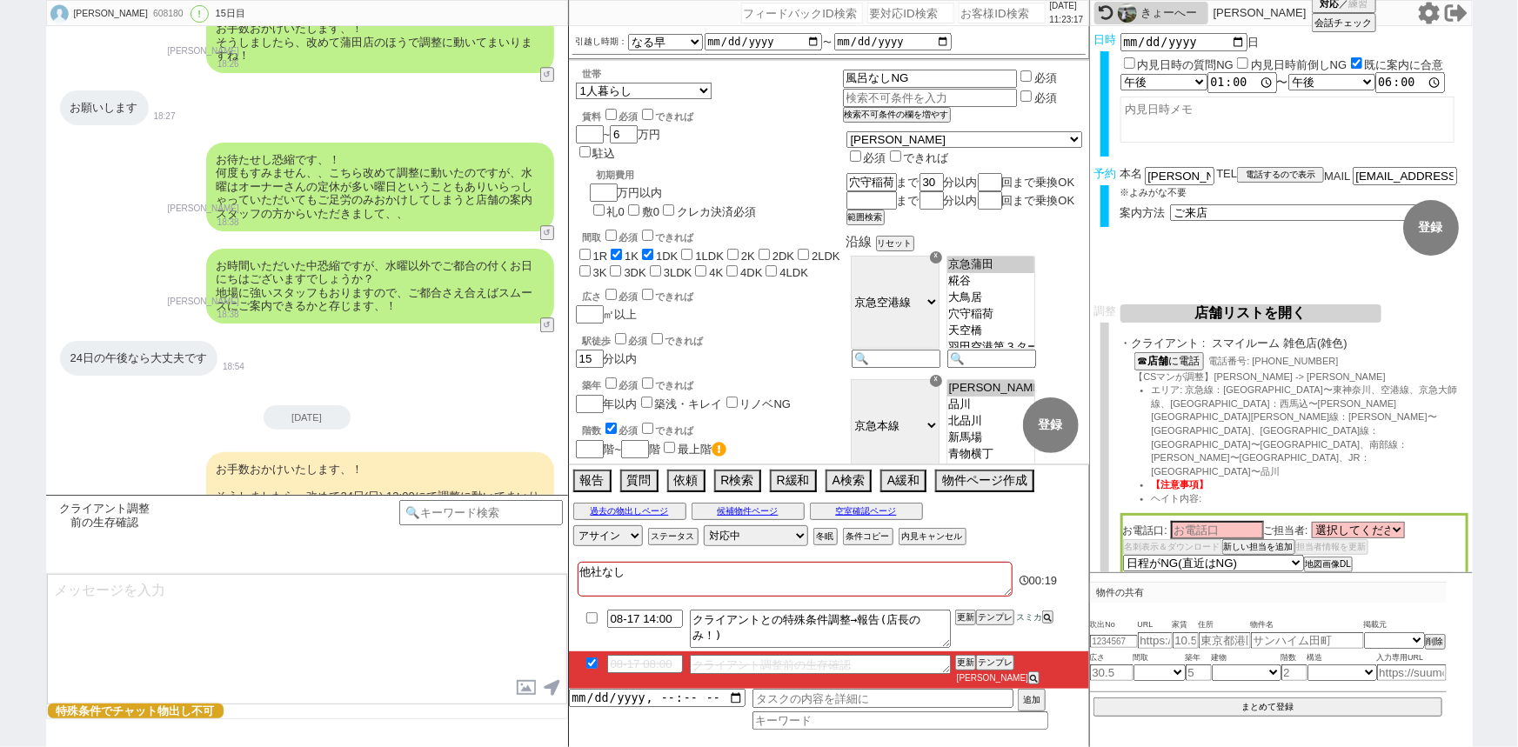
scroll to position [5792, 0]
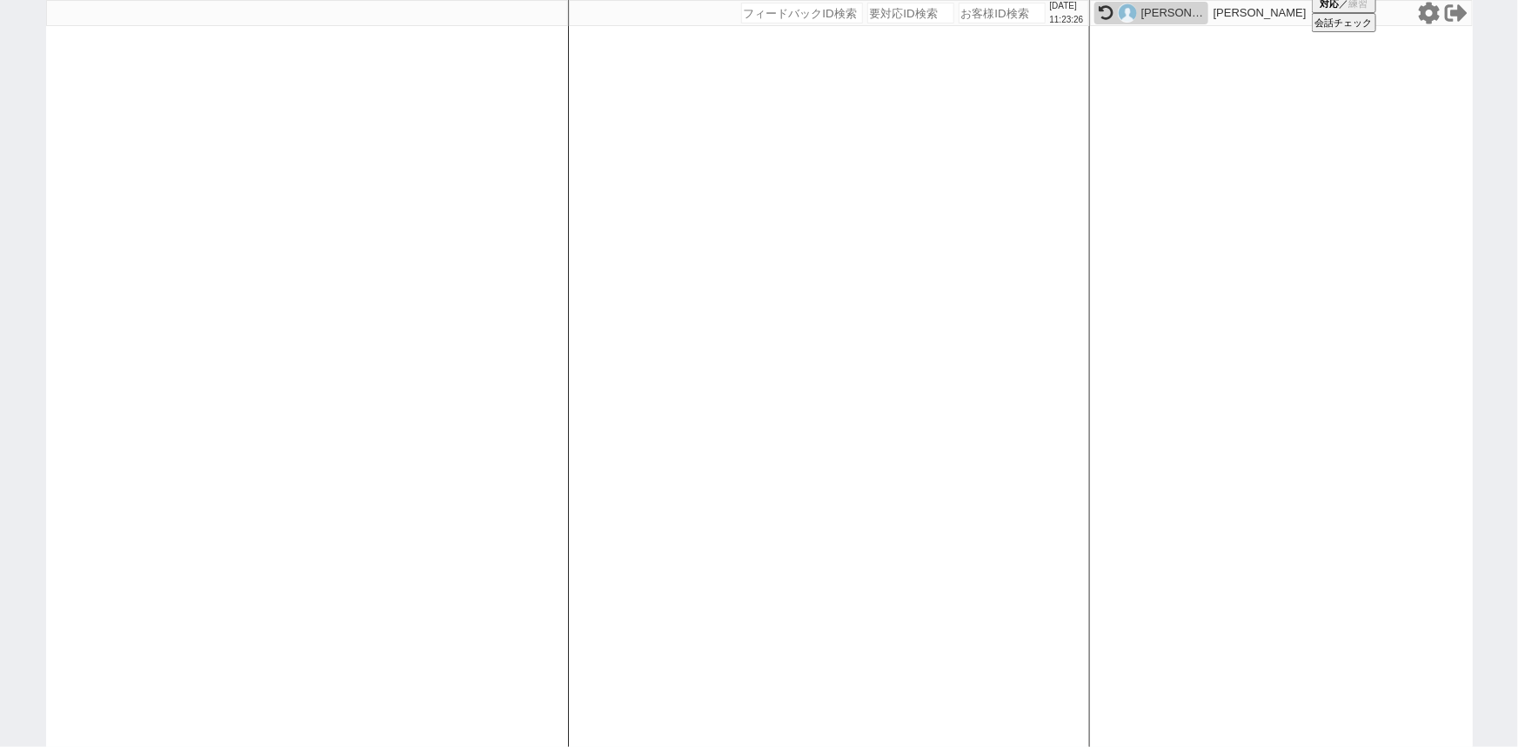
click at [996, 11] on input "number" at bounding box center [1001, 13] width 87 height 21
paste input "608383"
type input "608383"
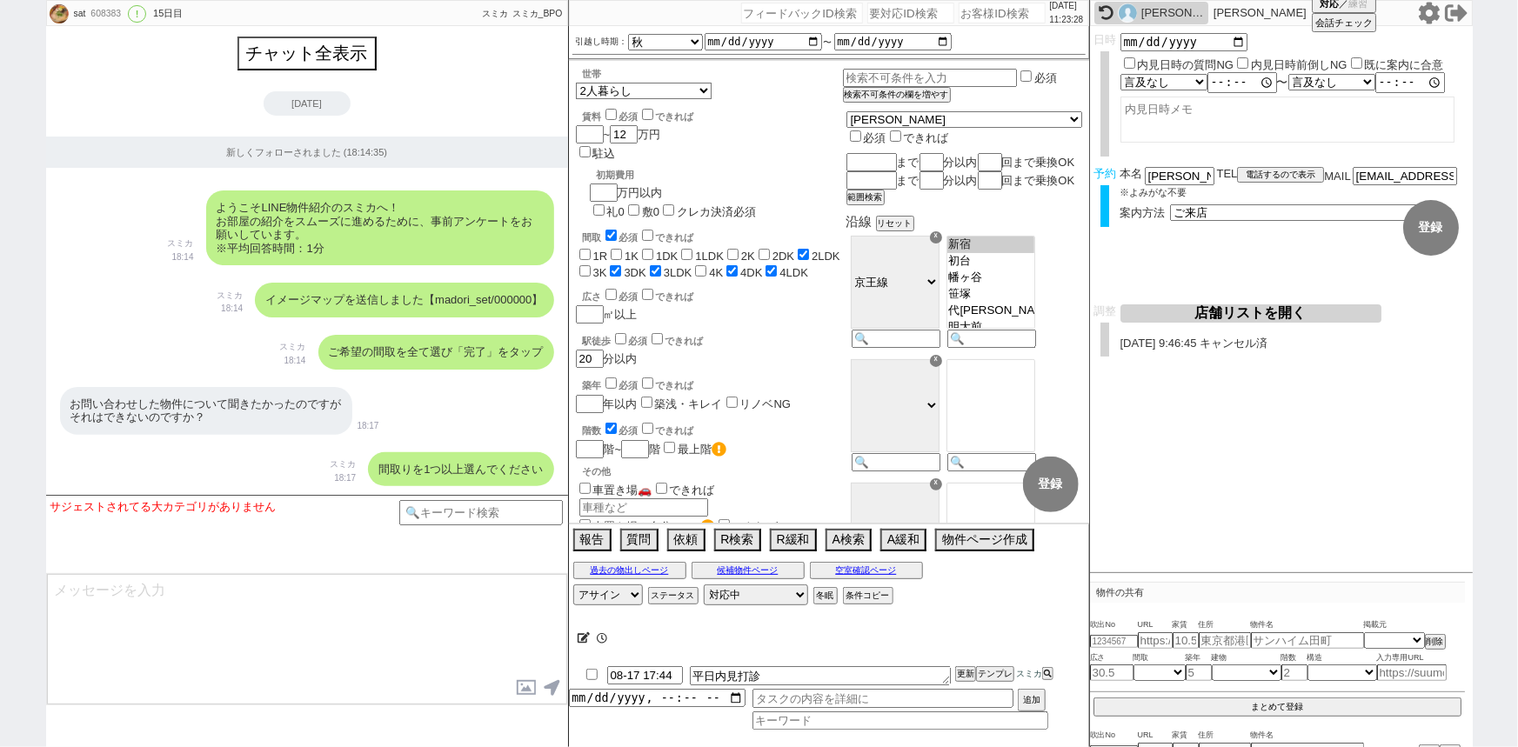
scroll to position [9157, 0]
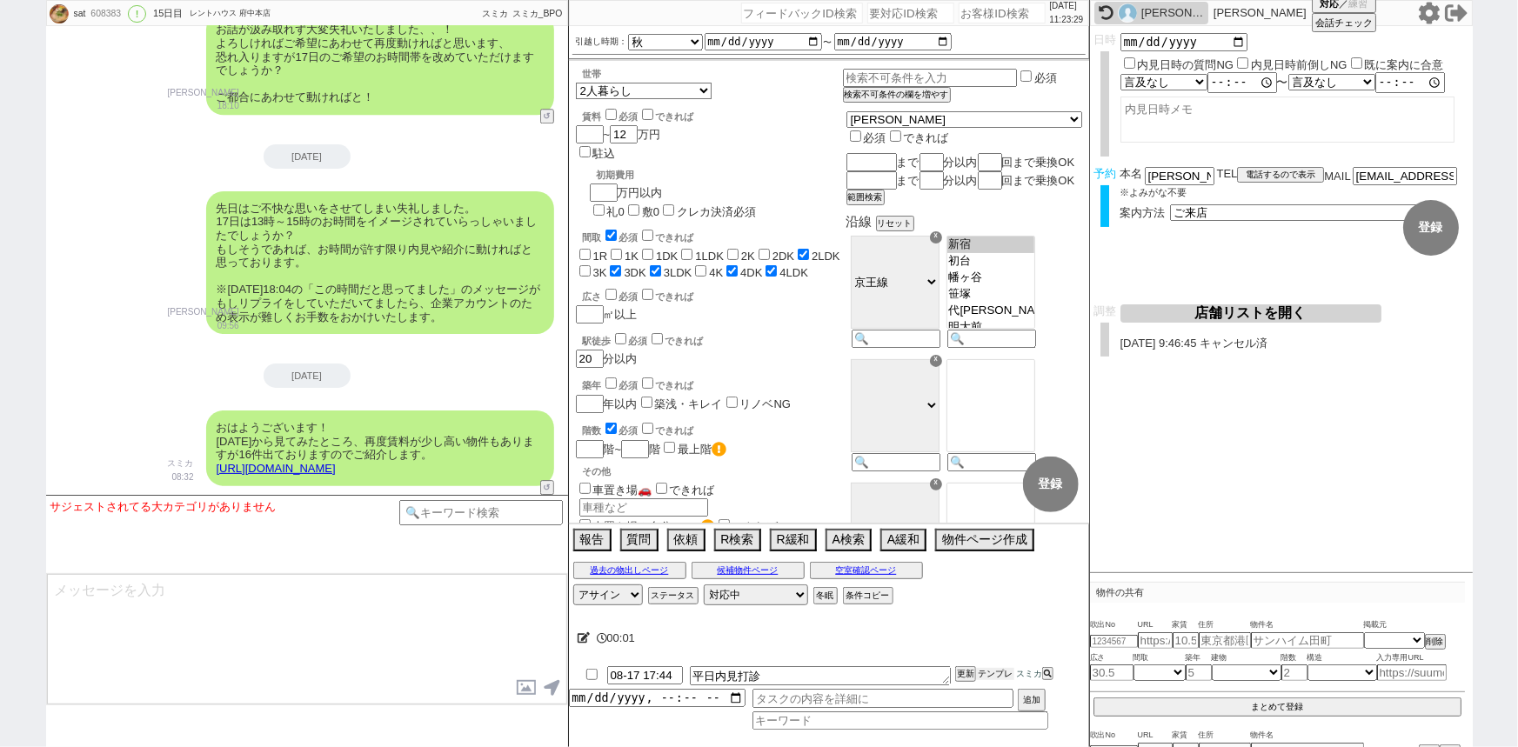
click at [1005, 670] on button "テンプレ" at bounding box center [995, 674] width 38 height 12
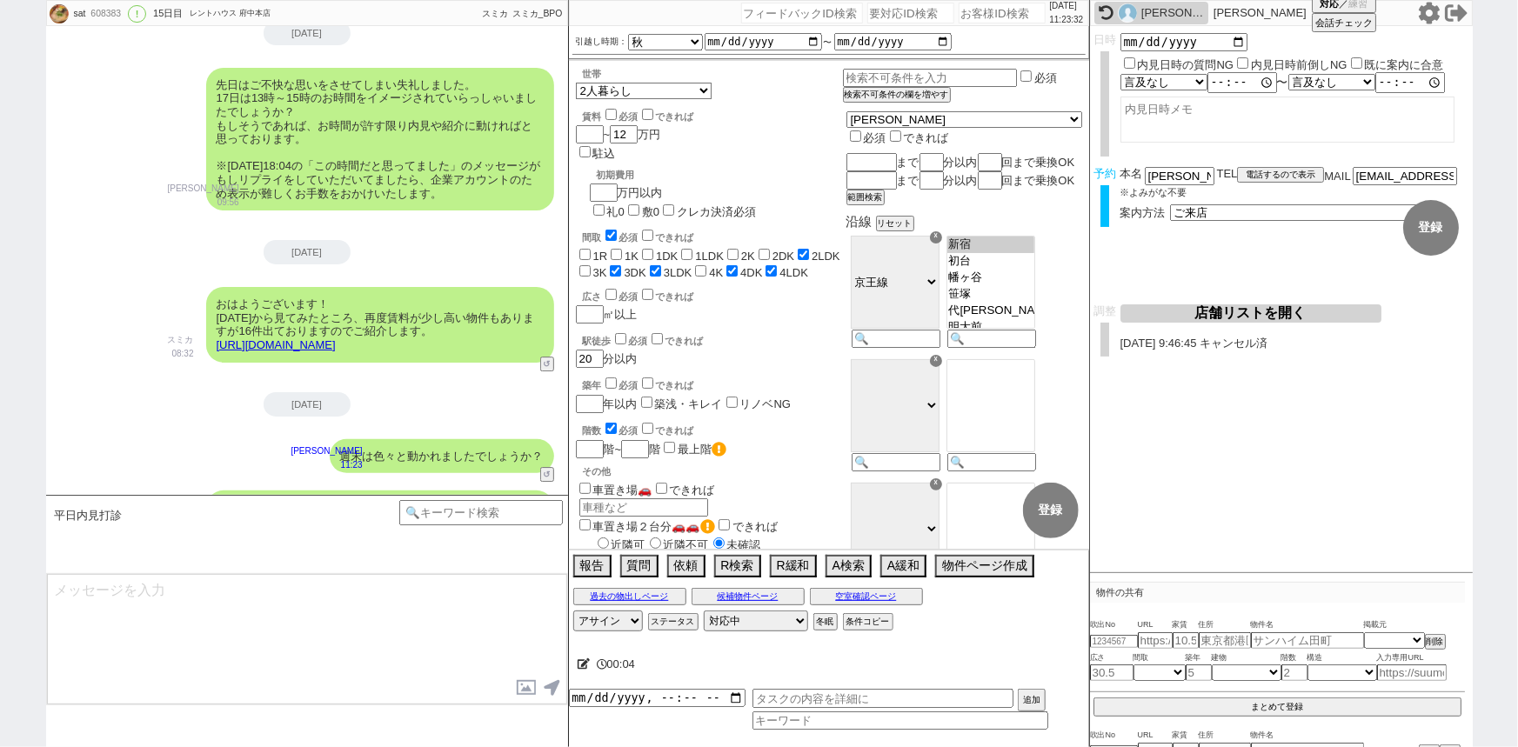
scroll to position [9346, 0]
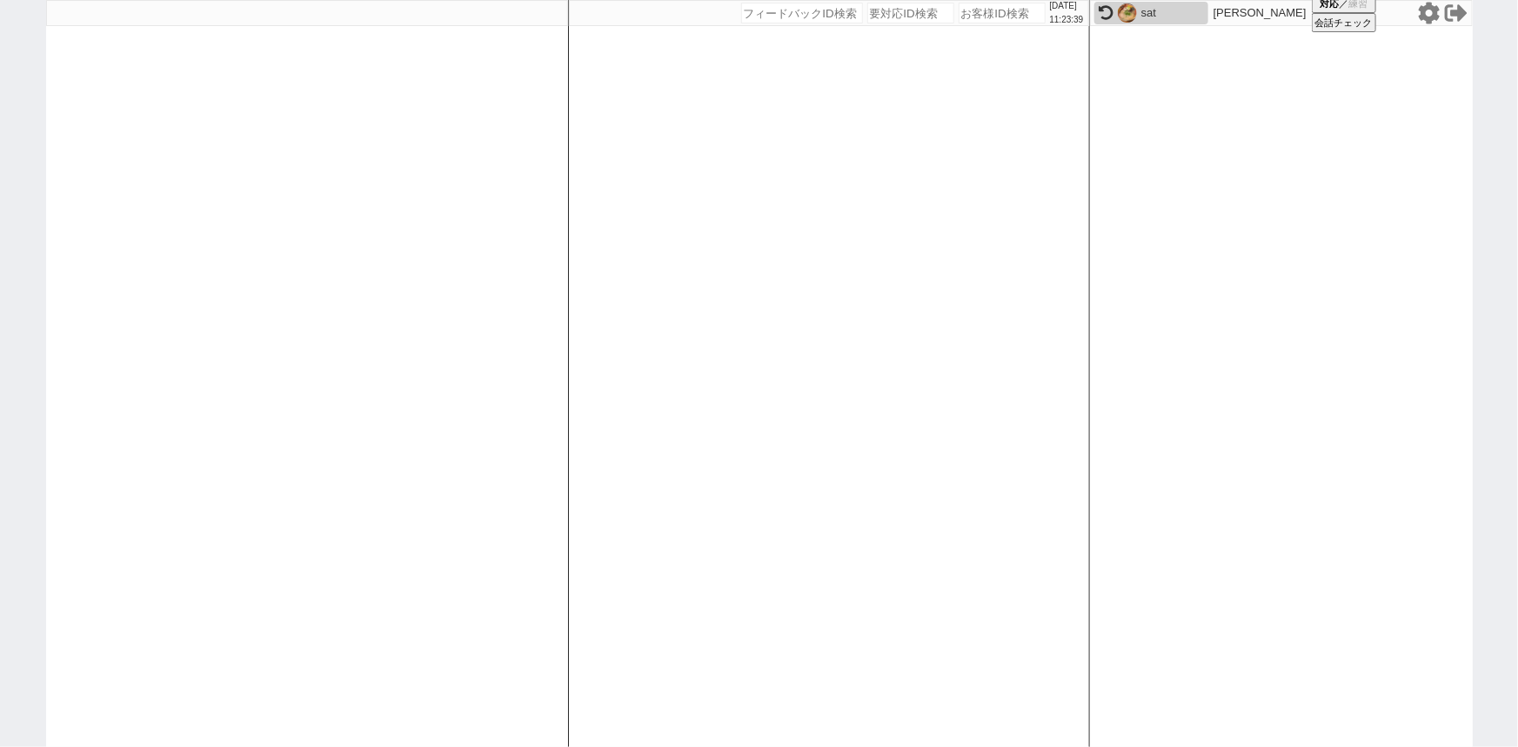
click at [999, 11] on input "number" at bounding box center [1001, 13] width 87 height 21
paste input "575581"
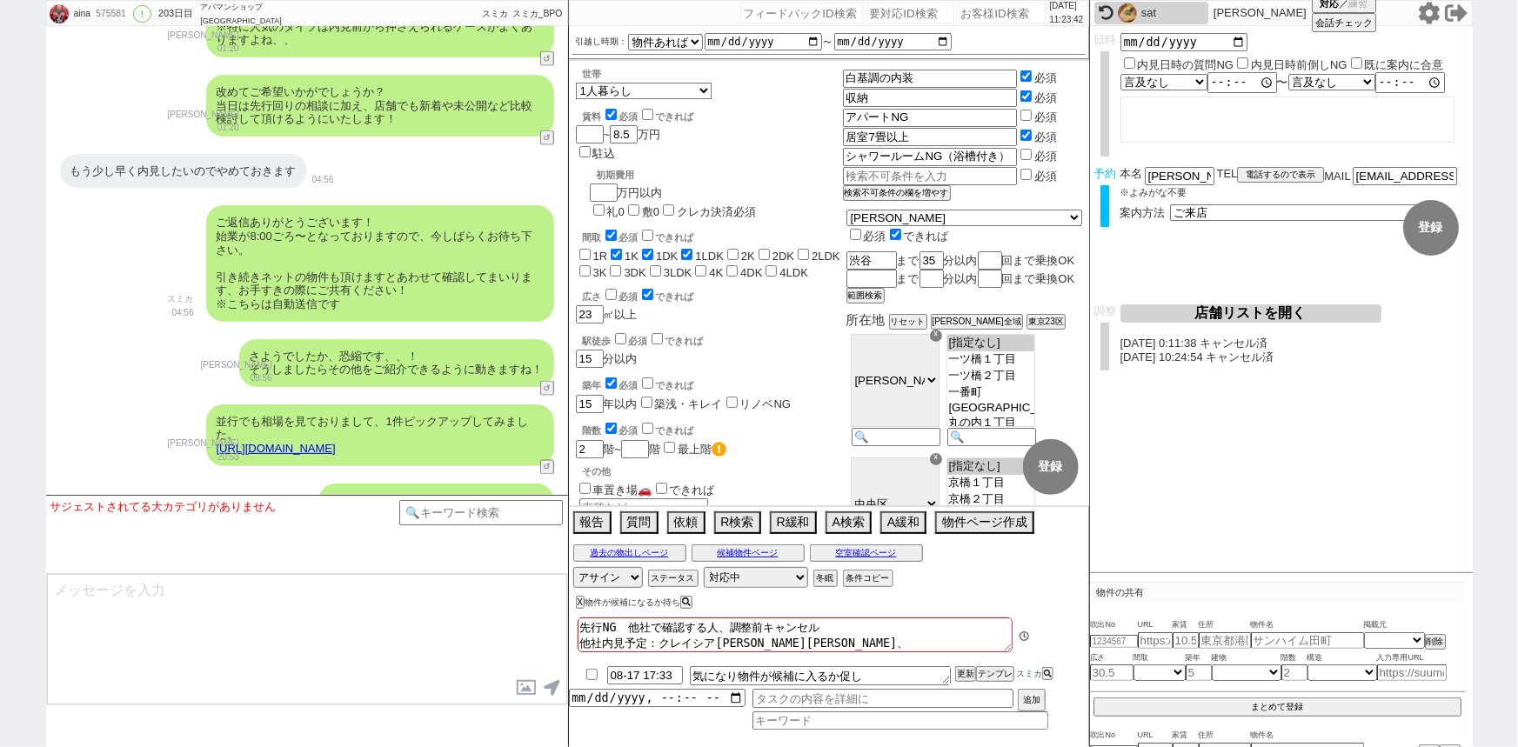
scroll to position [65, 0]
click at [995, 678] on button "テンプレ" at bounding box center [995, 674] width 38 height 12
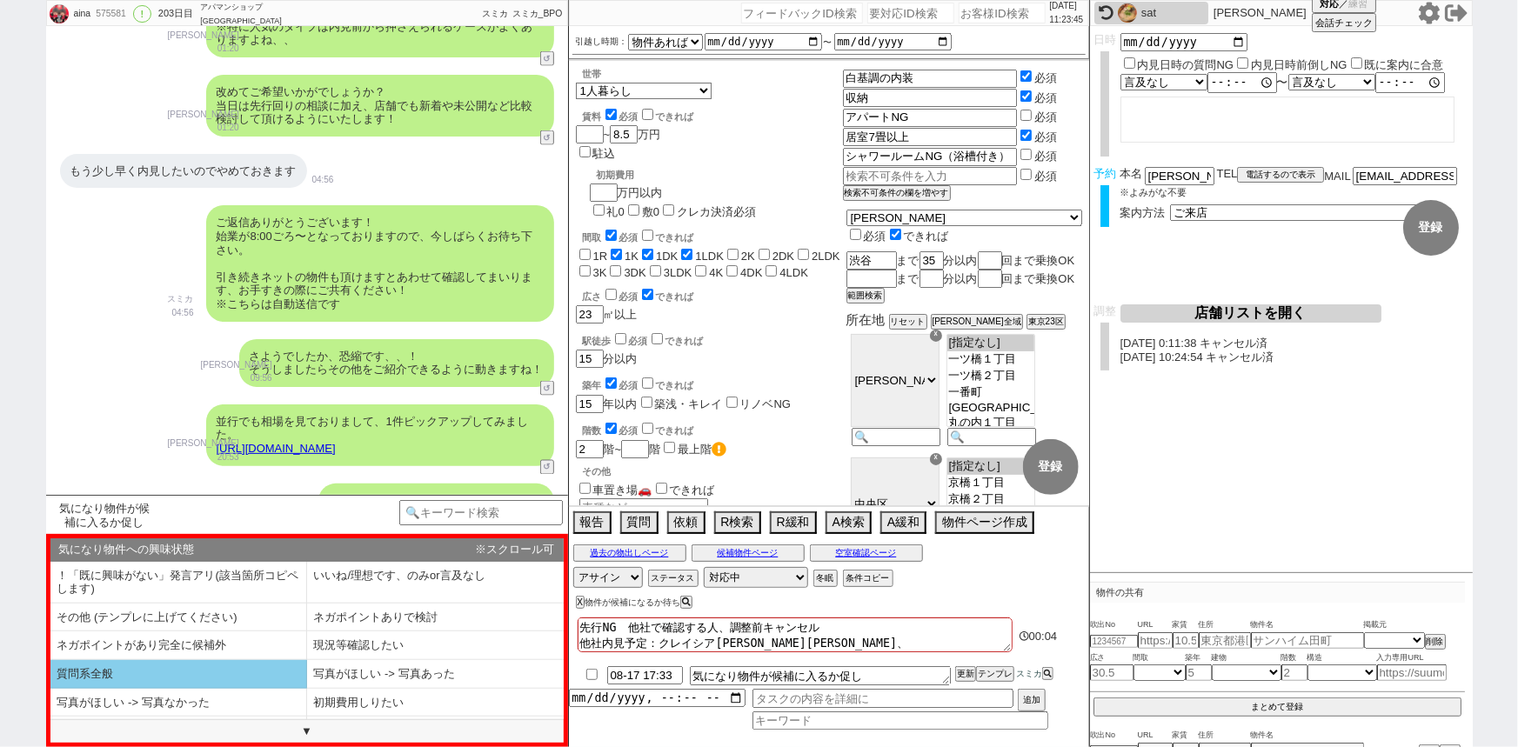
click at [214, 677] on li "質問系全般" at bounding box center [178, 674] width 257 height 29
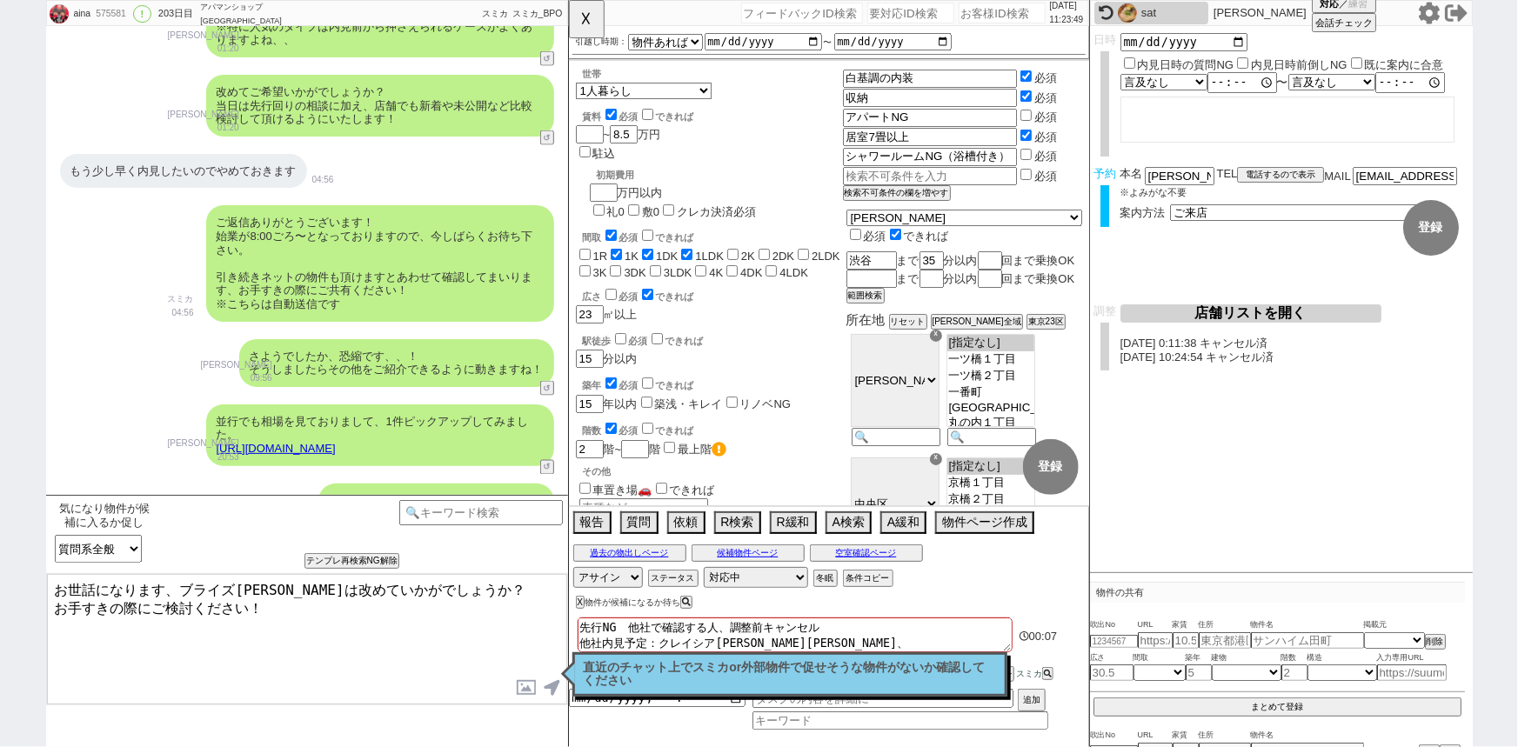
click at [346, 640] on textarea "お世話になります、ブライズ[PERSON_NAME]は改めていかがでしょうか？ お手すきの際にご検討ください！" at bounding box center [307, 639] width 520 height 130
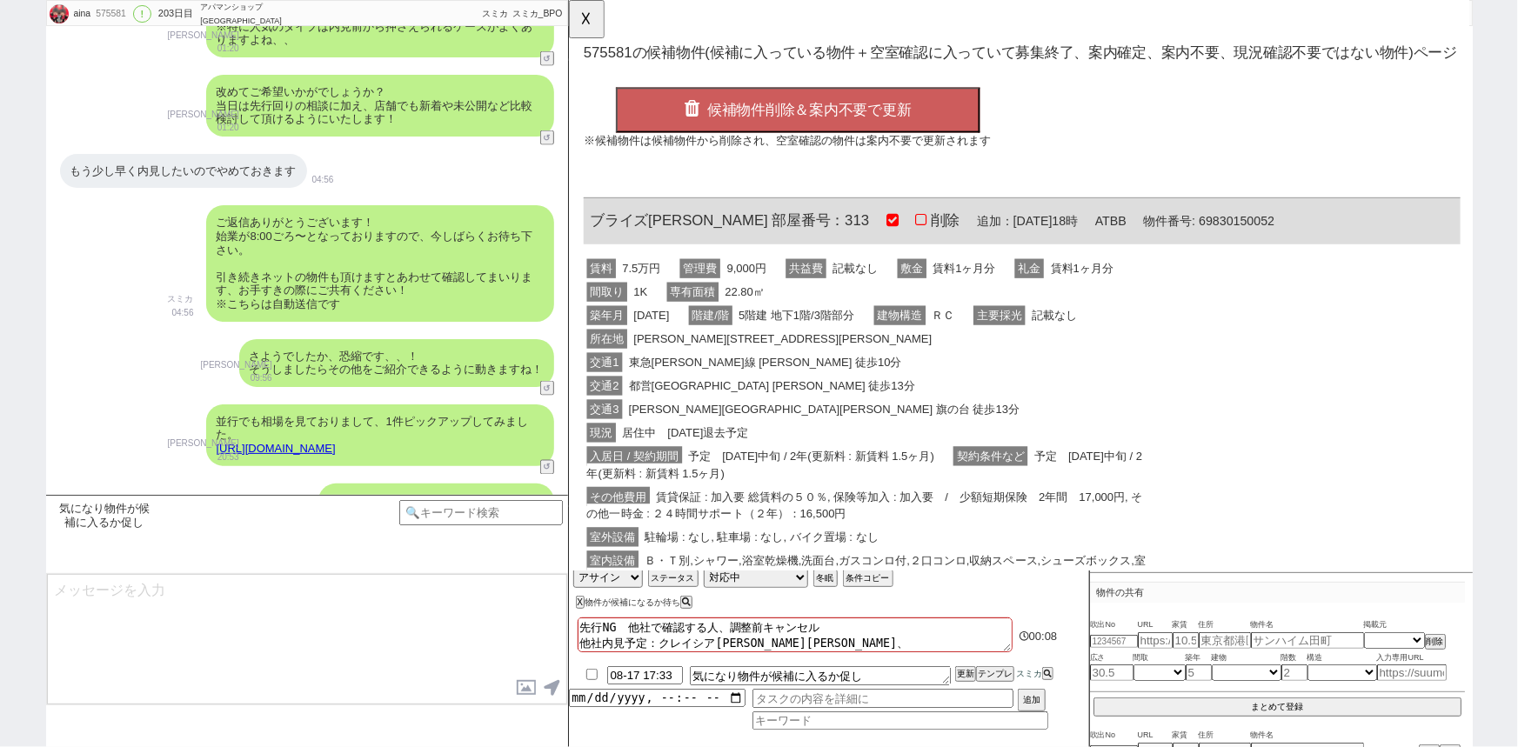
scroll to position [54858, 0]
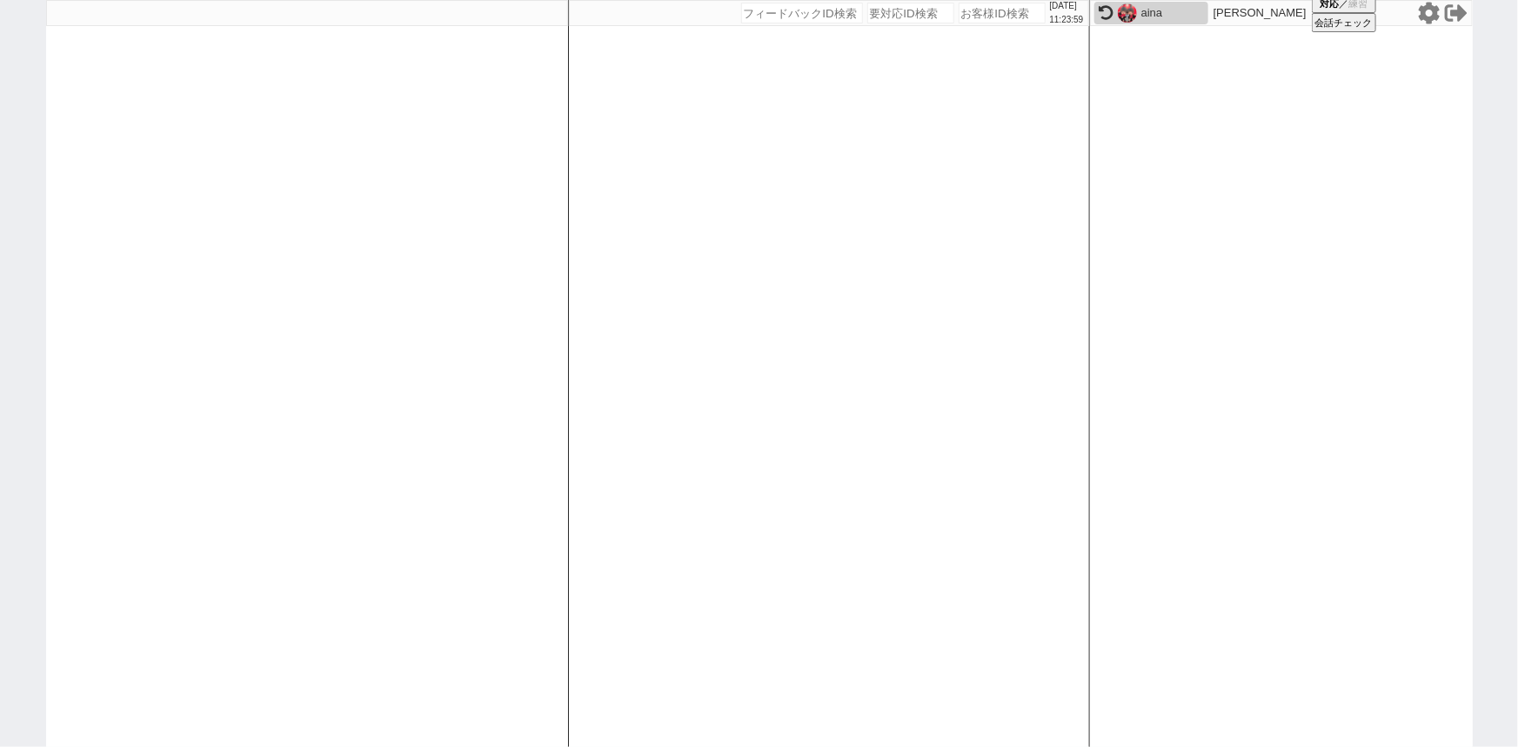
click at [976, 19] on input "number" at bounding box center [1001, 13] width 87 height 21
paste input "530853"
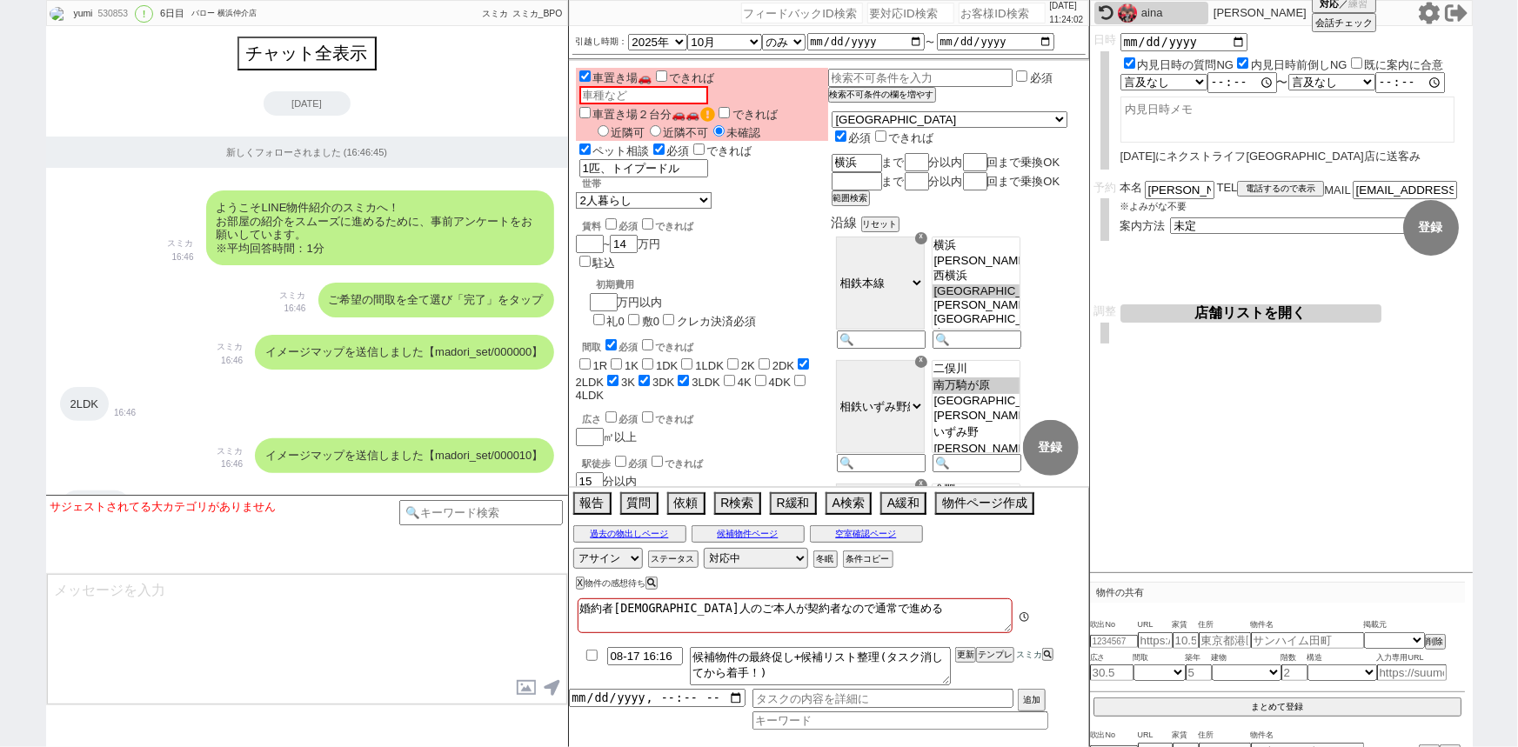
scroll to position [432, 0]
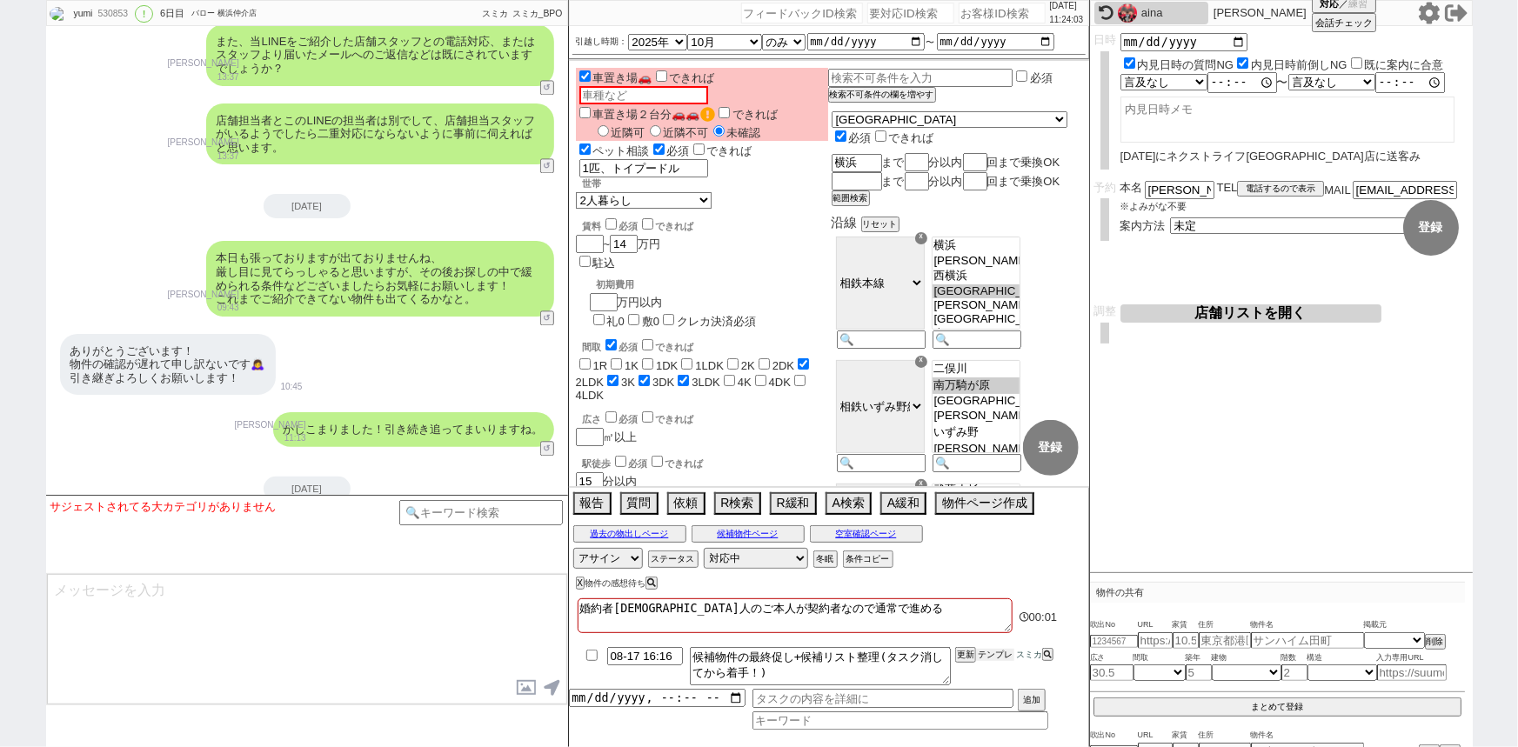
click at [992, 659] on button "テンプレ" at bounding box center [995, 655] width 38 height 12
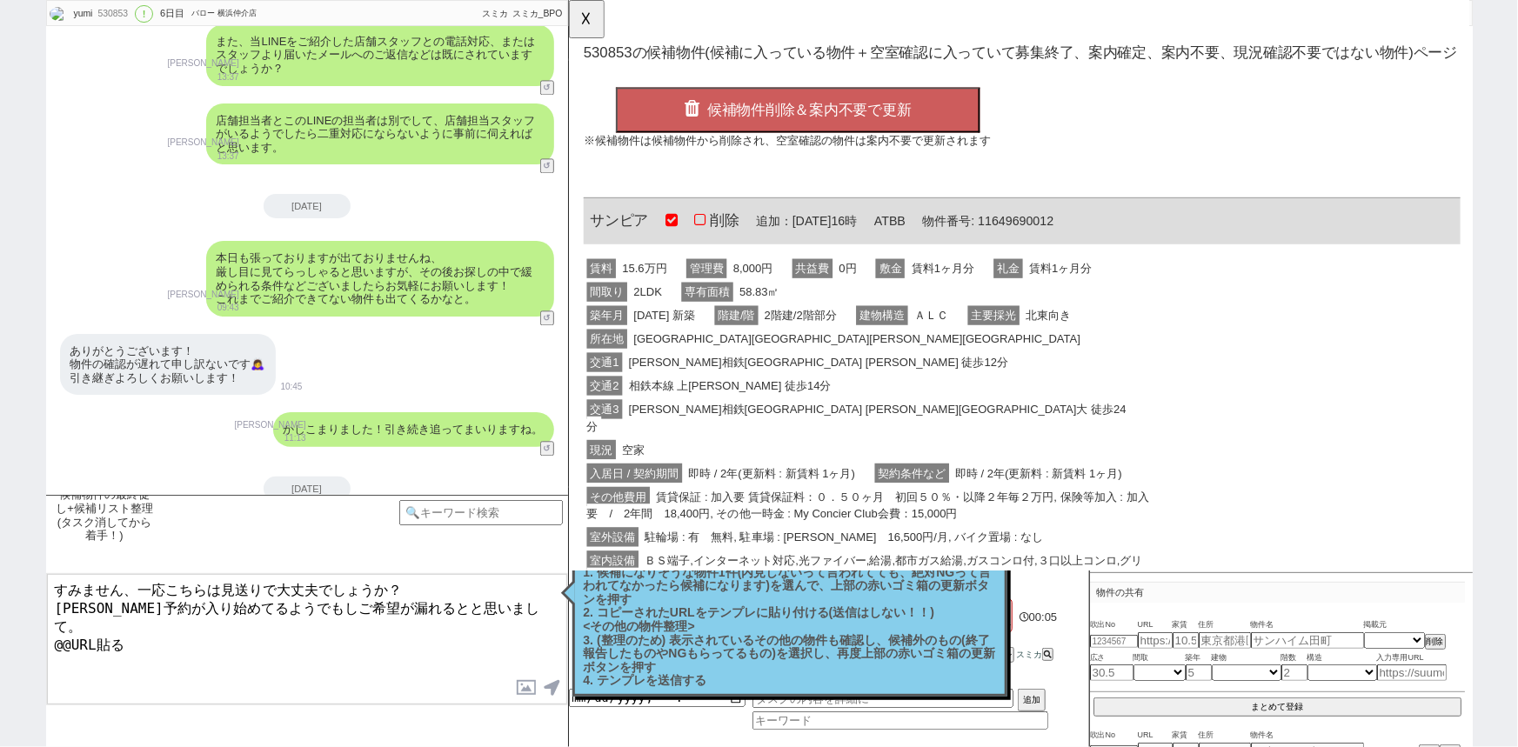
scroll to position [0, 0]
click at [794, 397] on span "[PERSON_NAME]相鉄[GEOGRAPHIC_DATA] [PERSON_NAME] 徒歩12分" at bounding box center [836, 389] width 415 height 21
click at [879, 377] on div "交通1 [PERSON_NAME]相鉄[GEOGRAPHIC_DATA] [PERSON_NAME] 徒歩12分" at bounding box center [890, 389] width 613 height 25
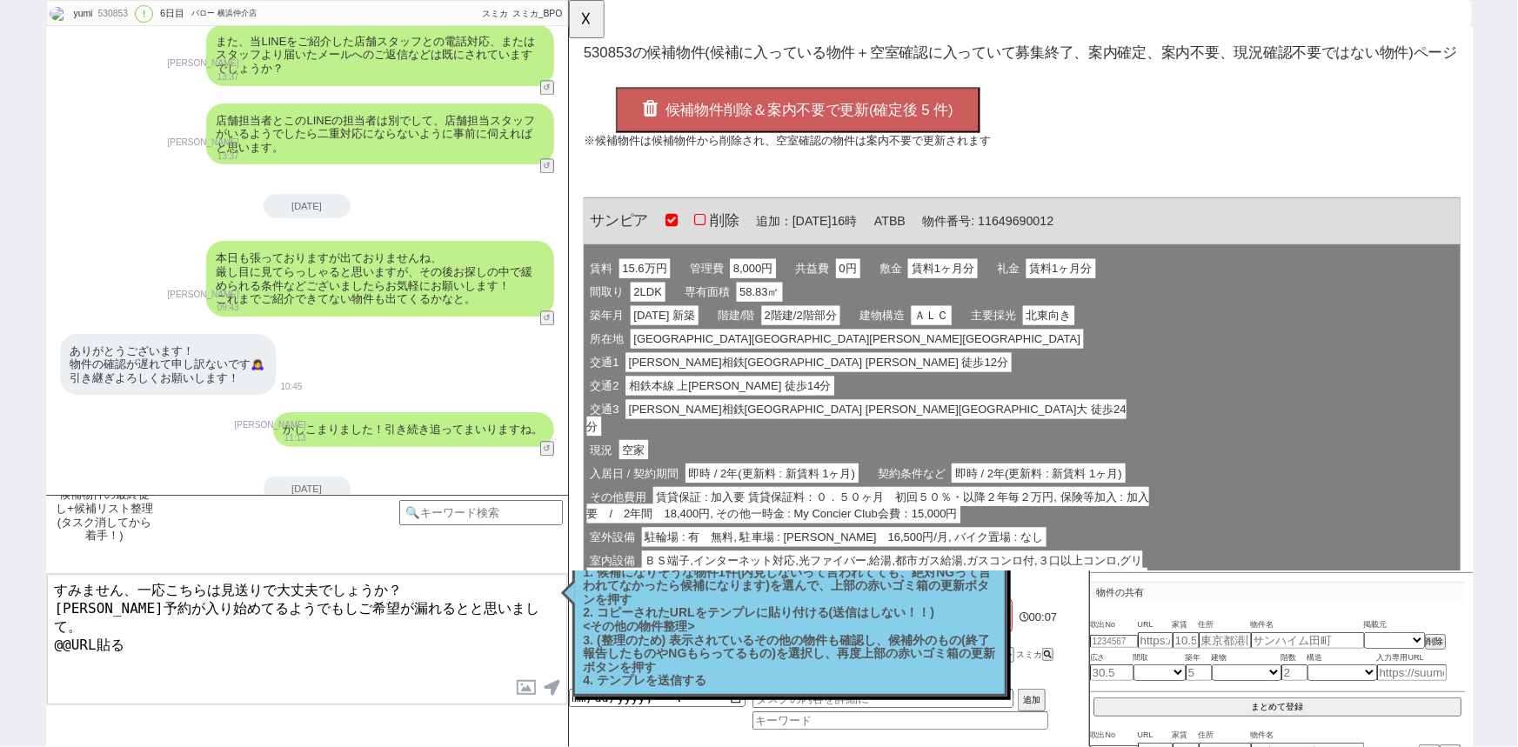
click at [851, 113] on span "候補物件削除＆案内不要で更新(確定後 5 件)" at bounding box center [826, 118] width 310 height 17
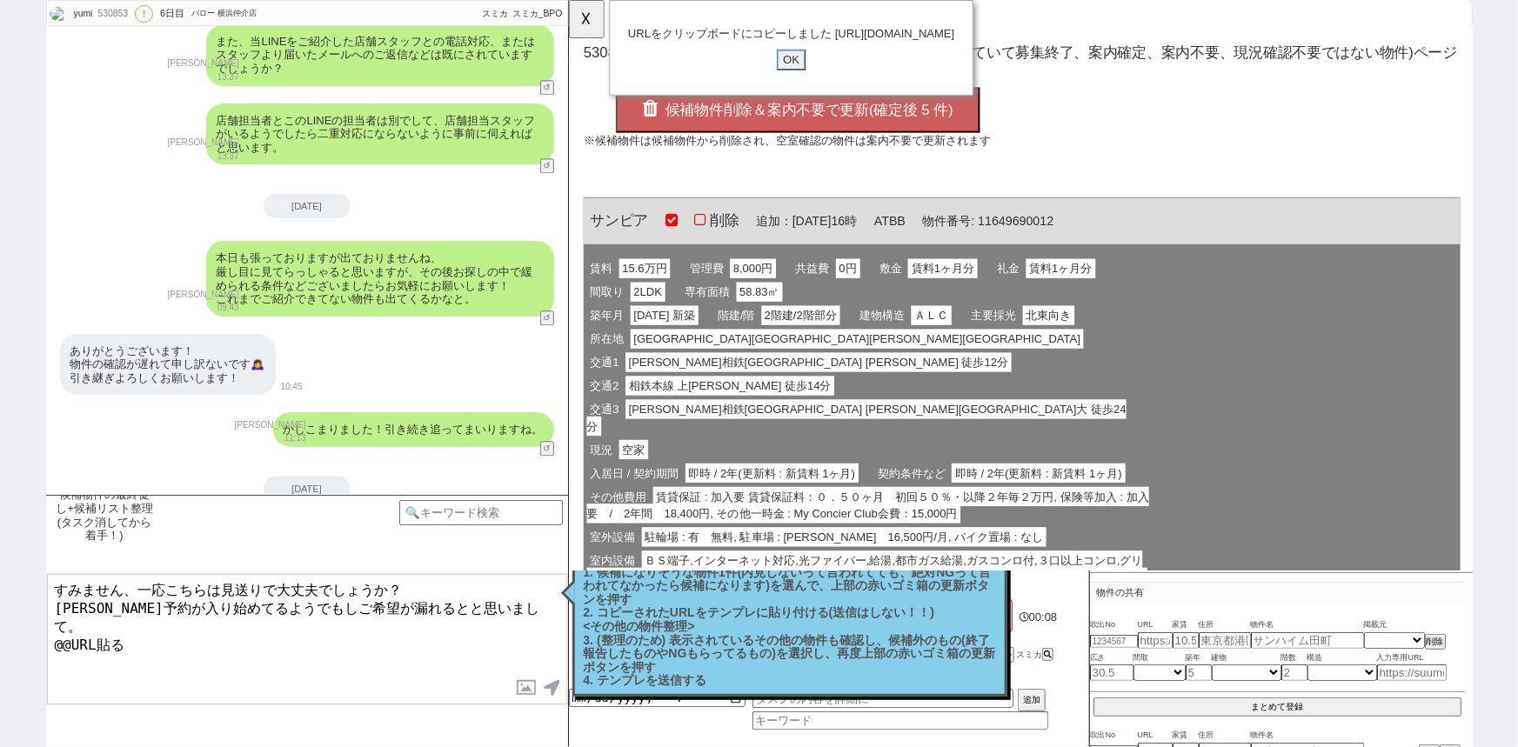
click at [805, 76] on input "OK" at bounding box center [806, 64] width 31 height 23
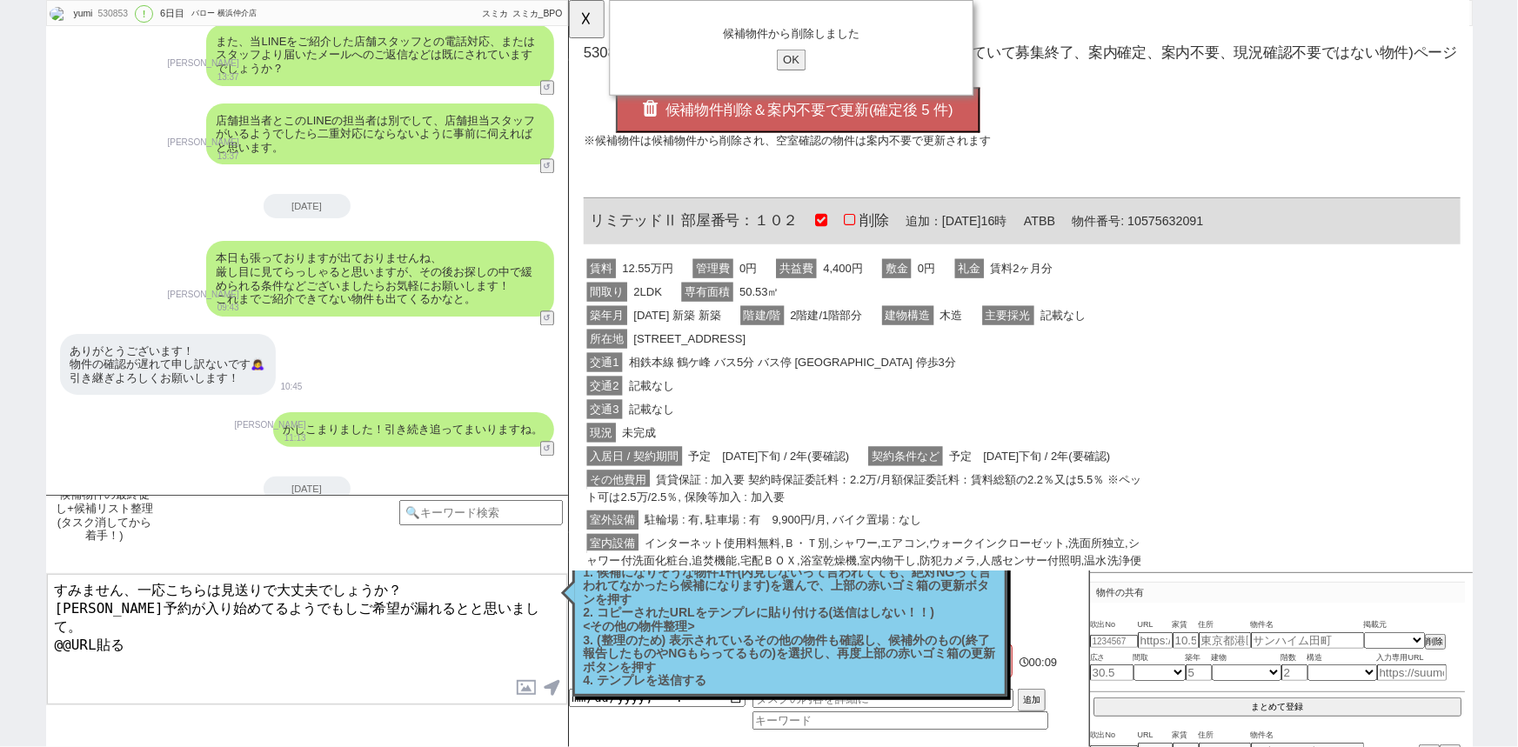
drag, startPoint x: 136, startPoint y: 624, endPoint x: 0, endPoint y: 654, distance: 138.9
click at [0, 654] on div "yumi 530853 ! 0 6日目 バロー 横浜仲介店 冬眠中 自社客 スミカ スミカ_BPO チャット全表示 [DATE] 新しくフォローされました (…" at bounding box center [759, 373] width 1518 height 747
paste textarea "[URL][DOMAIN_NAME]"
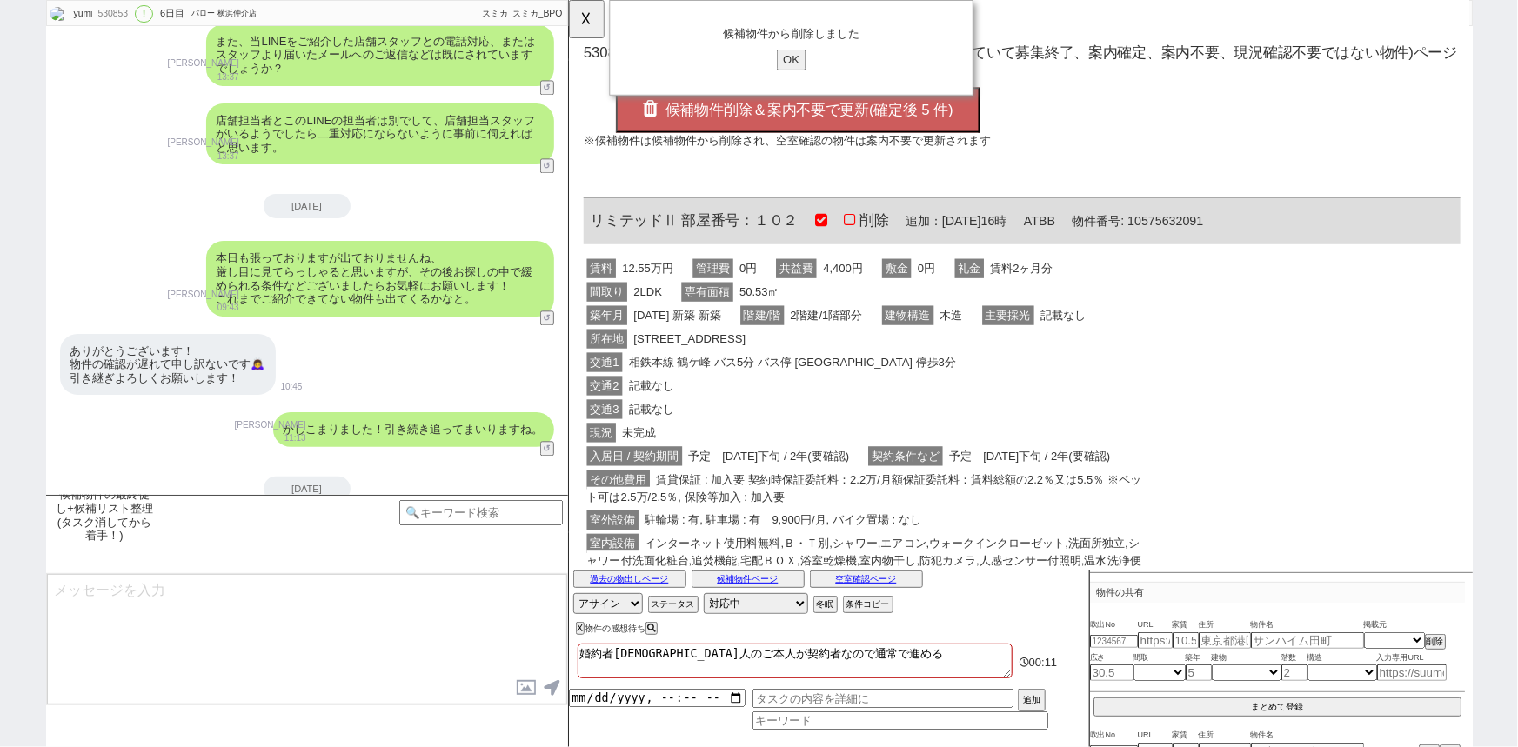
scroll to position [18803, 0]
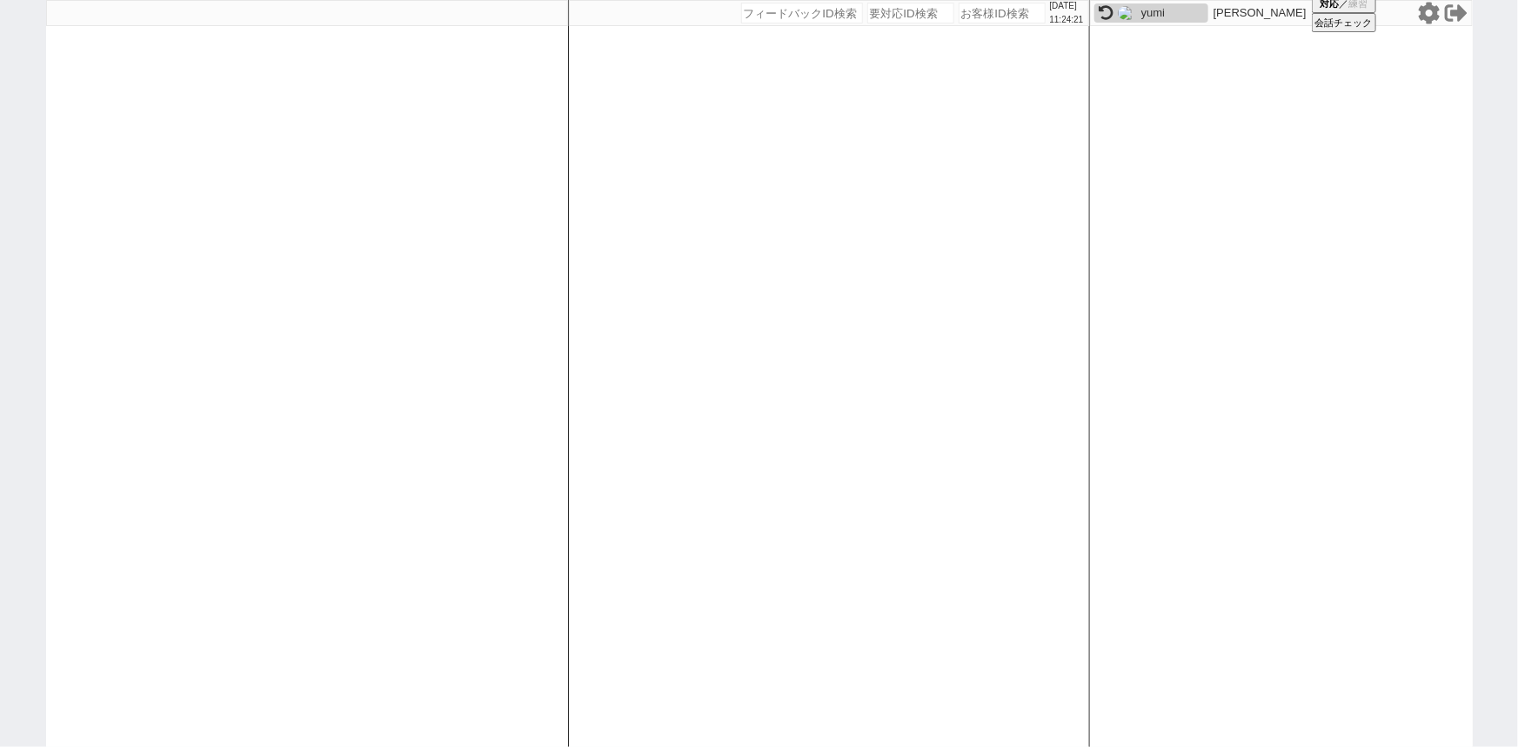
click at [970, 15] on input "number" at bounding box center [1001, 13] width 87 height 21
paste input "562054"
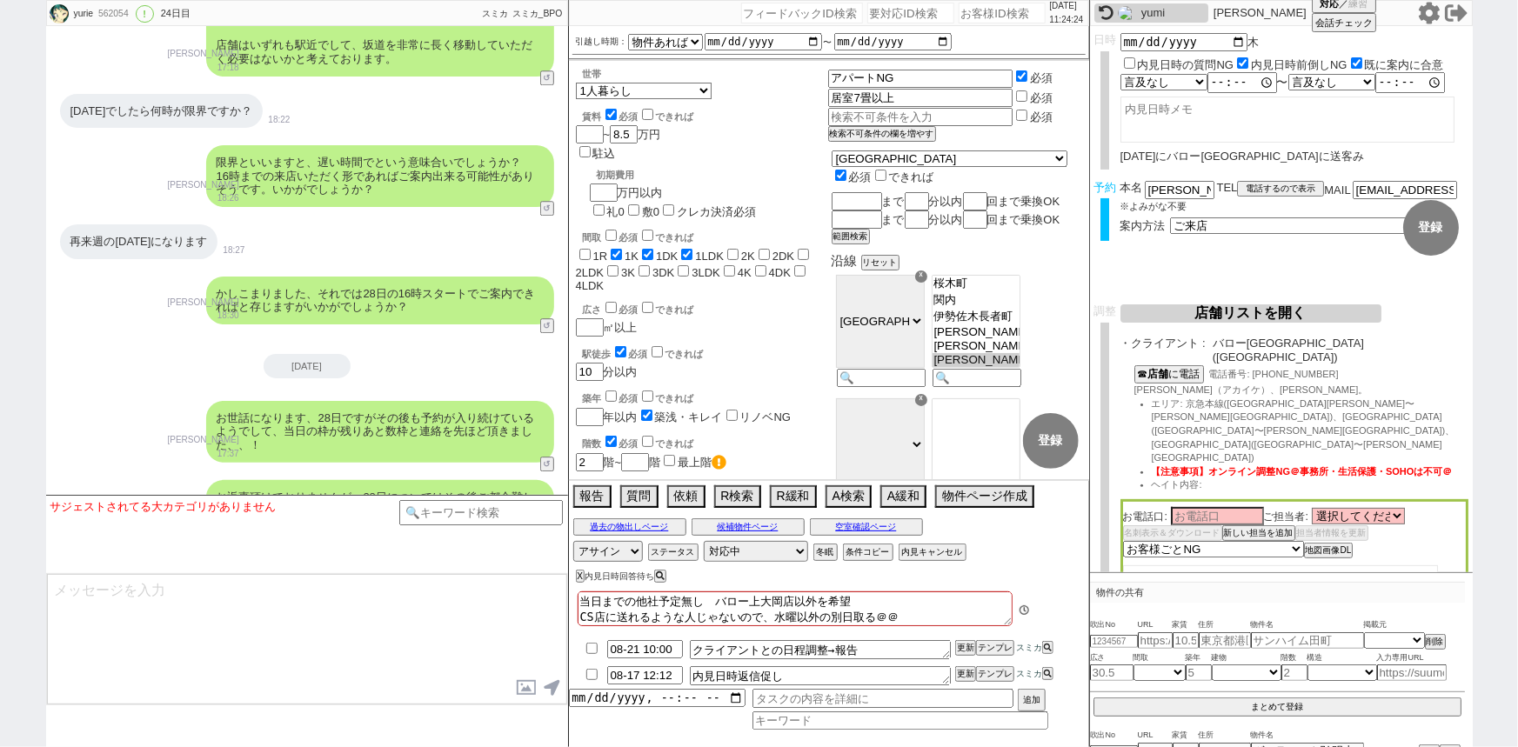
scroll to position [257, 0]
click at [995, 492] on button "物件ページ作成 今は物件がないので押せません" at bounding box center [983, 494] width 96 height 19
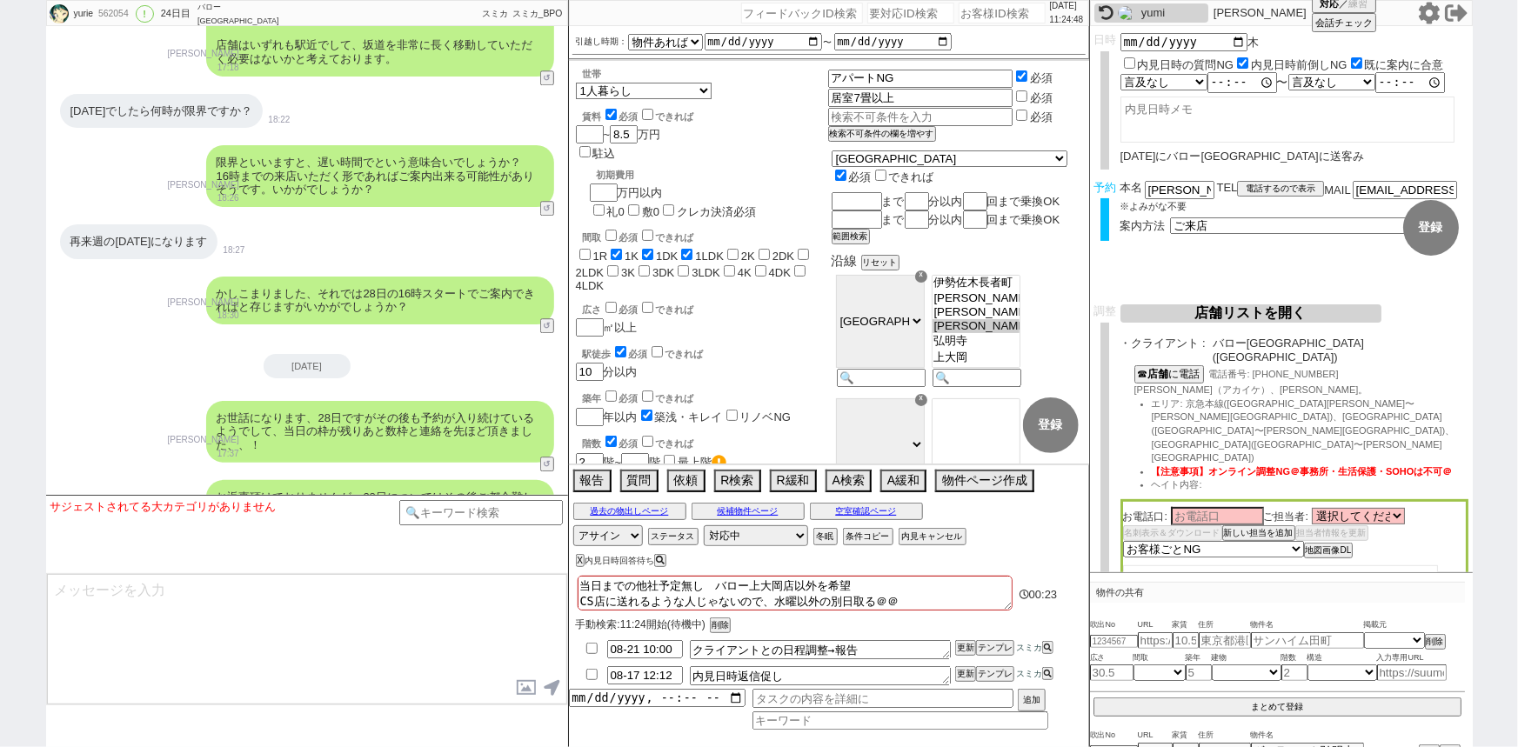
click at [990, 15] on input "number" at bounding box center [1001, 13] width 87 height 21
paste input "604178"
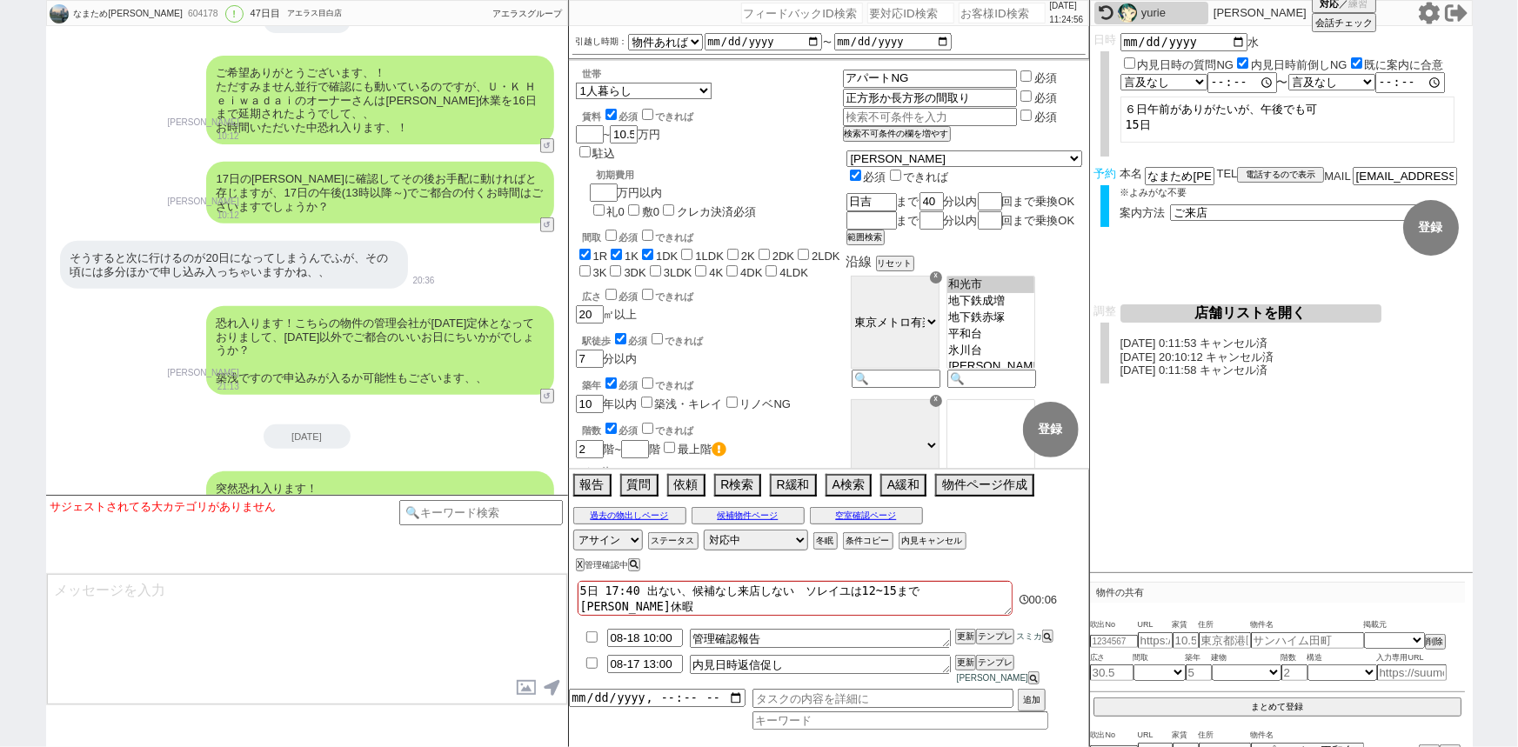
scroll to position [27291, 0]
click at [998, 669] on button "テンプレ" at bounding box center [995, 663] width 38 height 12
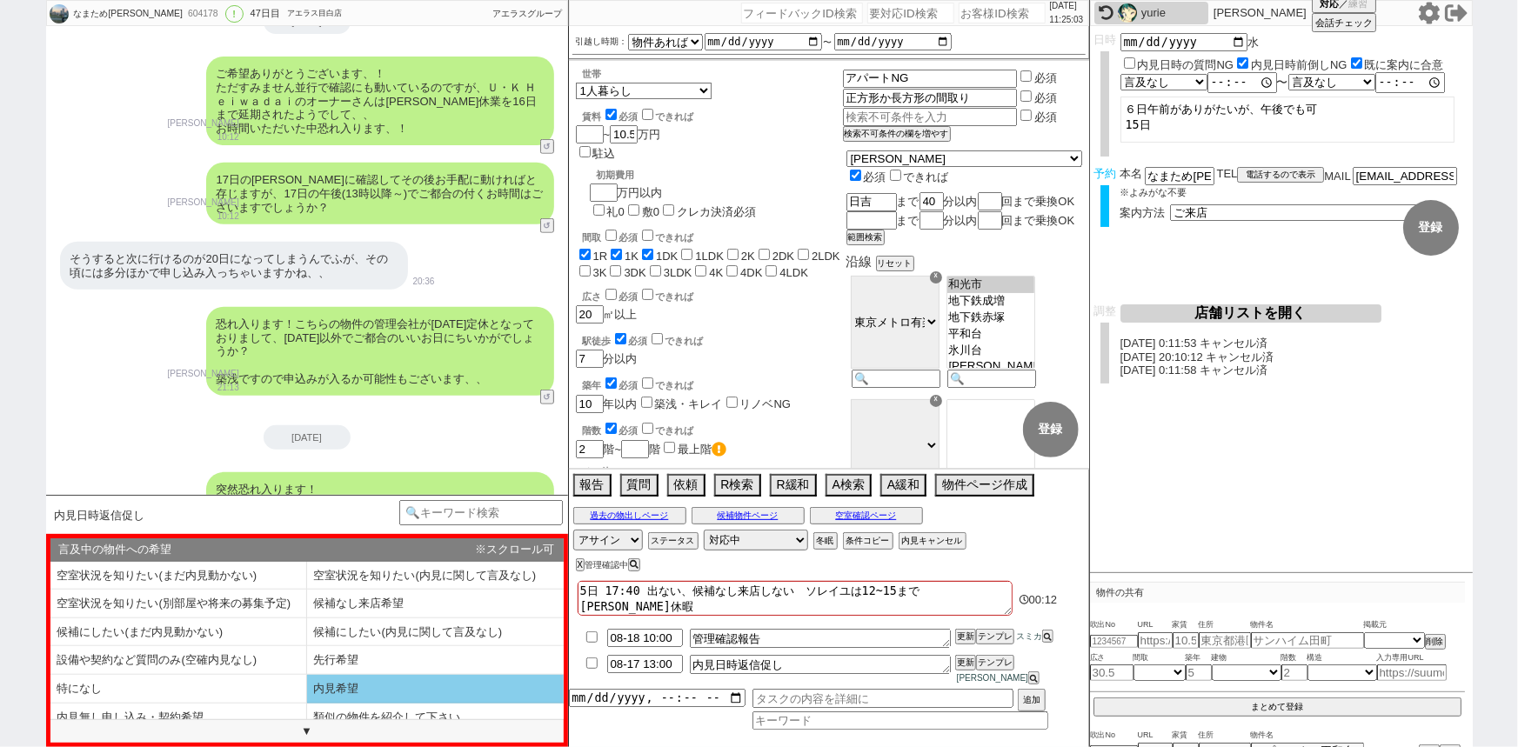
click at [307, 704] on li "内見希望" at bounding box center [178, 718] width 257 height 29
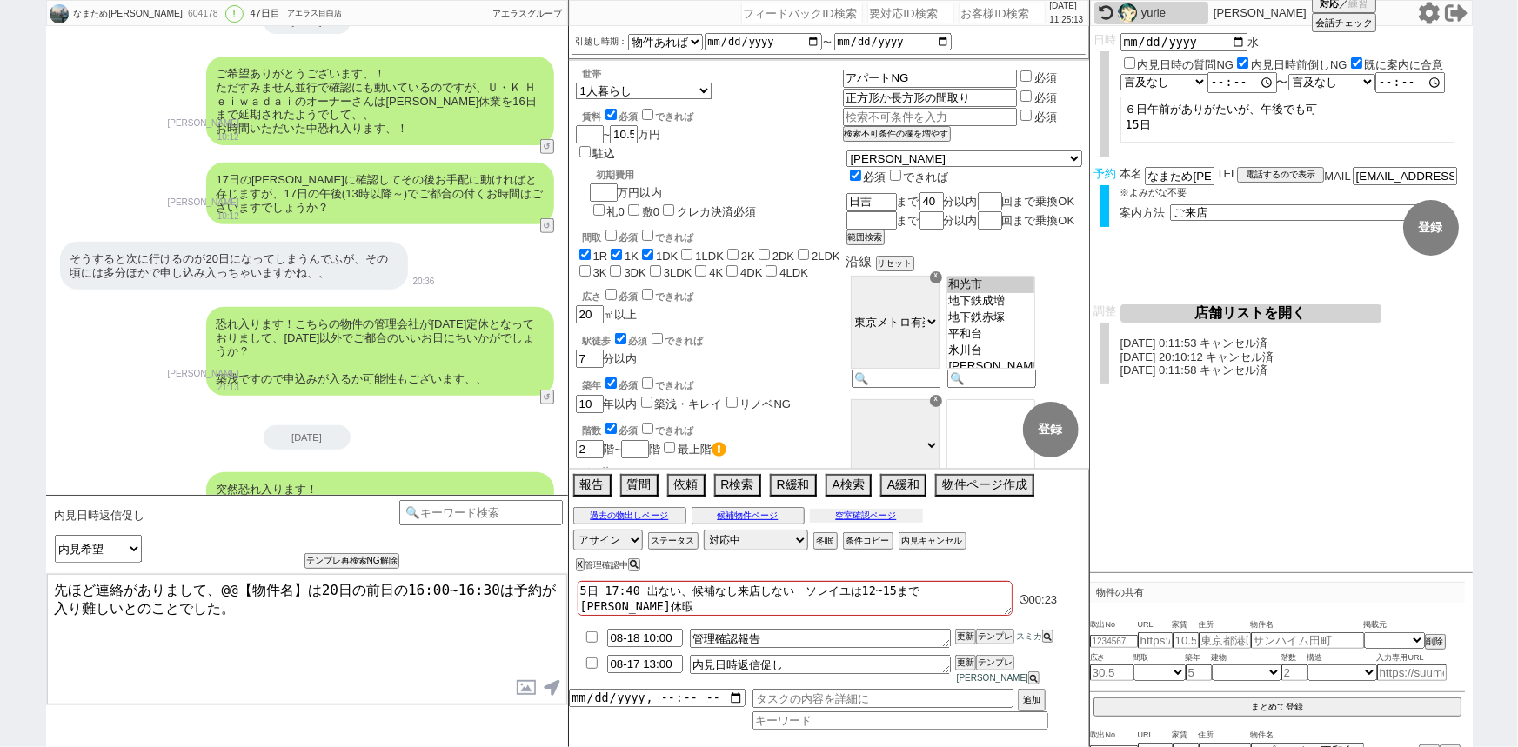
click at [897, 523] on button "空室確認ページ" at bounding box center [866, 516] width 113 height 14
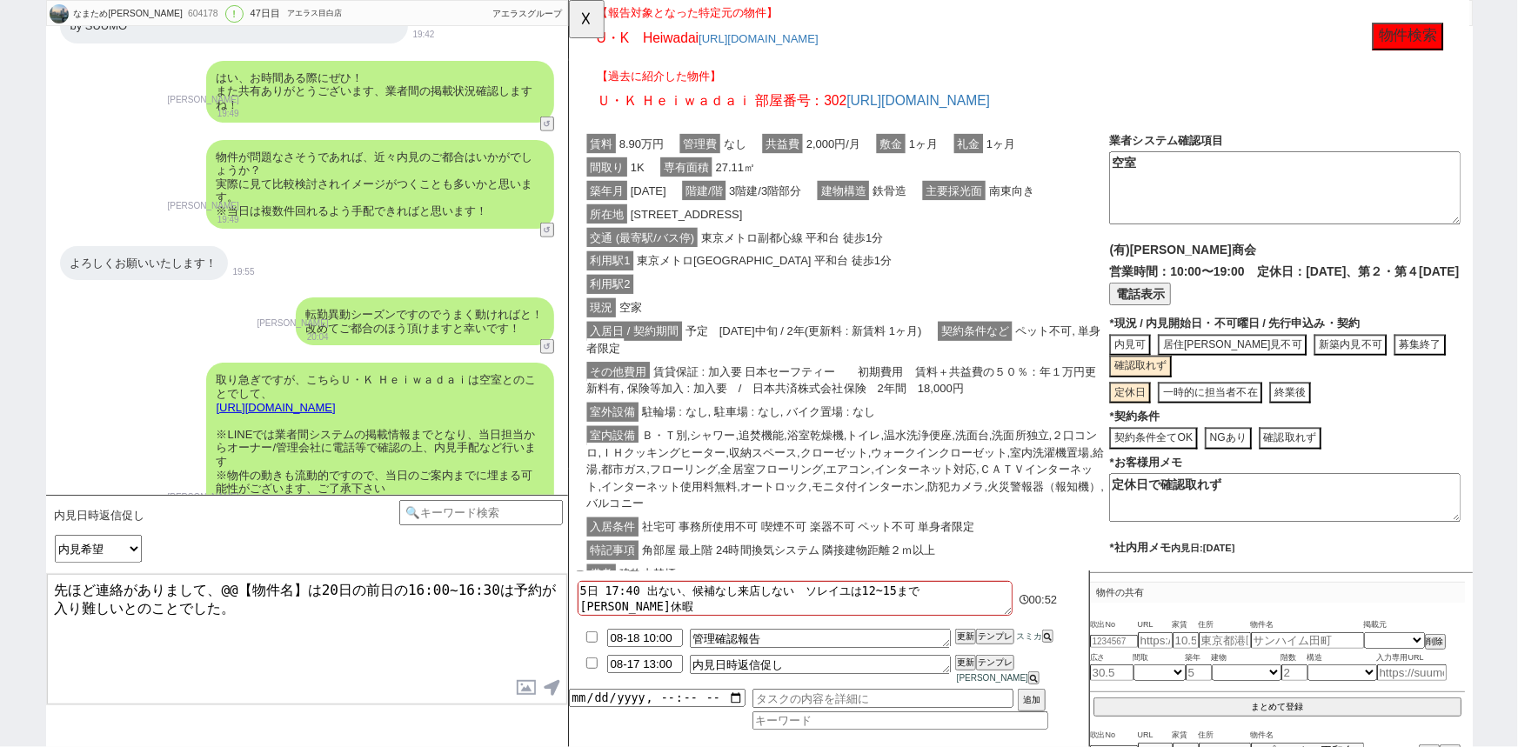
scroll to position [0, 0]
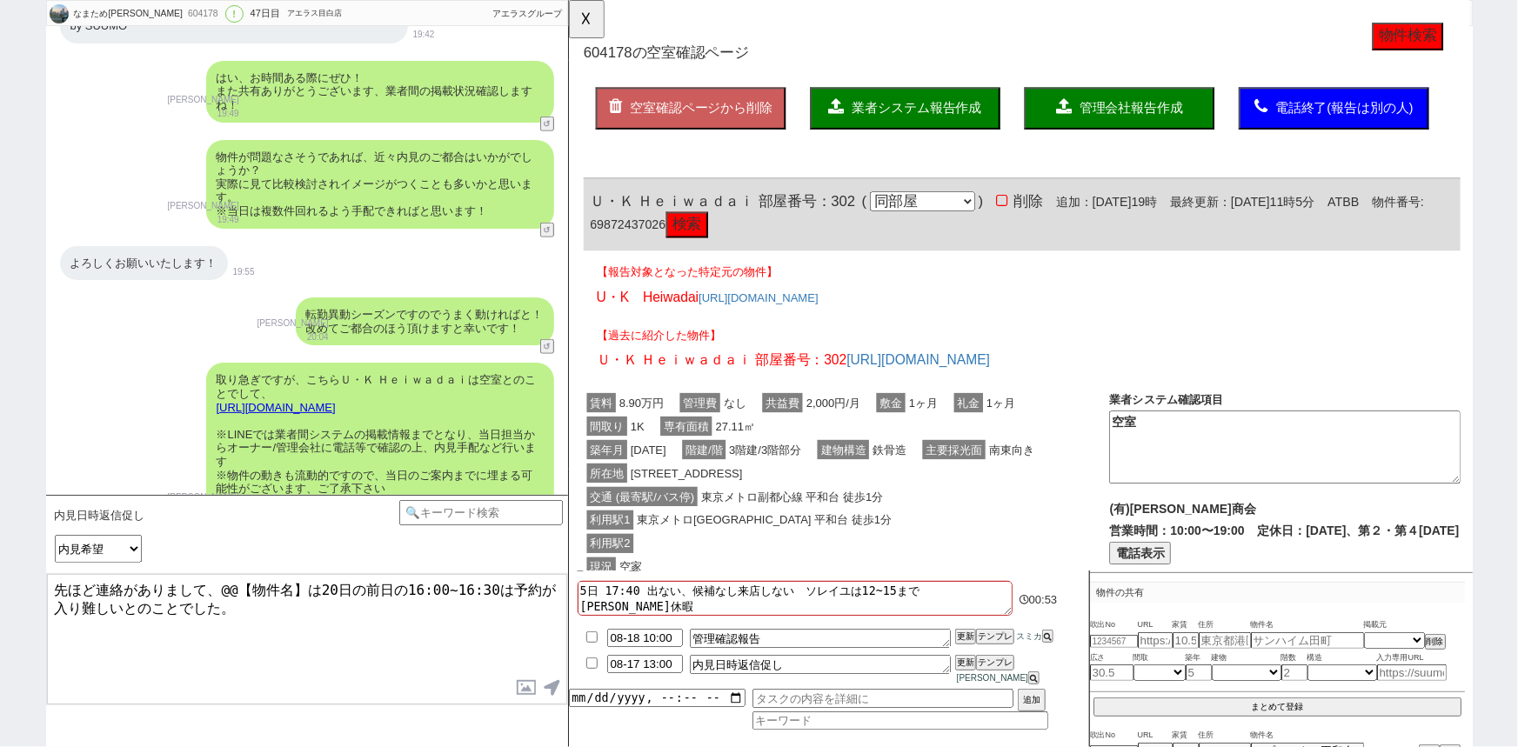
click button "検索"
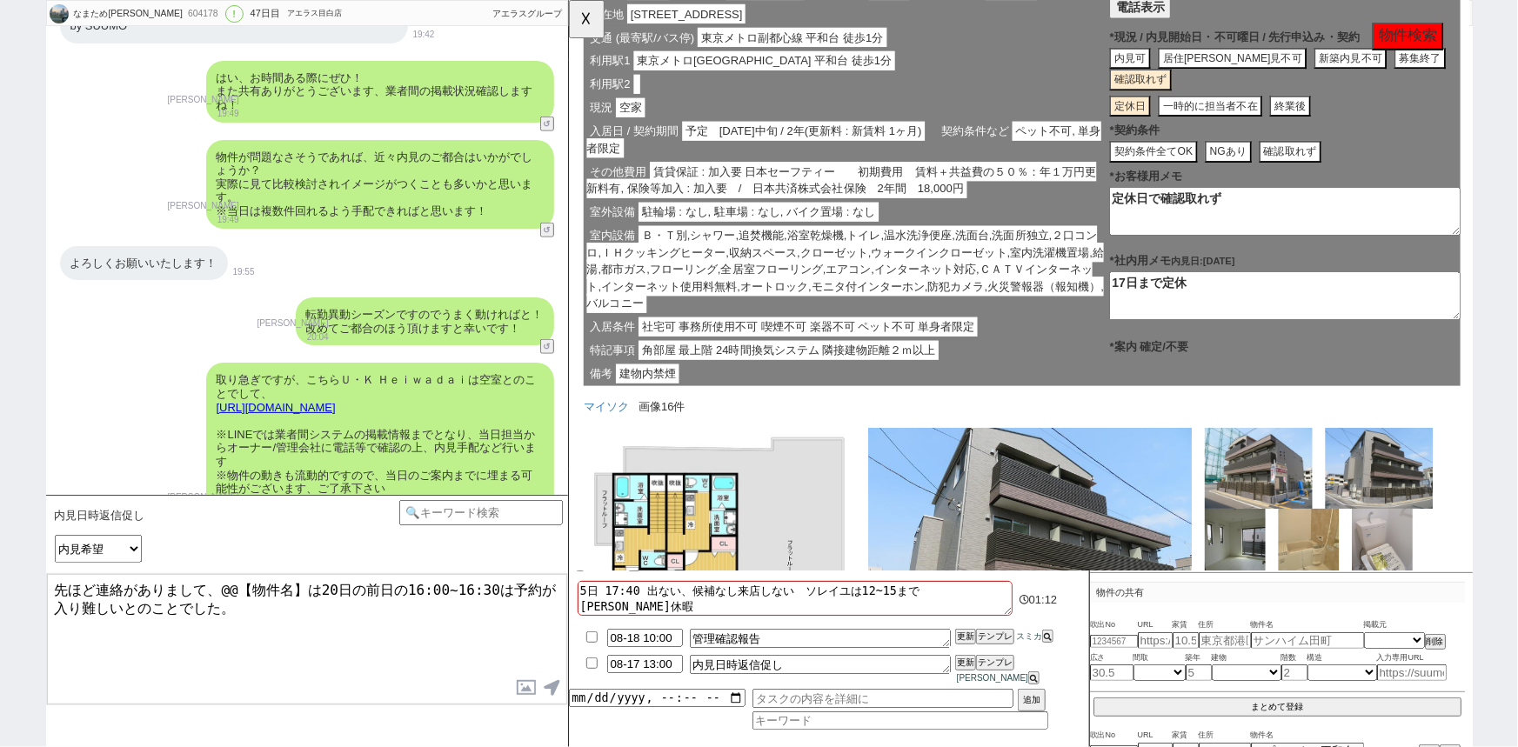
scroll to position [94, 0]
click at [581, 29] on button "☓" at bounding box center [585, 17] width 32 height 35
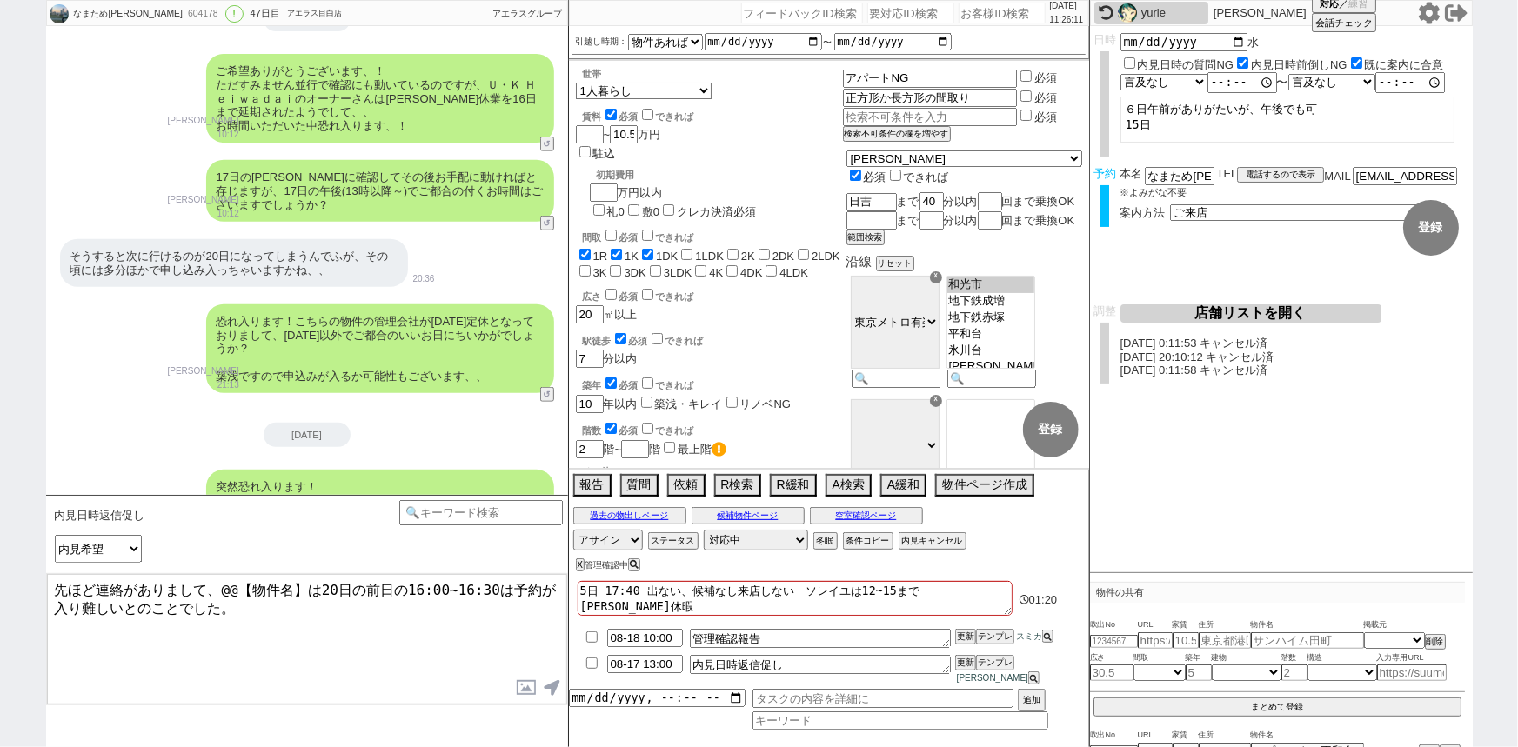
scroll to position [27472, 0]
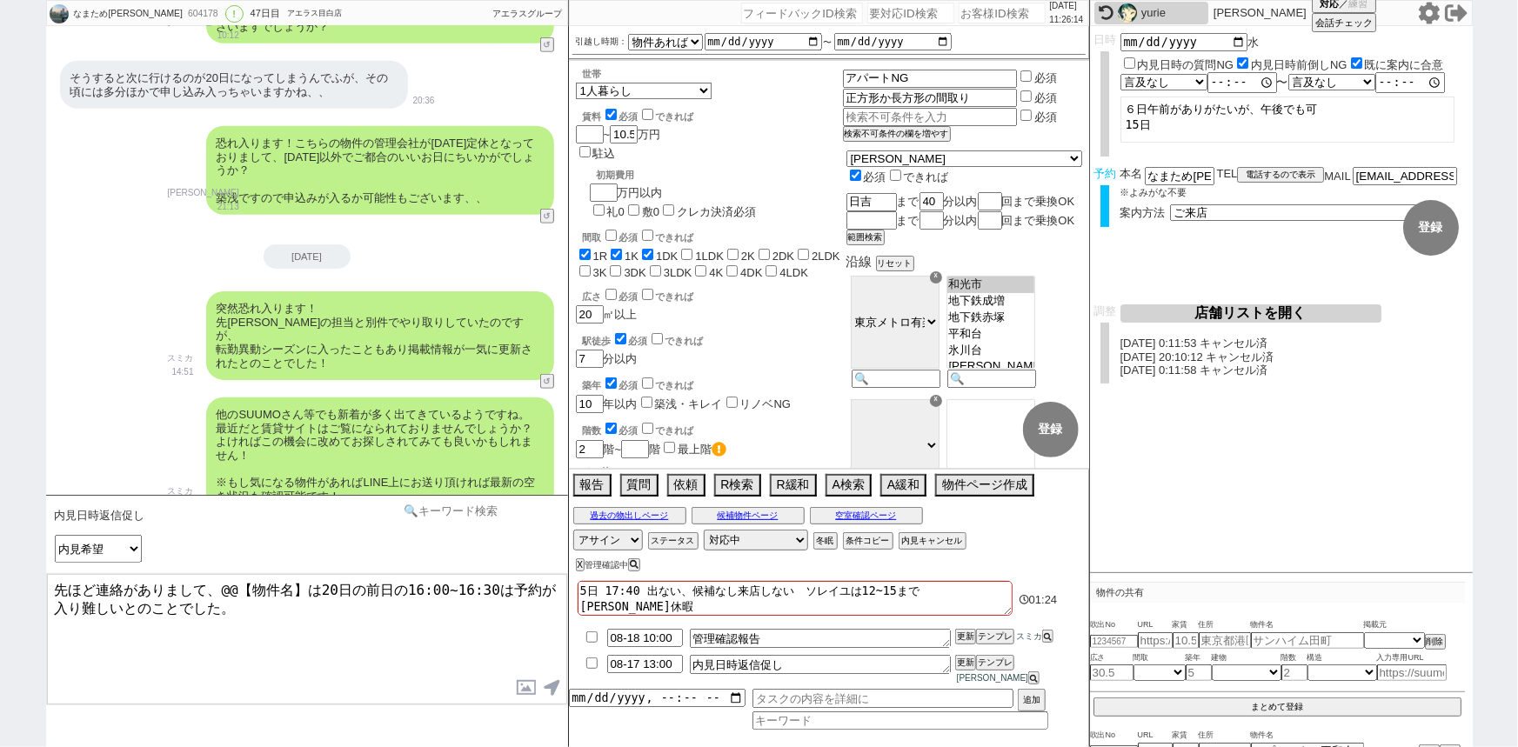
click at [454, 504] on input at bounding box center [481, 511] width 164 height 22
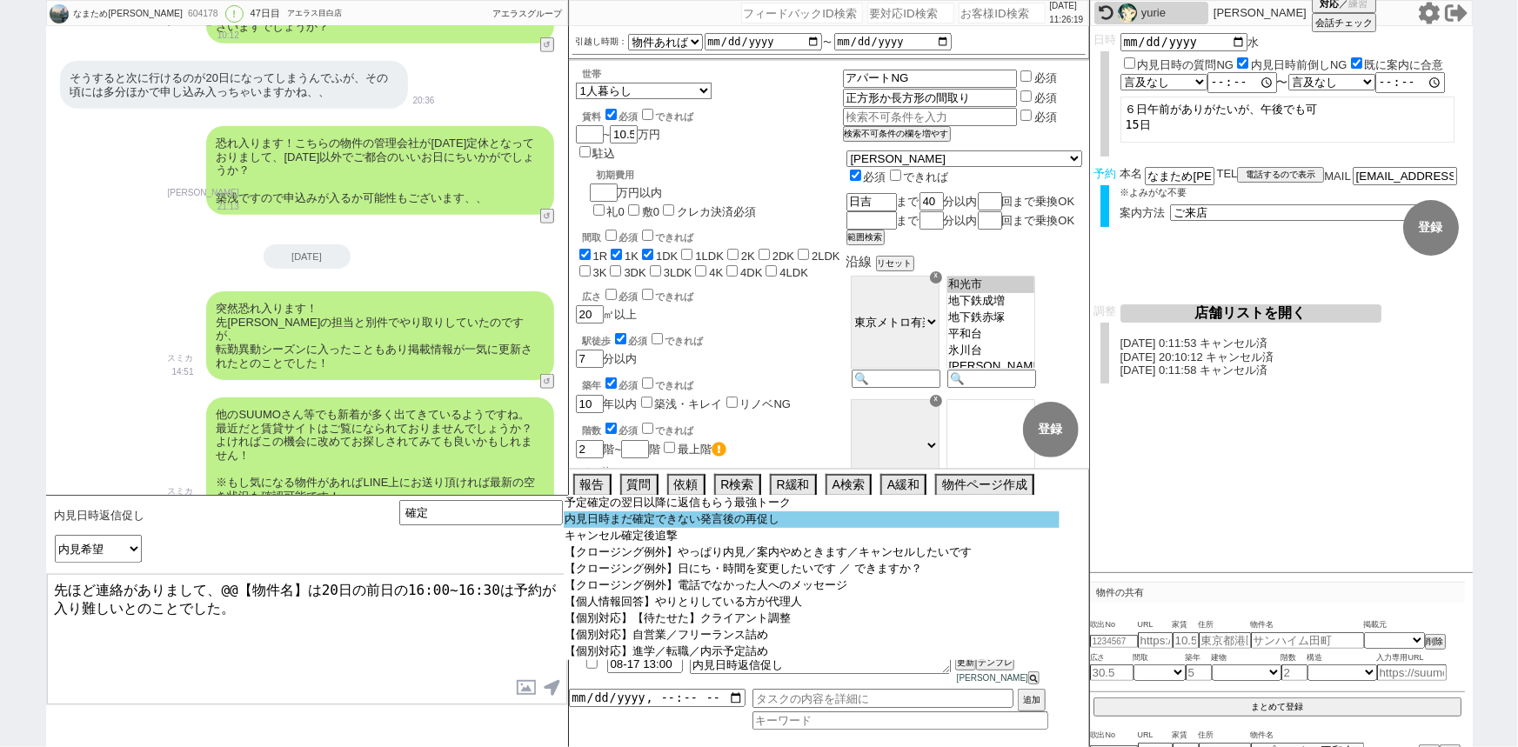
click at [644, 522] on option "内見日時まだ確定できない発言後の再促し" at bounding box center [812, 519] width 496 height 17
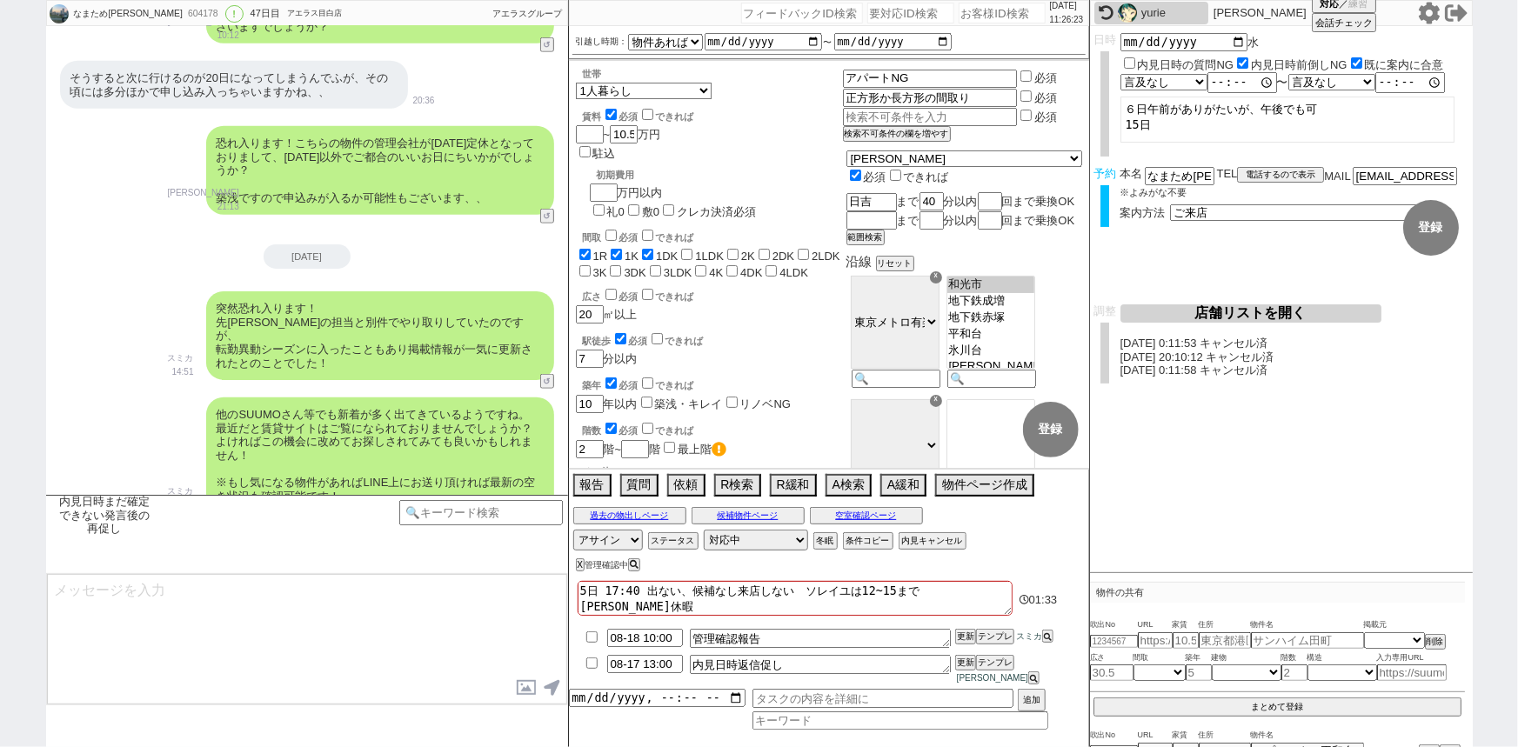
scroll to position [27597, 0]
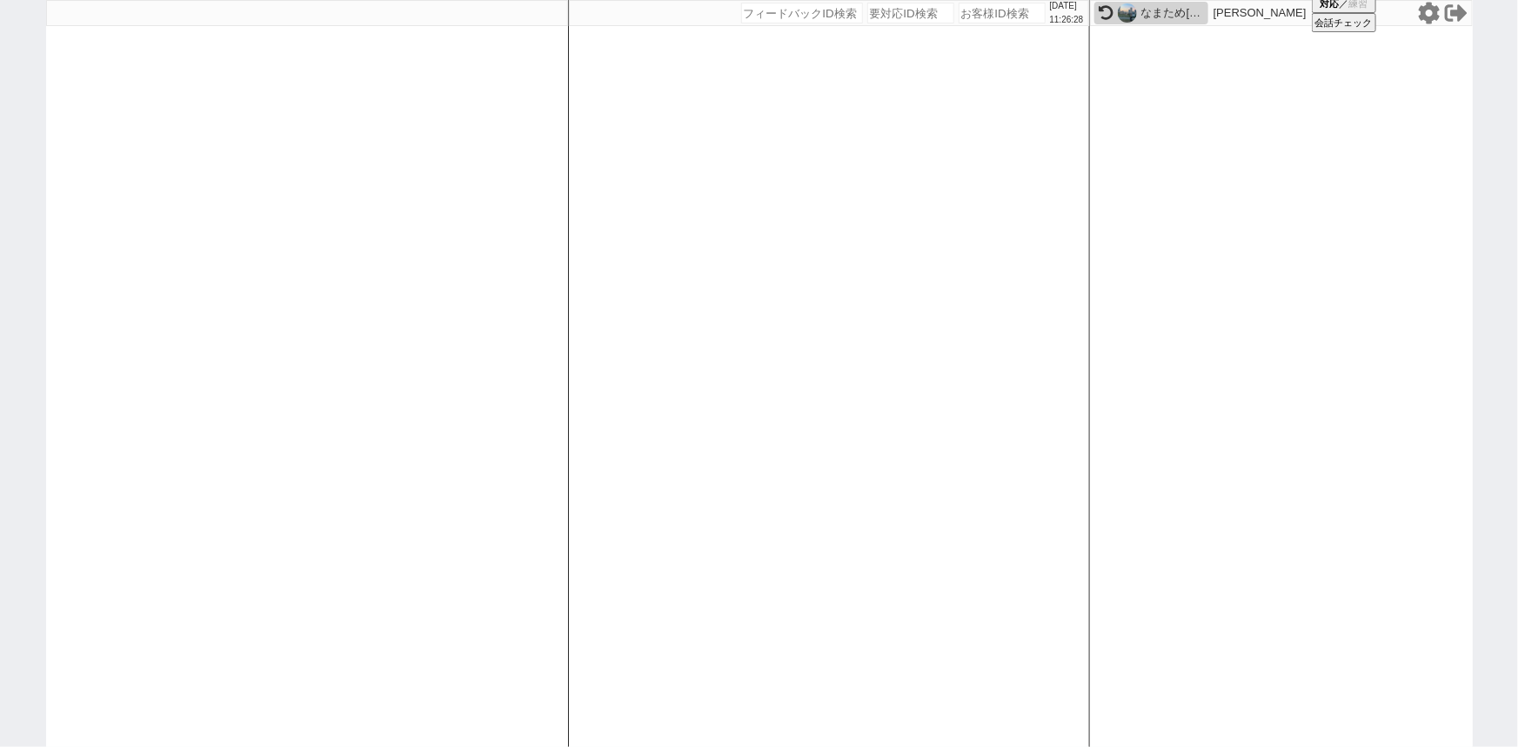
click at [992, 17] on input "number" at bounding box center [1001, 13] width 87 height 21
paste input "607964"
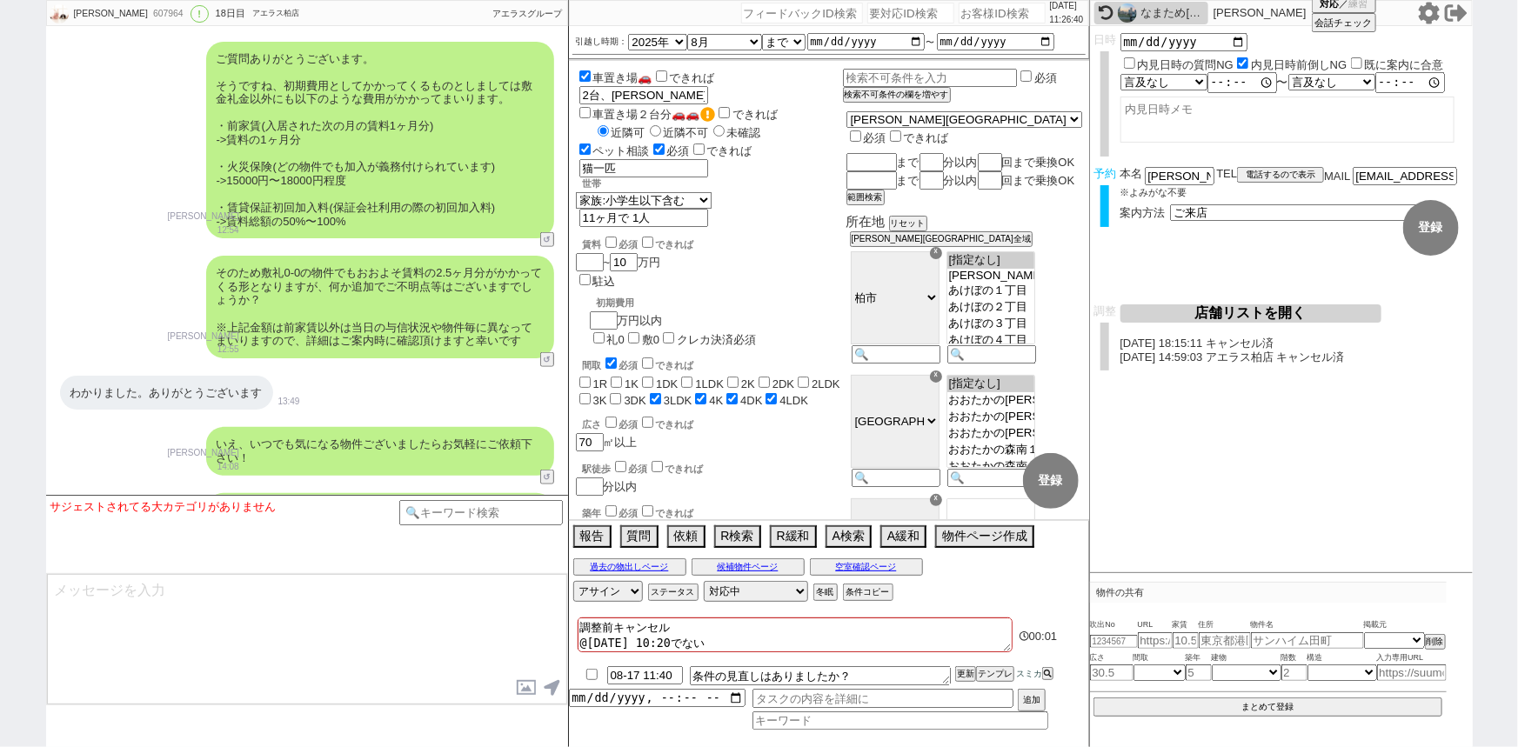
scroll to position [83, 0]
click at [996, 676] on button "テンプレ" at bounding box center [995, 674] width 38 height 12
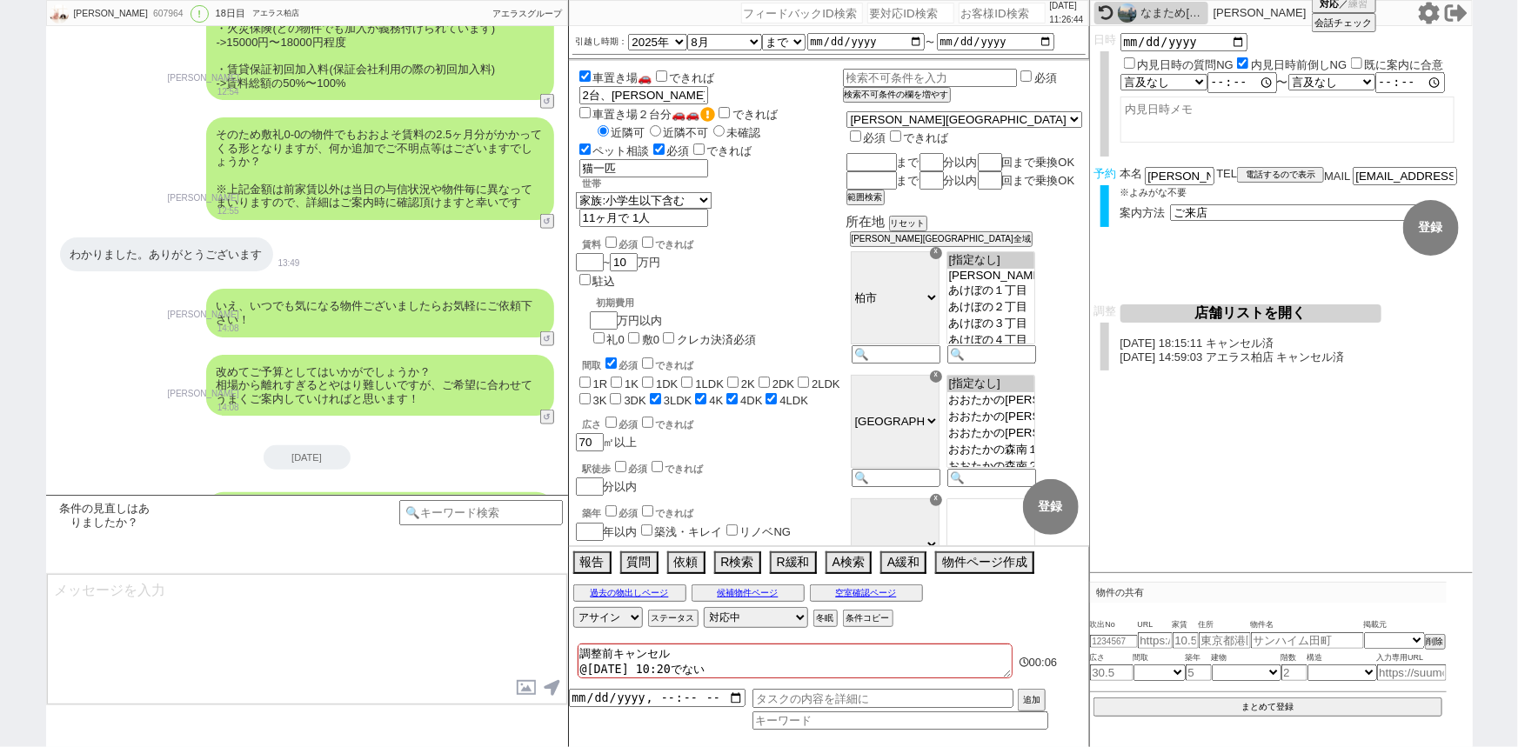
scroll to position [10913, 0]
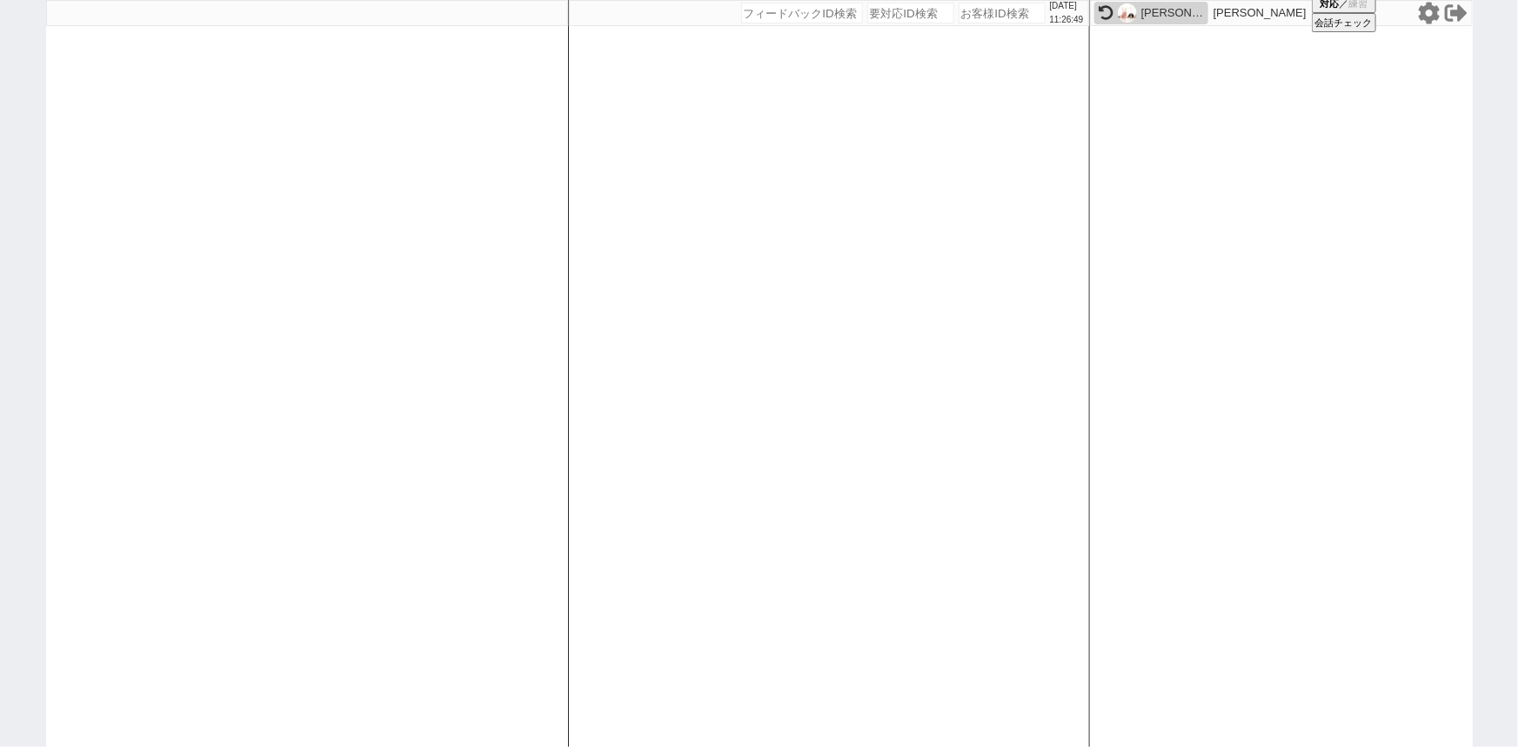
click at [983, 17] on input "number" at bounding box center [1001, 13] width 87 height 21
paste input "555931"
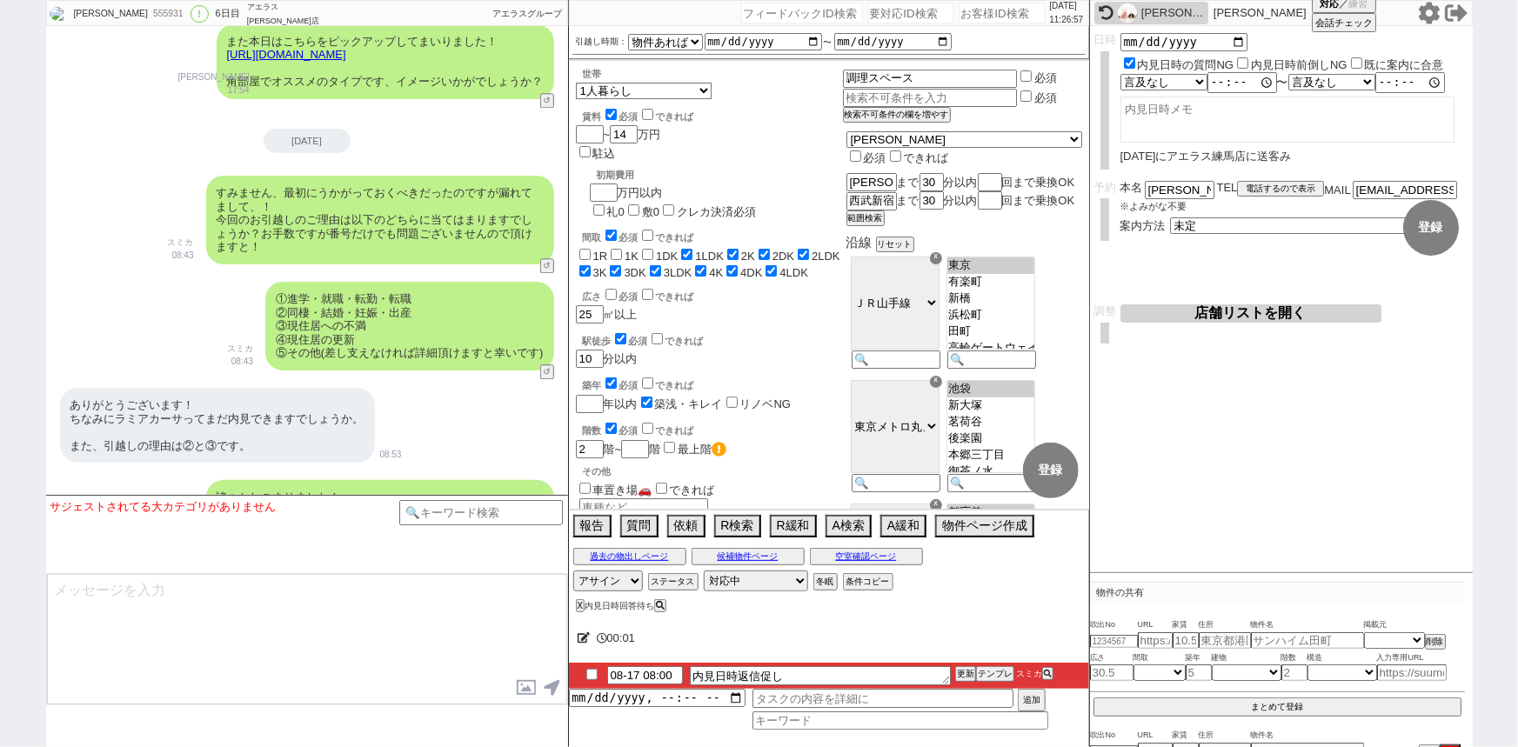
scroll to position [65, 0]
click at [865, 557] on button "空室確認ページ" at bounding box center [866, 557] width 113 height 14
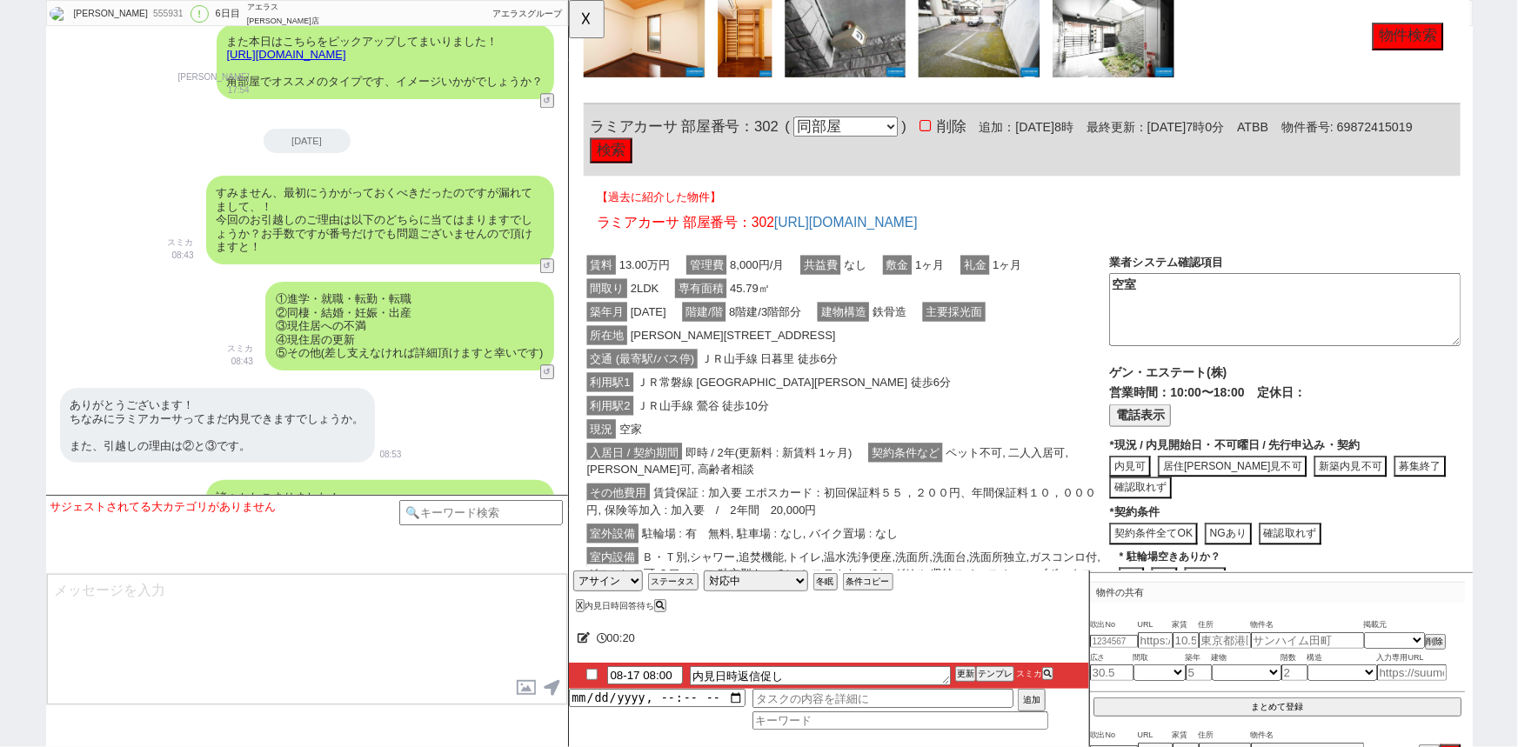
scroll to position [3309, 0]
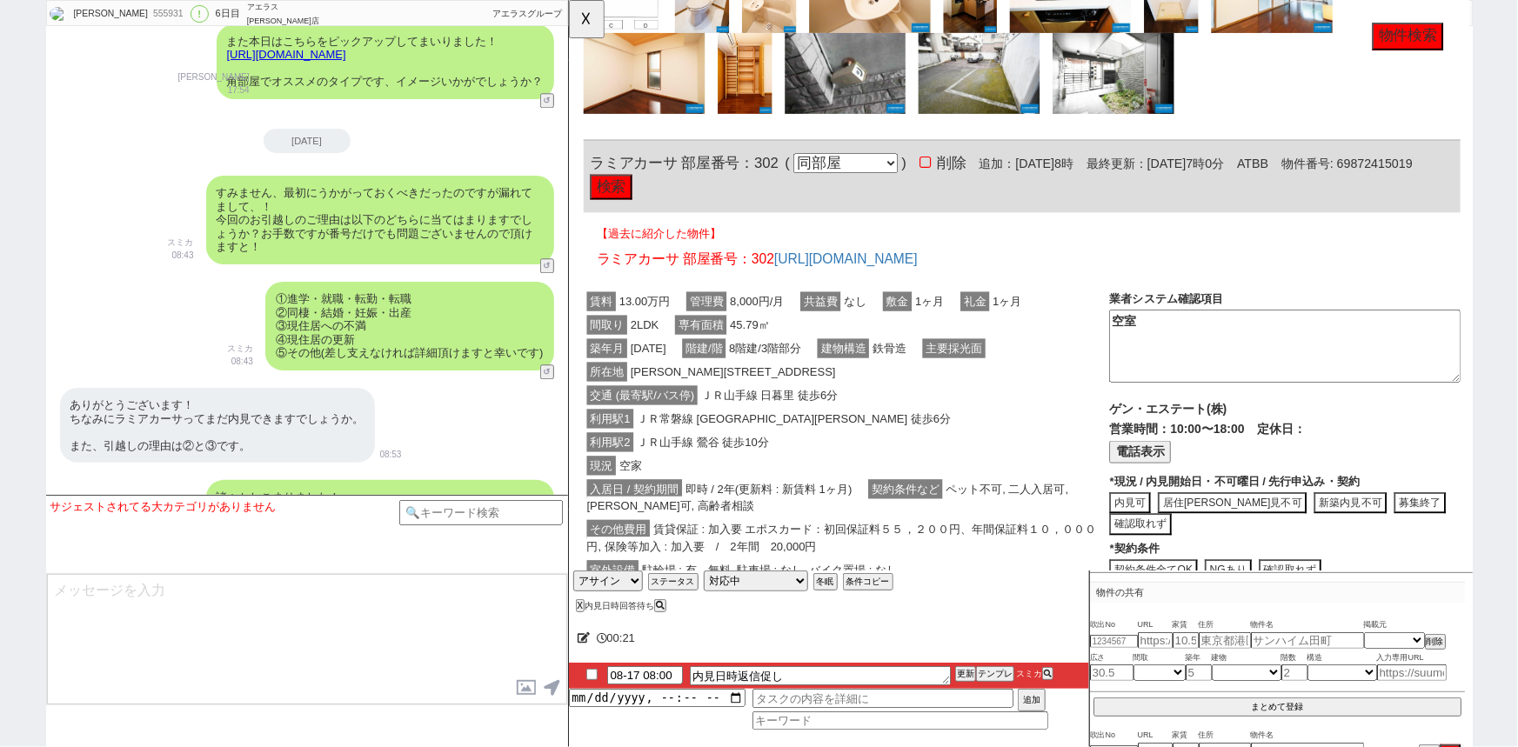
click button "検索"
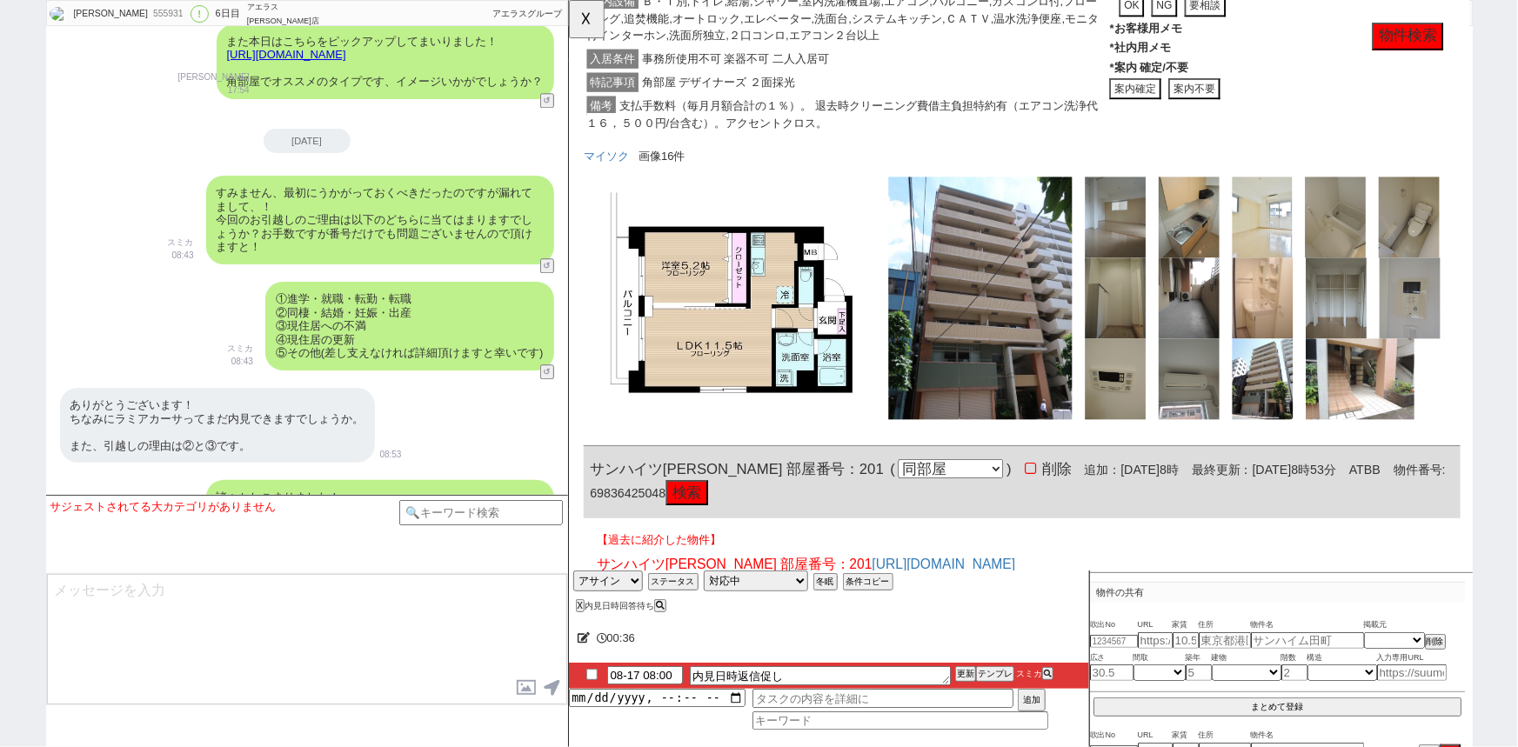
scroll to position [0, 0]
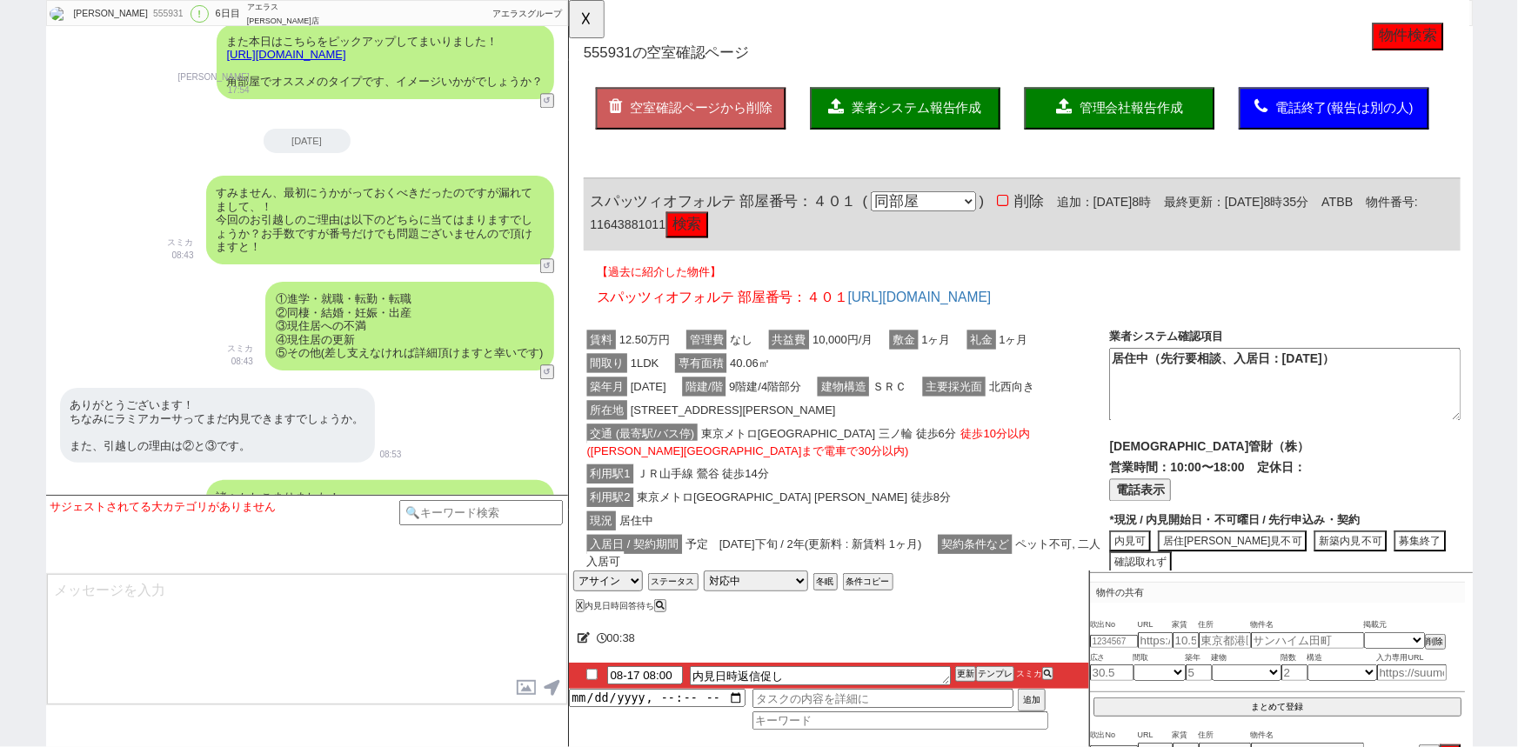
click at [943, 116] on span "業者システム報告作成" at bounding box center [941, 116] width 139 height 15
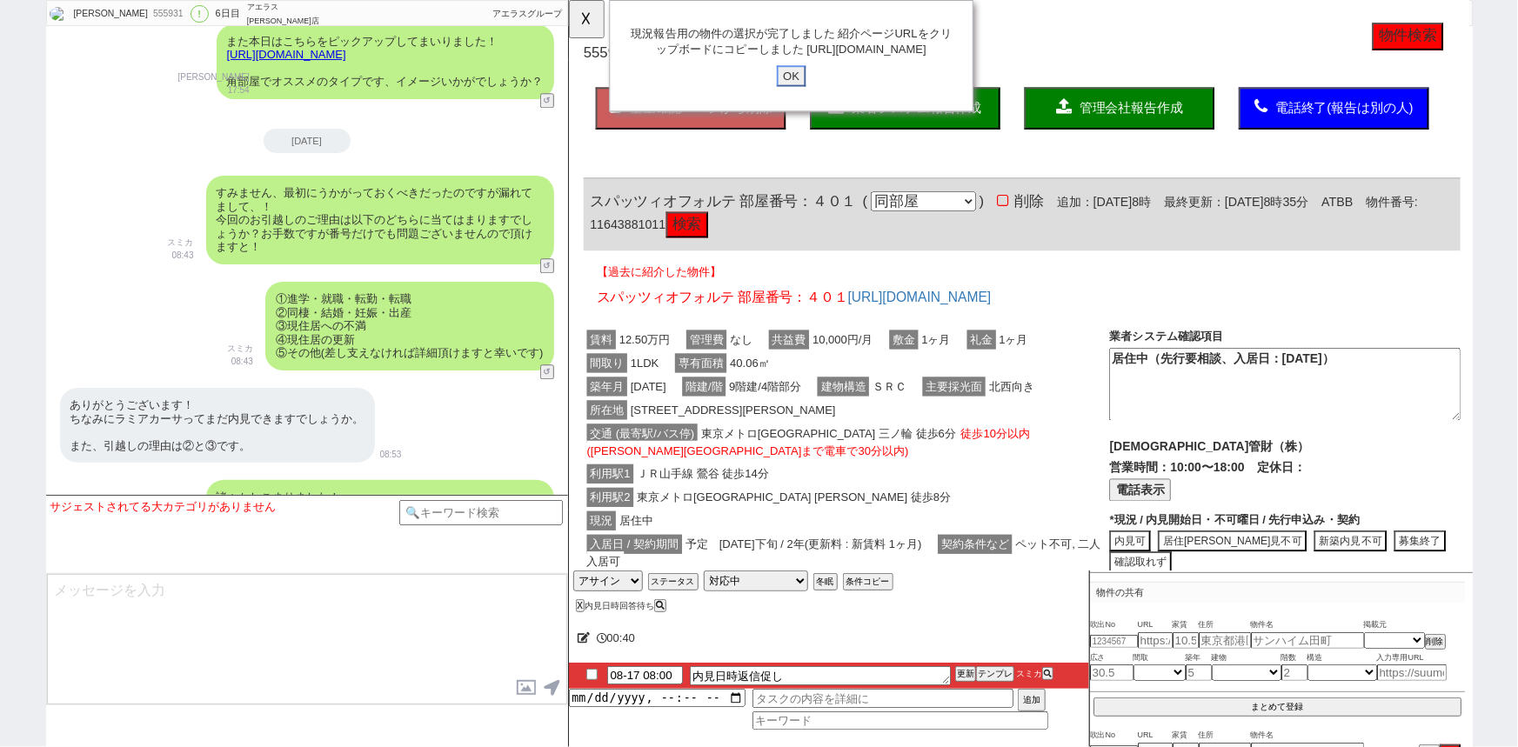
click at [799, 90] on input "OK" at bounding box center [806, 81] width 31 height 23
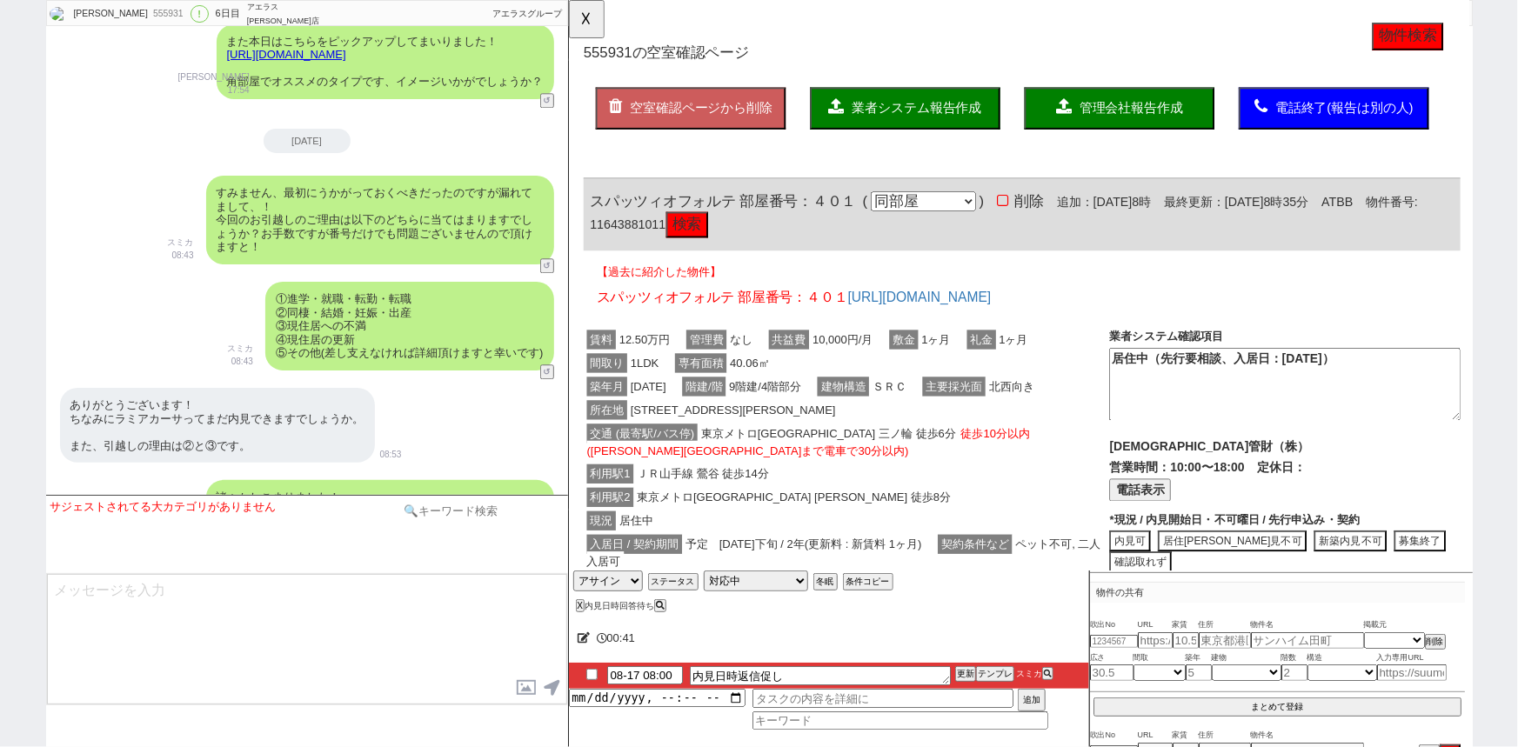
click at [457, 505] on input at bounding box center [481, 511] width 164 height 22
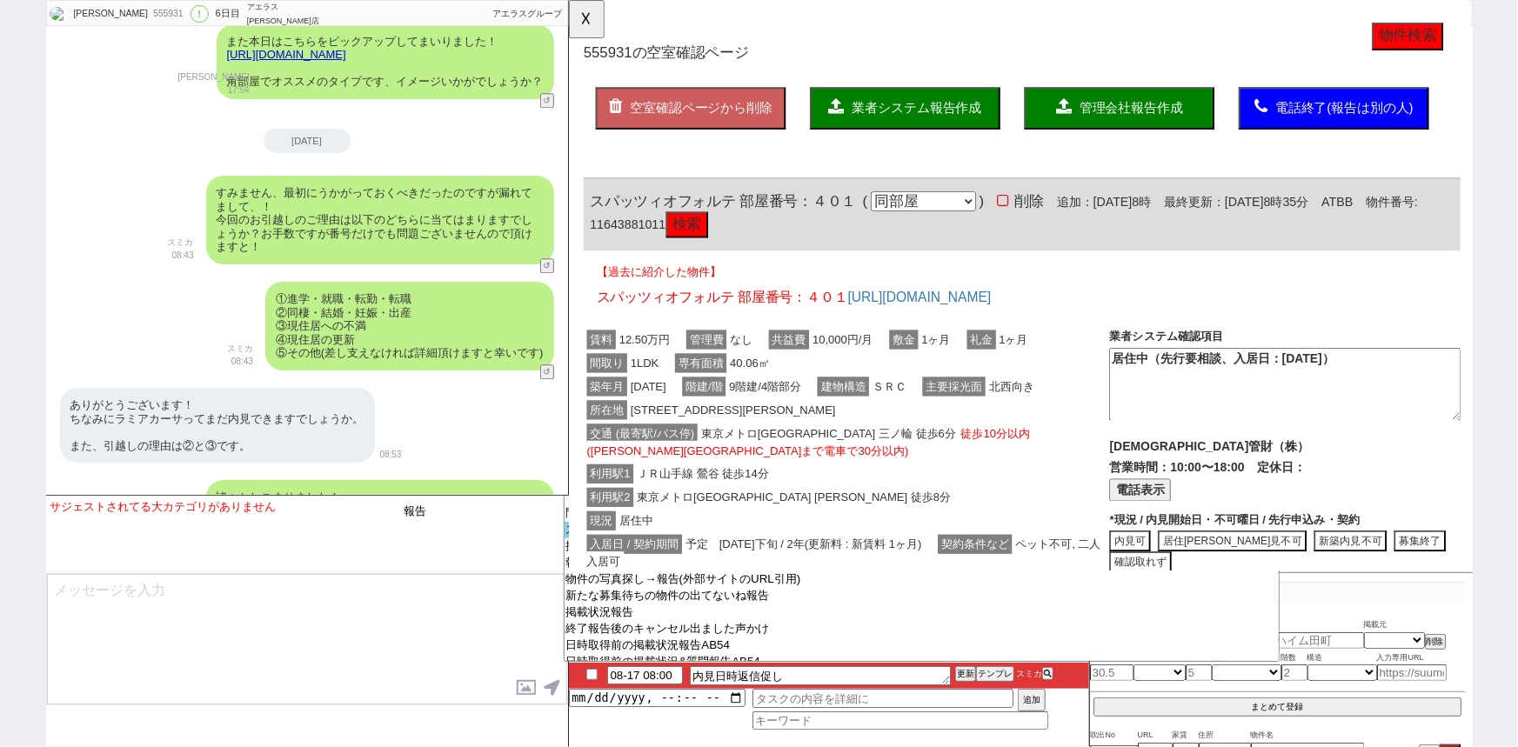
scroll to position [124, 0]
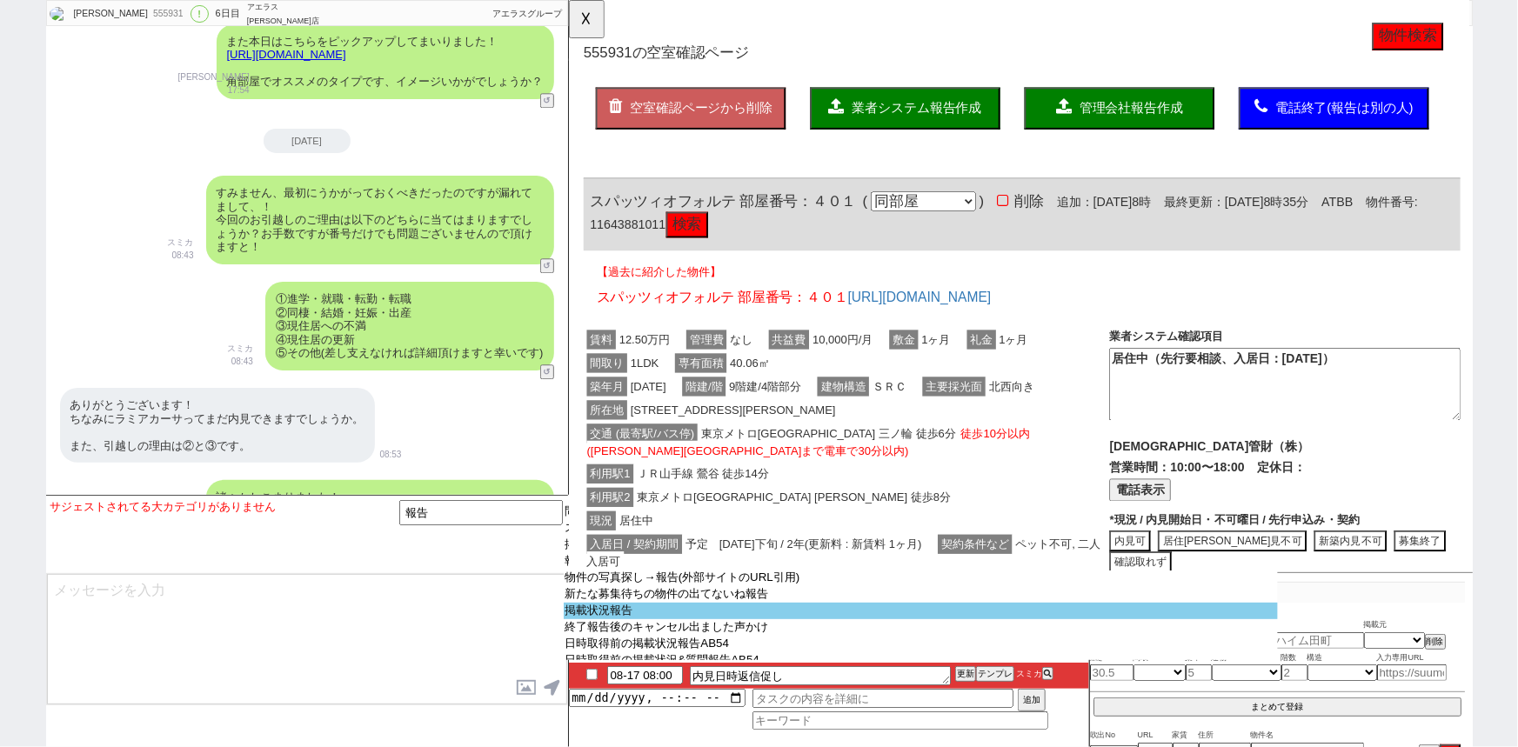
click at [646, 626] on option "掲載状況報告" at bounding box center [921, 627] width 714 height 17
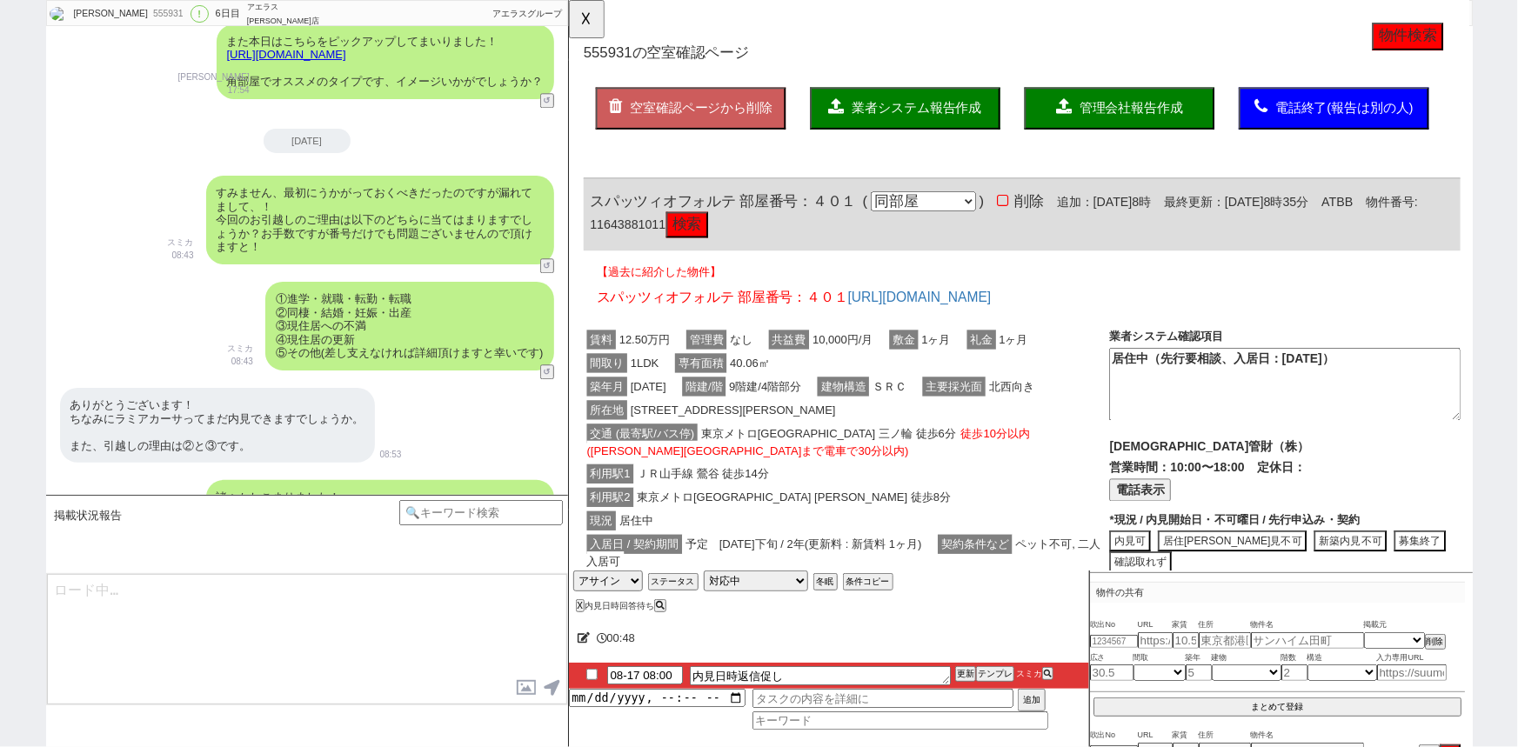
scroll to position [0, 0]
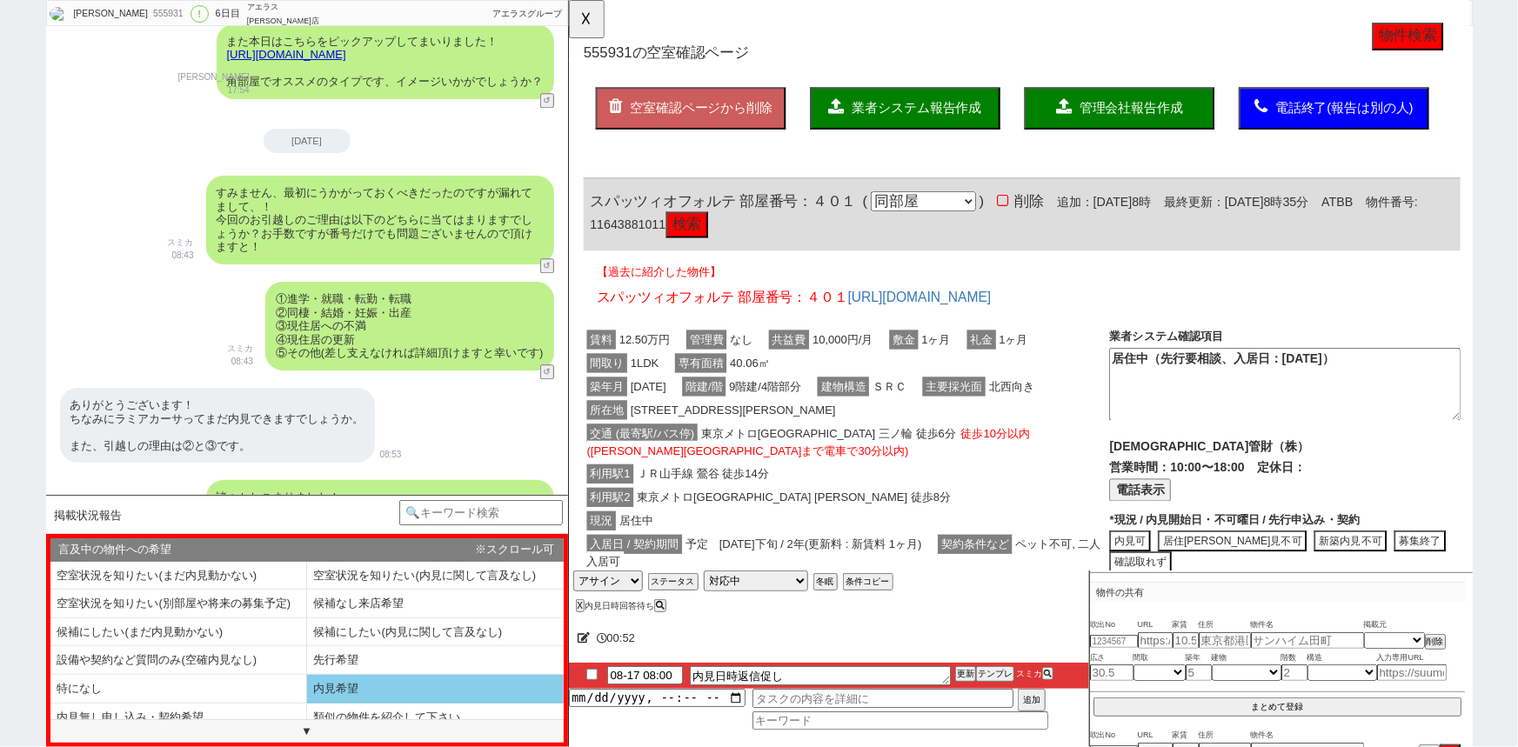
click at [307, 704] on li "内見希望" at bounding box center [178, 718] width 257 height 29
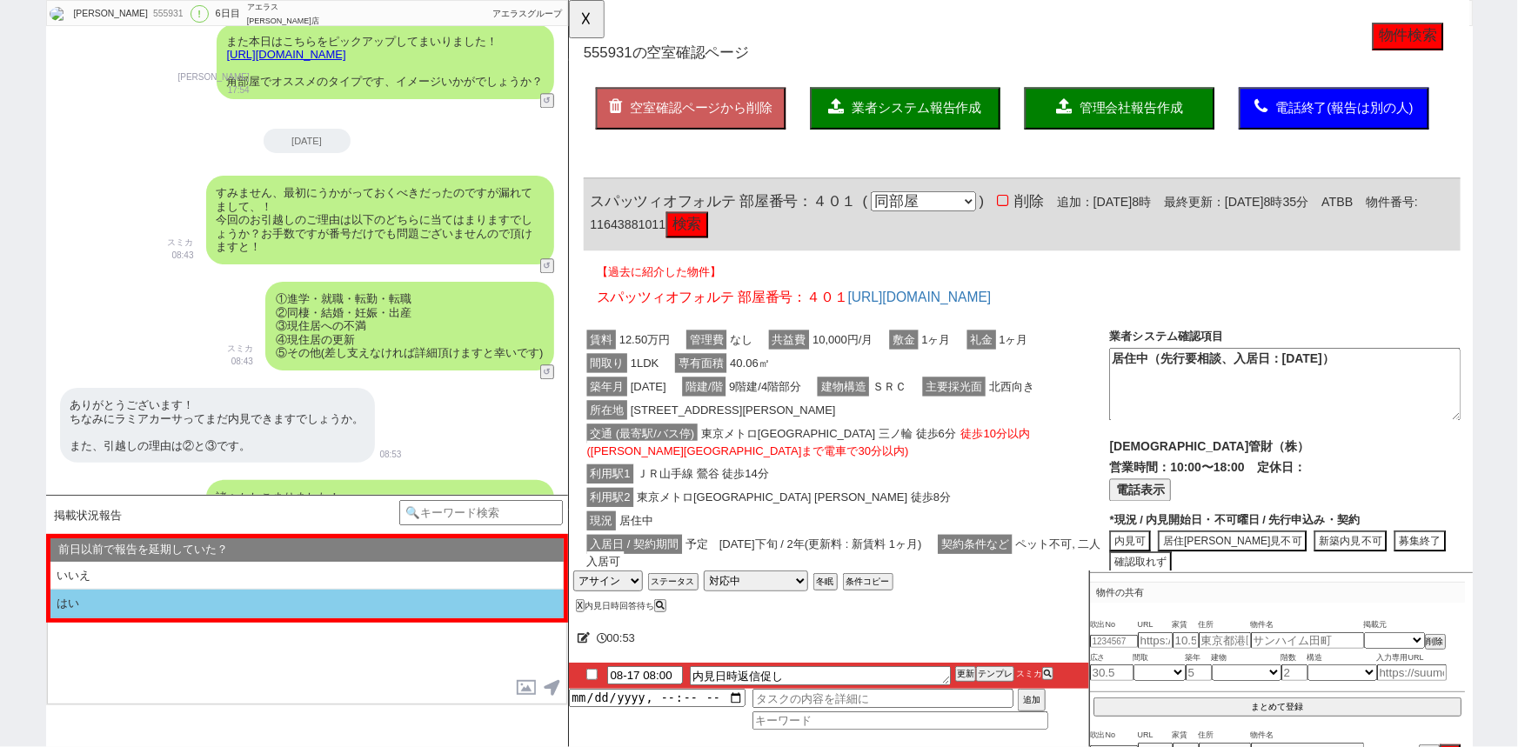
click at [177, 609] on li "はい" at bounding box center [306, 604] width 513 height 29
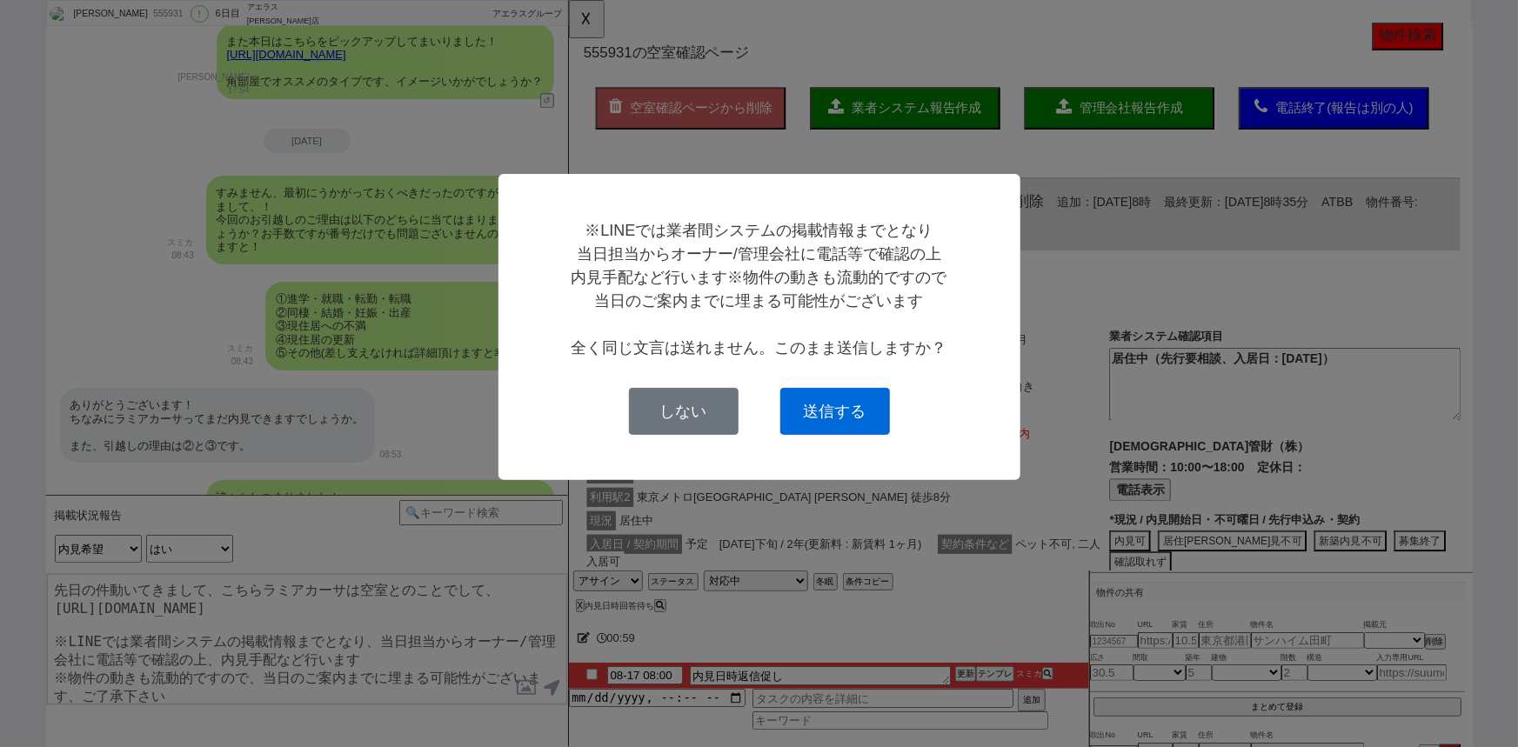
click at [841, 424] on button "送信する" at bounding box center [835, 411] width 110 height 47
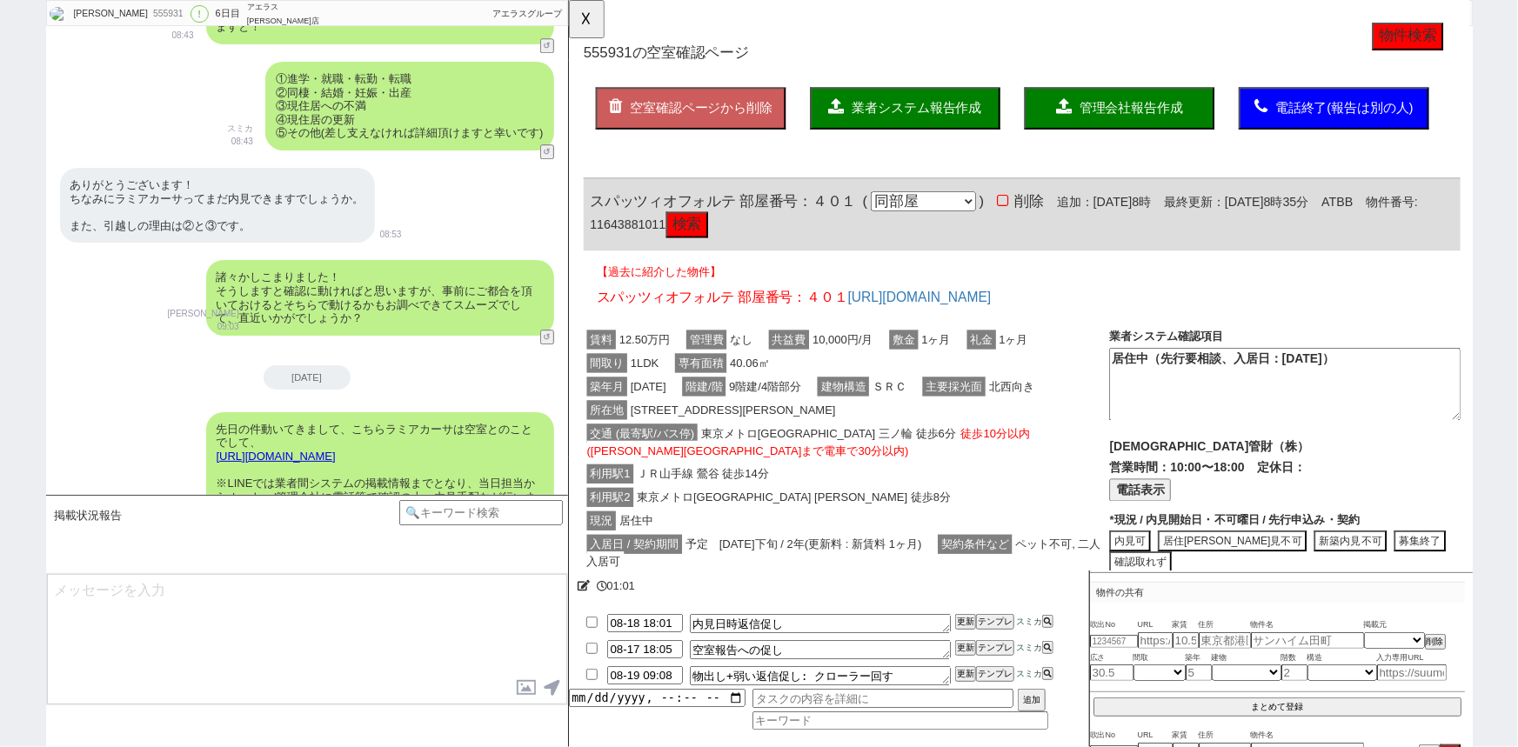
scroll to position [15855, 0]
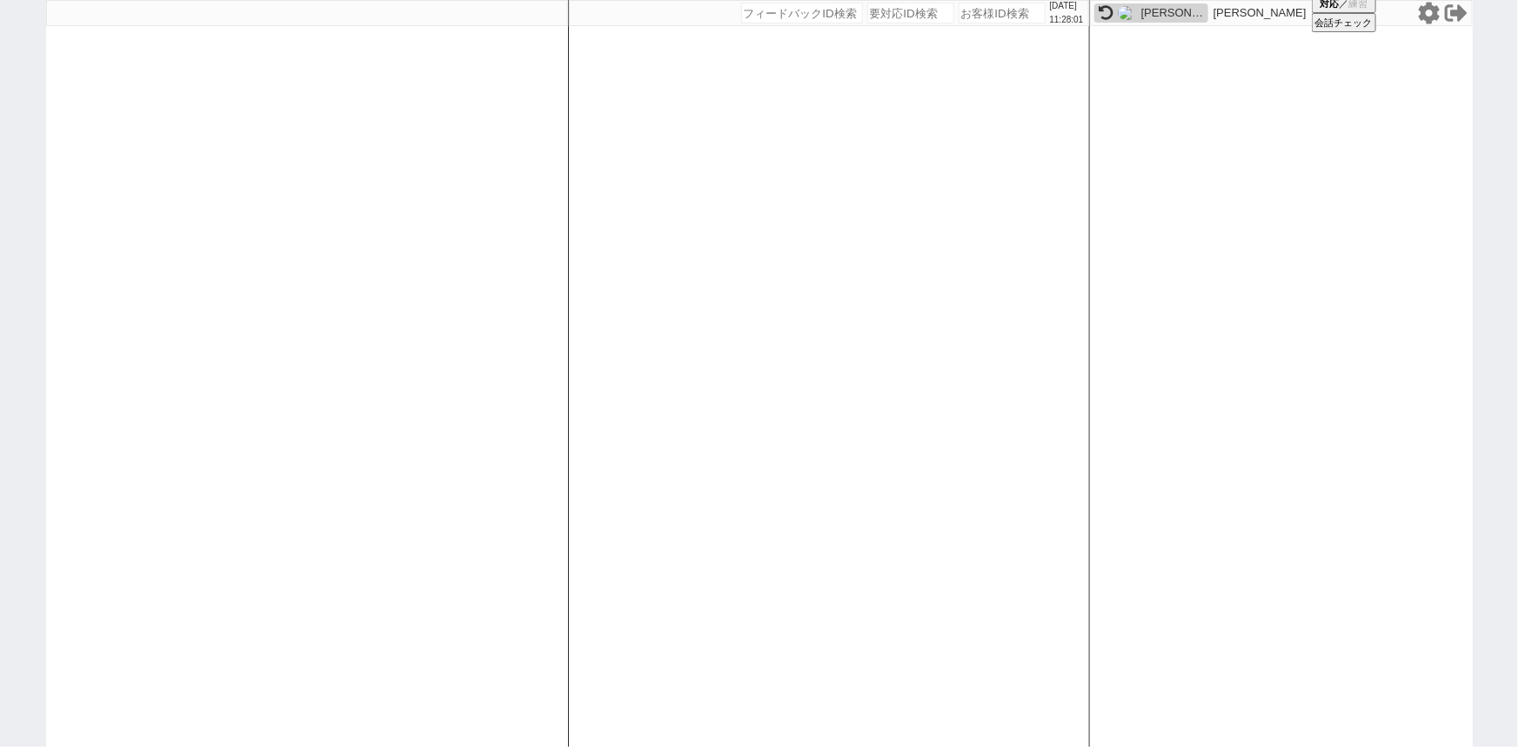
click at [974, 13] on input "number" at bounding box center [1001, 13] width 87 height 21
paste input "609745"
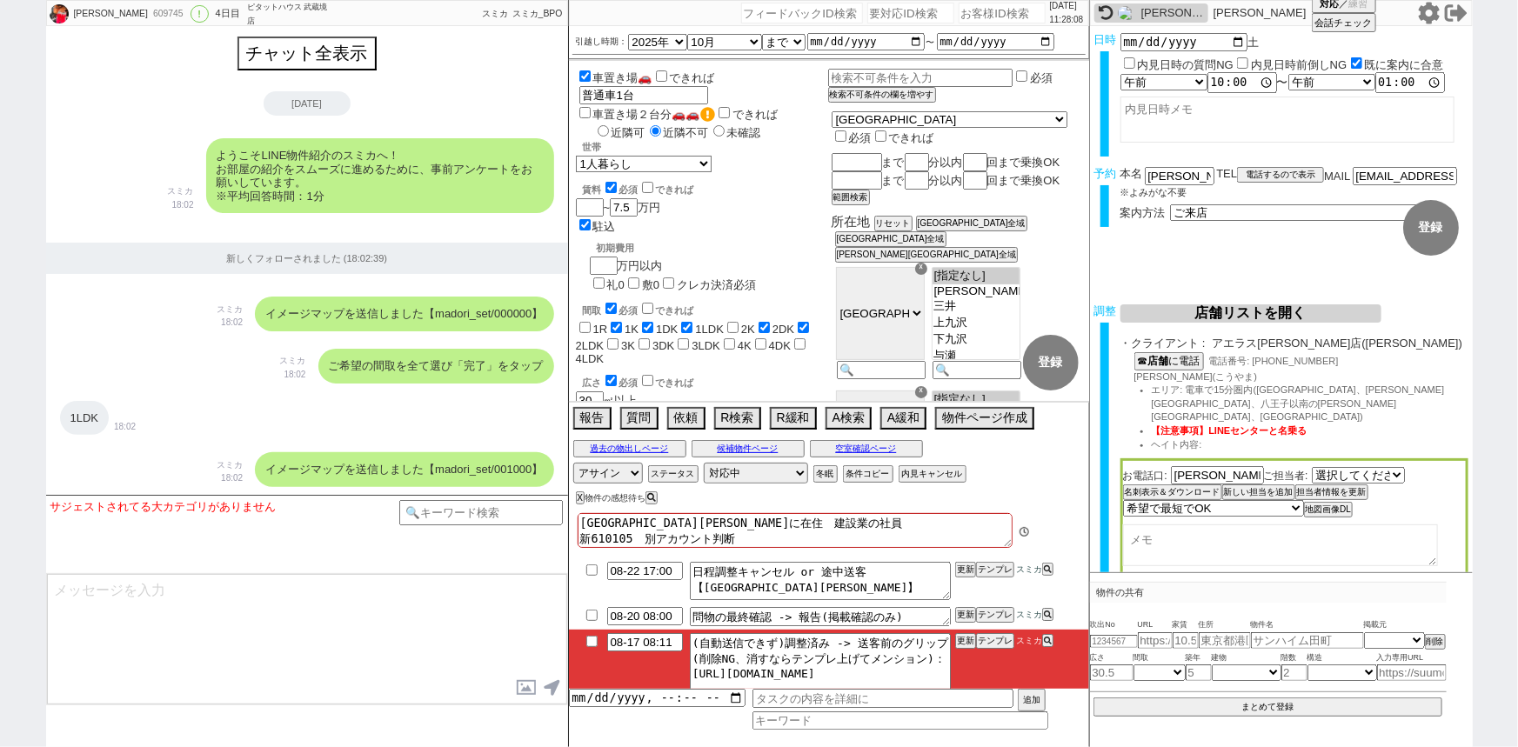
scroll to position [4417, 0]
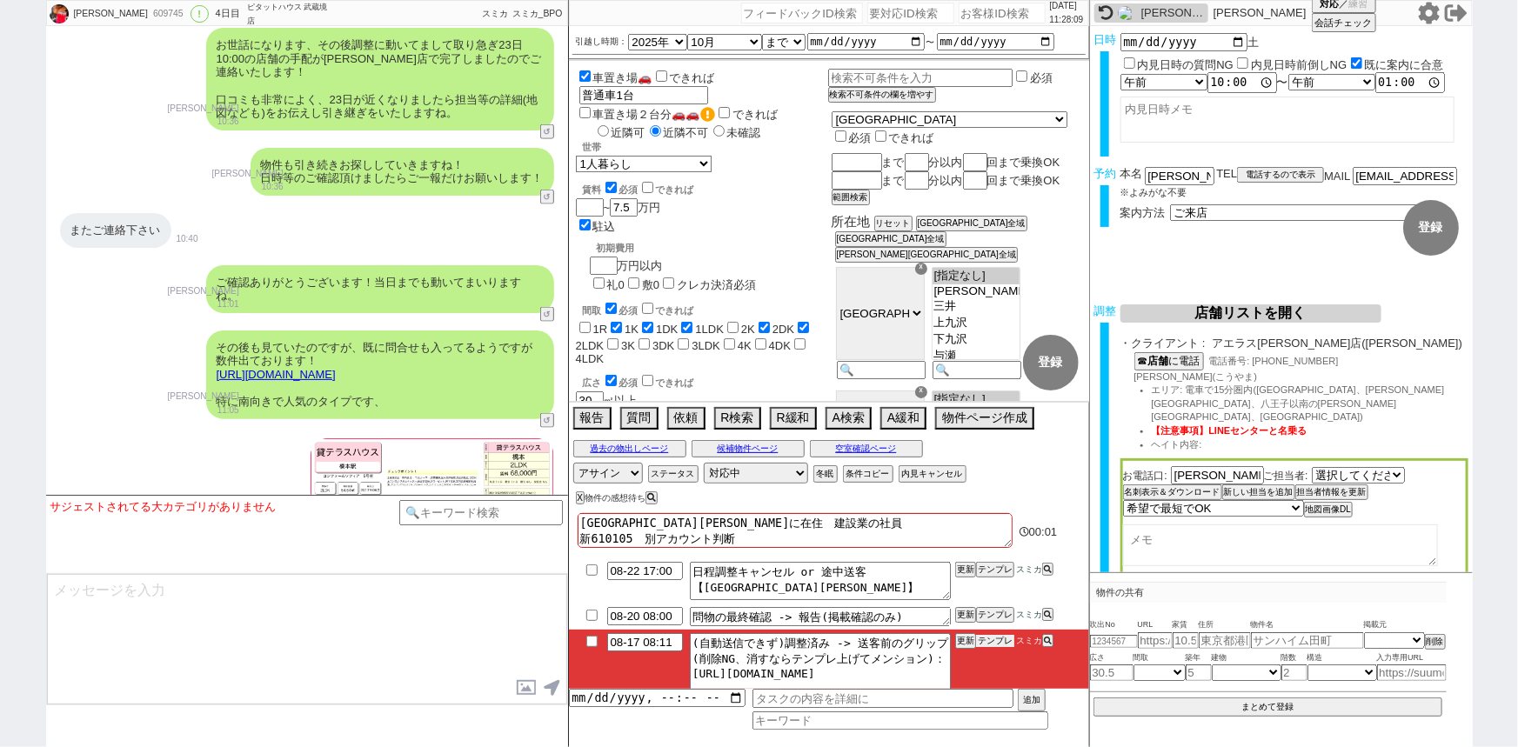
click at [997, 640] on button "テンプレ" at bounding box center [995, 641] width 38 height 12
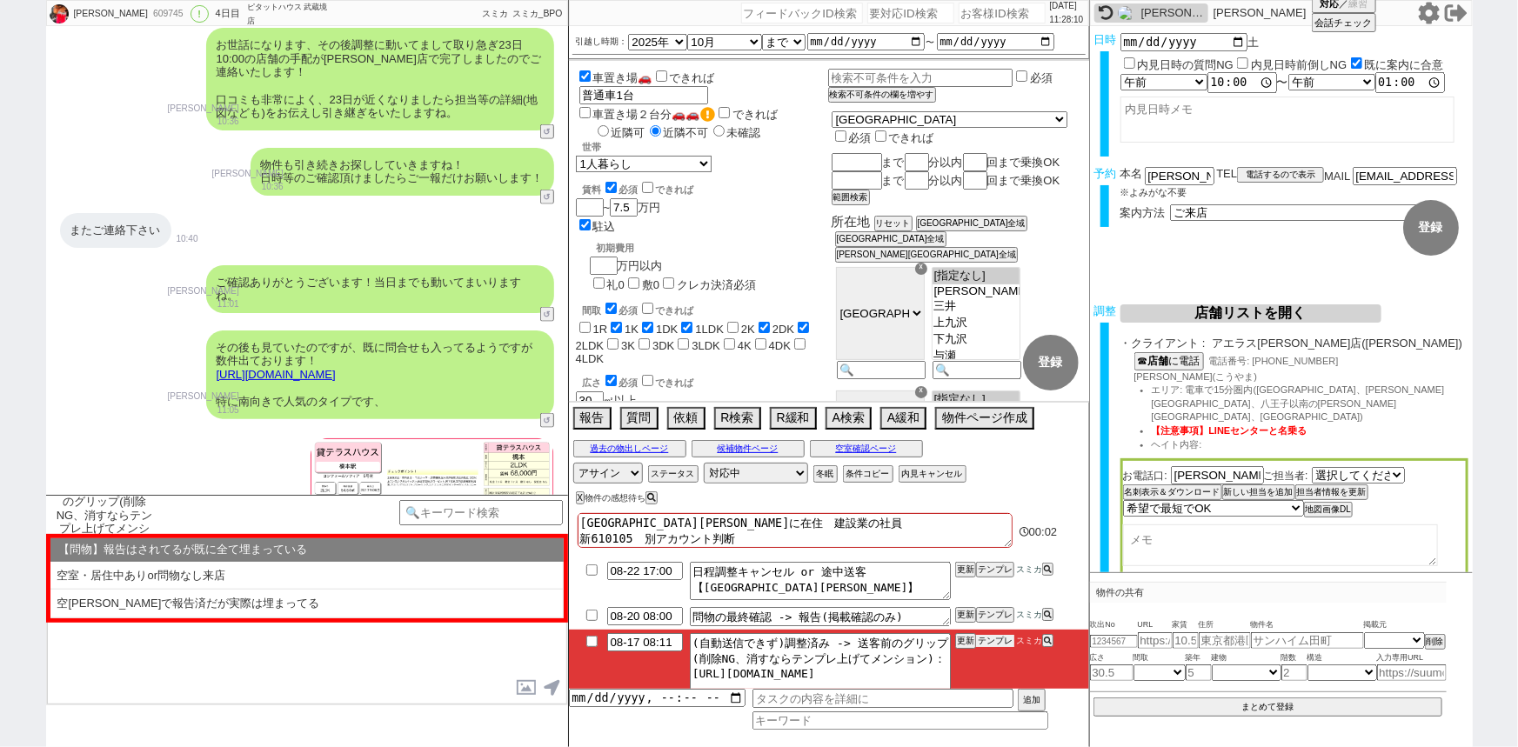
scroll to position [4704, 0]
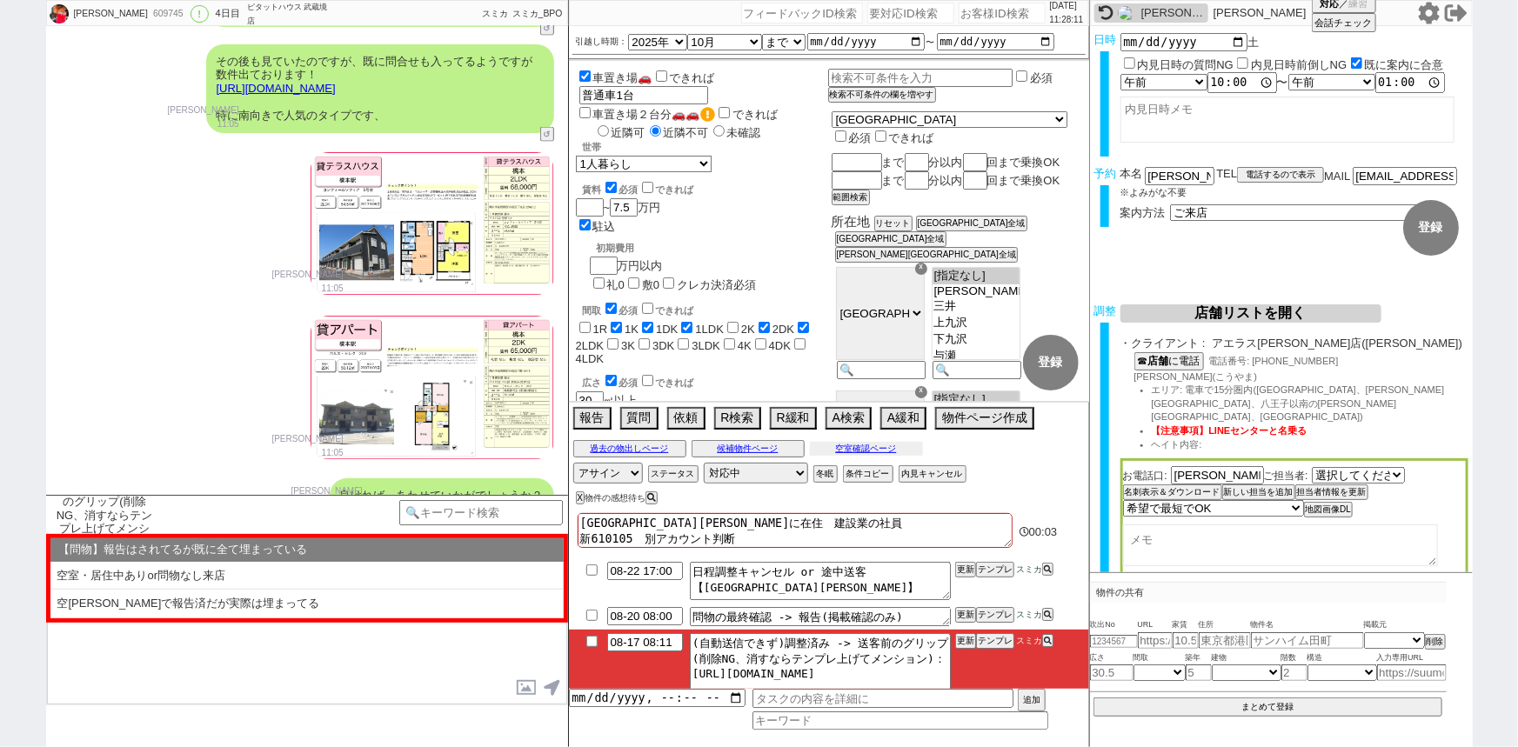
click at [860, 452] on button "空室確認ページ" at bounding box center [866, 449] width 113 height 14
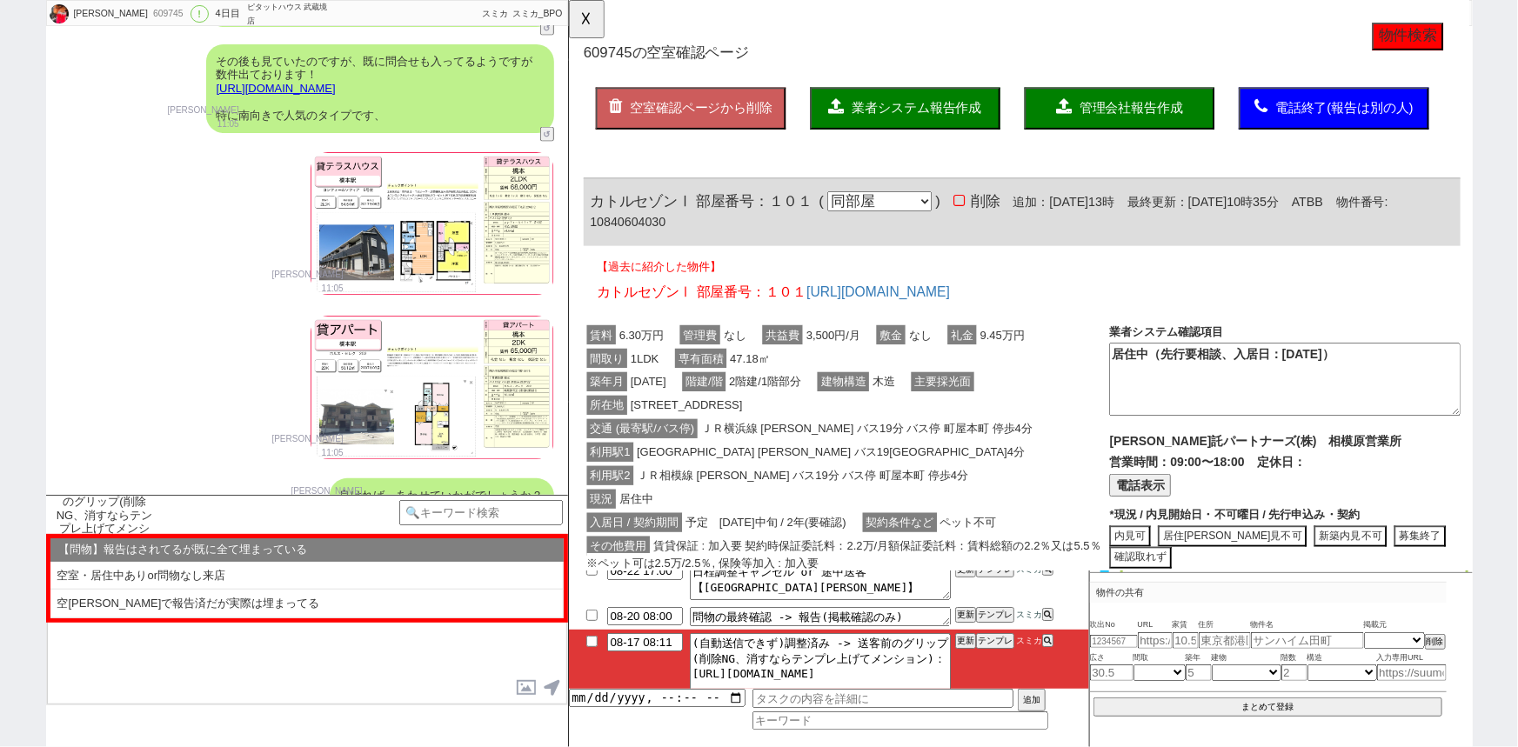
scroll to position [0, 0]
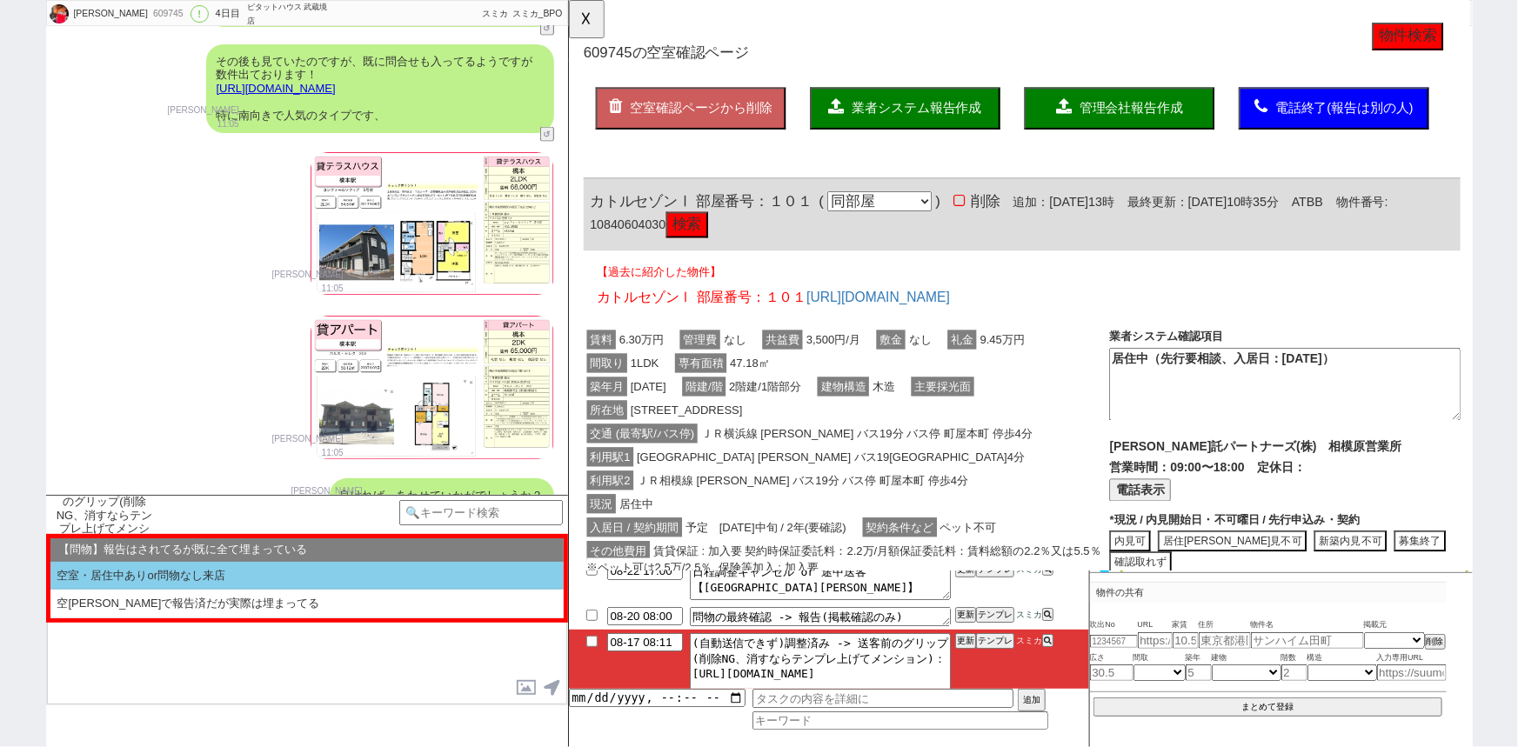
click at [313, 570] on li "空室・居住中ありor問物なし来店" at bounding box center [306, 576] width 513 height 29
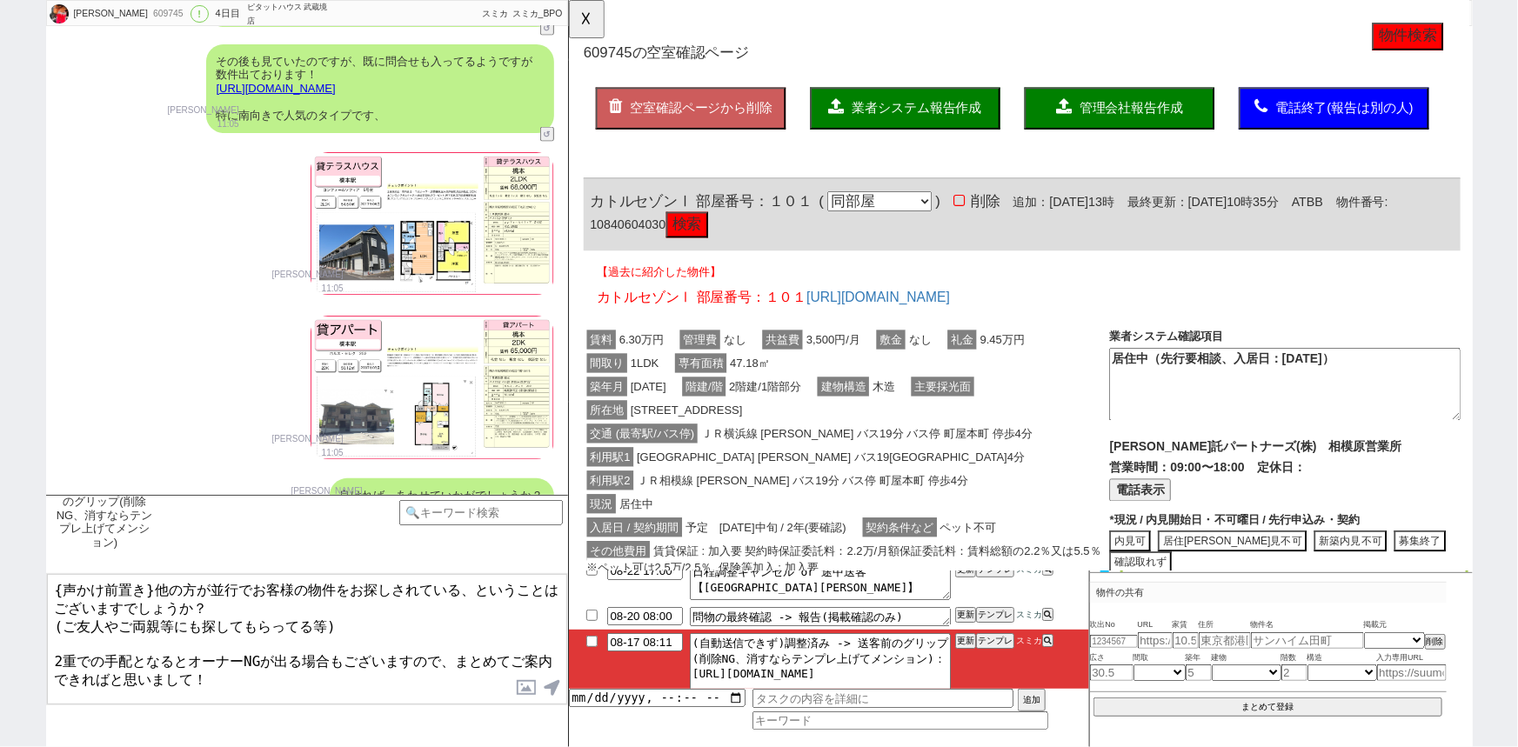
drag, startPoint x: 148, startPoint y: 588, endPoint x: 11, endPoint y: 582, distance: 136.7
click at [11, 582] on div "[PERSON_NAME] 609745 ! 0 4日目 ピタットハウス 武蔵境店 冬眠中 自社客 スミカ スミカ_BPO チャット全表示 [DATE] よう…" at bounding box center [759, 373] width 1518 height 747
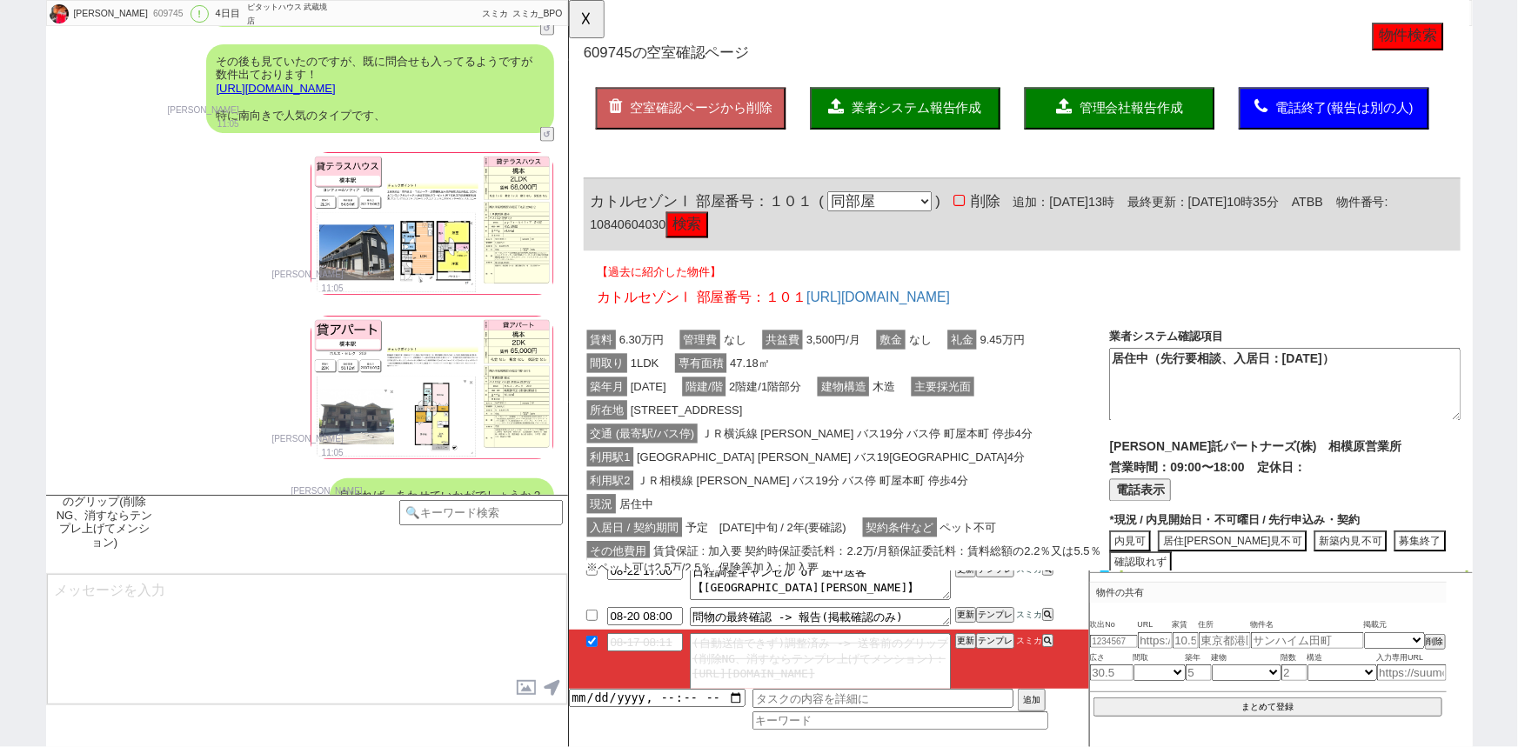
scroll to position [4896, 0]
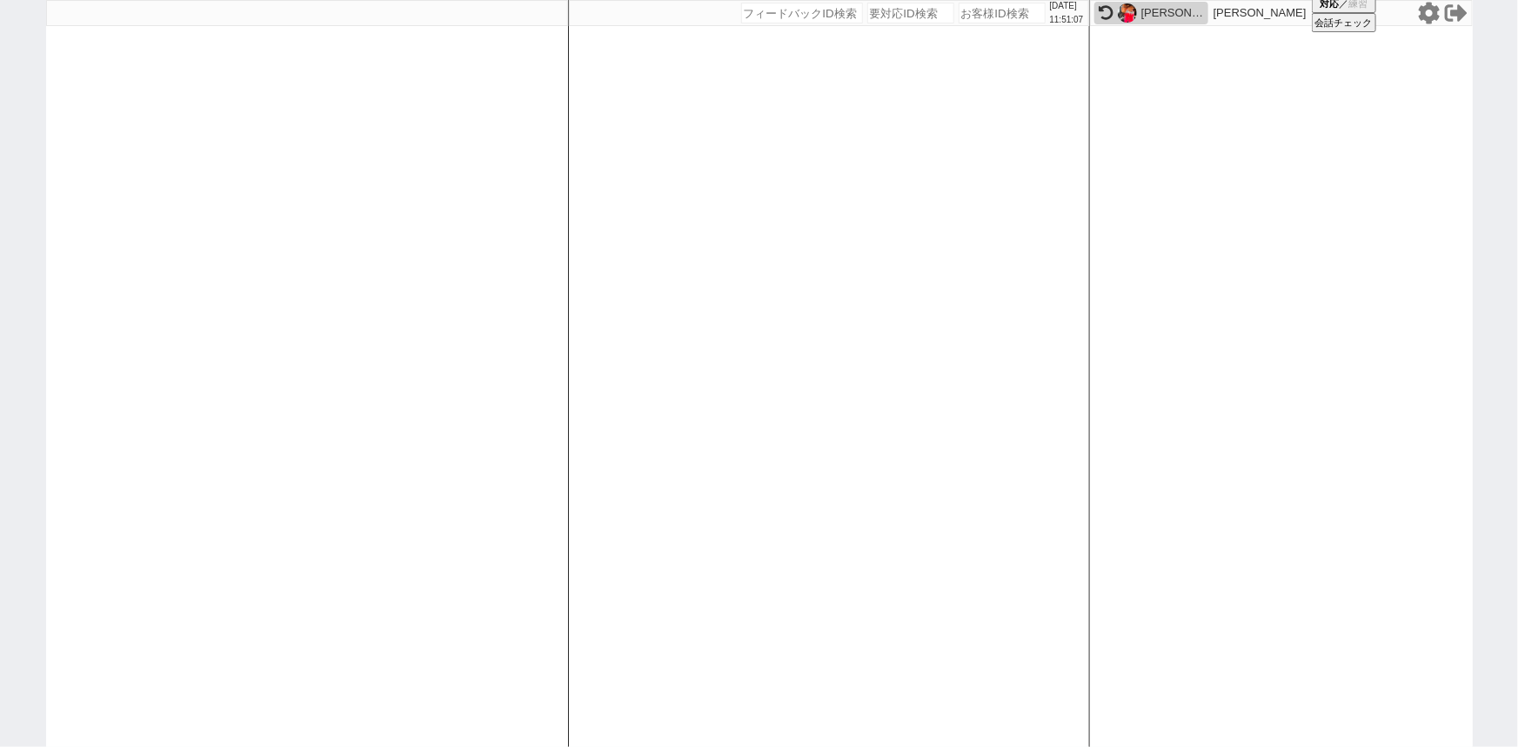
click at [1432, 23] on icon at bounding box center [1429, 13] width 23 height 23
